Goal: Communication & Community: Answer question/provide support

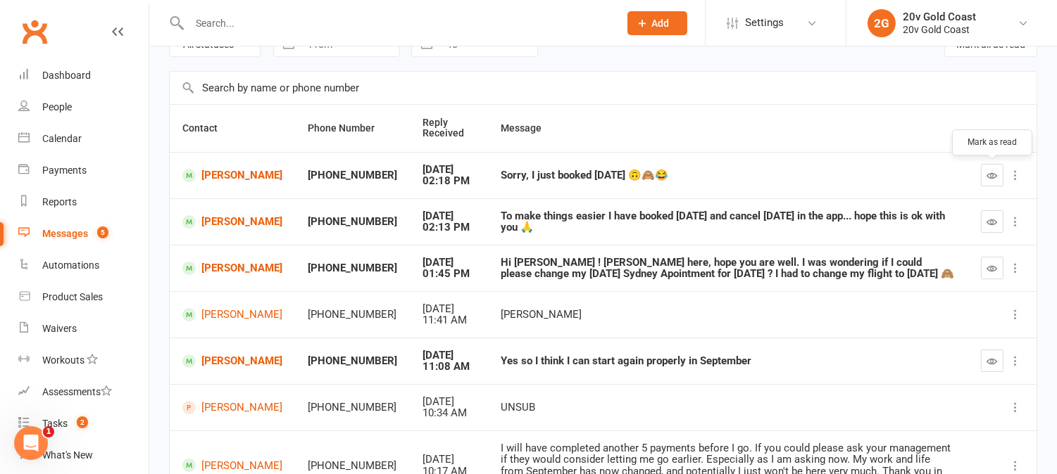
click at [990, 174] on icon "button" at bounding box center [992, 175] width 11 height 11
click at [991, 220] on icon "button" at bounding box center [992, 222] width 11 height 11
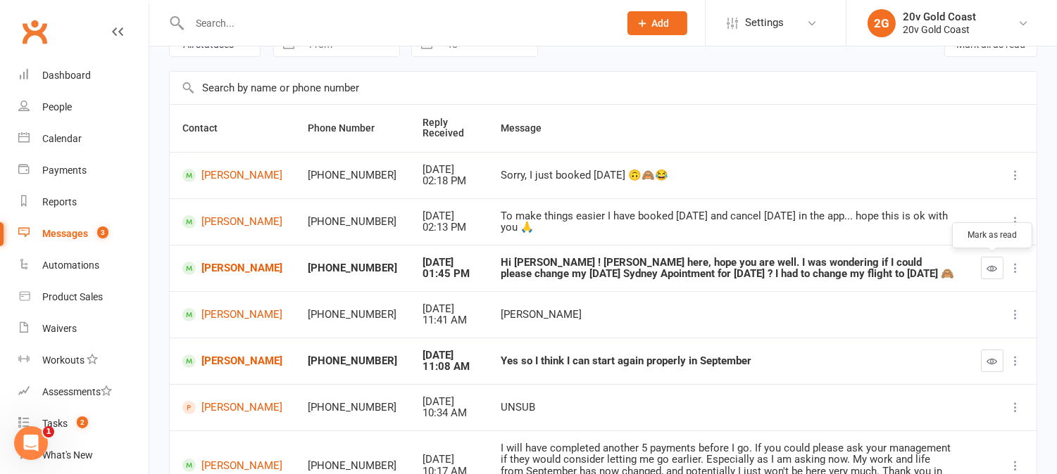
click at [991, 266] on icon "button" at bounding box center [992, 268] width 11 height 11
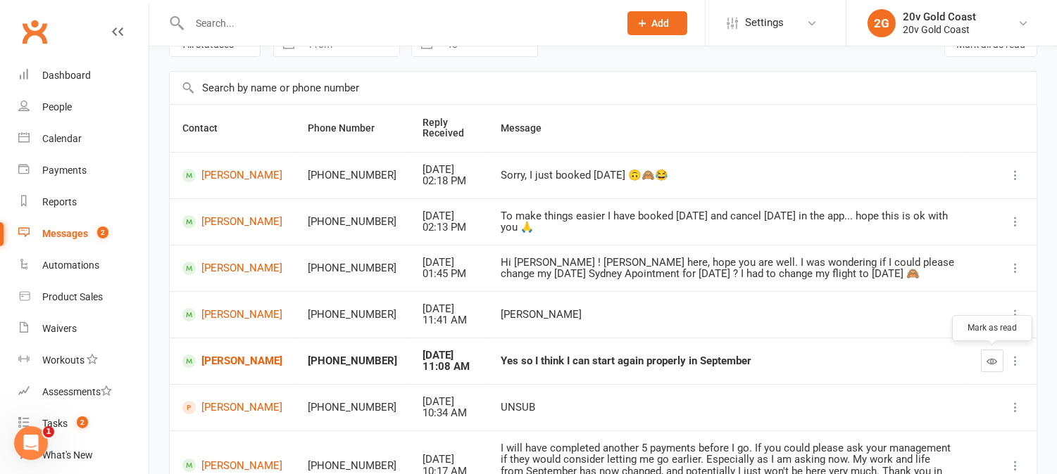
click at [995, 363] on icon "button" at bounding box center [992, 361] width 11 height 11
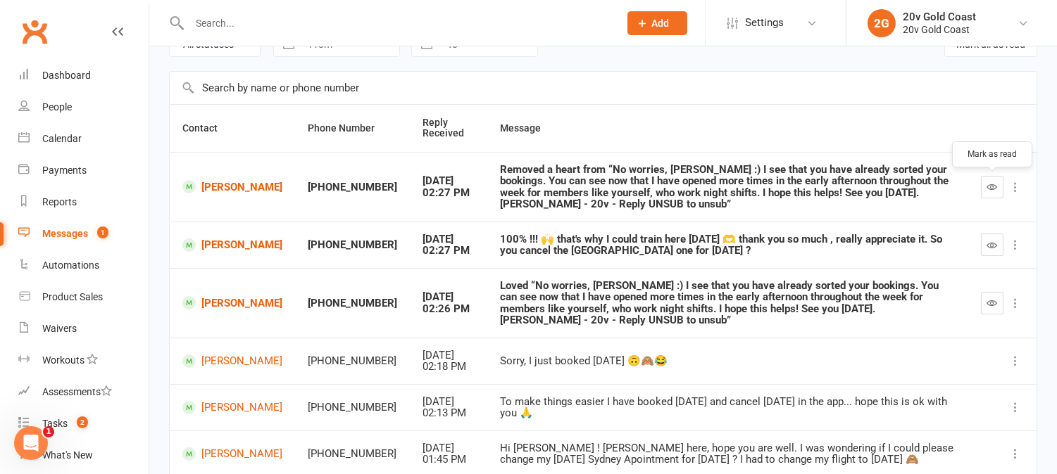
click at [1000, 187] on button "button" at bounding box center [992, 187] width 23 height 23
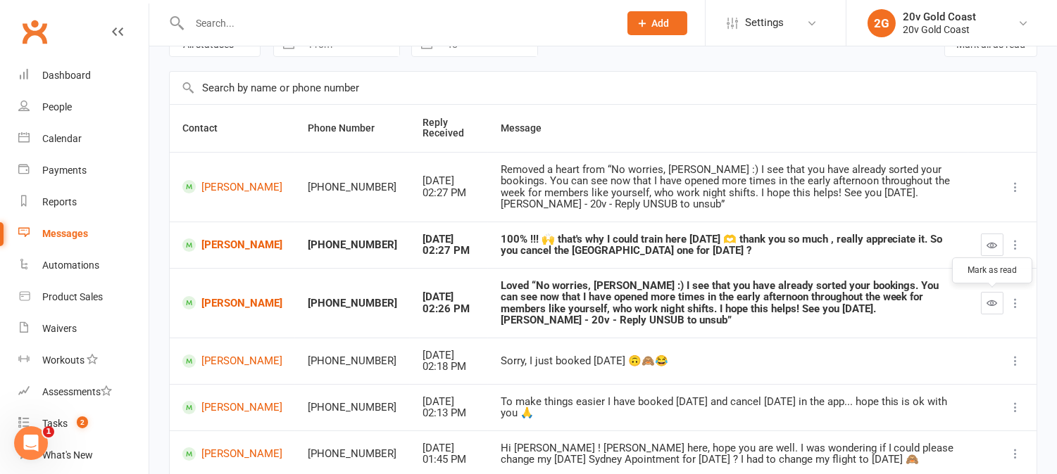
click at [989, 307] on icon "button" at bounding box center [992, 303] width 11 height 11
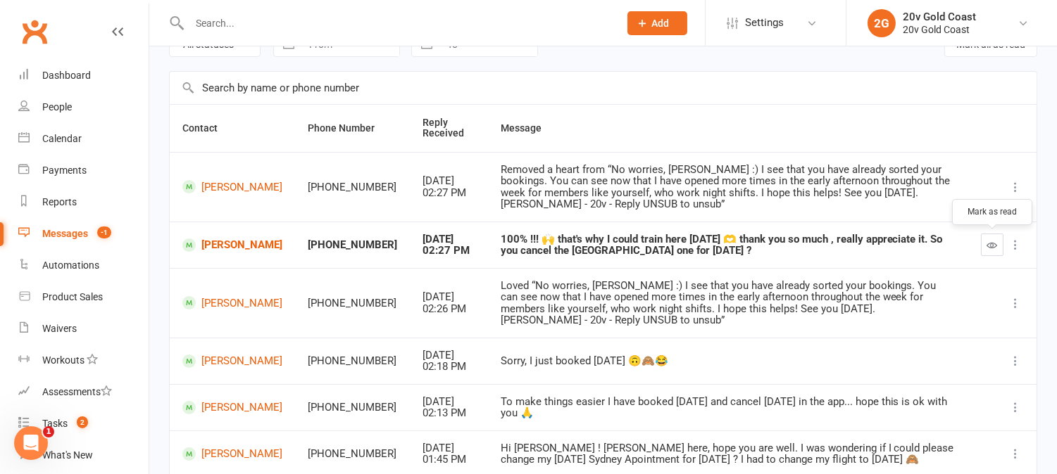
click at [983, 244] on button "button" at bounding box center [992, 245] width 23 height 23
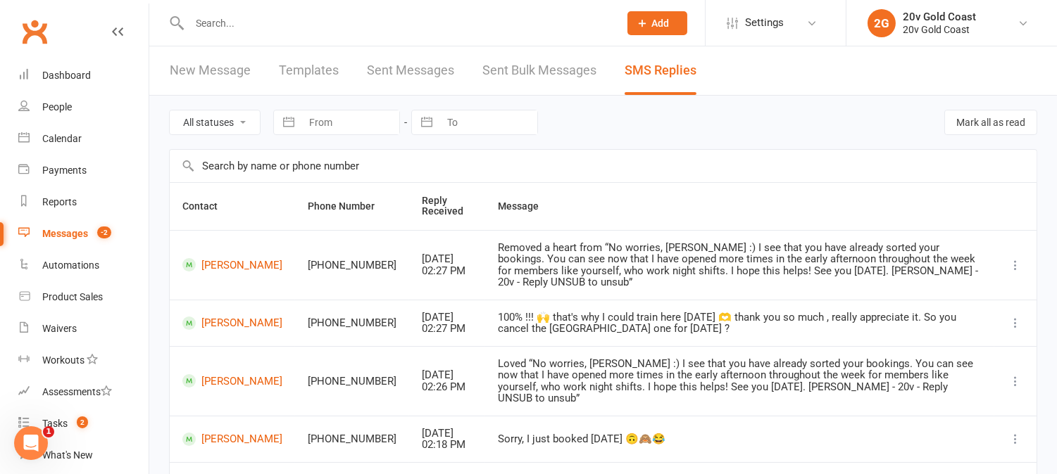
click at [252, 118] on select "All statuses Read only Unread only" at bounding box center [215, 123] width 90 height 24
select select "unread_only"
click at [170, 111] on select "All statuses Read only Unread only" at bounding box center [215, 123] width 90 height 24
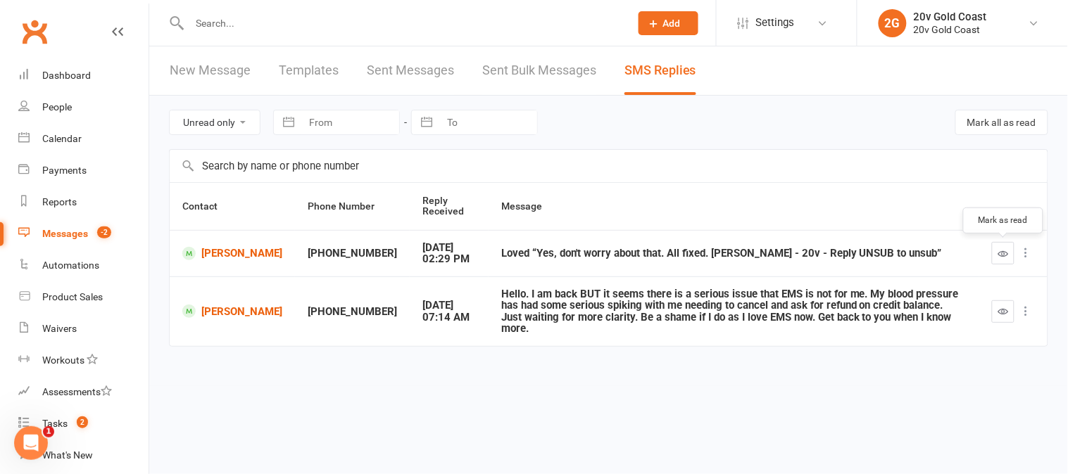
click at [1002, 251] on icon "button" at bounding box center [1003, 254] width 11 height 11
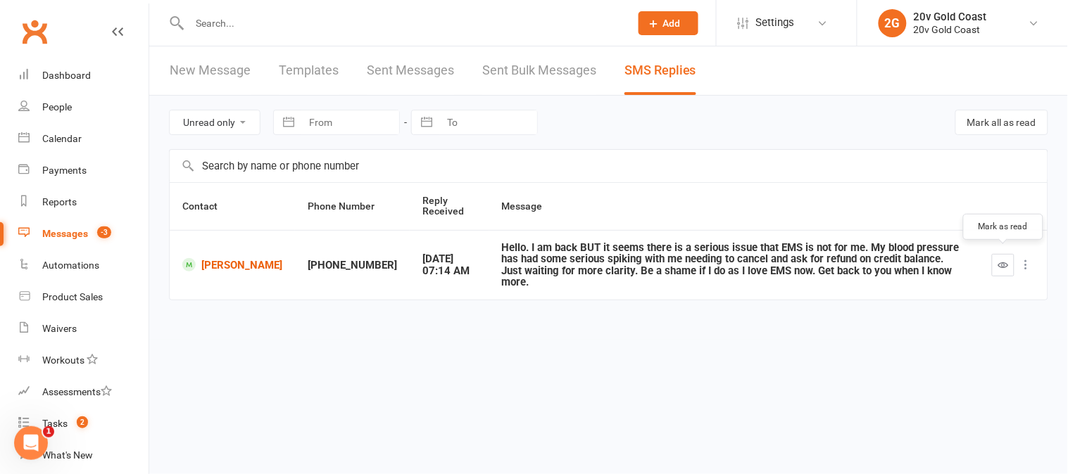
drag, startPoint x: 1002, startPoint y: 268, endPoint x: 998, endPoint y: 260, distance: 8.2
click at [1001, 265] on button "button" at bounding box center [1003, 265] width 23 height 23
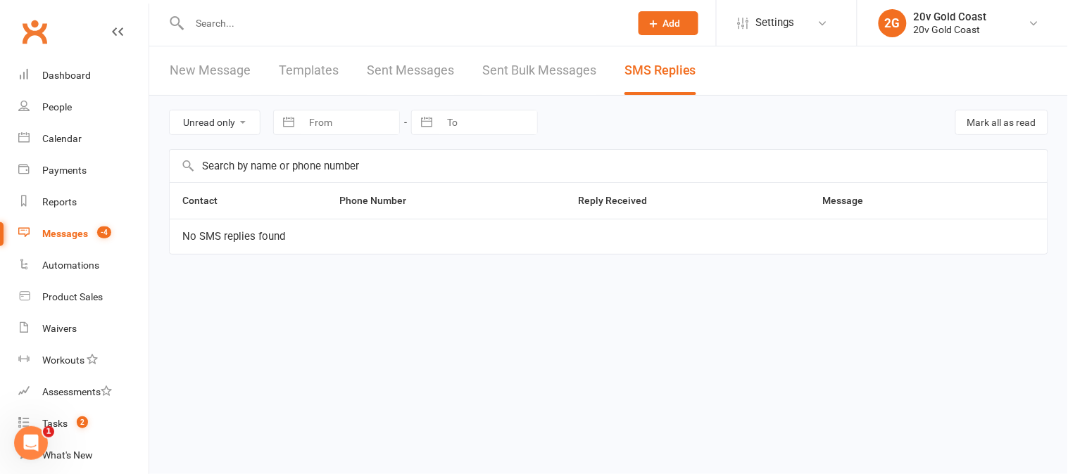
click at [251, 120] on select "All statuses Read only Unread only" at bounding box center [215, 123] width 90 height 24
select select
click at [170, 111] on select "All statuses Read only Unread only" at bounding box center [215, 123] width 90 height 24
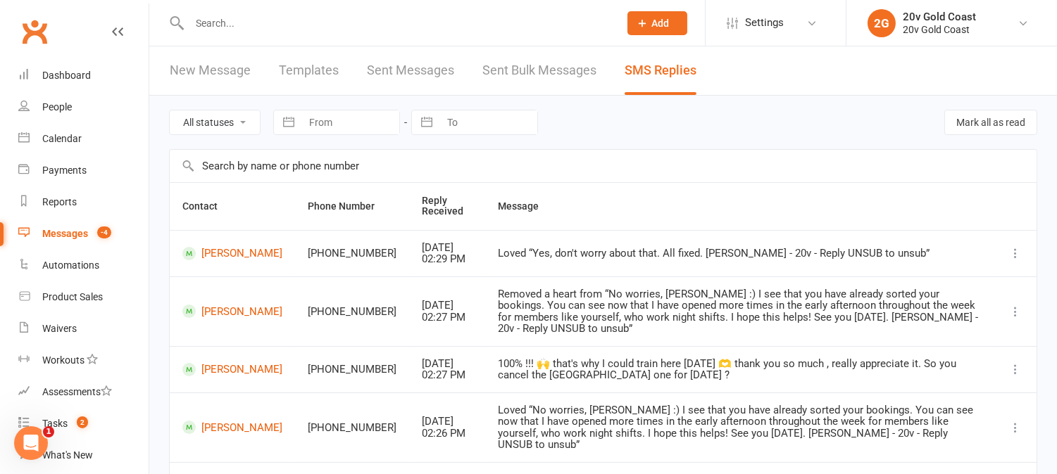
click at [311, 29] on input "text" at bounding box center [397, 23] width 424 height 20
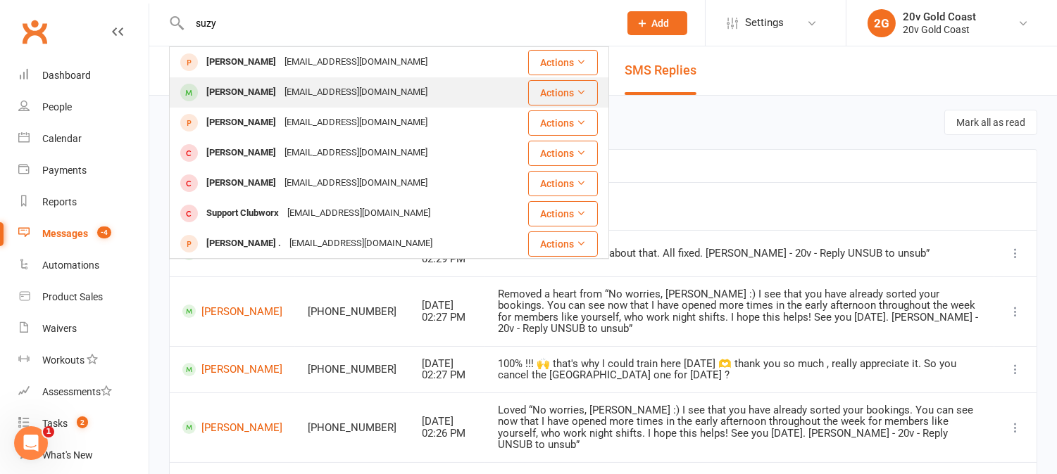
type input "suzy"
click at [246, 89] on div "Suzy Wilson" at bounding box center [241, 92] width 78 height 20
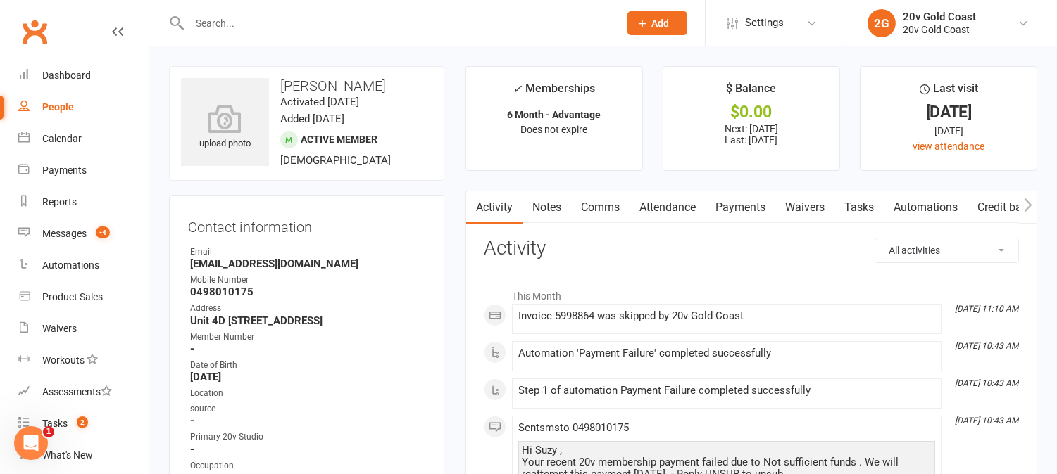
click at [603, 204] on link "Comms" at bounding box center [600, 207] width 58 height 32
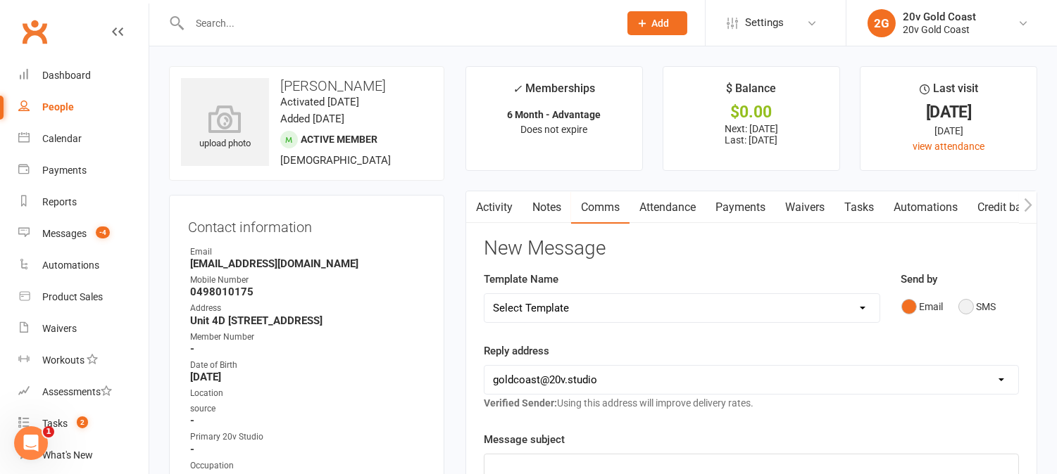
click at [967, 306] on button "SMS" at bounding box center [977, 307] width 38 height 27
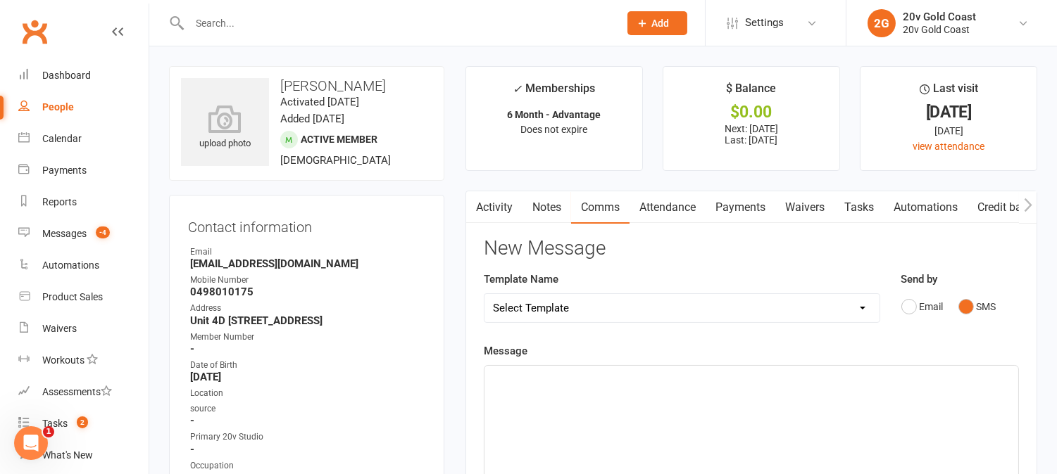
click at [972, 370] on p "﻿" at bounding box center [751, 378] width 517 height 17
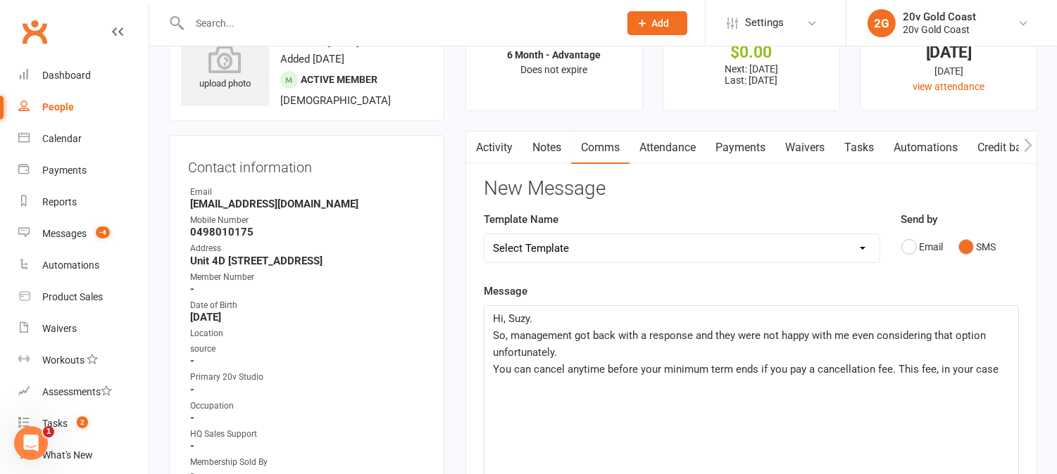
scroll to position [234, 0]
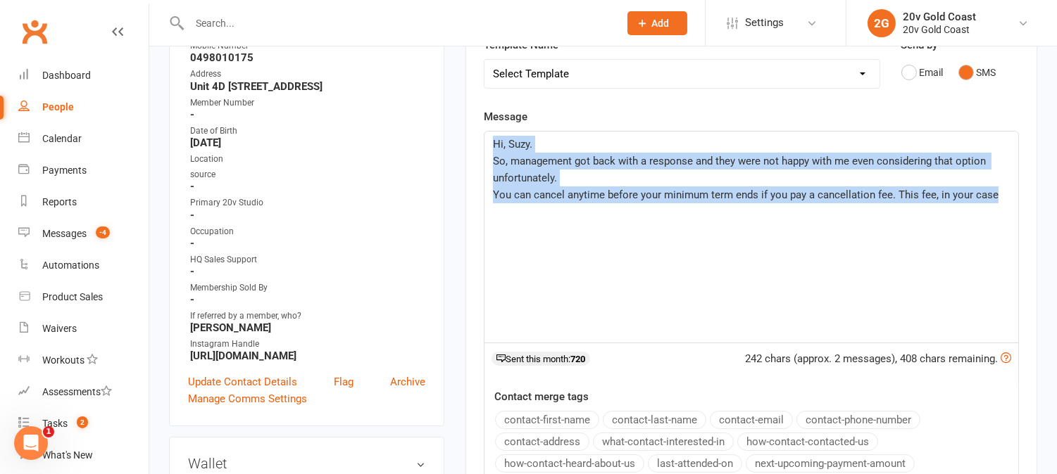
drag, startPoint x: 810, startPoint y: 219, endPoint x: 434, endPoint y: 82, distance: 400.2
copy div "Hi, Suzy. So, management got back with a response and they were not happy with …"
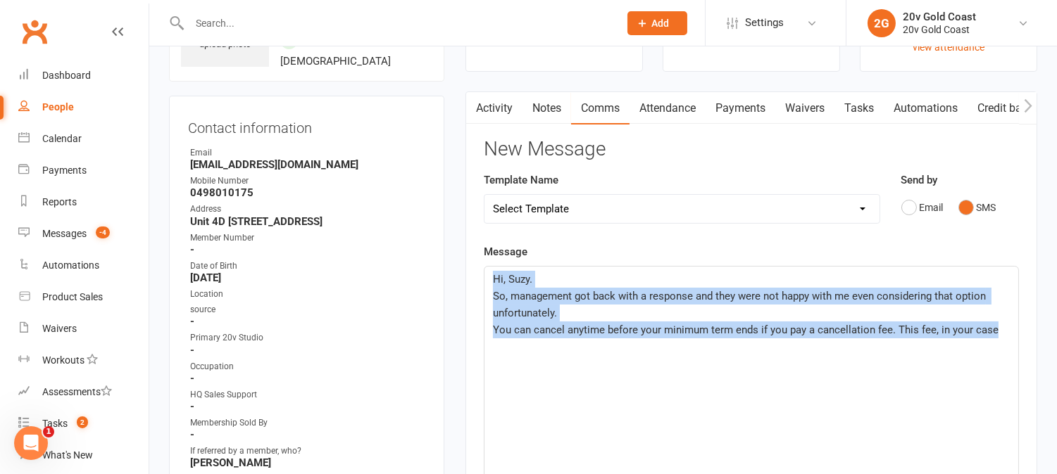
scroll to position [0, 0]
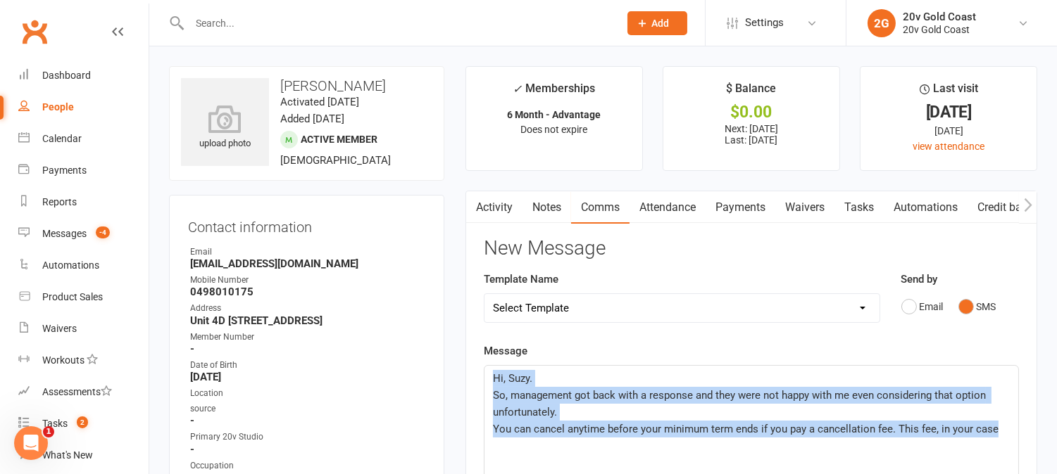
click at [502, 210] on link "Activity" at bounding box center [494, 207] width 56 height 32
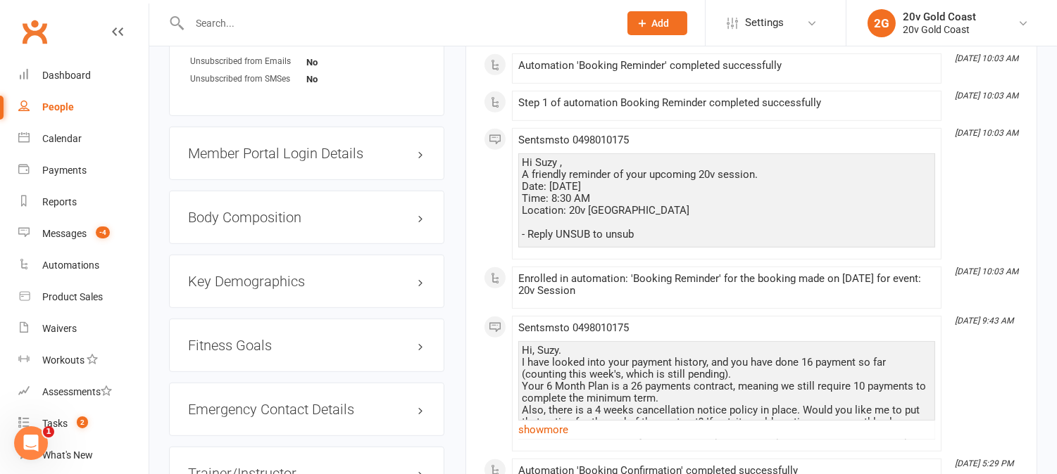
scroll to position [1251, 0]
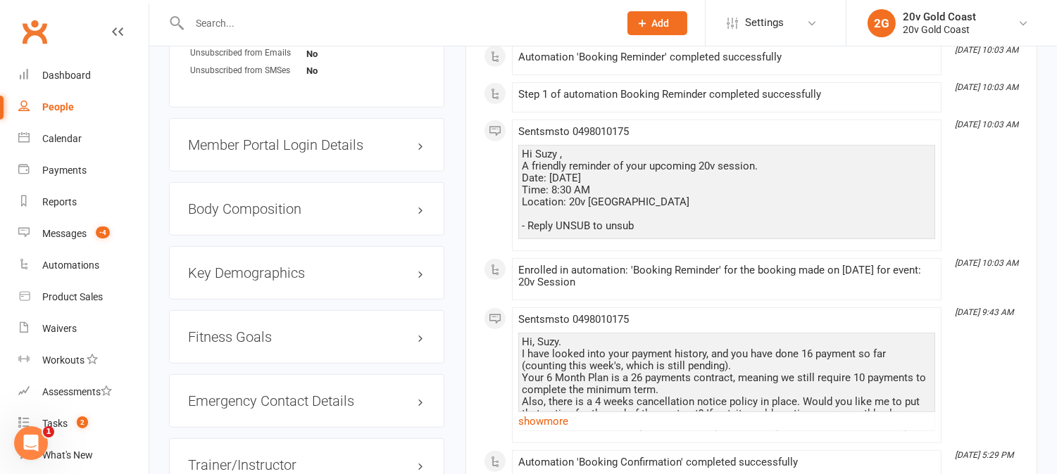
click at [571, 425] on link "show more" at bounding box center [726, 422] width 417 height 20
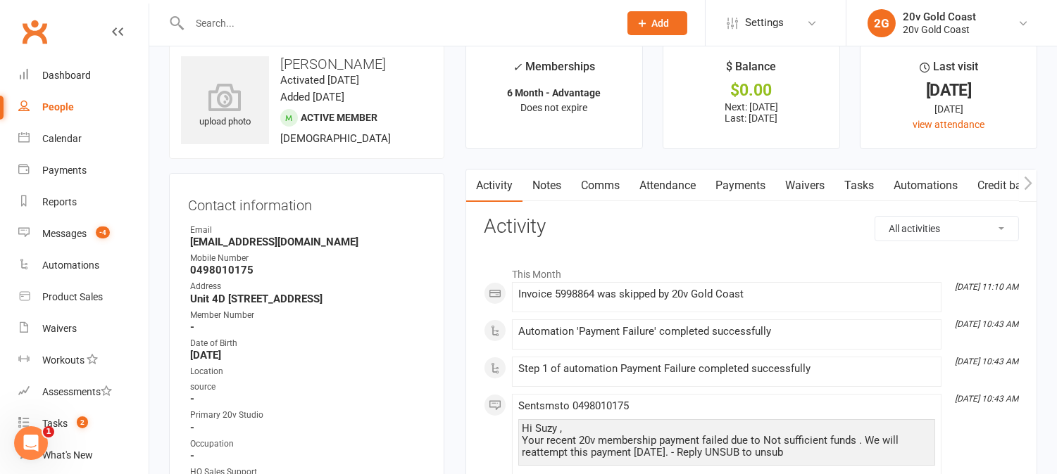
scroll to position [0, 0]
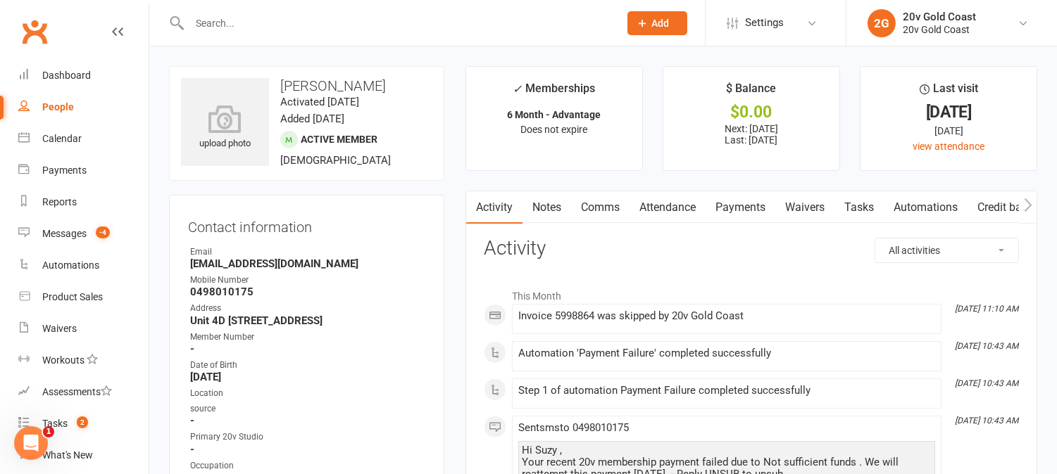
click at [743, 205] on link "Payments" at bounding box center [740, 207] width 70 height 32
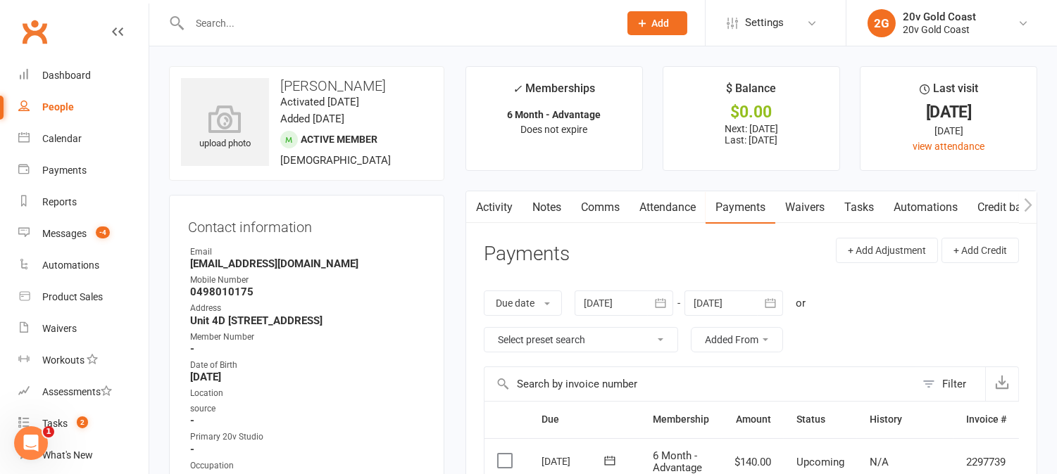
click at [498, 213] on link "Activity" at bounding box center [494, 207] width 56 height 32
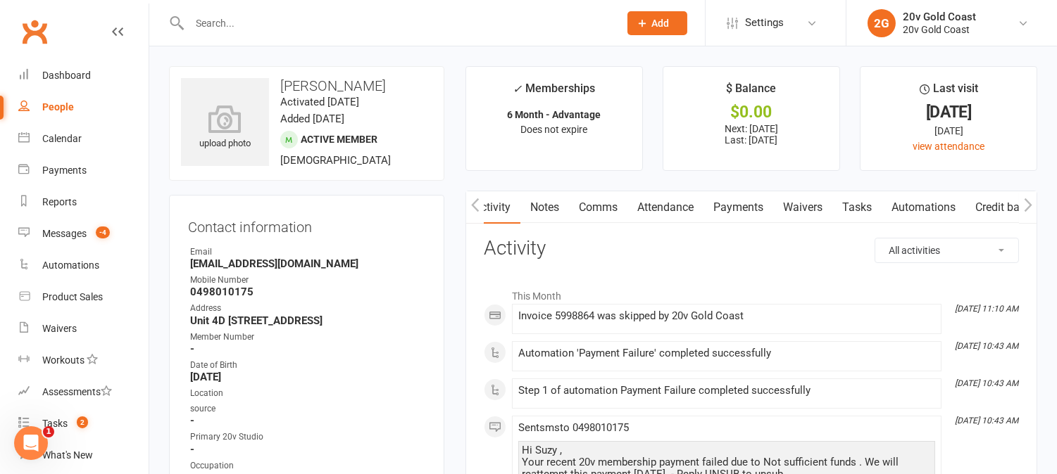
drag, startPoint x: 604, startPoint y: 211, endPoint x: 608, endPoint y: 218, distance: 7.9
click at [604, 210] on link "Comms" at bounding box center [598, 207] width 58 height 32
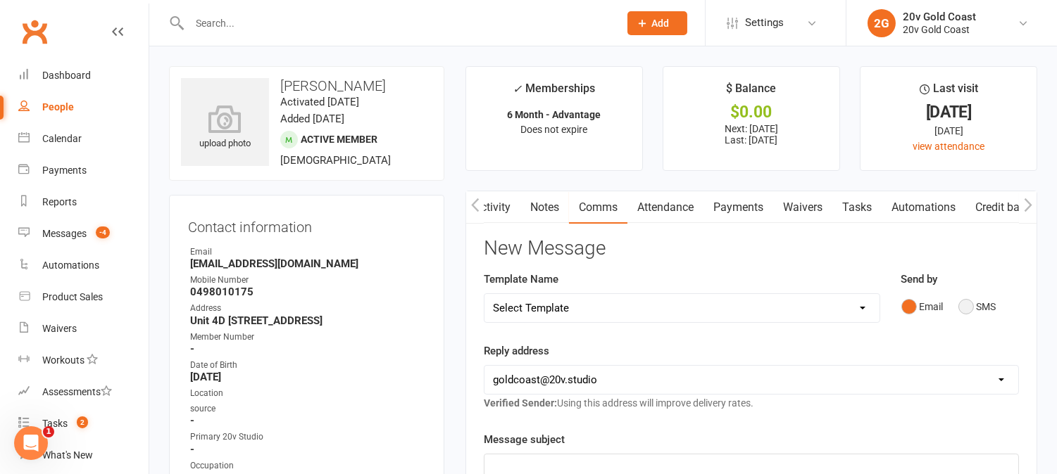
click at [964, 310] on button "SMS" at bounding box center [977, 307] width 38 height 27
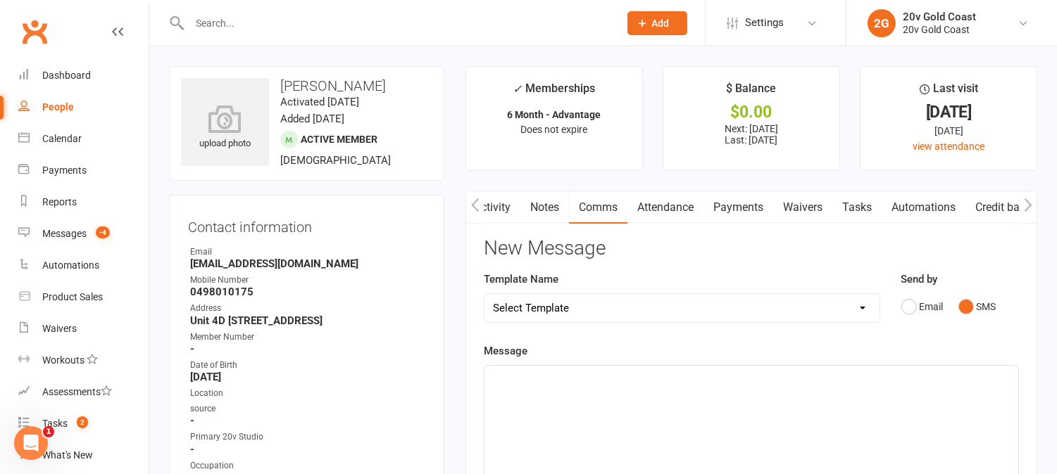
click at [895, 402] on div "﻿" at bounding box center [751, 471] width 534 height 211
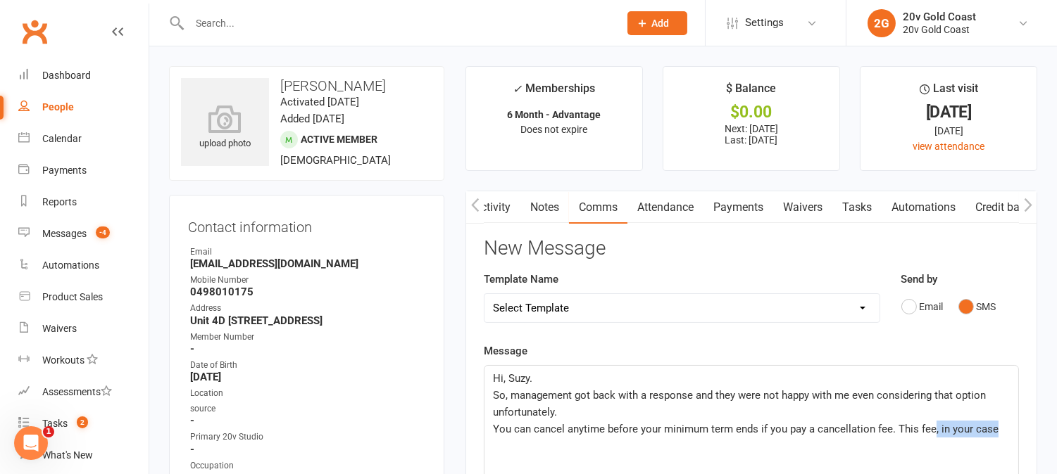
drag, startPoint x: 931, startPoint y: 428, endPoint x: 1007, endPoint y: 427, distance: 76.0
click at [1007, 427] on p "You can cancel anytime before your minimum term ends if you pay a cancellation …" at bounding box center [751, 429] width 517 height 17
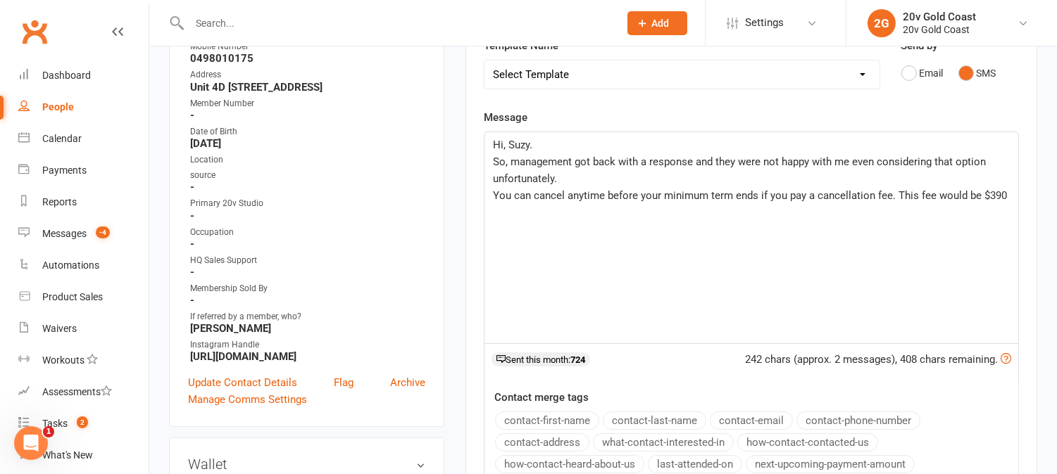
scroll to position [234, 0]
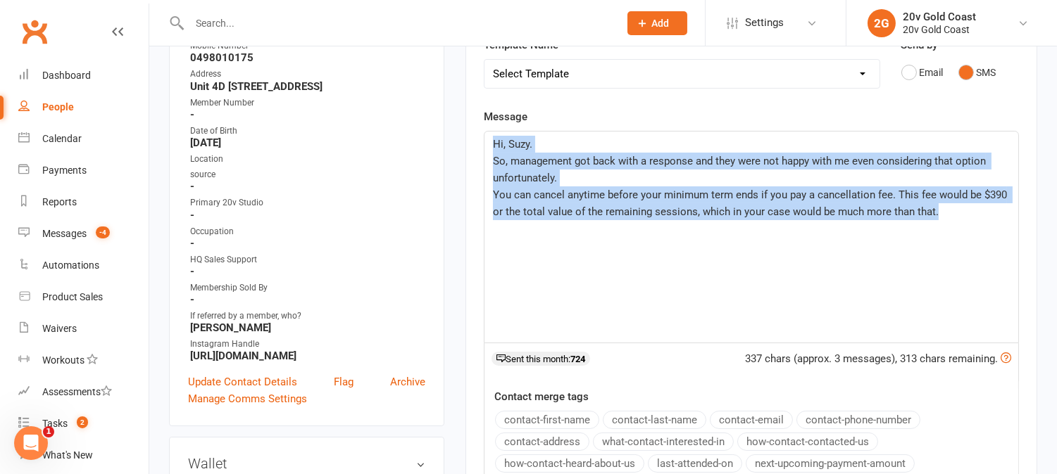
drag, startPoint x: 945, startPoint y: 217, endPoint x: 306, endPoint y: 58, distance: 658.7
click at [976, 220] on p "You can cancel anytime before your minimum term ends if you pay a cancellation …" at bounding box center [751, 204] width 517 height 34
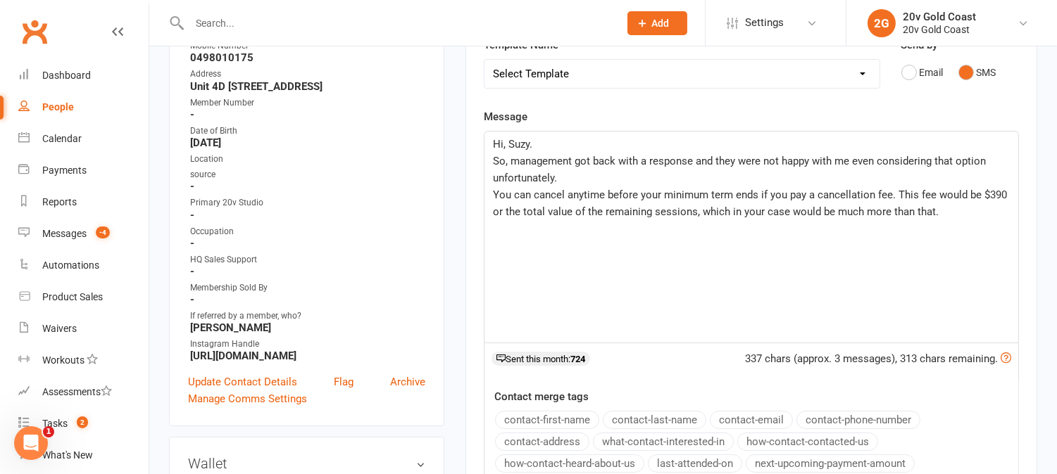
drag, startPoint x: 974, startPoint y: 209, endPoint x: 441, endPoint y: 127, distance: 538.5
copy div "Hi, Suzy. So, management got back with a response and they were not happy with …"
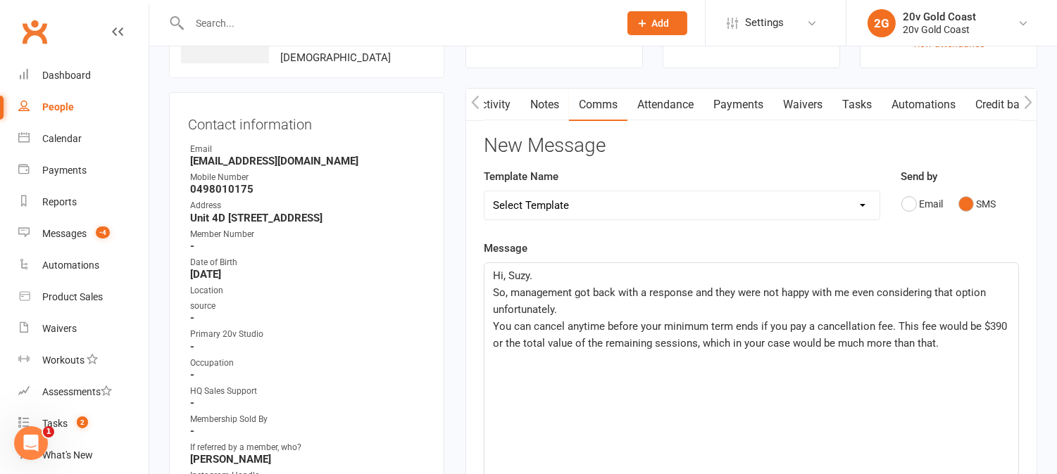
scroll to position [0, 0]
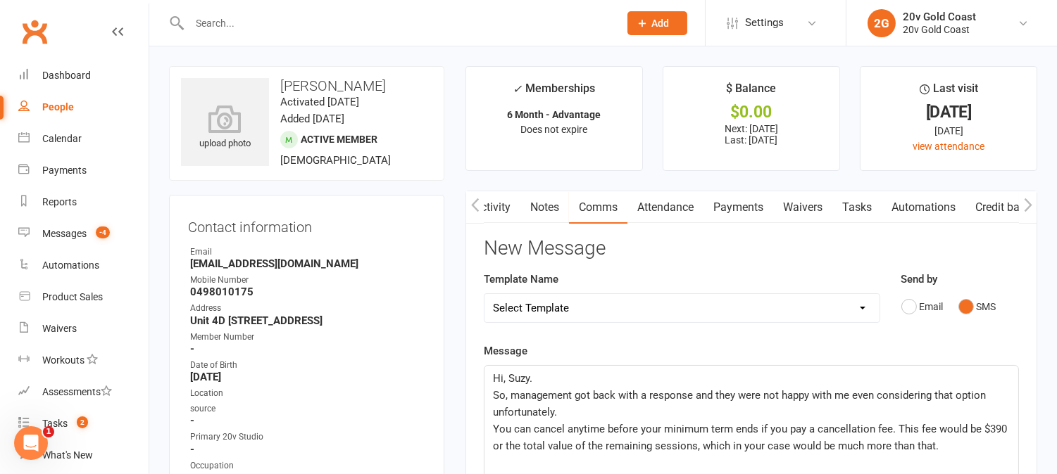
click at [510, 207] on link "Activity" at bounding box center [492, 207] width 56 height 32
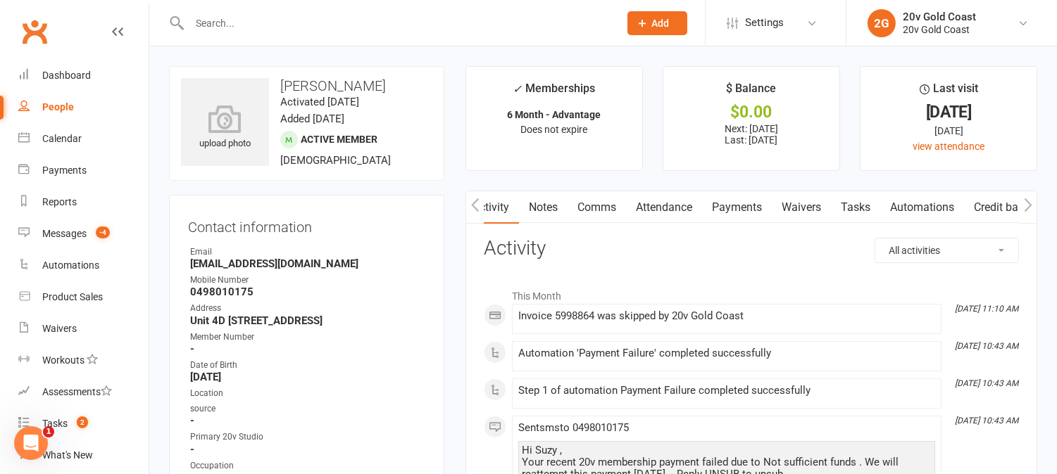
drag, startPoint x: 734, startPoint y: 206, endPoint x: 752, endPoint y: 220, distance: 23.5
click at [729, 204] on link "Payments" at bounding box center [737, 207] width 70 height 32
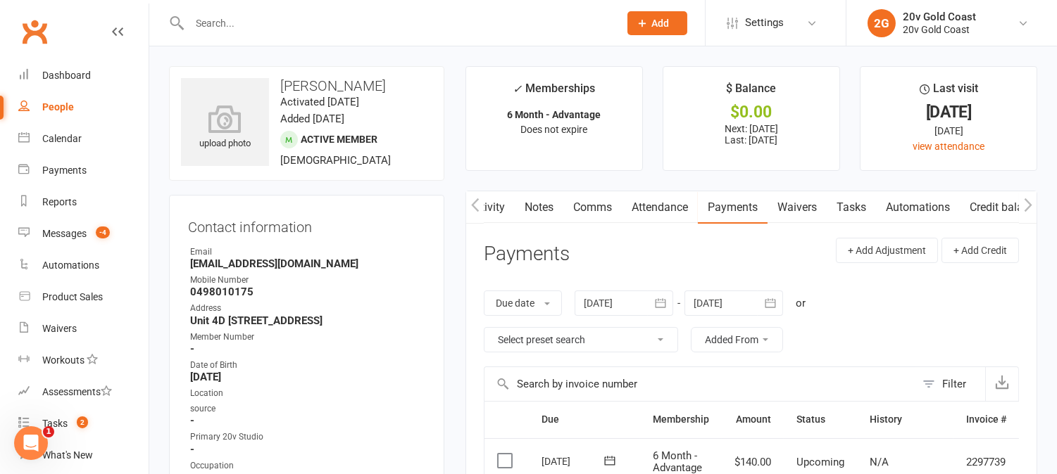
click at [603, 203] on link "Comms" at bounding box center [592, 207] width 58 height 32
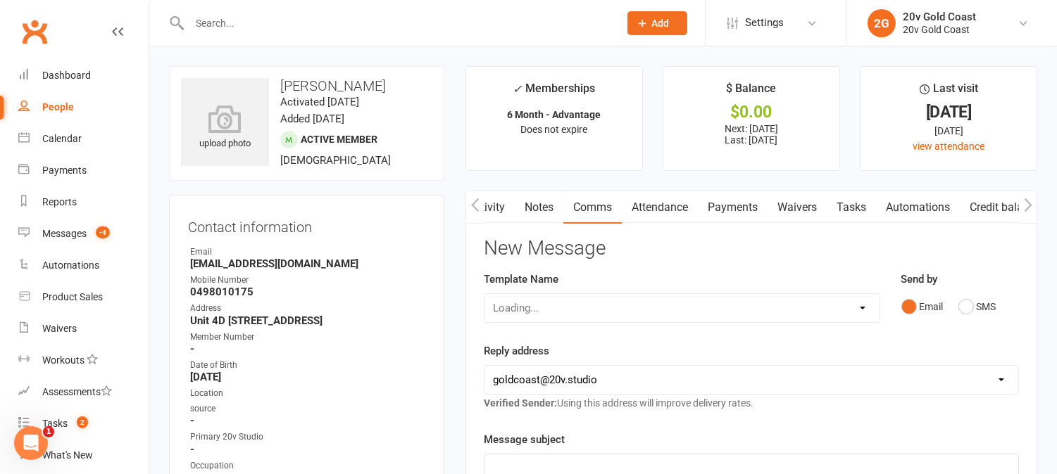
scroll to position [0, 11]
drag, startPoint x: 962, startPoint y: 311, endPoint x: 959, endPoint y: 346, distance: 34.7
click at [962, 310] on button "SMS" at bounding box center [977, 307] width 38 height 27
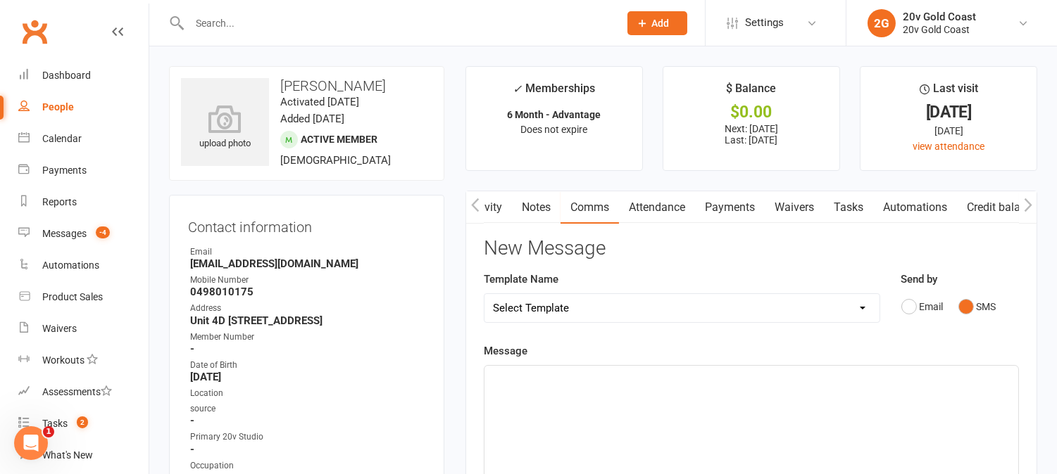
click at [956, 390] on div "﻿" at bounding box center [751, 471] width 534 height 211
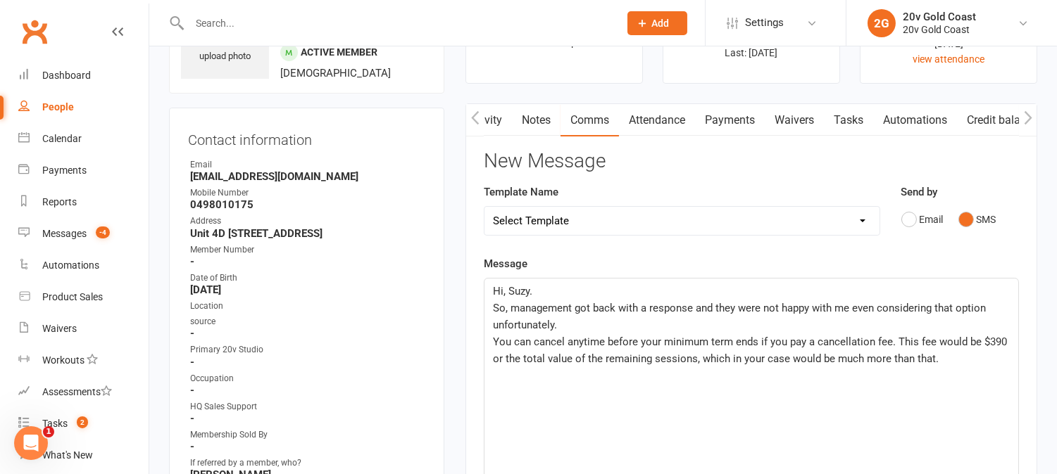
scroll to position [156, 0]
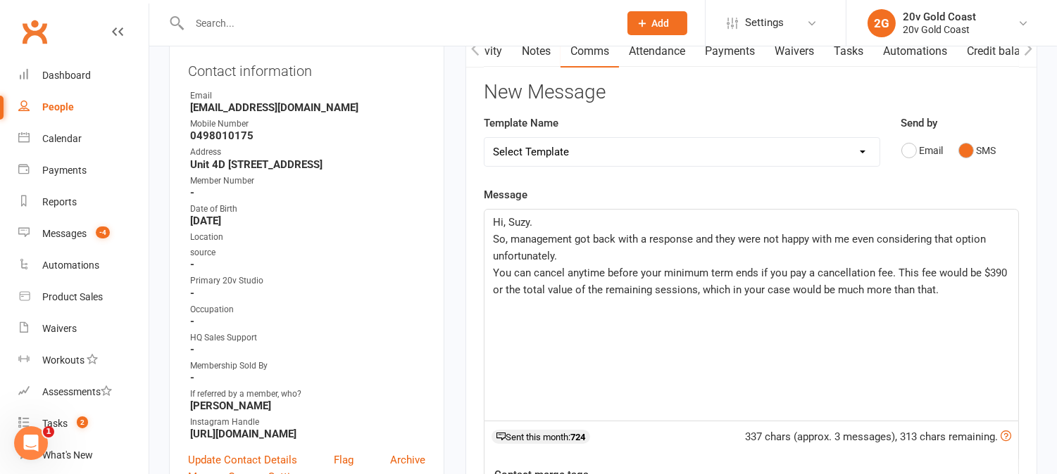
drag, startPoint x: 835, startPoint y: 290, endPoint x: 1067, endPoint y: 289, distance: 232.3
drag, startPoint x: 874, startPoint y: 289, endPoint x: 784, endPoint y: 297, distance: 90.4
click at [784, 297] on p "You can cancel anytime before your minimum term ends if you pay a cancellation …" at bounding box center [751, 282] width 517 height 34
click at [796, 329] on div "Hi, Suzy. So, management got back with a response and they were not happy with …" at bounding box center [751, 315] width 534 height 211
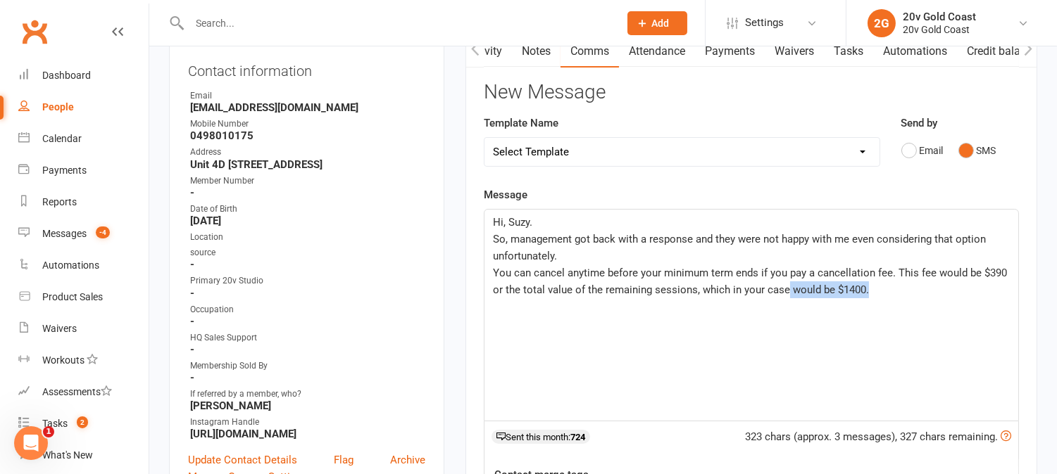
click at [794, 328] on div "Hi, Suzy. So, management got back with a response and they were not happy with …" at bounding box center [751, 315] width 534 height 211
click at [881, 298] on p "You can cancel anytime before your minimum term ends if you pay a cancellation …" at bounding box center [751, 282] width 517 height 34
click at [878, 290] on p "You can cancel anytime before your minimum term ends if you pay a cancellation …" at bounding box center [751, 282] width 517 height 34
click at [867, 294] on p "You can cancel anytime before your minimum term ends if you pay a cancellation …" at bounding box center [751, 282] width 517 height 34
drag, startPoint x: 870, startPoint y: 289, endPoint x: 694, endPoint y: 304, distance: 176.6
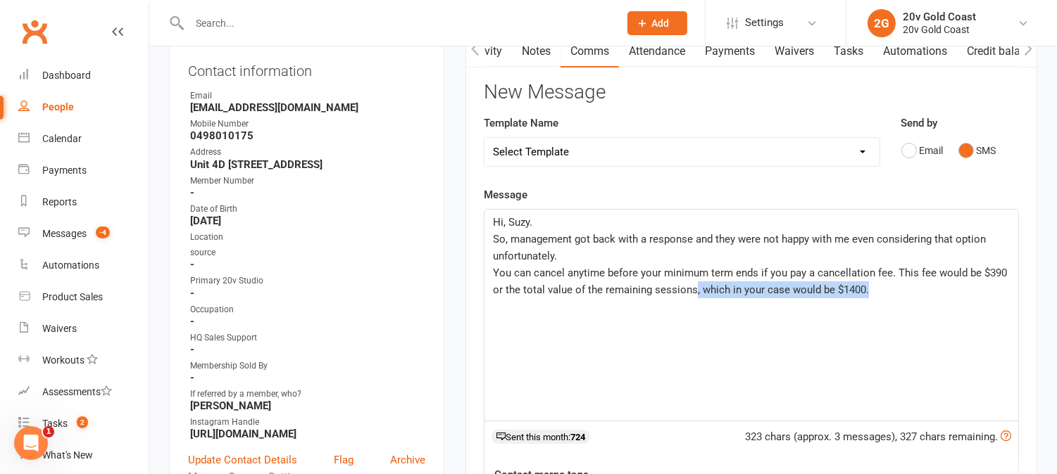
click at [694, 304] on div "Hi, Suzy. So, management got back with a response and they were not happy with …" at bounding box center [751, 315] width 534 height 211
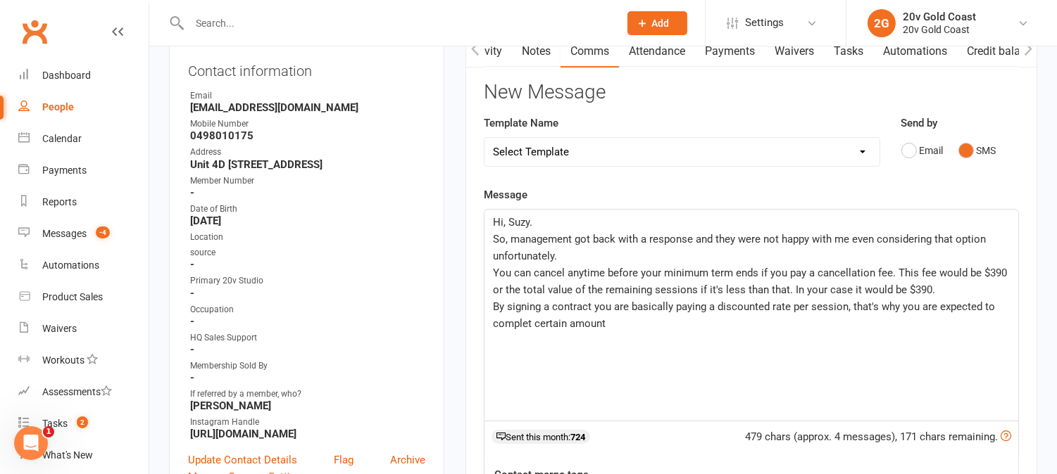
click at [532, 321] on span "By signing a contract you are basically paying a discounted rate per session, t…" at bounding box center [745, 316] width 505 height 30
click at [634, 327] on p "By signing a contract you are basically paying a discounted rate per session, t…" at bounding box center [751, 315] width 517 height 34
click at [743, 326] on p "By signing a contract you are basically paying a discounted rate per session, m…" at bounding box center [751, 315] width 517 height 34
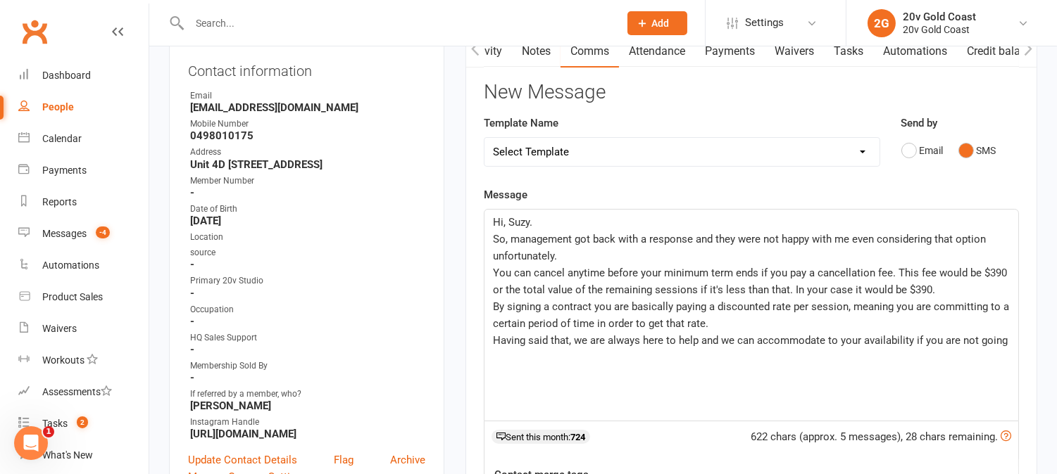
drag, startPoint x: 969, startPoint y: 332, endPoint x: 974, endPoint y: 339, distance: 8.6
click at [969, 331] on div "Hi, Suzy. So, management got back with a response and they were not happy with …" at bounding box center [751, 315] width 534 height 211
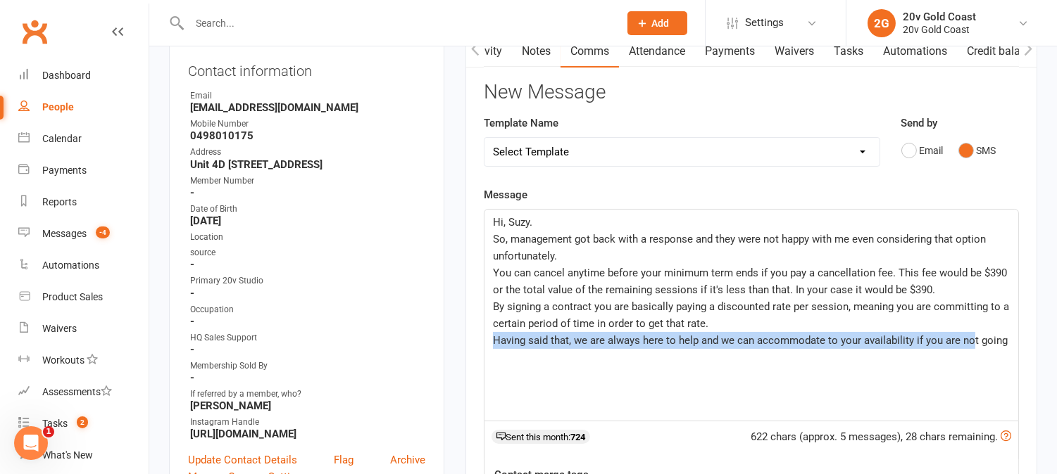
drag, startPoint x: 1007, startPoint y: 341, endPoint x: 438, endPoint y: 195, distance: 587.9
copy div "Hi, Suzy. So, management got back with a response and they were not happy with …"
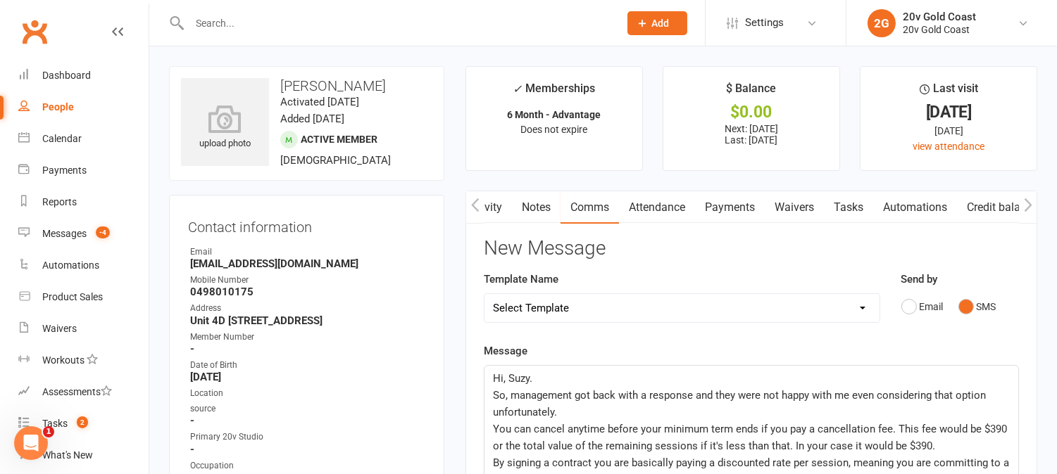
drag, startPoint x: 501, startPoint y: 206, endPoint x: 510, endPoint y: 211, distance: 10.4
click at [501, 206] on link "Activity" at bounding box center [483, 207] width 56 height 32
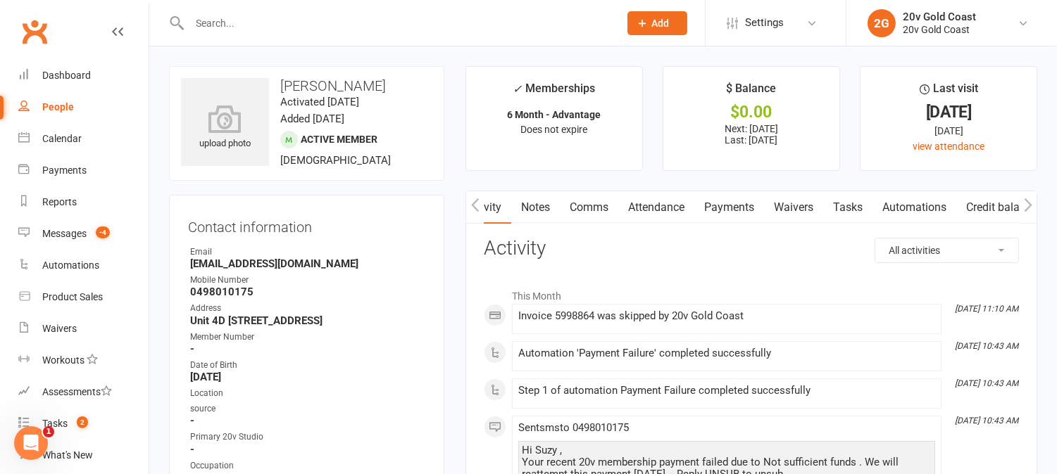
click at [599, 207] on link "Comms" at bounding box center [589, 207] width 58 height 32
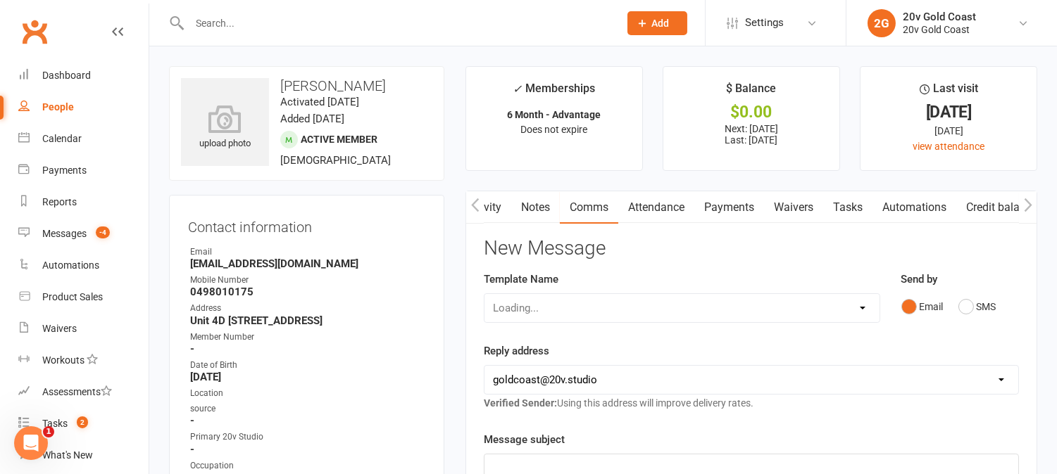
scroll to position [0, 12]
click at [970, 303] on button "SMS" at bounding box center [977, 307] width 38 height 27
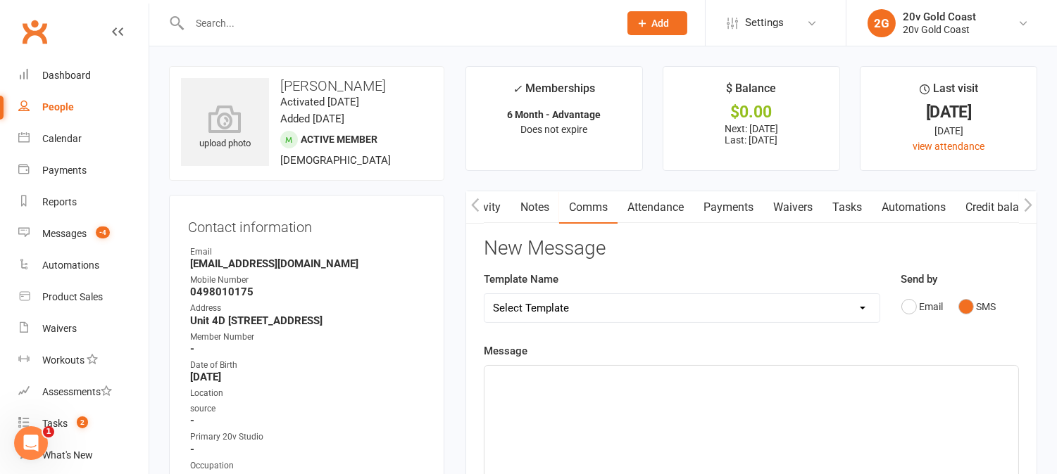
click at [947, 392] on div "﻿" at bounding box center [751, 471] width 534 height 211
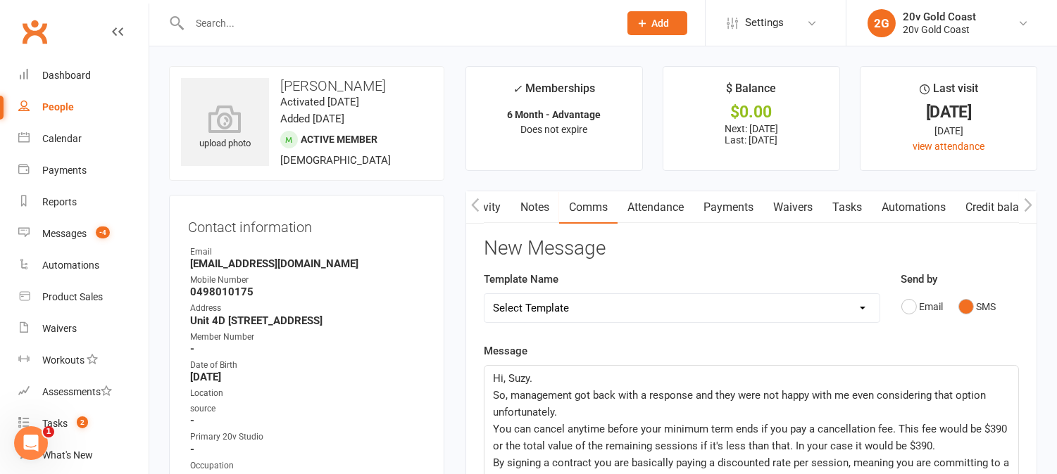
scroll to position [258, 0]
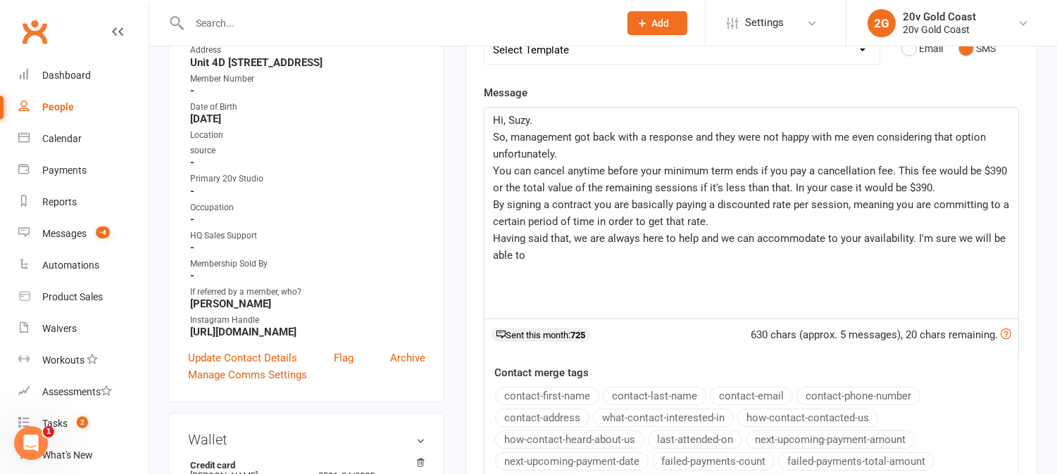
drag, startPoint x: 965, startPoint y: 236, endPoint x: 974, endPoint y: 242, distance: 10.6
click at [966, 237] on span "Having said that, we are always here to help and we can accommodate to your ava…" at bounding box center [750, 247] width 515 height 30
click at [977, 241] on span "Having said that, we are always here to help and we can accommodate to your ava…" at bounding box center [750, 247] width 515 height 30
drag, startPoint x: 915, startPoint y: 237, endPoint x: 1043, endPoint y: 258, distance: 129.2
click at [1043, 258] on main "✓ Memberships 6 Month - Advantage Does not expire $ Balance $0.00 Next: 15 Aug …" at bounding box center [751, 230] width 593 height 844
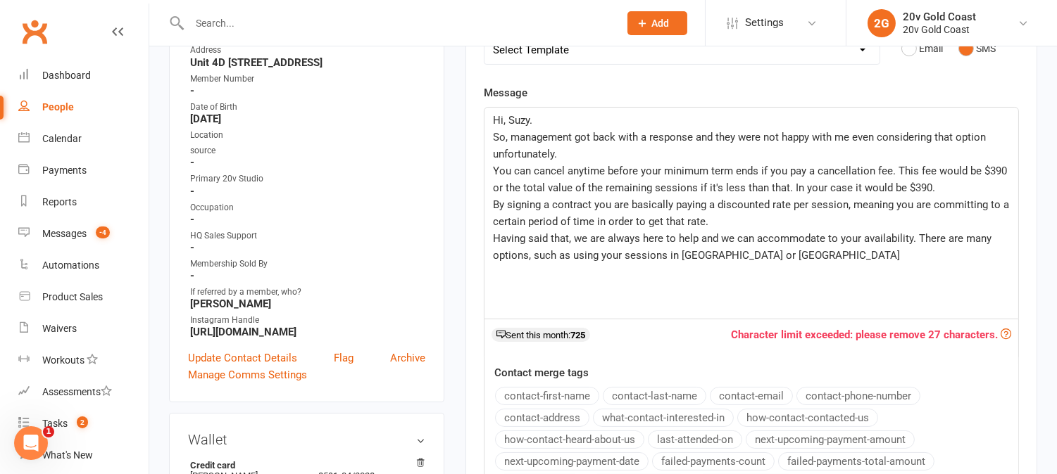
click at [625, 258] on span "Having said that, we are always here to help and we can accommodate to your ava…" at bounding box center [743, 247] width 501 height 30
click at [833, 256] on p "Having said that, we are always here to help and we can accommodate to your ava…" at bounding box center [751, 247] width 517 height 34
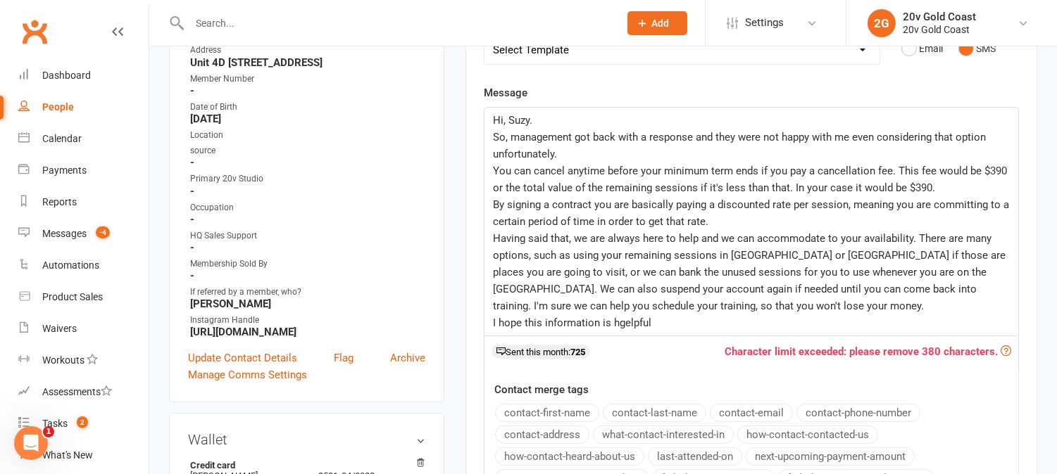
click at [625, 322] on span "I hope this information is hgelpful" at bounding box center [572, 323] width 158 height 13
click at [660, 322] on p "I hope this information is helpful" at bounding box center [751, 323] width 517 height 17
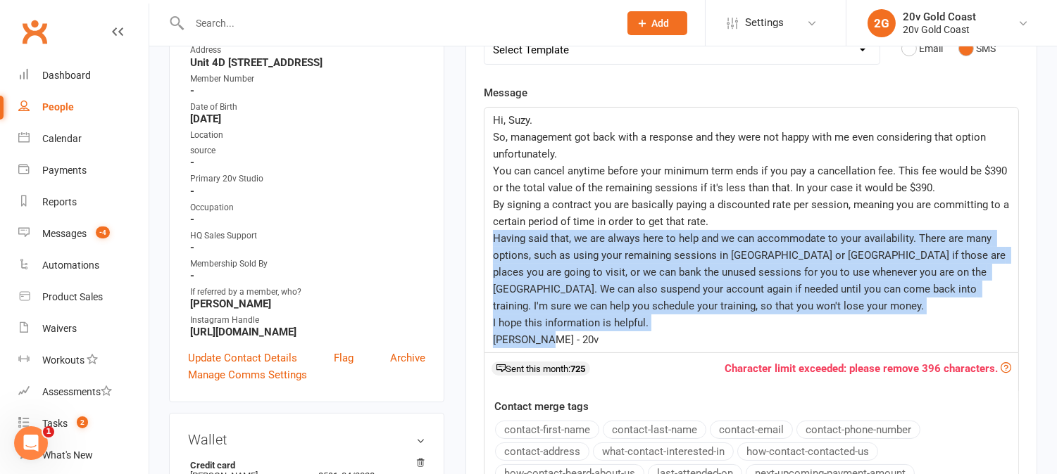
drag, startPoint x: 494, startPoint y: 236, endPoint x: 819, endPoint y: 360, distance: 348.3
click at [819, 360] on div "Message Hi, Suzy. So, management got back with a response and they were not hap…" at bounding box center [751, 312] width 535 height 457
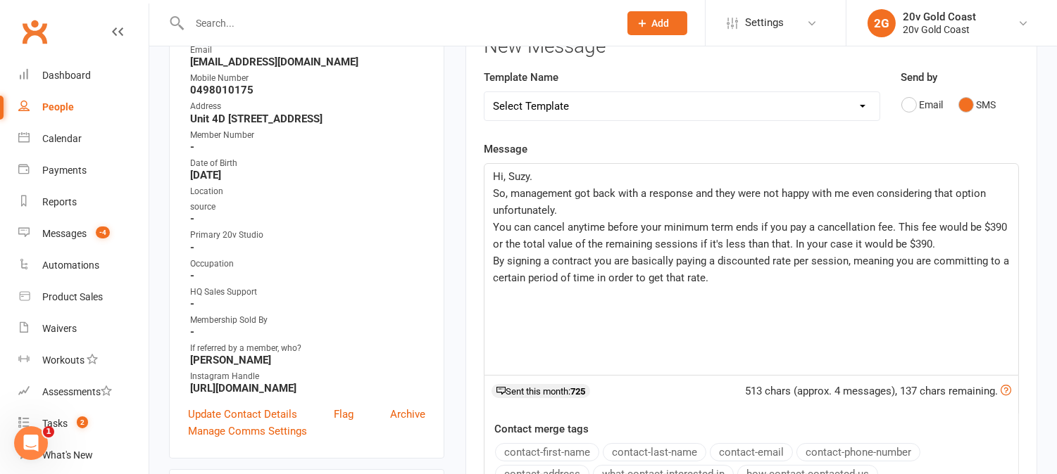
scroll to position [180, 0]
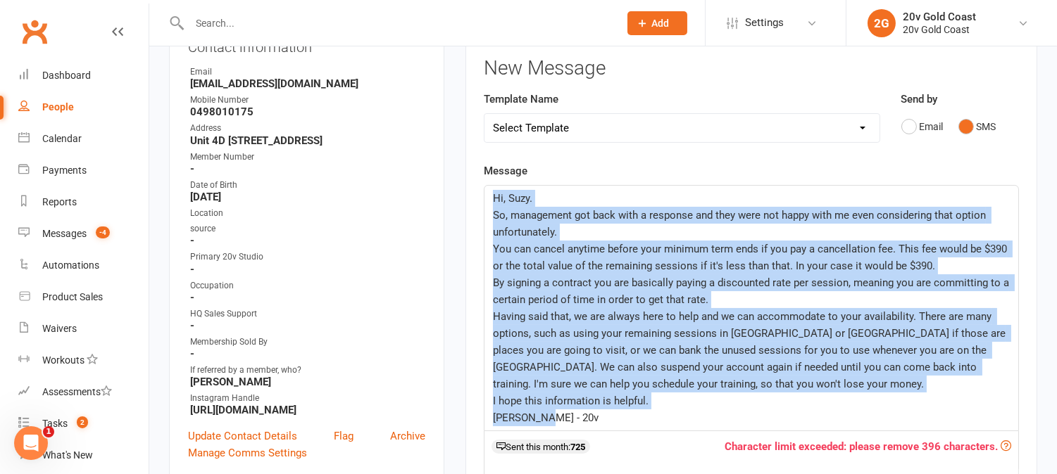
drag, startPoint x: 560, startPoint y: 421, endPoint x: 444, endPoint y: 137, distance: 307.2
copy div "Hi, Suzy. So, management got back with a response and they were not happy with …"
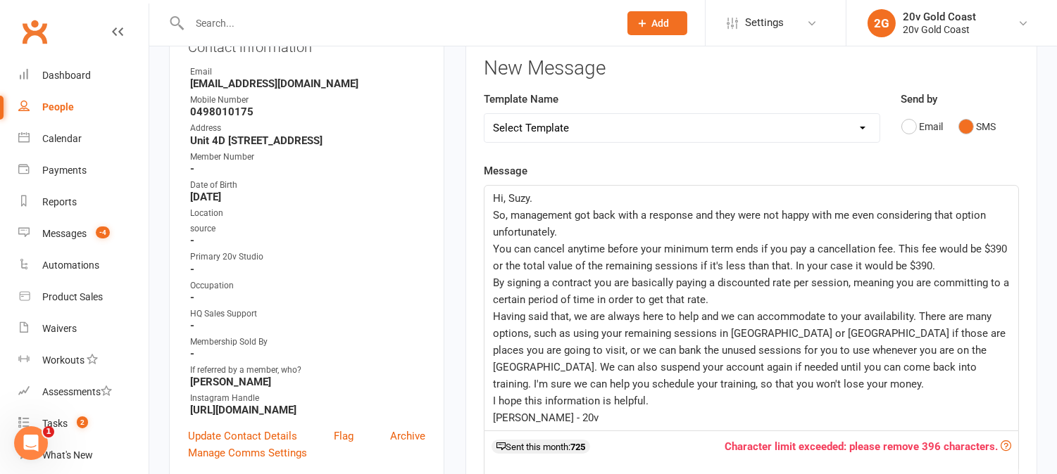
click at [584, 165] on div "Message Hi, Suzy. So, management got back with a response and they were not hap…" at bounding box center [751, 391] width 535 height 457
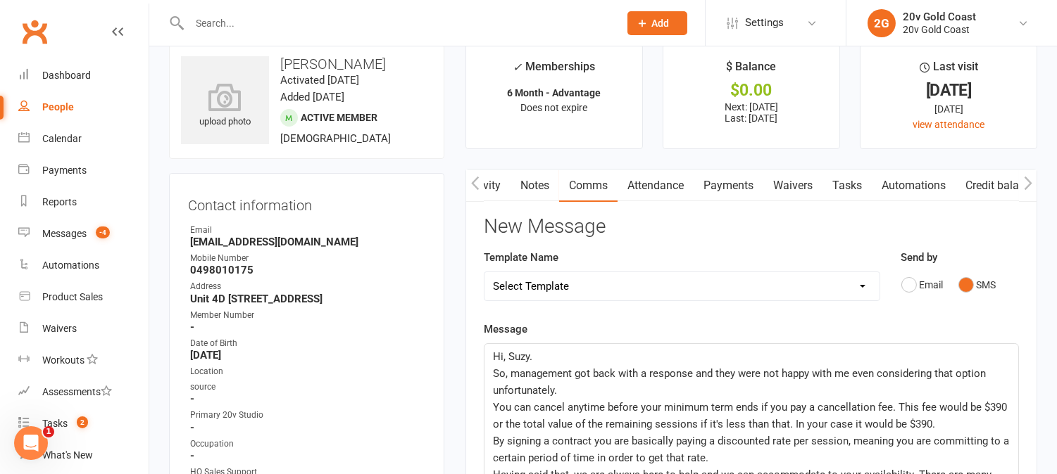
scroll to position [0, 0]
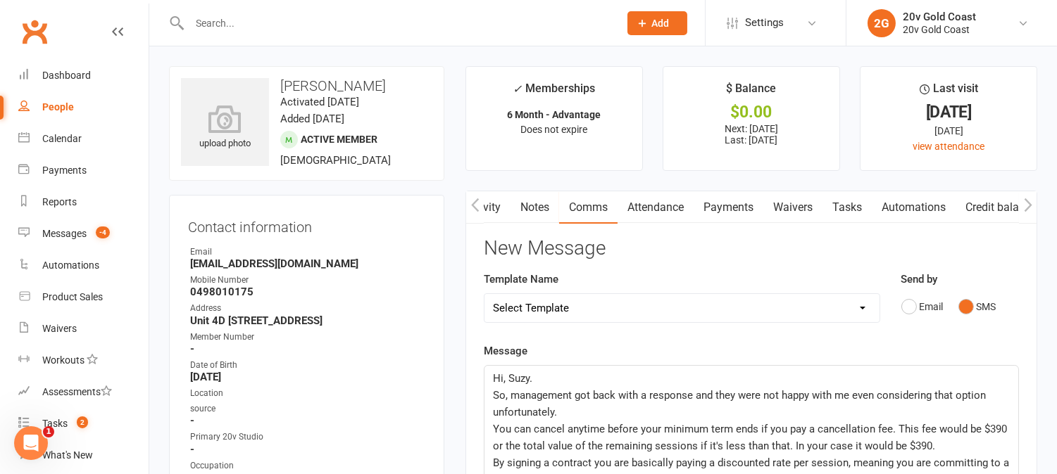
click at [489, 206] on link "Activity" at bounding box center [482, 207] width 56 height 32
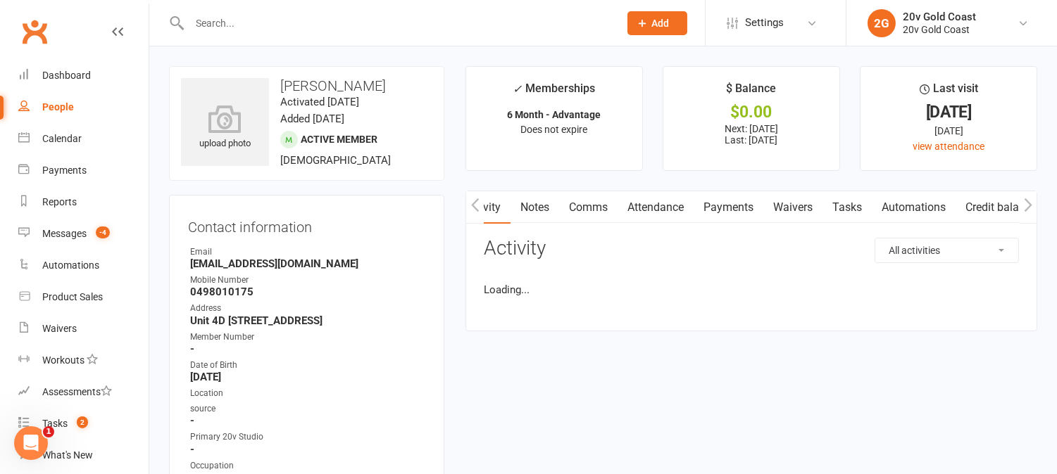
scroll to position [0, 13]
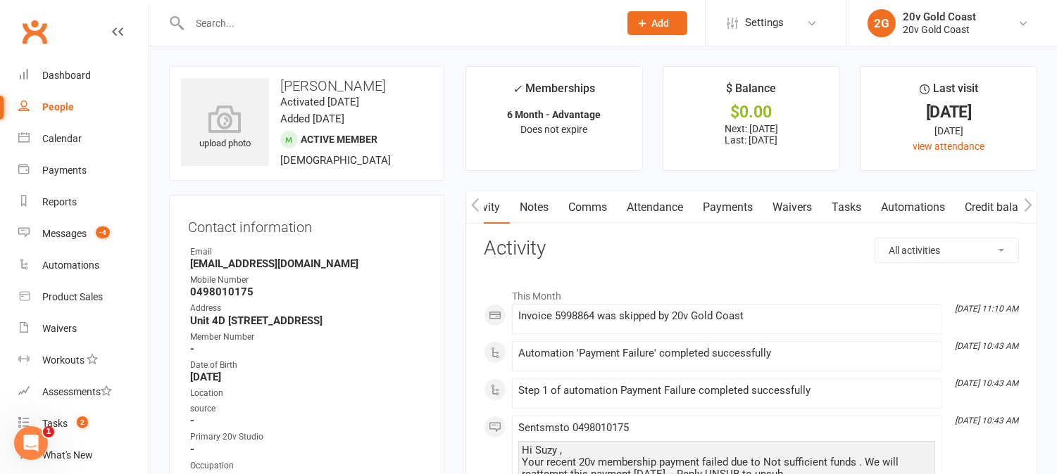
click at [214, 265] on strong "sue@bottomsupcolonics.com.au" at bounding box center [307, 264] width 235 height 13
copy render-form-field "sue@bottomsupcolonics.com.au"
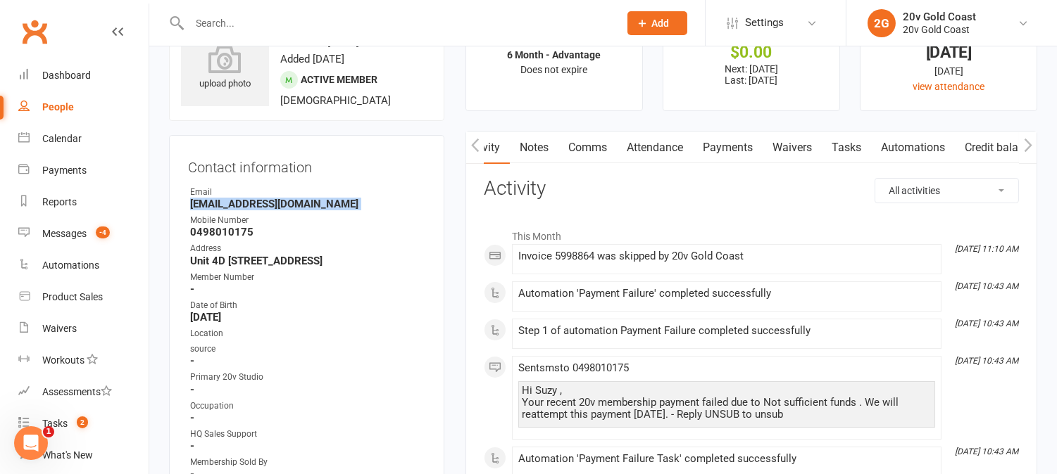
scroll to position [0, 0]
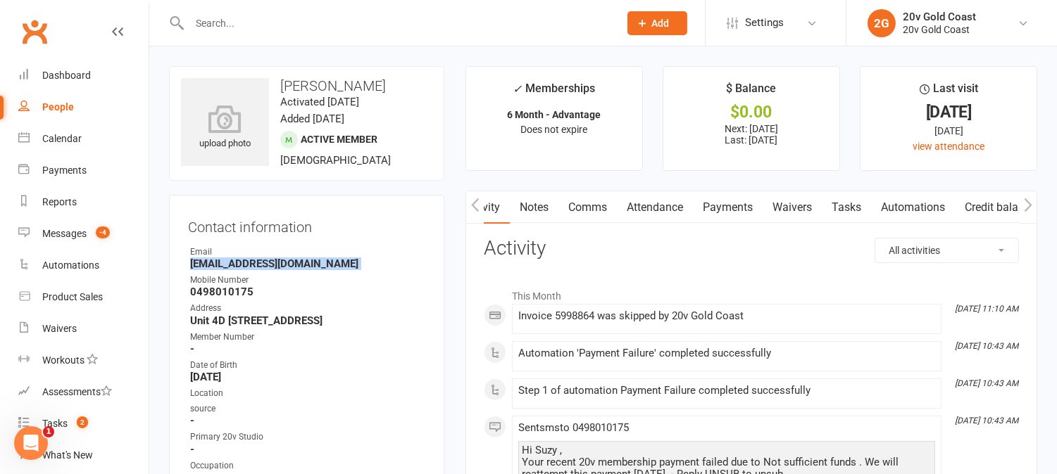
click at [596, 204] on link "Comms" at bounding box center [587, 207] width 58 height 32
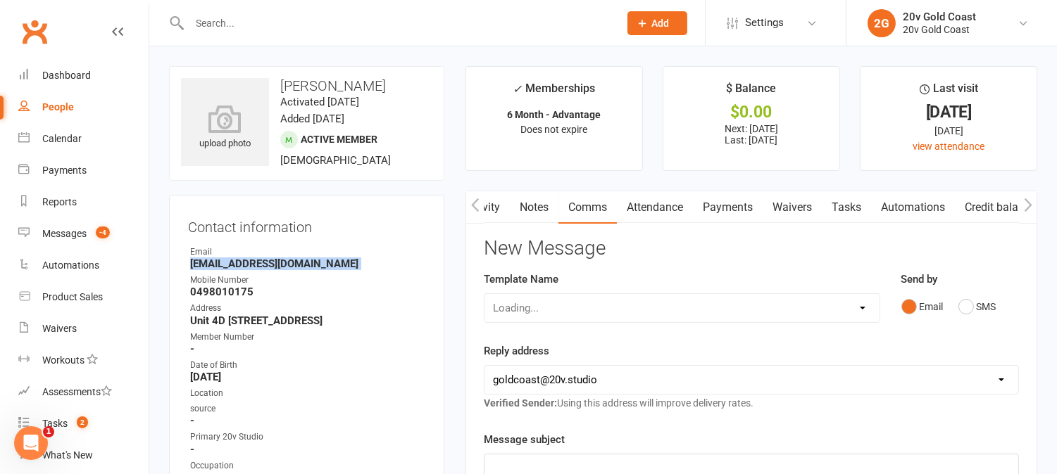
scroll to position [0, 14]
click at [969, 312] on button "SMS" at bounding box center [977, 307] width 38 height 27
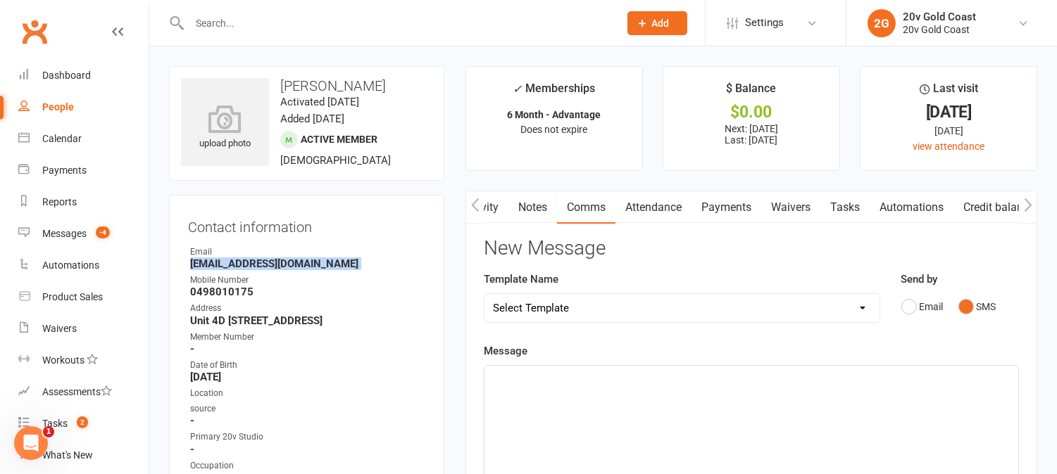
click at [974, 398] on div "﻿" at bounding box center [751, 471] width 534 height 211
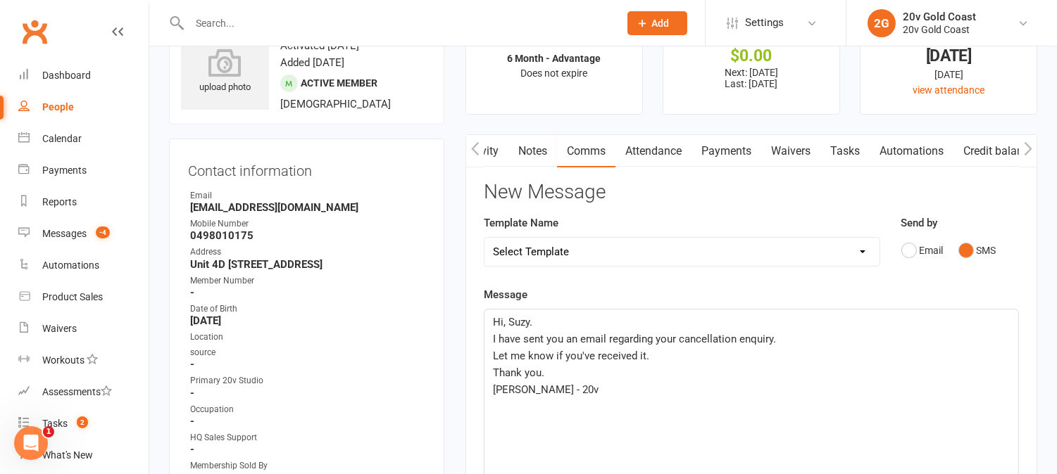
scroll to position [78, 0]
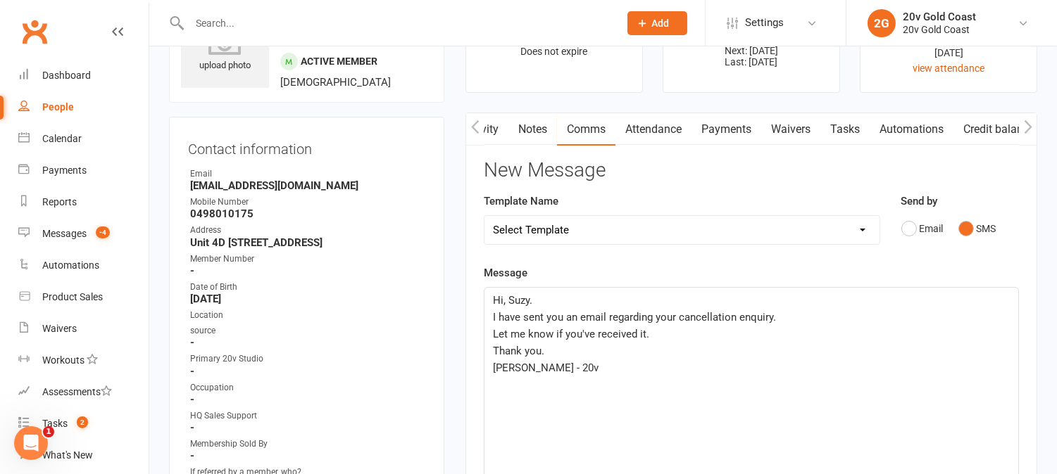
click at [220, 182] on strong "sue@bottomsupcolonics.com.au" at bounding box center [307, 186] width 235 height 13
copy render-form-field "sue@bottomsupcolonics.com.au"
click at [605, 314] on span "I have sent you an email regarding your cancellation enquiry." at bounding box center [634, 317] width 283 height 13
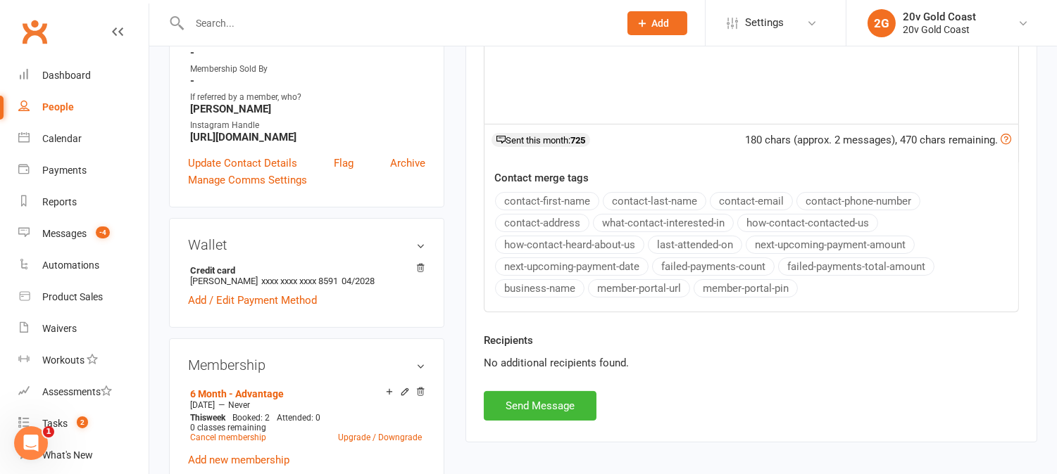
scroll to position [469, 0]
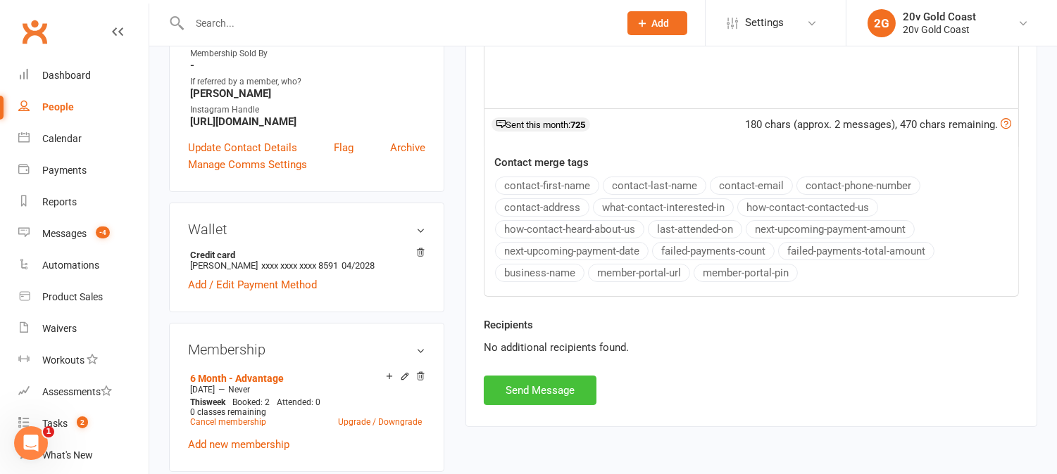
click at [579, 391] on button "Send Message" at bounding box center [540, 391] width 113 height 30
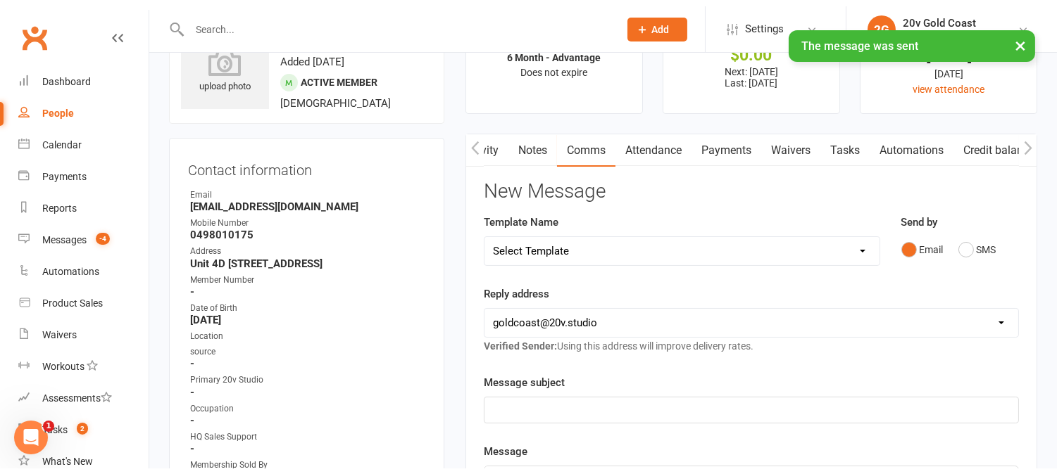
scroll to position [0, 0]
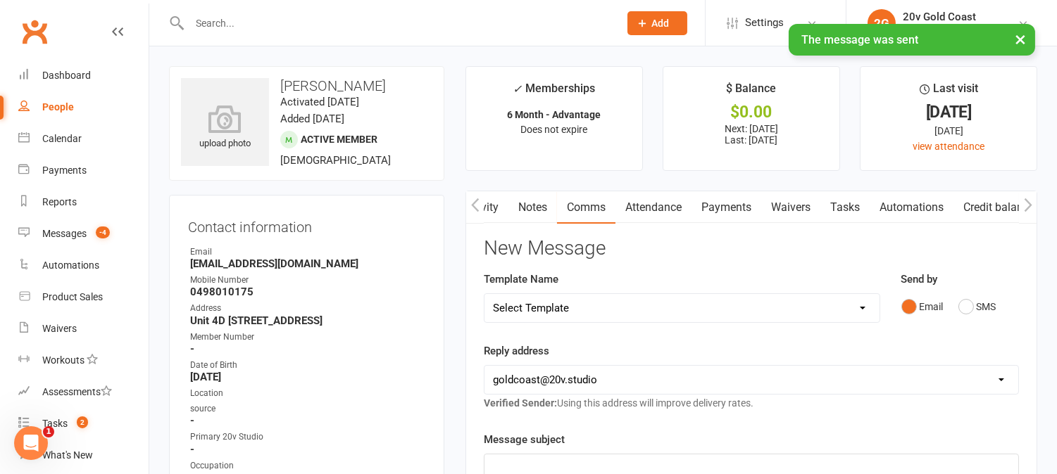
click at [497, 208] on link "Activity" at bounding box center [480, 207] width 56 height 32
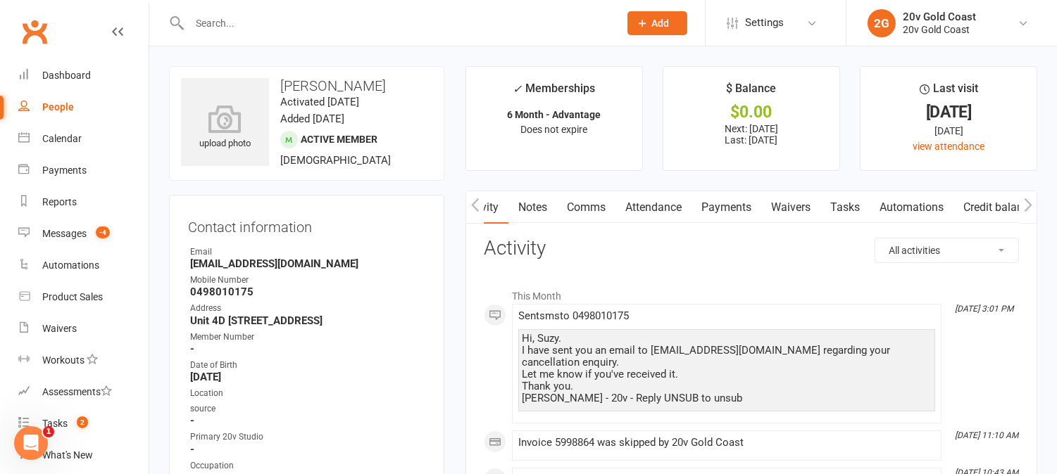
click at [728, 201] on link "Payments" at bounding box center [726, 207] width 70 height 32
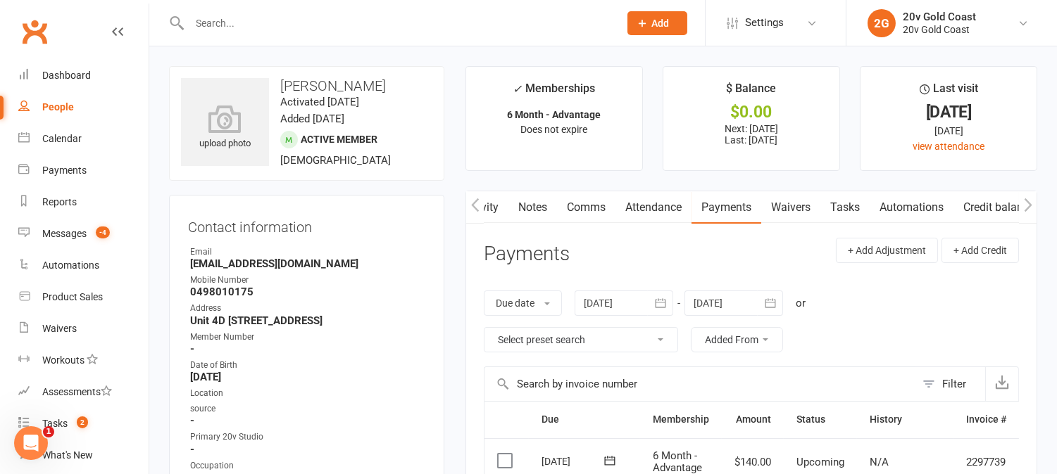
click at [486, 208] on link "Activity" at bounding box center [480, 207] width 56 height 32
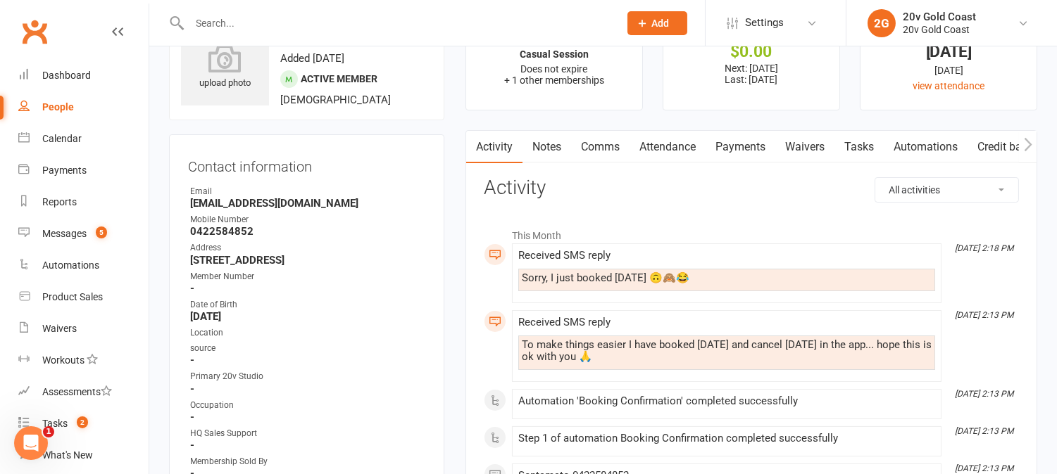
scroll to position [78, 0]
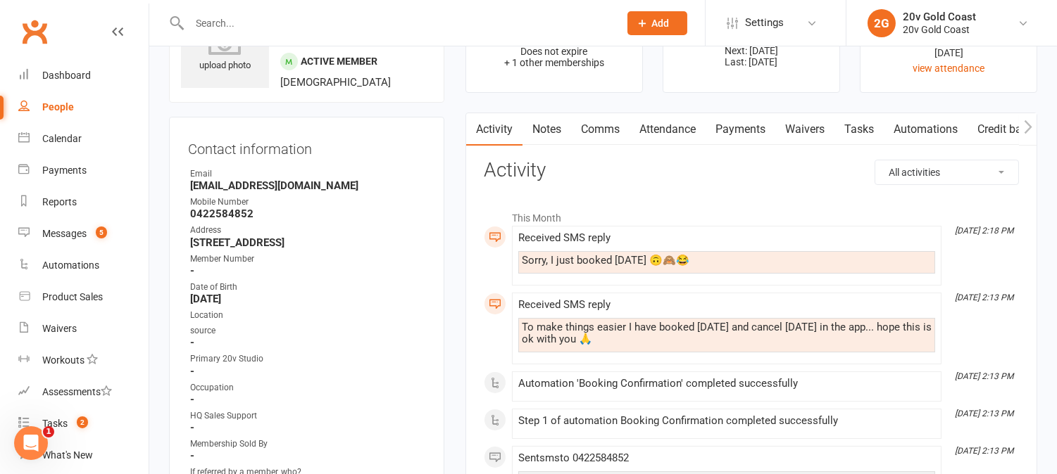
click at [657, 127] on link "Attendance" at bounding box center [667, 129] width 76 height 32
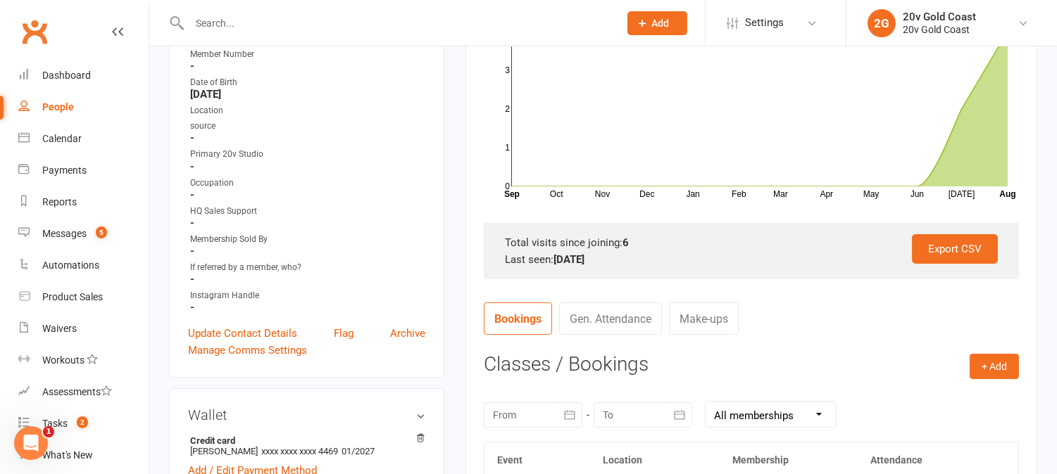
scroll to position [547, 0]
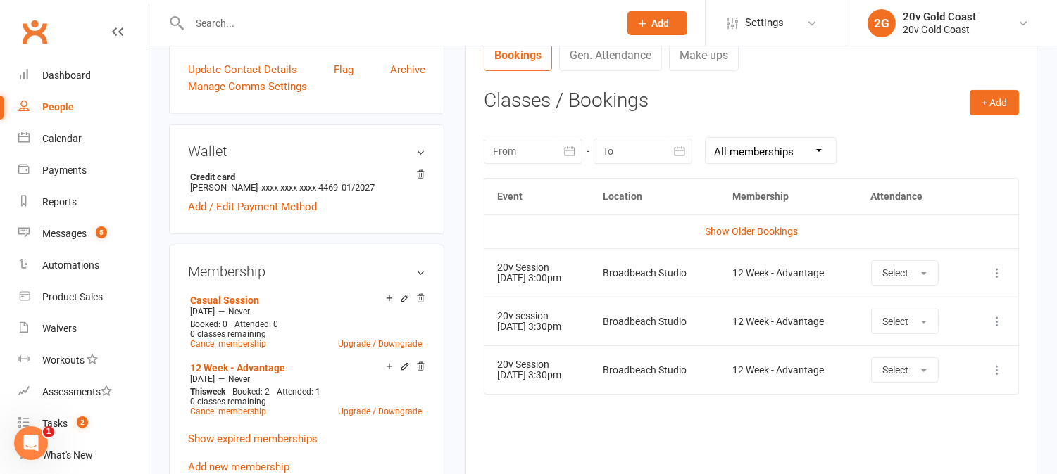
click at [522, 146] on div at bounding box center [533, 151] width 99 height 25
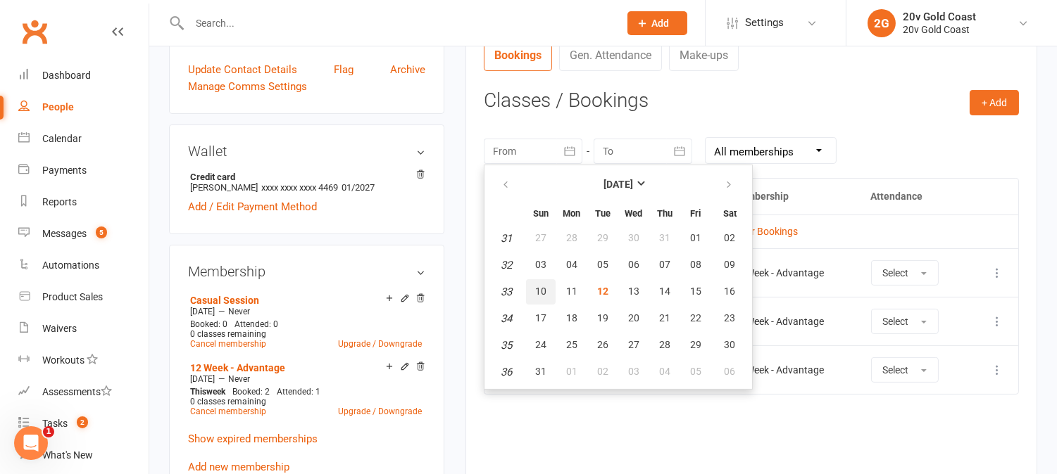
click at [538, 280] on button "10" at bounding box center [541, 291] width 30 height 25
type input "10 Aug 2025"
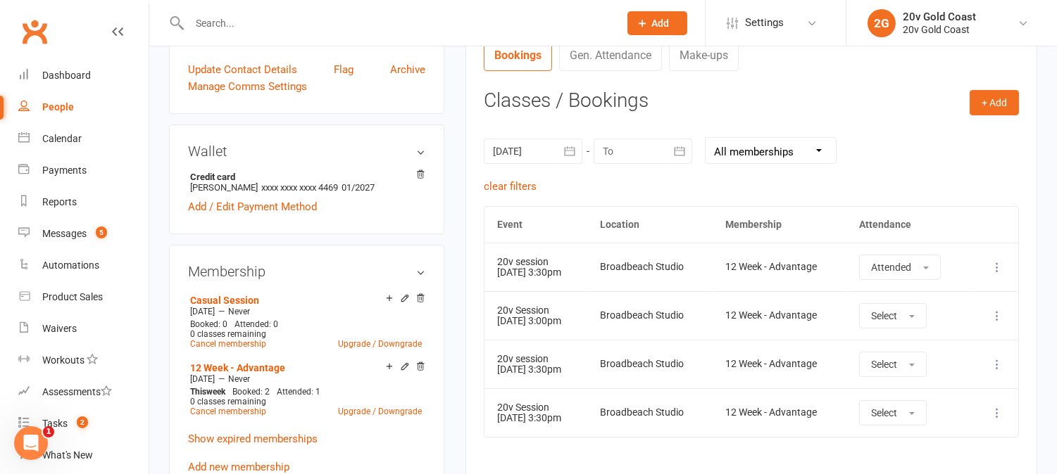
click at [610, 340] on td "Broadbeach Studio" at bounding box center [649, 364] width 125 height 49
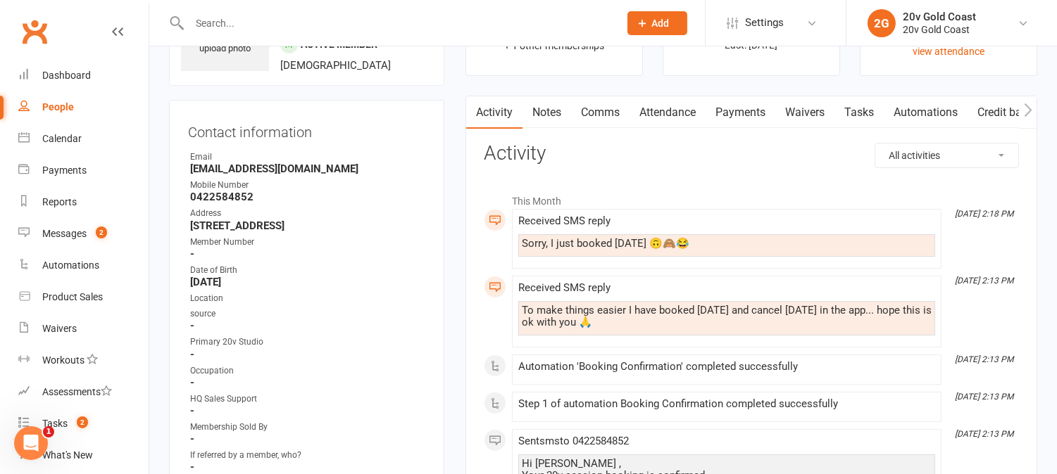
scroll to position [78, 0]
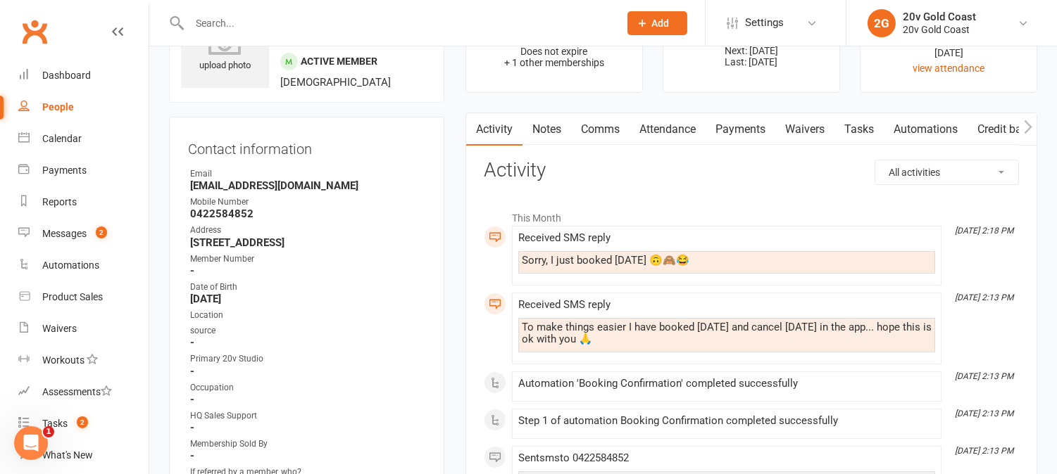
drag, startPoint x: 677, startPoint y: 125, endPoint x: 711, endPoint y: 146, distance: 39.5
click at [677, 125] on link "Attendance" at bounding box center [667, 129] width 76 height 32
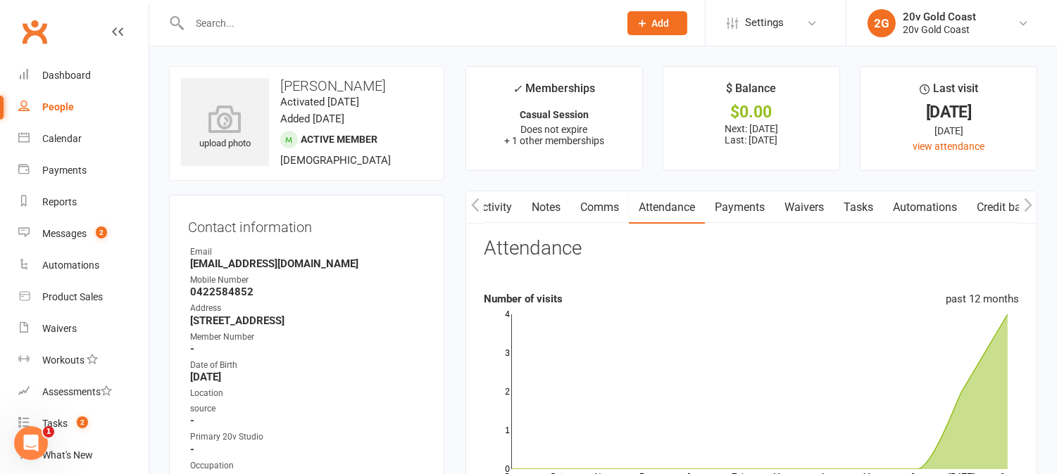
click at [509, 201] on link "Activity" at bounding box center [493, 207] width 56 height 32
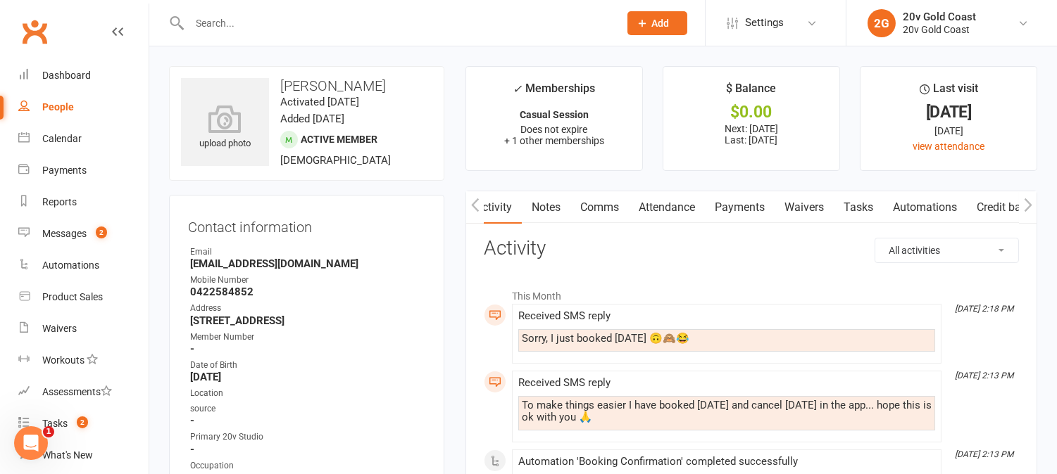
click at [602, 201] on link "Comms" at bounding box center [599, 207] width 58 height 32
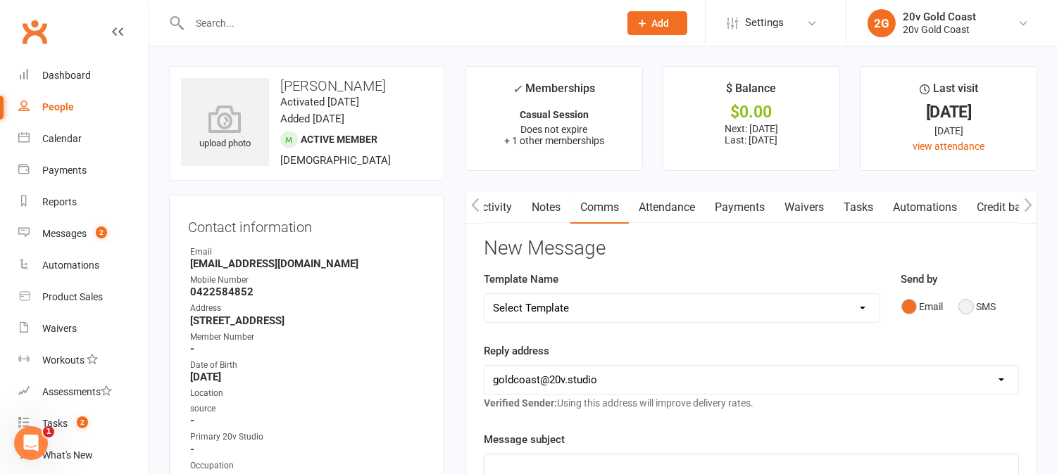
click at [969, 308] on button "SMS" at bounding box center [977, 307] width 38 height 27
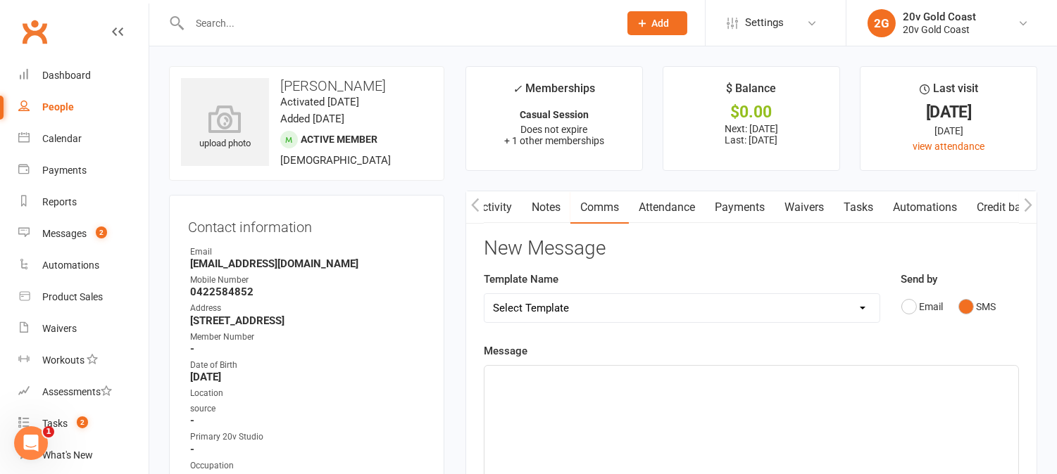
click at [965, 436] on div "﻿" at bounding box center [751, 471] width 534 height 211
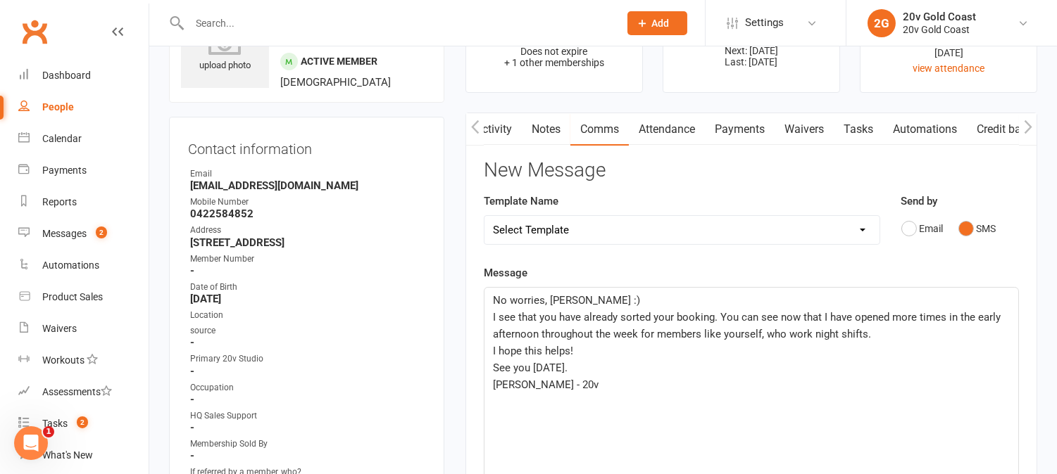
scroll to position [156, 0]
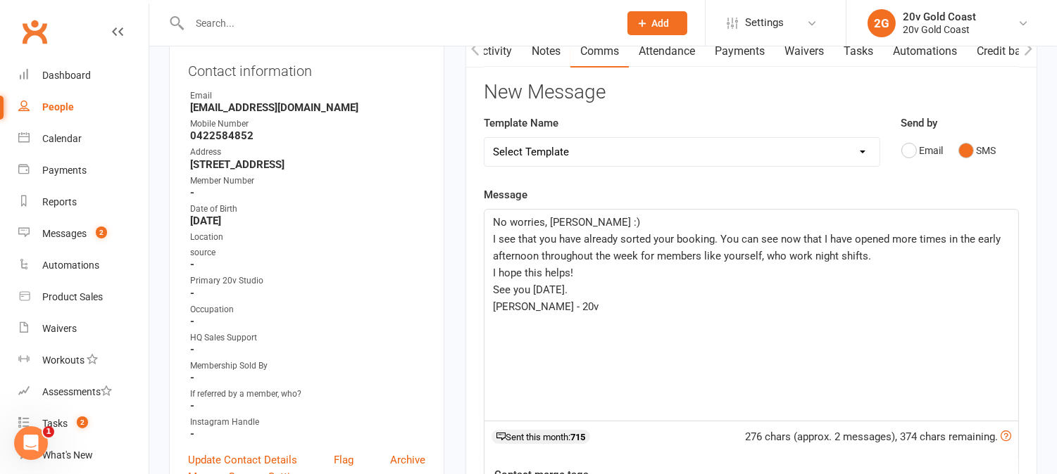
drag, startPoint x: 721, startPoint y: 237, endPoint x: 729, endPoint y: 245, distance: 11.0
click at [722, 240] on span "I see that you have already sorted your booking. You can see now that I have op…" at bounding box center [748, 248] width 510 height 30
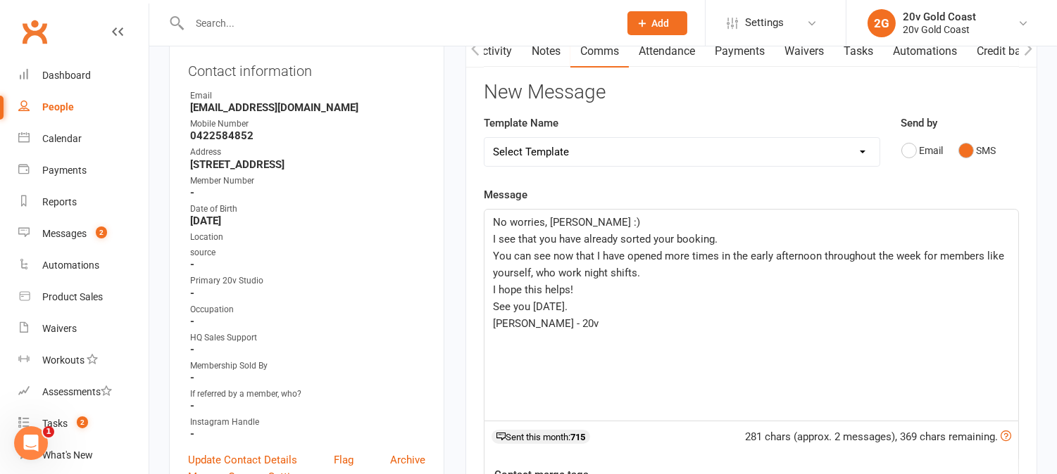
click at [712, 239] on span "I see that you have already sorted your booking." at bounding box center [605, 239] width 225 height 13
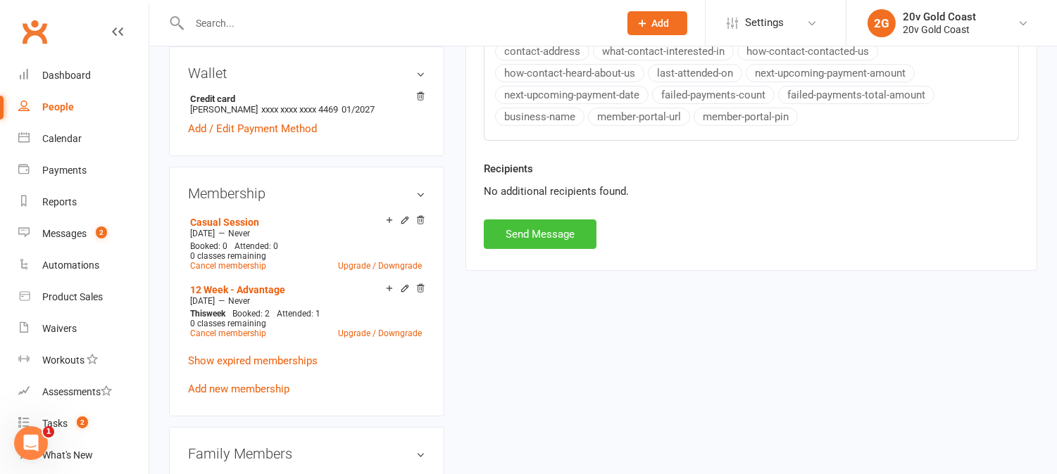
click at [543, 241] on button "Send Message" at bounding box center [540, 235] width 113 height 30
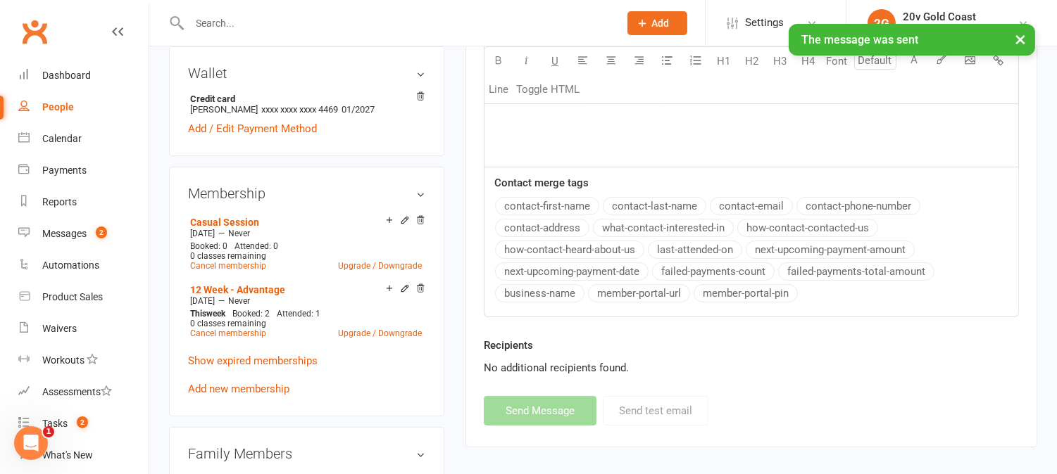
scroll to position [0, 0]
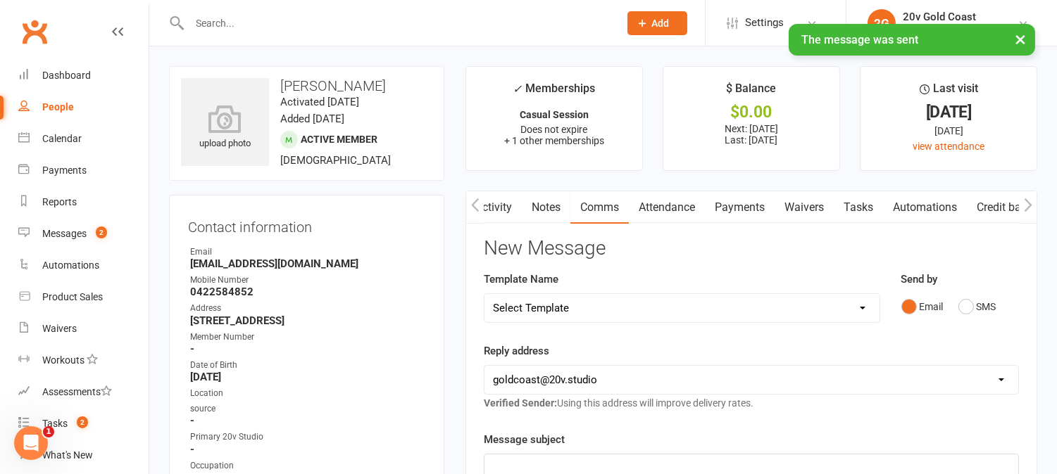
click at [505, 212] on link "Activity" at bounding box center [493, 207] width 56 height 32
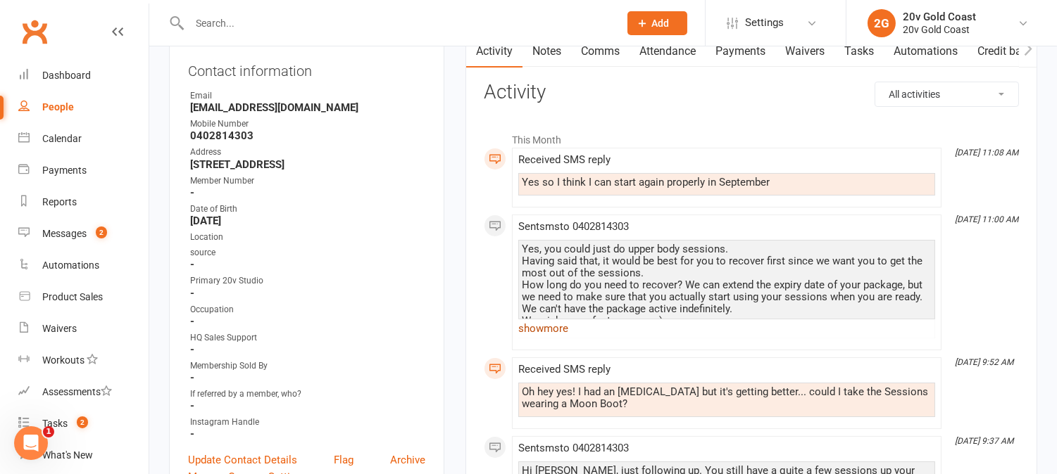
click at [553, 329] on link "show more" at bounding box center [726, 329] width 417 height 20
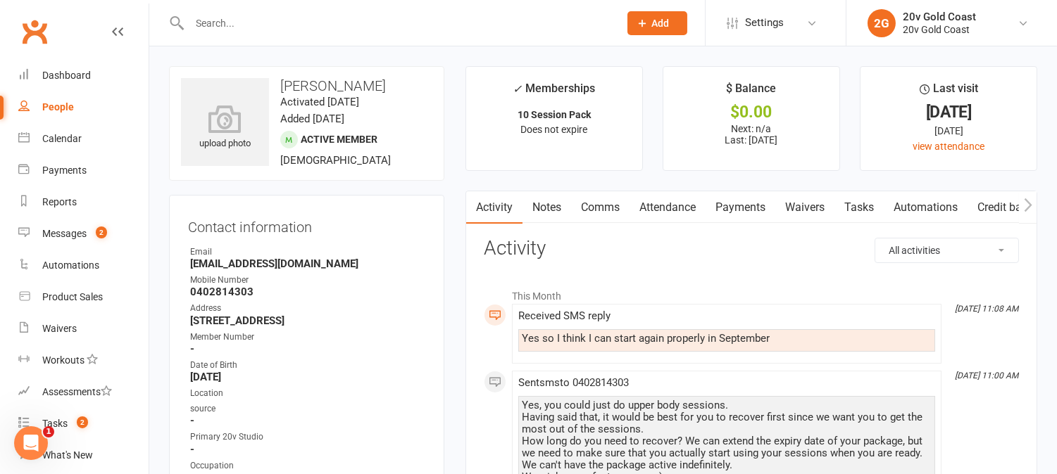
click at [595, 205] on link "Comms" at bounding box center [600, 207] width 58 height 32
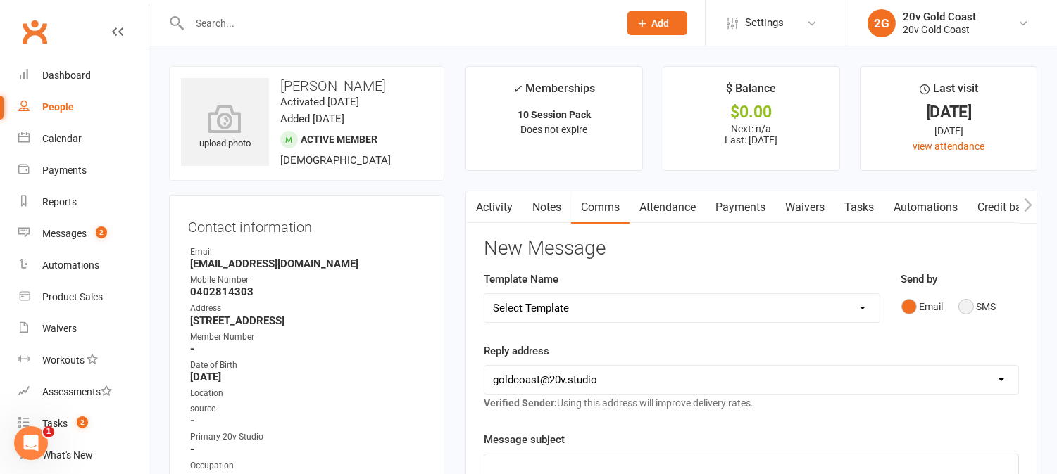
click at [973, 301] on button "SMS" at bounding box center [977, 307] width 38 height 27
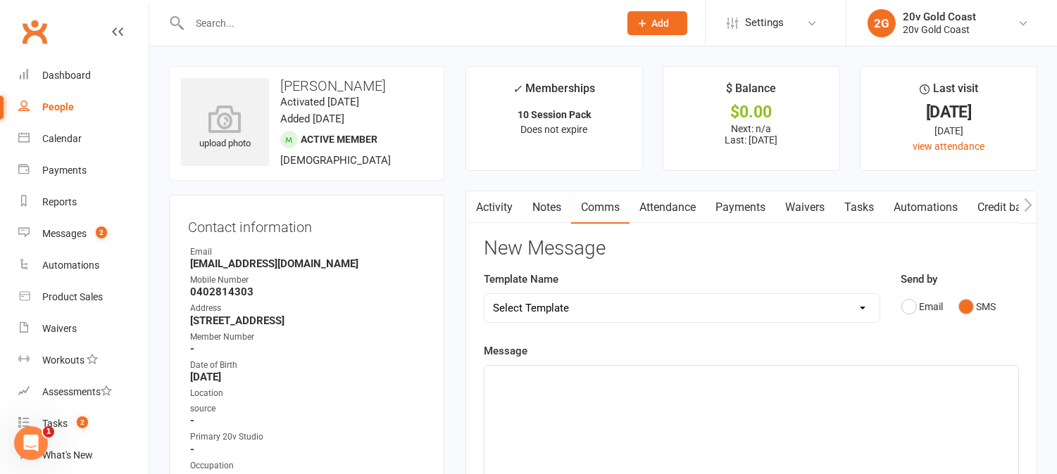
click at [967, 439] on div "﻿" at bounding box center [751, 471] width 534 height 211
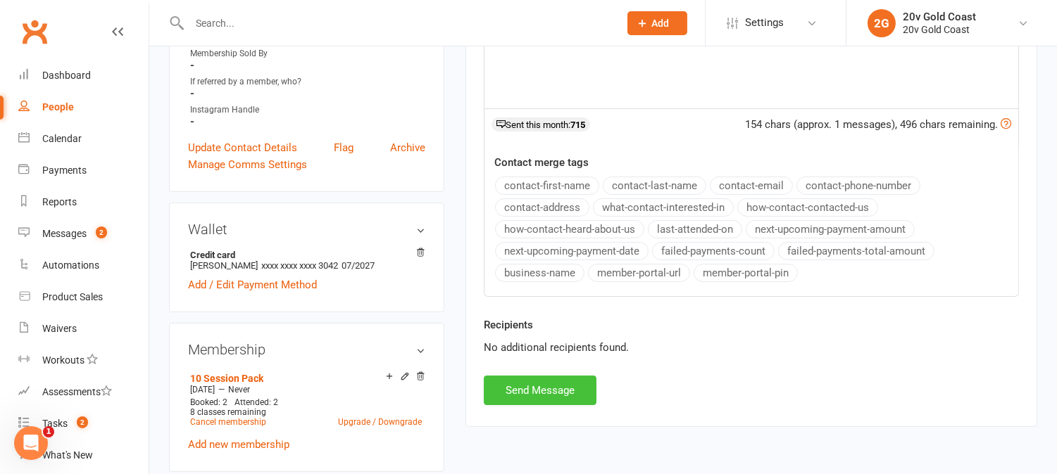
click at [553, 397] on button "Send Message" at bounding box center [540, 391] width 113 height 30
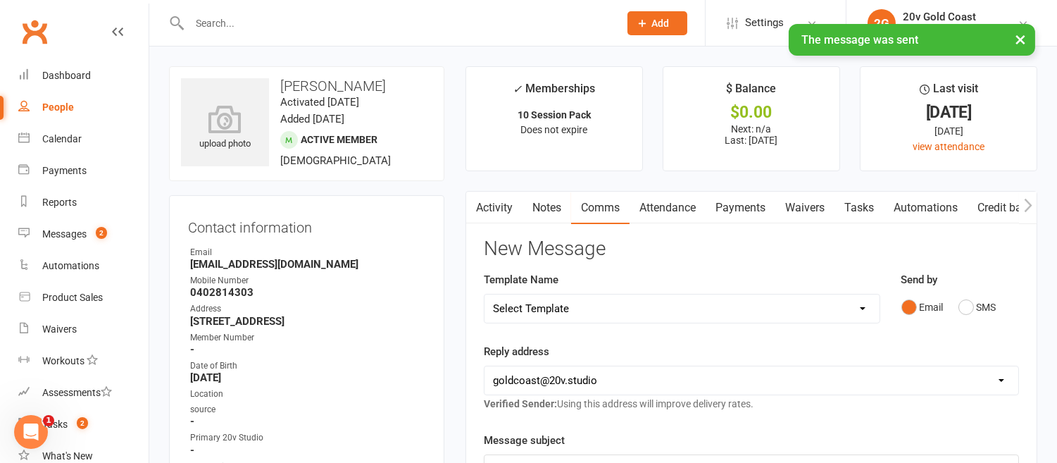
click at [494, 206] on link "Activity" at bounding box center [494, 207] width 56 height 32
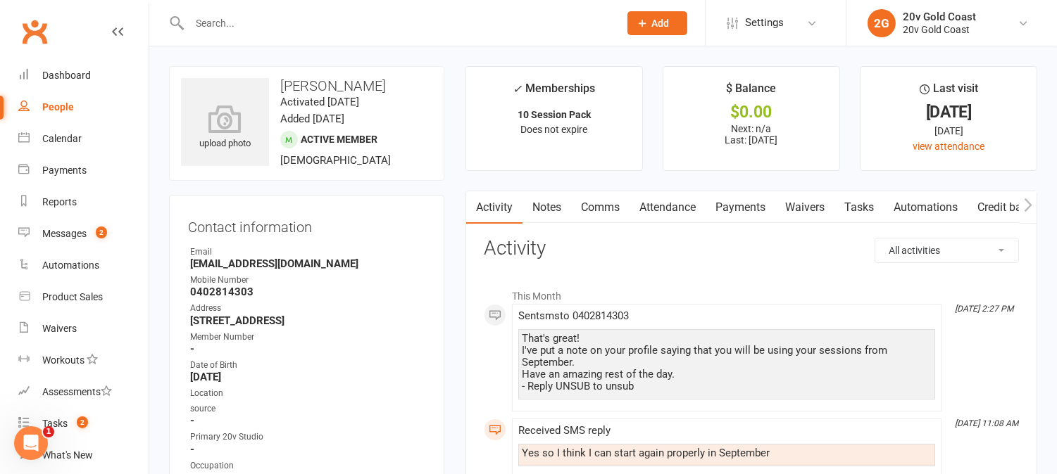
click at [552, 206] on link "Notes" at bounding box center [546, 207] width 49 height 32
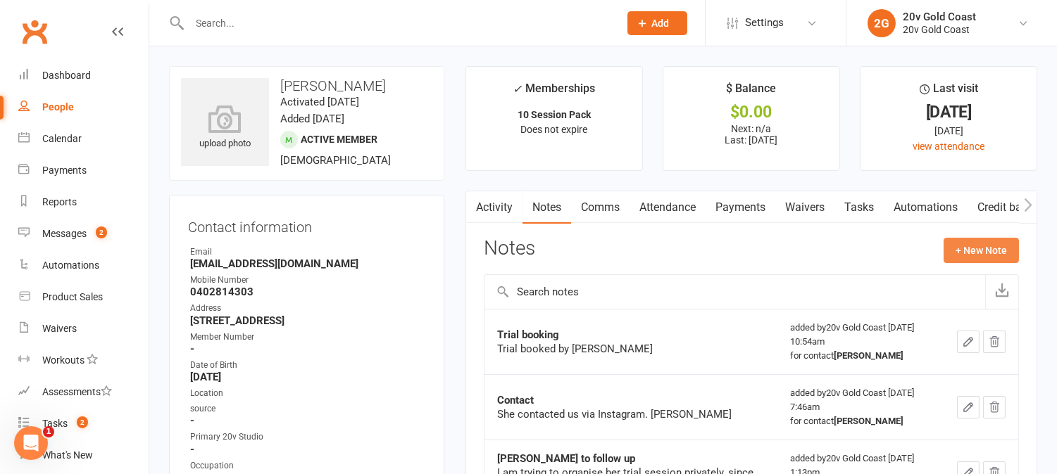
click at [981, 251] on button "+ New Note" at bounding box center [980, 250] width 75 height 25
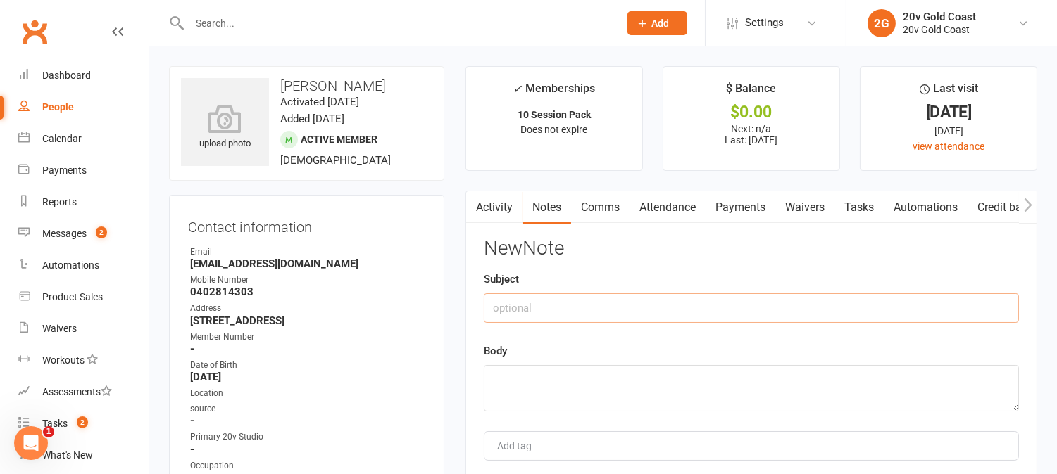
click at [617, 308] on input "text" at bounding box center [751, 309] width 535 height 30
type input "Attendance"
click at [608, 391] on textarea at bounding box center [751, 388] width 535 height 46
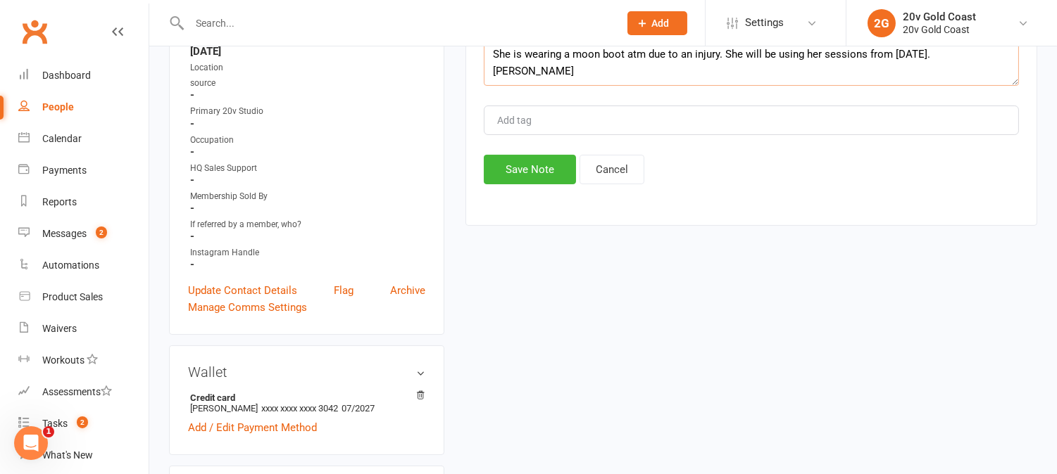
scroll to position [234, 0]
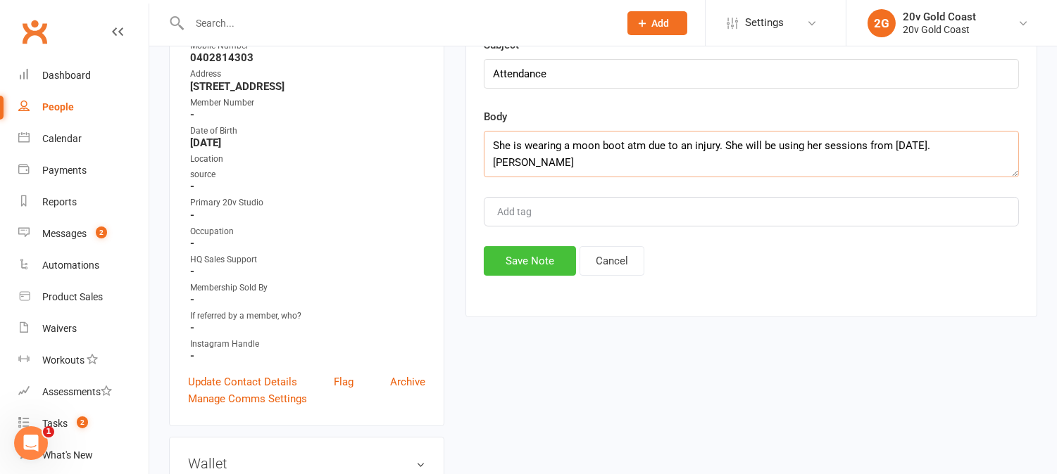
type textarea "She is wearing a moon boot atm due to an injury. She will be using her sessions…"
click at [543, 260] on button "Save Note" at bounding box center [530, 261] width 92 height 30
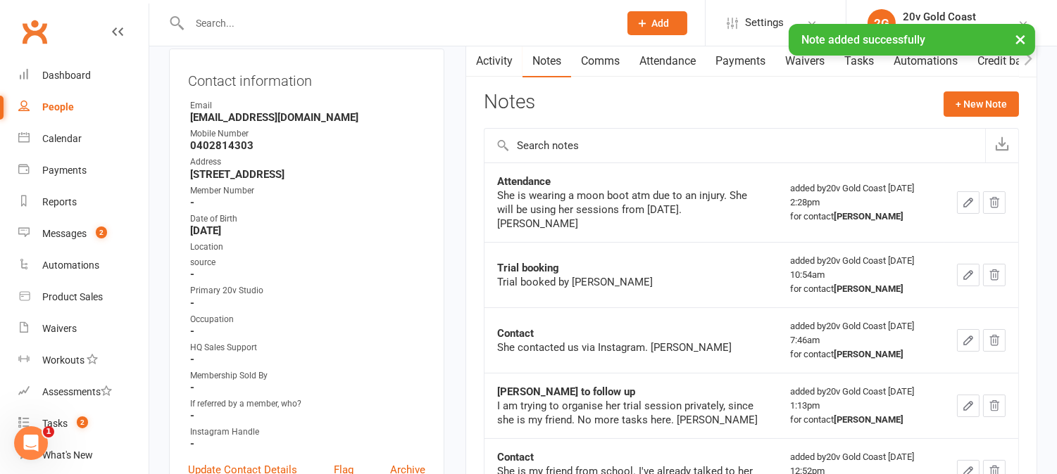
scroll to position [0, 0]
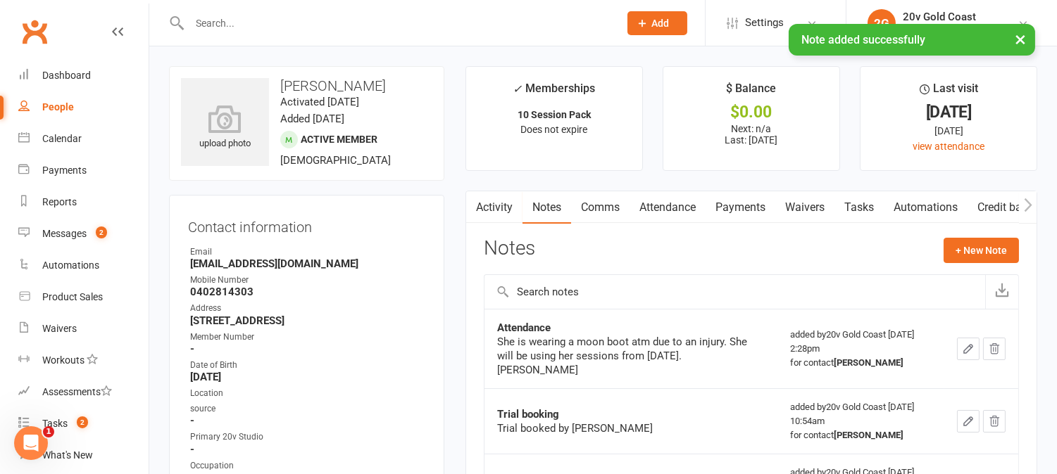
click at [505, 207] on link "Activity" at bounding box center [494, 207] width 56 height 32
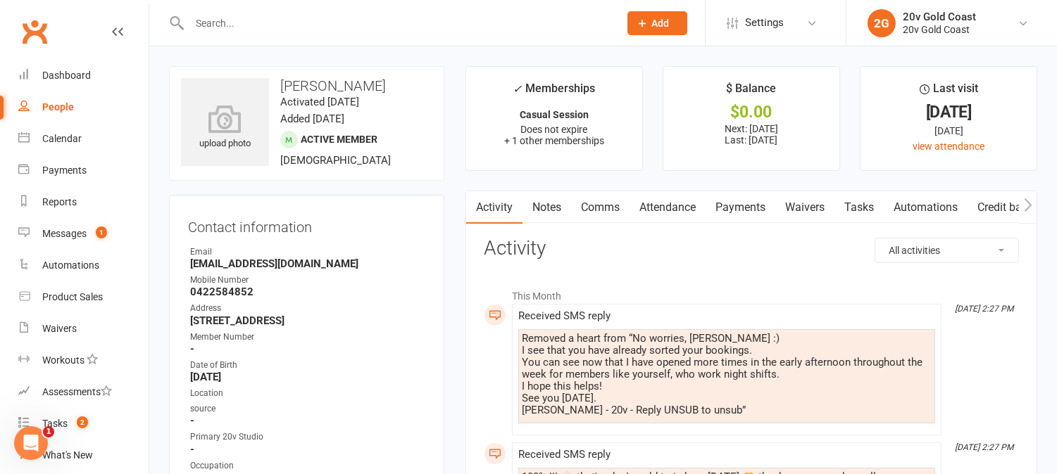
click at [610, 206] on link "Comms" at bounding box center [600, 207] width 58 height 32
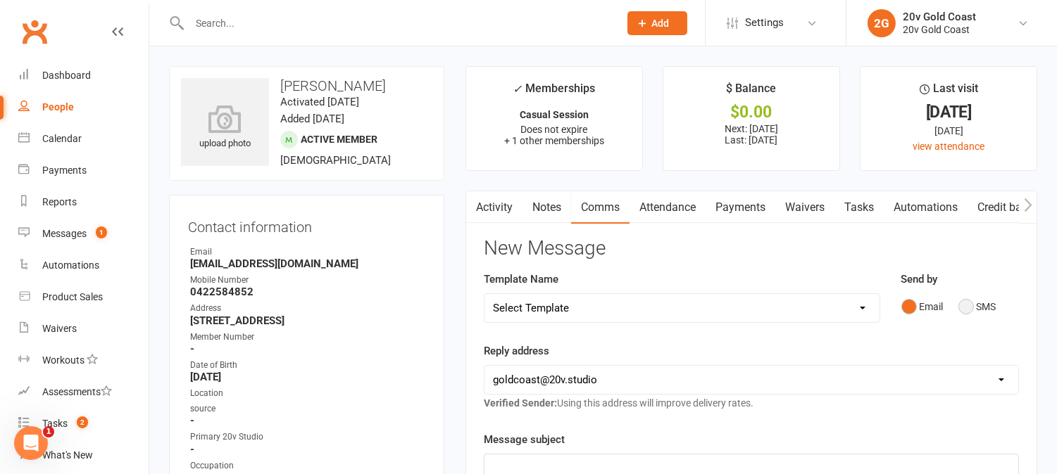
click at [969, 303] on button "SMS" at bounding box center [977, 307] width 38 height 27
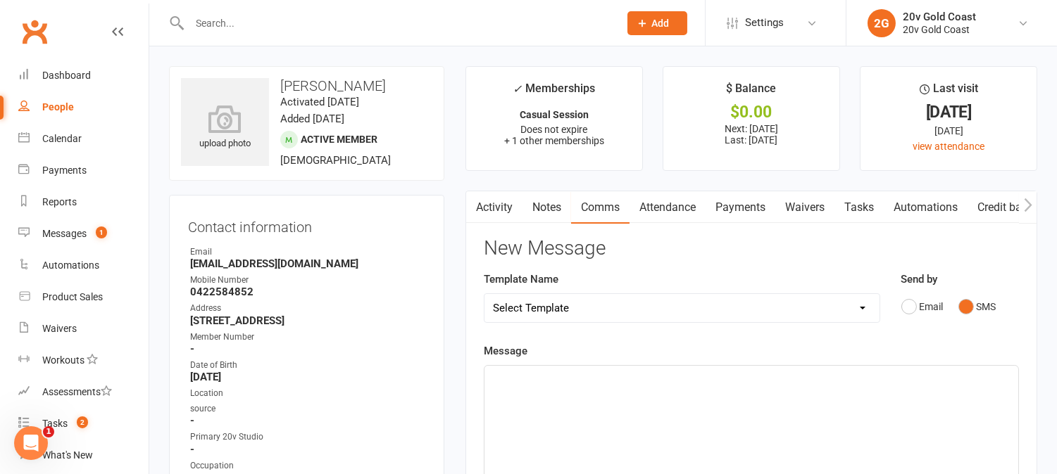
click at [950, 390] on div "﻿" at bounding box center [751, 471] width 534 height 211
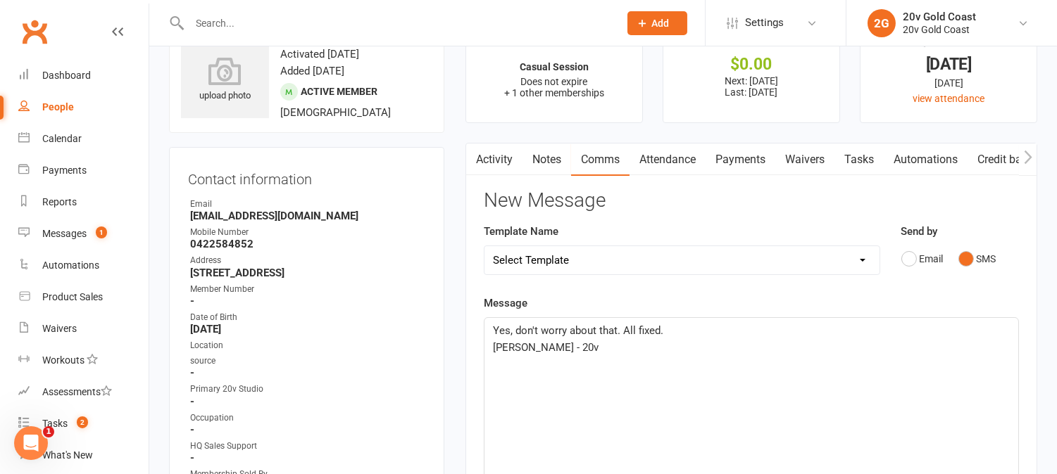
scroll to position [391, 0]
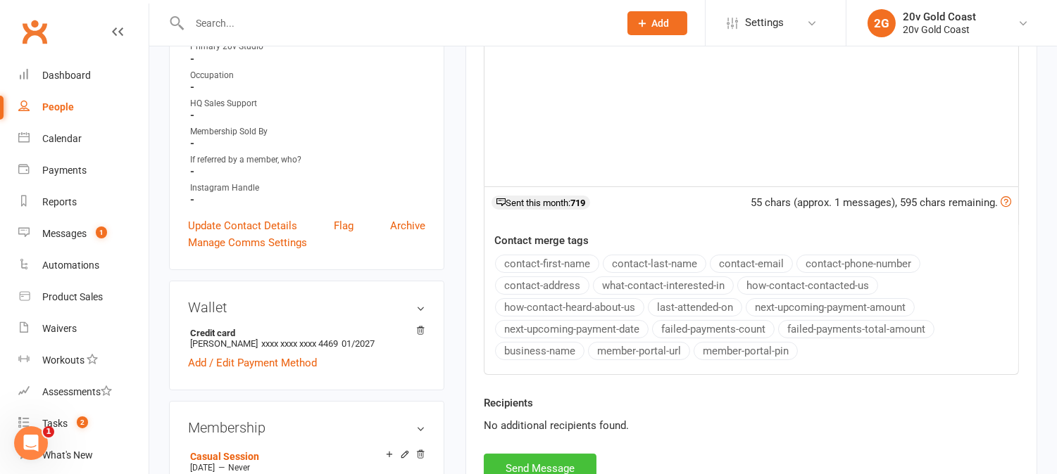
click at [540, 461] on button "Send Message" at bounding box center [540, 469] width 113 height 30
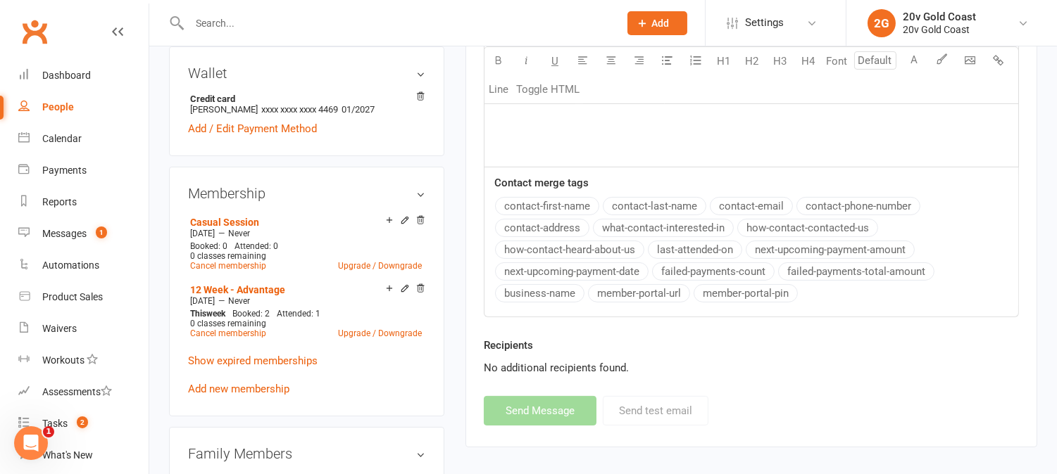
scroll to position [0, 0]
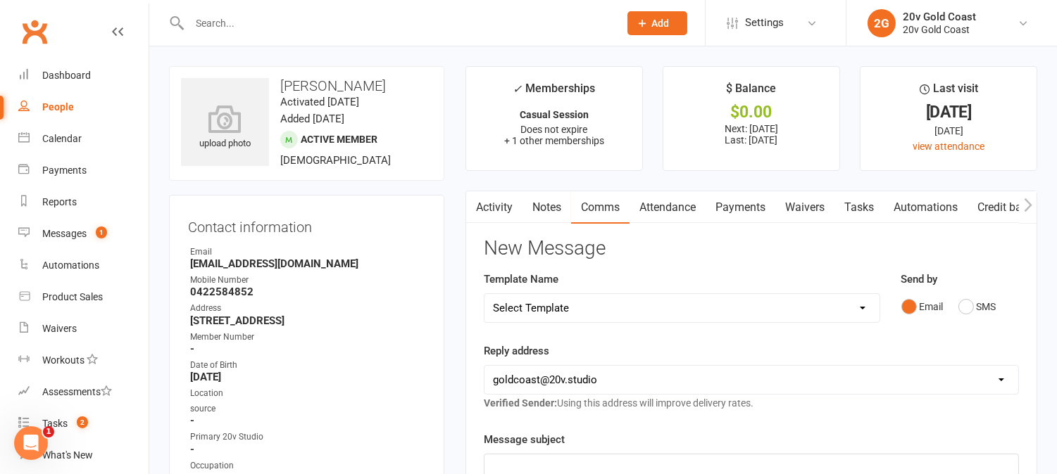
click at [510, 209] on link "Activity" at bounding box center [494, 207] width 56 height 32
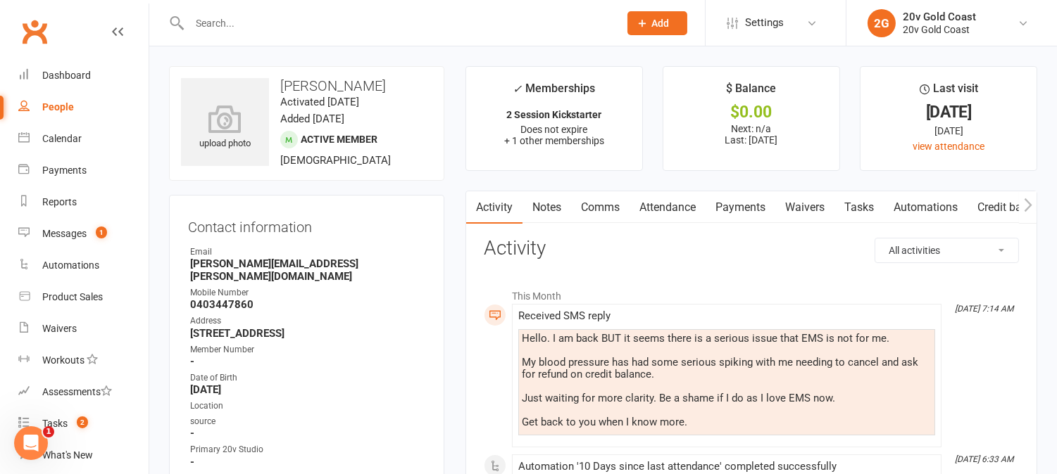
drag, startPoint x: 739, startPoint y: 200, endPoint x: 750, endPoint y: 209, distance: 14.5
click at [739, 199] on link "Payments" at bounding box center [740, 207] width 70 height 32
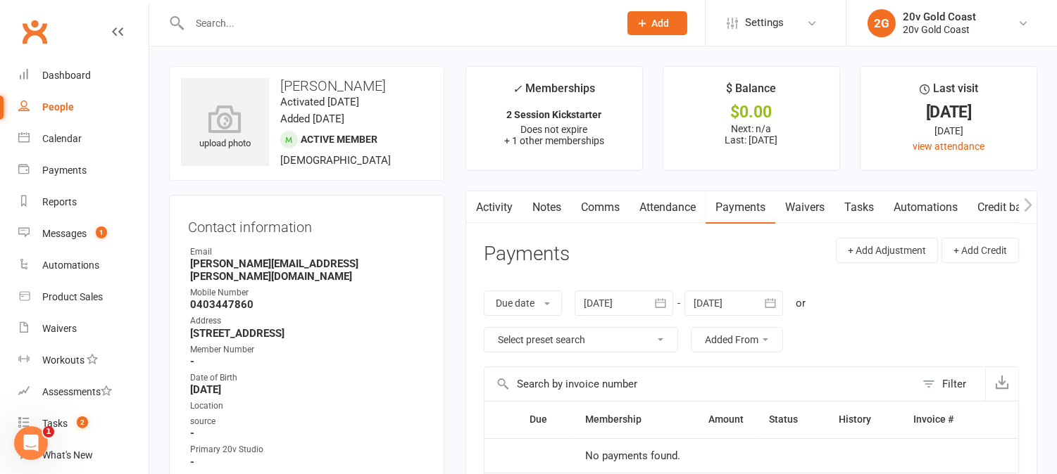
drag, startPoint x: 653, startPoint y: 206, endPoint x: 662, endPoint y: 213, distance: 11.5
click at [653, 206] on link "Attendance" at bounding box center [667, 207] width 76 height 32
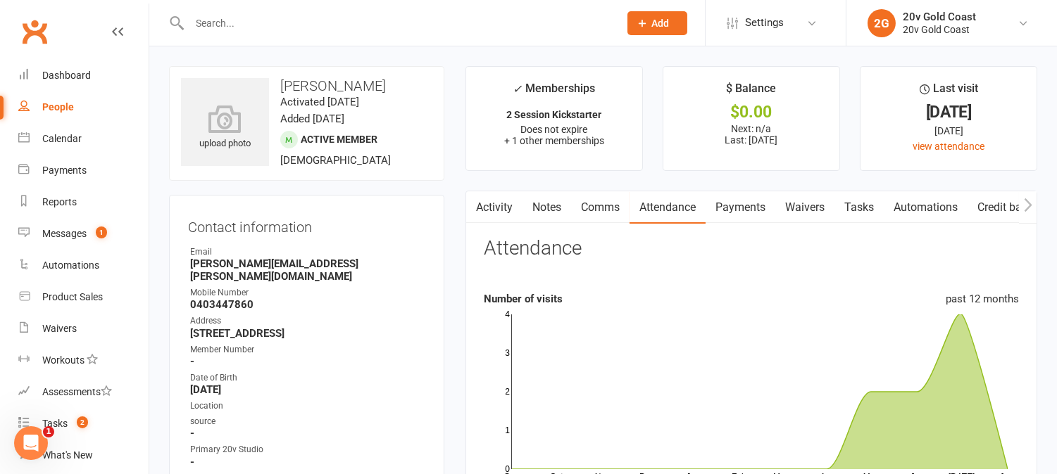
click at [610, 209] on link "Comms" at bounding box center [600, 207] width 58 height 32
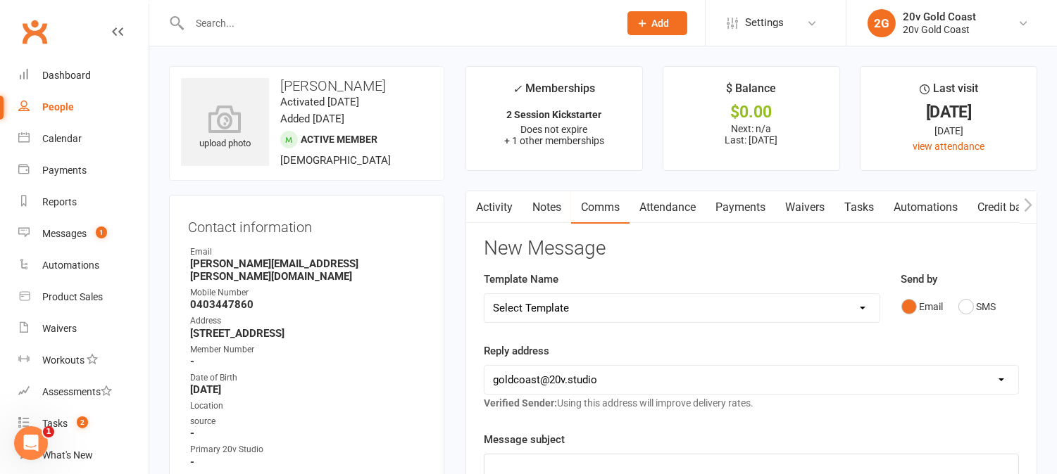
click at [490, 204] on link "Activity" at bounding box center [494, 207] width 56 height 32
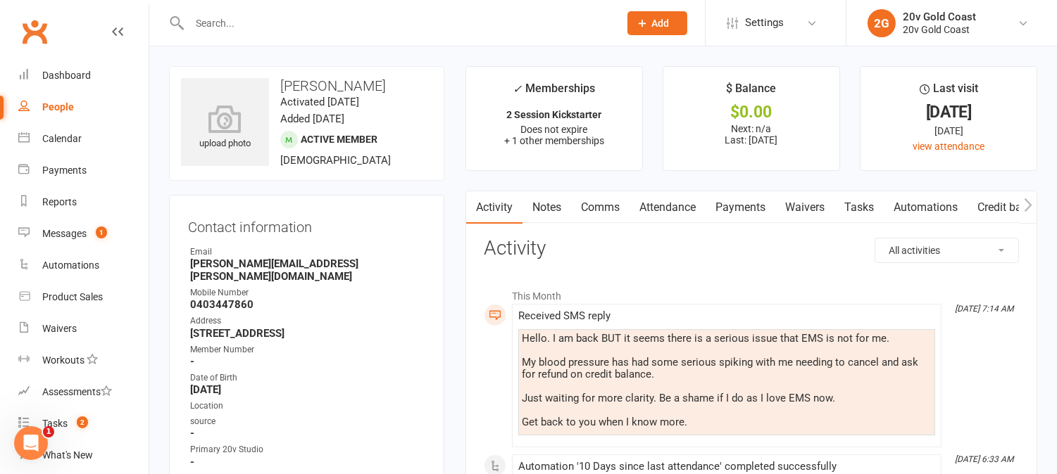
click at [607, 206] on link "Comms" at bounding box center [600, 207] width 58 height 32
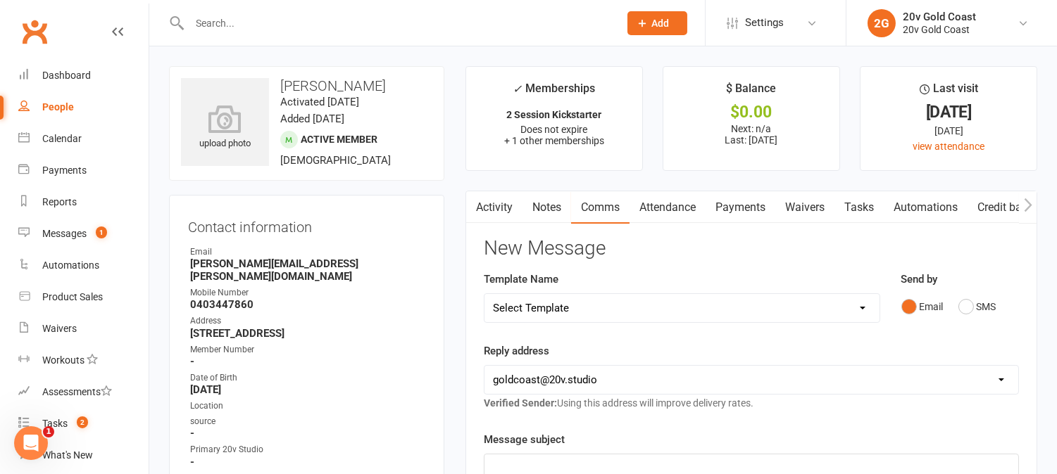
click at [472, 203] on icon "button" at bounding box center [475, 205] width 8 height 15
click at [493, 201] on link "Activity" at bounding box center [494, 207] width 56 height 32
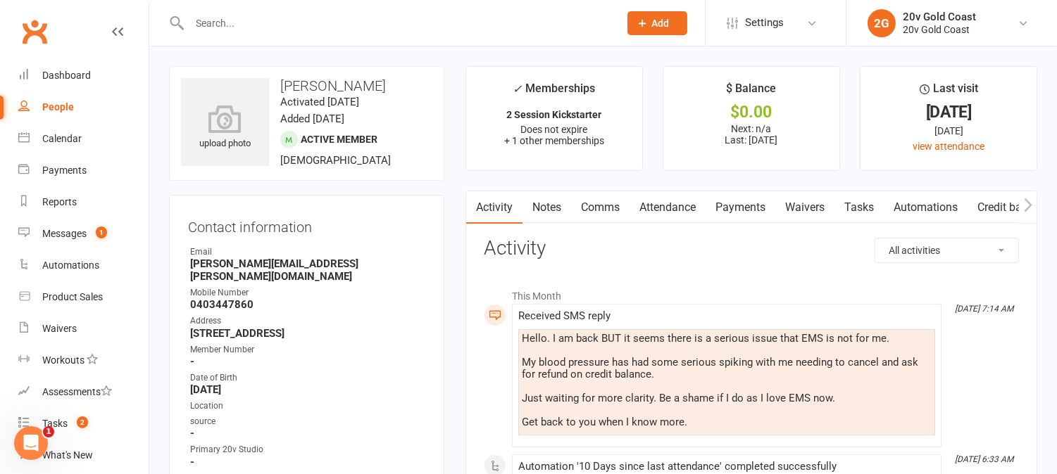
click at [608, 201] on link "Comms" at bounding box center [600, 207] width 58 height 32
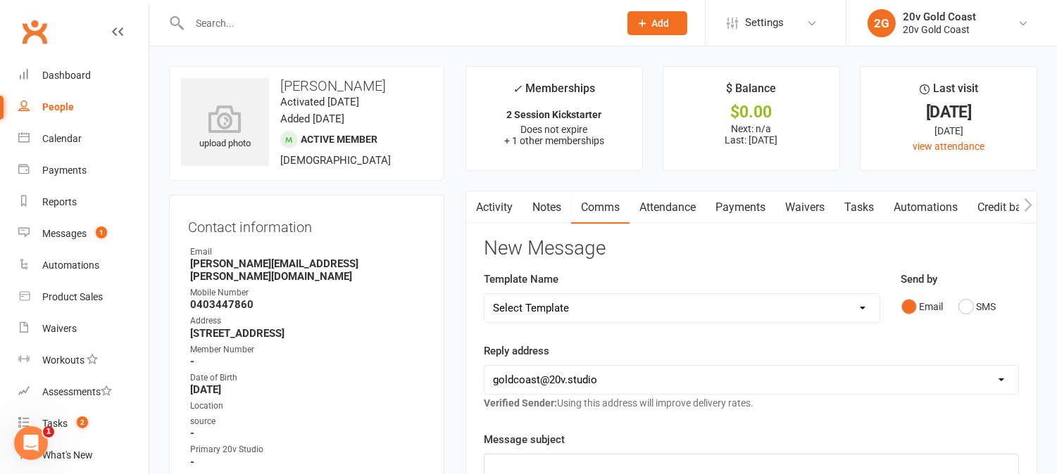
click at [957, 307] on div "Email SMS" at bounding box center [960, 307] width 118 height 27
click at [967, 315] on button "SMS" at bounding box center [977, 307] width 38 height 27
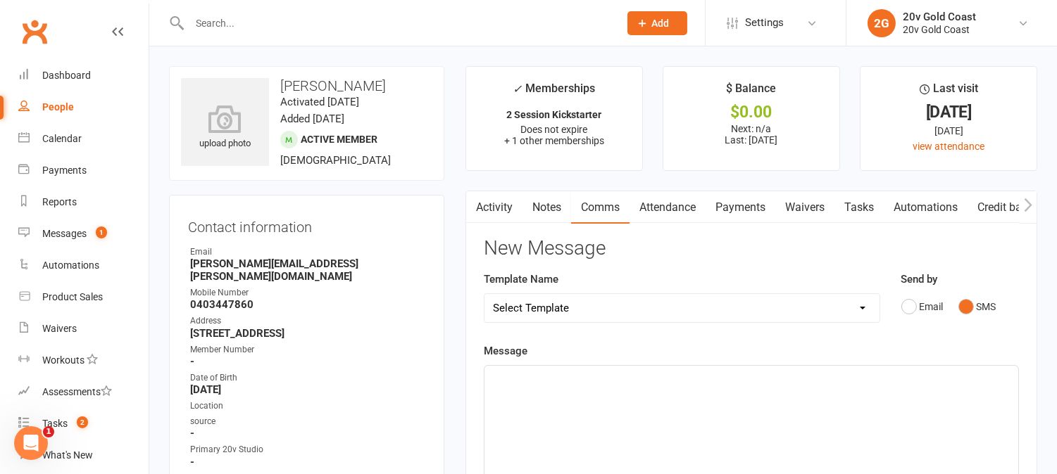
click at [966, 389] on div "﻿" at bounding box center [751, 471] width 534 height 211
click at [552, 396] on span "Untreated hypertension is essen" at bounding box center [579, 395] width 172 height 13
click at [562, 396] on span "Untreated hypertension is essen" at bounding box center [579, 395] width 172 height 13
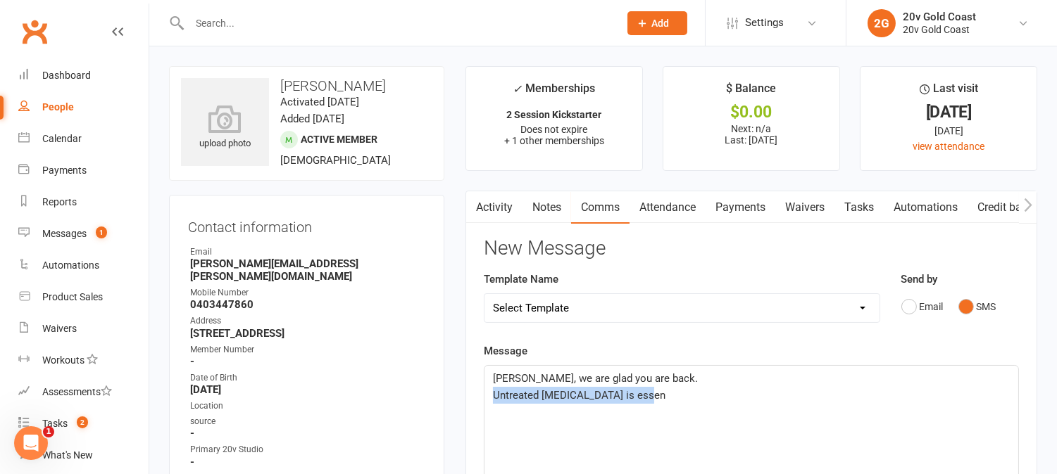
click at [644, 391] on p "Untreated hypertension is essen" at bounding box center [751, 395] width 517 height 17
click at [638, 396] on span "Untreated hypertension is essen" at bounding box center [579, 395] width 172 height 13
click at [622, 425] on div "Marco, we are glad you are back. Untreated hypertension is essen" at bounding box center [751, 471] width 534 height 211
click at [662, 407] on div "Marco, we are glad you are back. Untreated hypertension is essen" at bounding box center [751, 471] width 534 height 211
drag, startPoint x: 660, startPoint y: 407, endPoint x: 772, endPoint y: 381, distance: 114.2
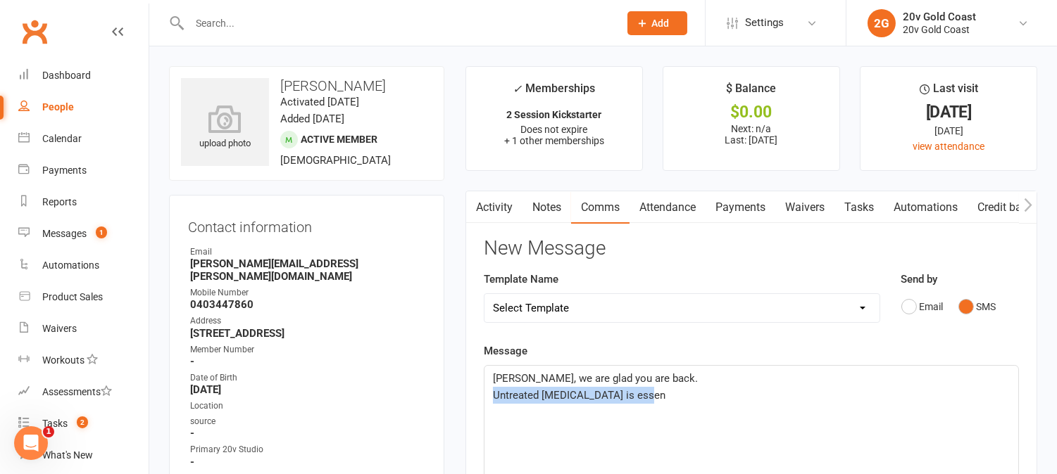
click at [667, 406] on div "Marco, we are glad you are back. Untreated hypertension is essen" at bounding box center [751, 471] width 534 height 211
drag, startPoint x: 772, startPoint y: 381, endPoint x: 777, endPoint y: 353, distance: 27.9
click at [773, 368] on div "Marco, we are glad you are back. Untreated hypertension is essen" at bounding box center [751, 471] width 534 height 211
drag, startPoint x: 615, startPoint y: 394, endPoint x: 705, endPoint y: 388, distance: 90.3
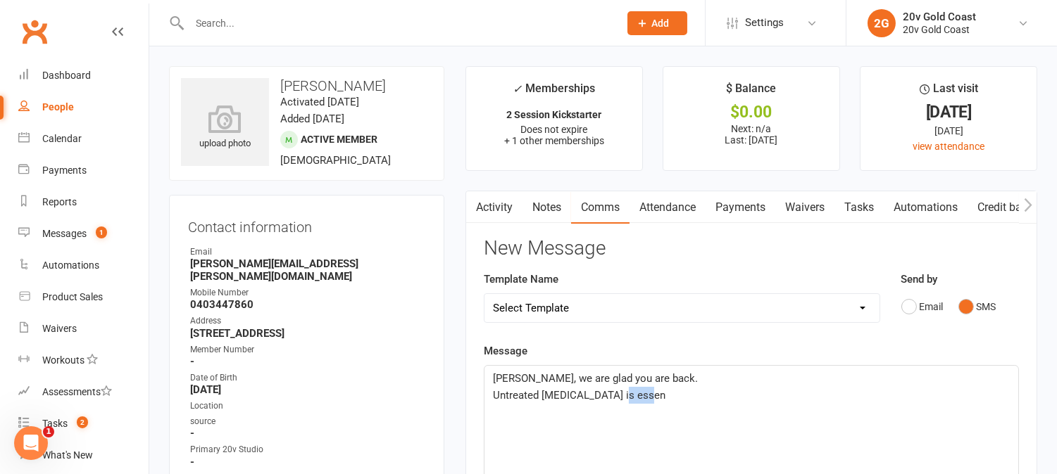
click at [705, 388] on p "Untreated hypertension is essen" at bounding box center [751, 395] width 517 height 17
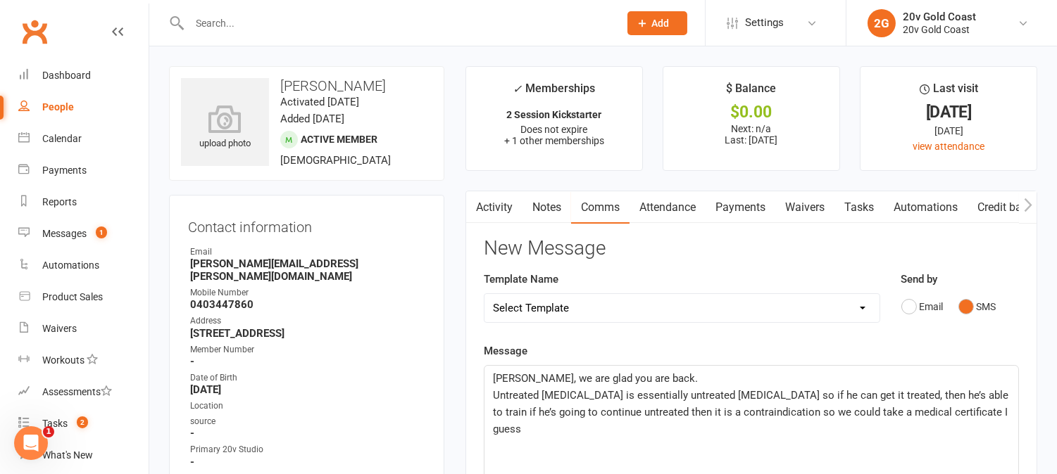
scroll to position [78, 0]
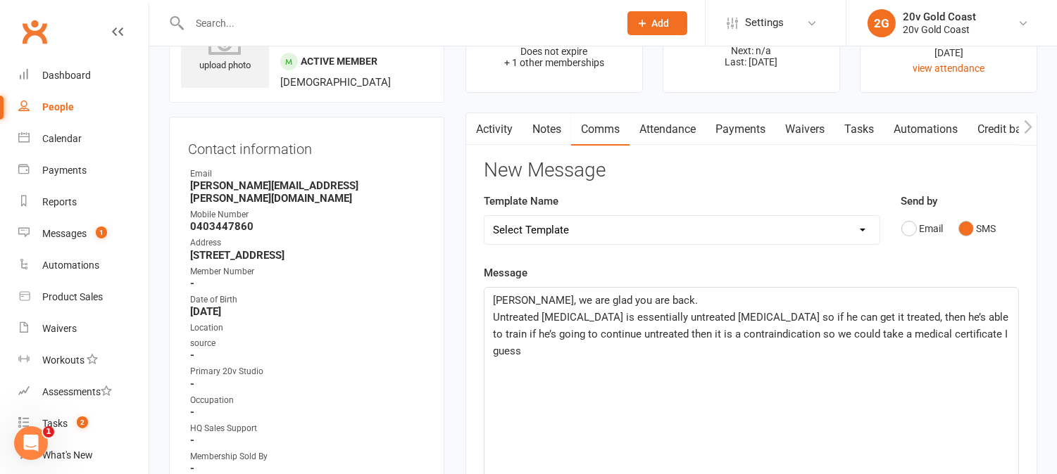
click at [843, 315] on span "Untreated hypertension is essentially untreated high blood pressure so if he ca…" at bounding box center [752, 334] width 518 height 46
click at [976, 318] on span "Untreated hypertension is essentially untreated high blood pressure so if you c…" at bounding box center [743, 334] width 501 height 46
drag, startPoint x: 547, startPoint y: 335, endPoint x: 580, endPoint y: 341, distance: 33.7
click at [547, 334] on span "Untreated hypertension is essentially untreated high blood pressure so if you c…" at bounding box center [752, 334] width 518 height 46
click at [557, 333] on span "Untreated hypertension is essentially untreated high blood pressure so if you c…" at bounding box center [752, 334] width 518 height 46
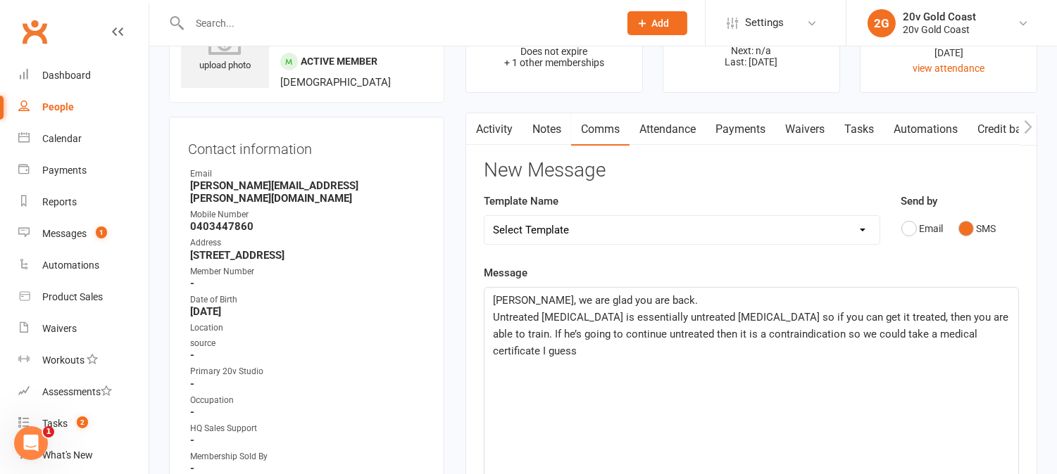
click at [579, 333] on span "Untreated hypertension is essentially untreated high blood pressure so if you c…" at bounding box center [752, 334] width 518 height 46
click at [576, 351] on p "Untreated hypertension is essentially untreated high blood pressure so if you c…" at bounding box center [751, 334] width 517 height 51
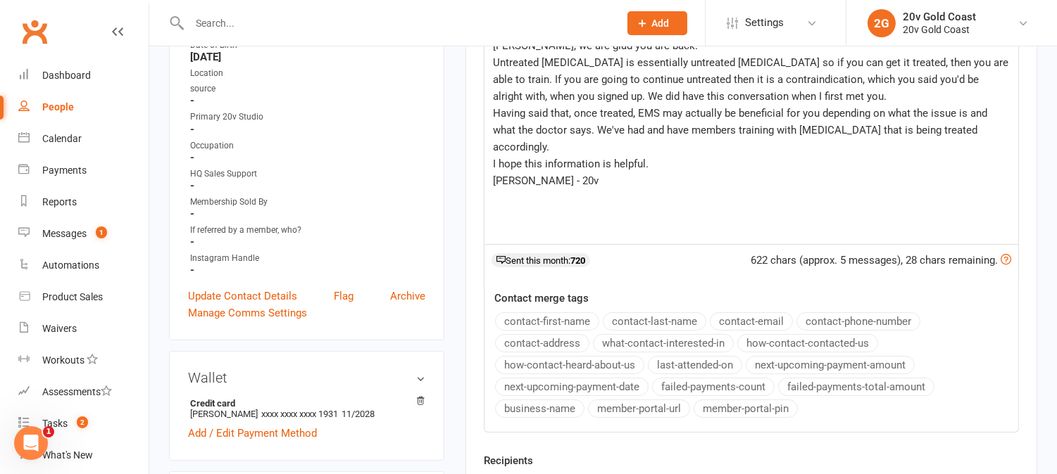
scroll to position [313, 0]
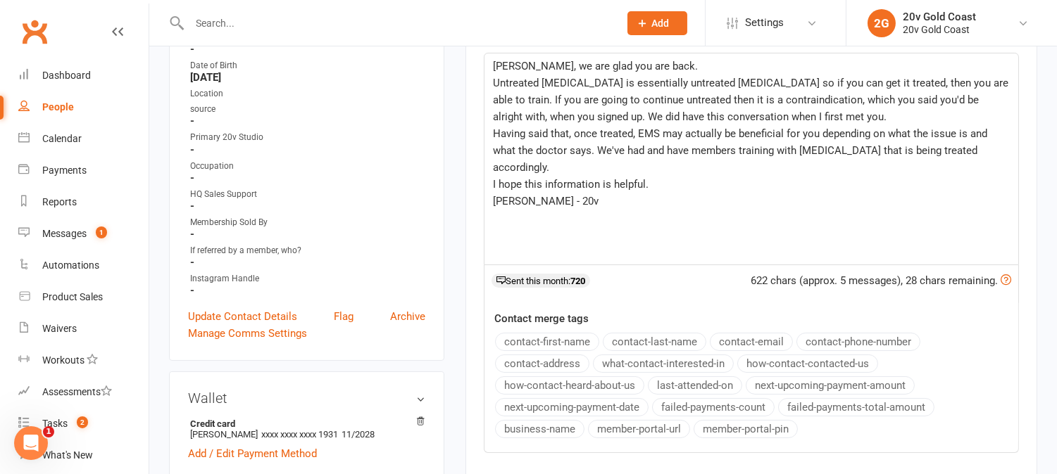
click at [684, 184] on p "I hope this information is helpful." at bounding box center [751, 184] width 517 height 17
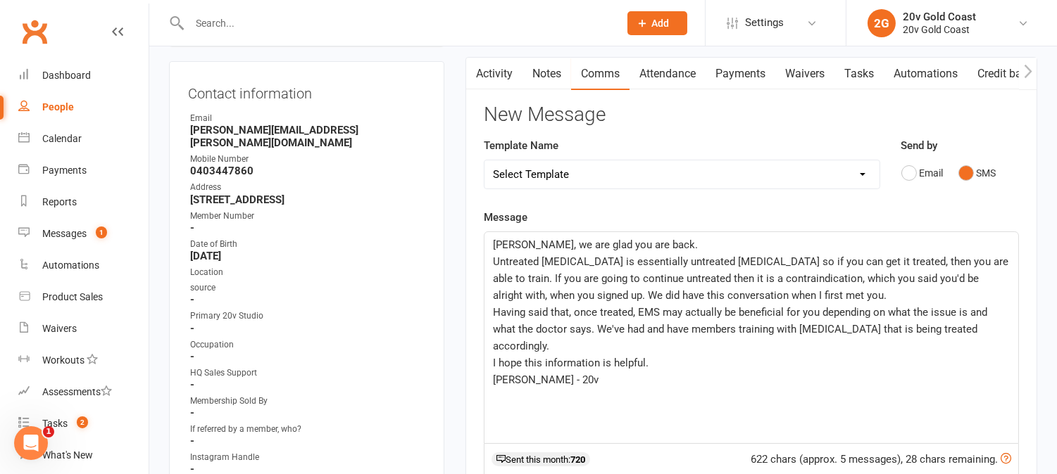
scroll to position [156, 0]
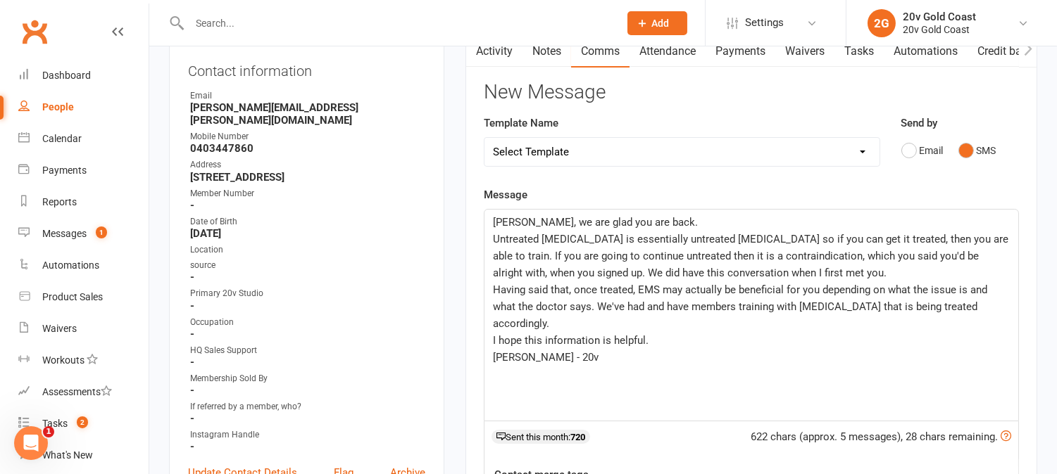
click at [490, 221] on div "Marco, we are glad you are back. Untreated hypertension is essentially untreate…" at bounding box center [751, 315] width 534 height 211
click at [698, 226] on p "Hey Marco, we are glad you are back." at bounding box center [751, 222] width 517 height 17
click at [686, 339] on p "I hope this information is helpful." at bounding box center [751, 340] width 517 height 17
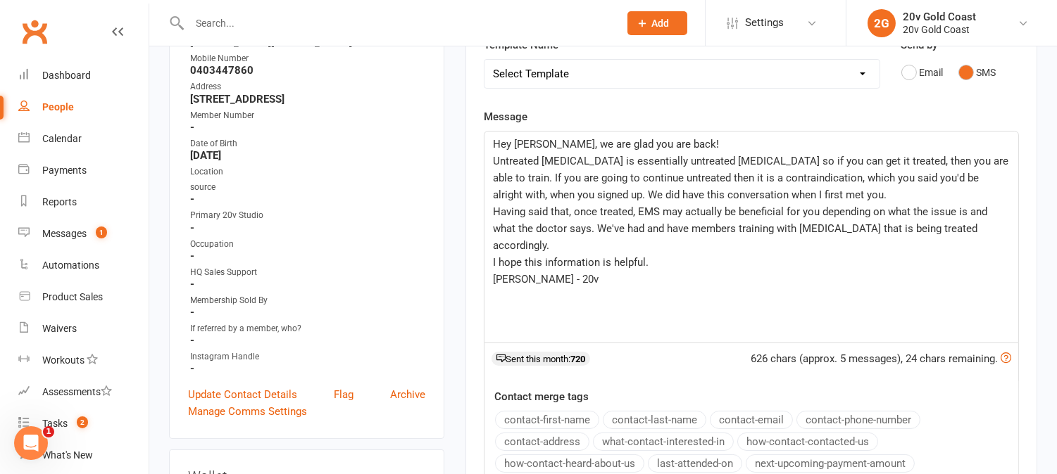
click at [589, 226] on span "Having said that, once treated, EMS may actually be beneficial for you dependin…" at bounding box center [741, 229] width 497 height 46
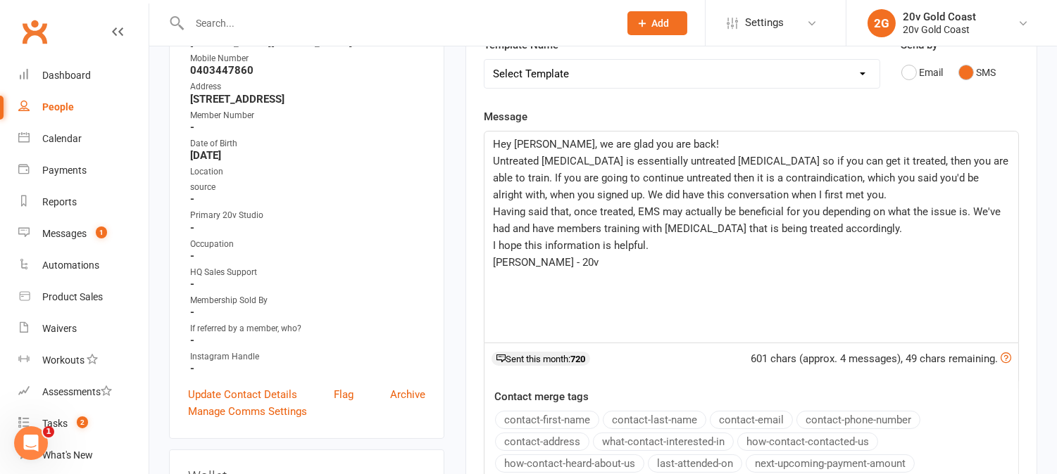
scroll to position [625, 0]
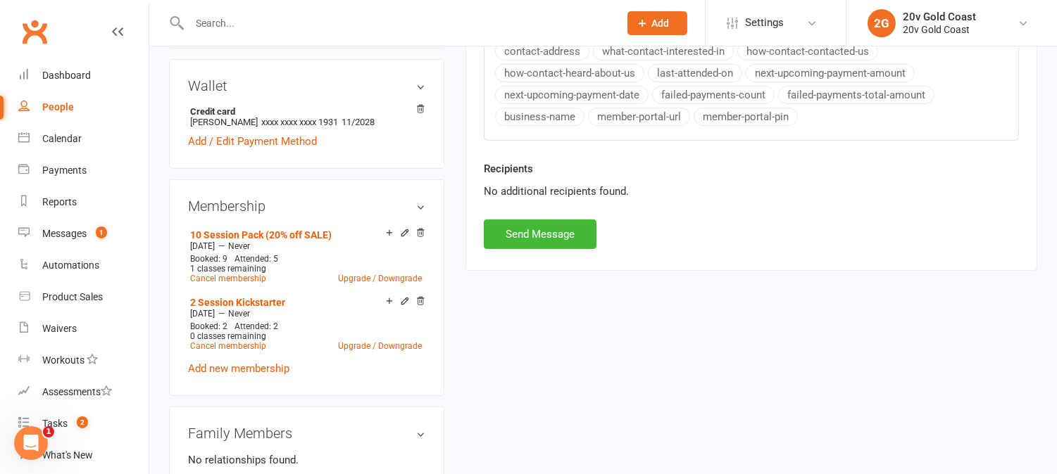
click at [568, 215] on div "Recipients No additional recipients found." at bounding box center [751, 190] width 556 height 59
click at [580, 244] on button "Send Message" at bounding box center [540, 235] width 113 height 30
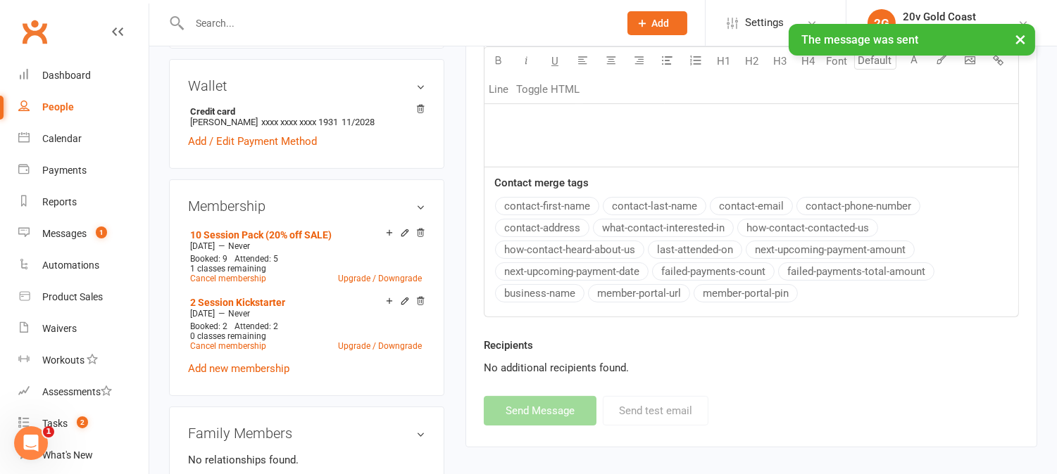
scroll to position [0, 0]
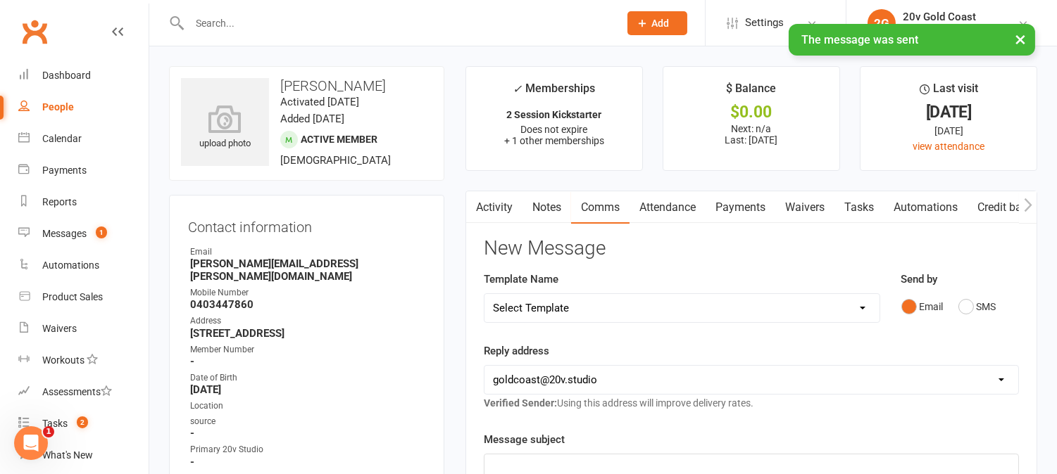
click at [508, 211] on link "Activity" at bounding box center [494, 207] width 56 height 32
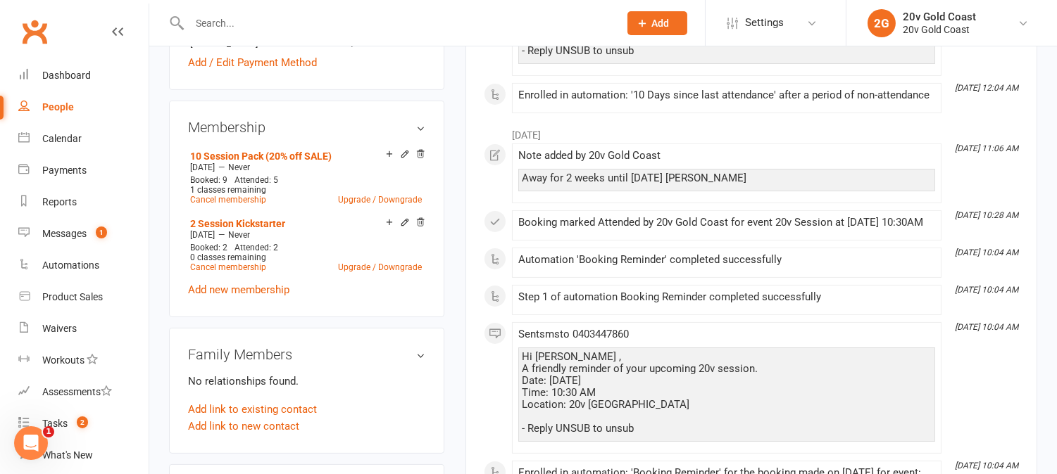
scroll to position [78, 0]
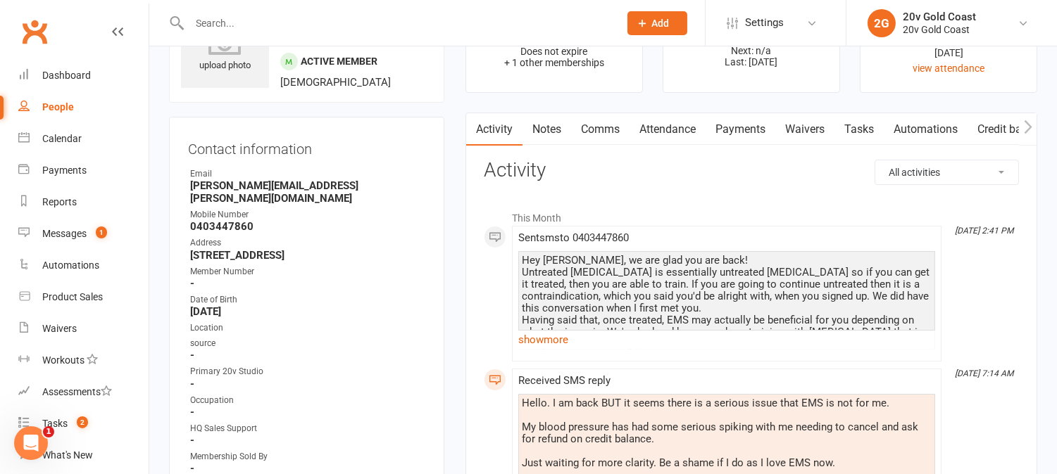
click at [558, 343] on link "show more" at bounding box center [726, 340] width 417 height 20
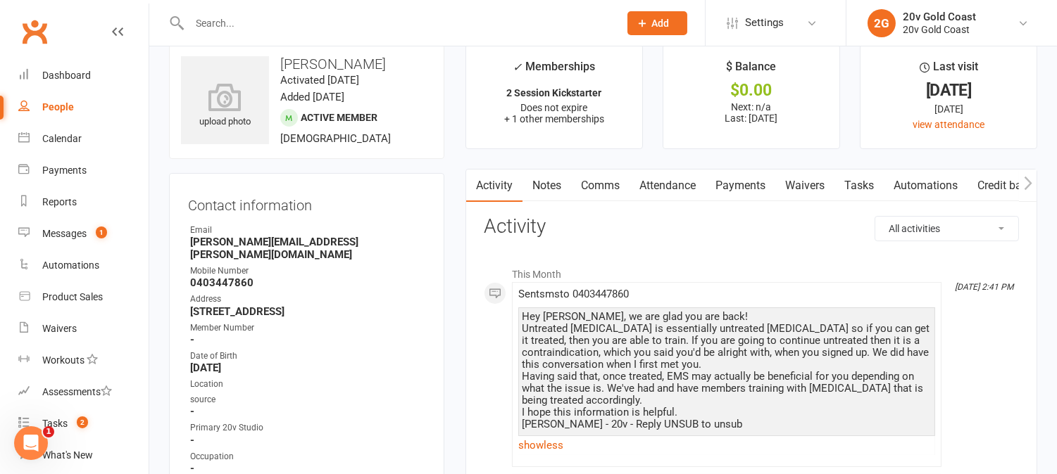
scroll to position [0, 0]
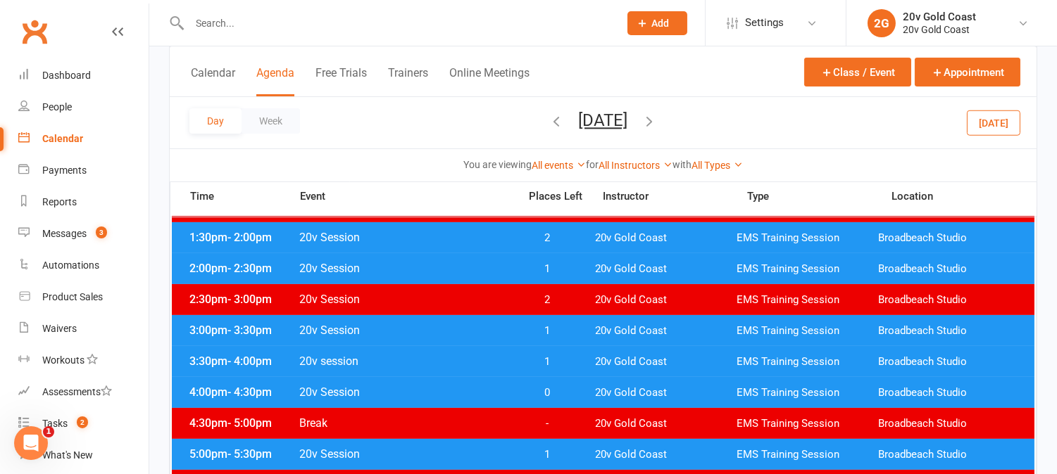
scroll to position [547, 0]
click at [911, 132] on div "Day Week Monday, Aug 11, 2025 August 2025 Sun Mon Tue Wed Thu Fri Sat 27 28 29 …" at bounding box center [603, 122] width 867 height 51
click at [991, 120] on button "[DATE]" at bounding box center [994, 122] width 54 height 25
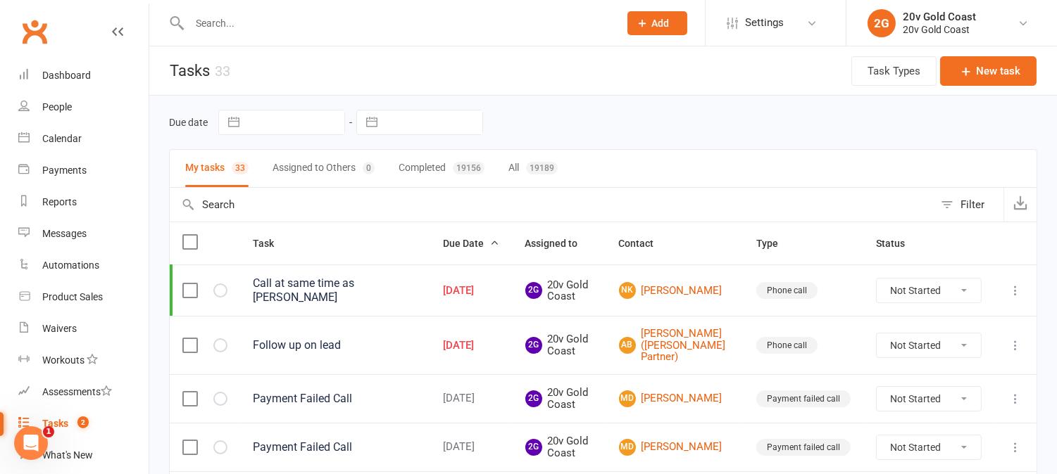
click at [554, 268] on td "2G 20v Gold Coast" at bounding box center [560, 290] width 94 height 51
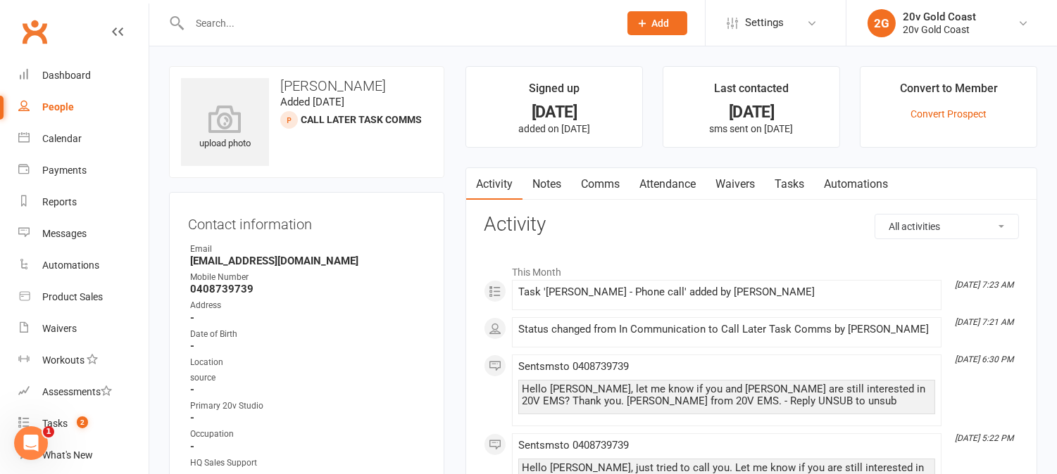
click at [785, 190] on link "Tasks" at bounding box center [789, 184] width 49 height 32
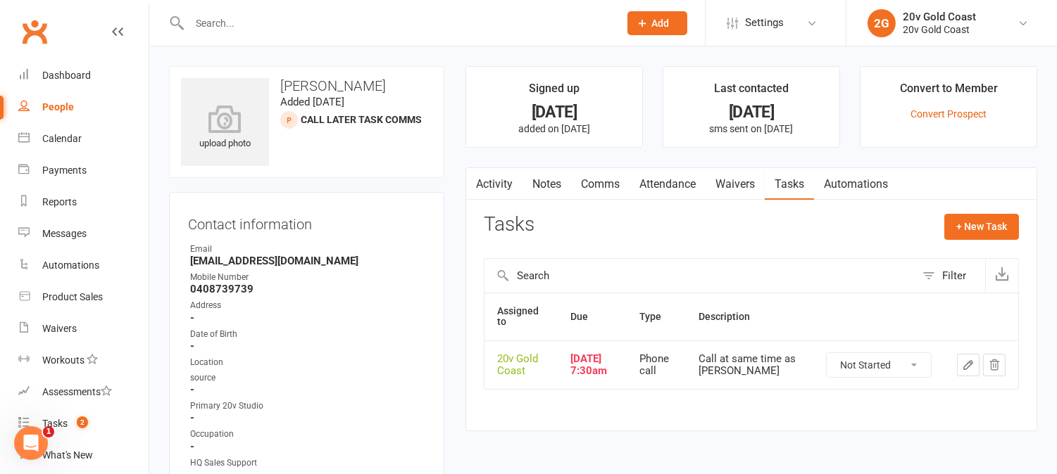
click at [881, 370] on select "Not Started In Progress Waiting Complete" at bounding box center [879, 365] width 104 height 24
click at [827, 358] on select "Not Started In Progress Waiting Complete" at bounding box center [879, 365] width 104 height 24
select select "unstarted"
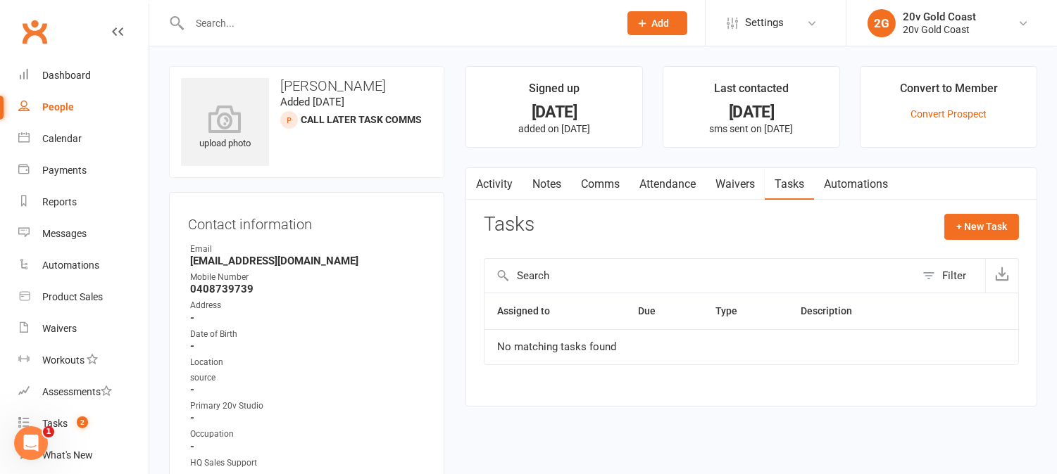
click at [551, 181] on link "Notes" at bounding box center [546, 184] width 49 height 32
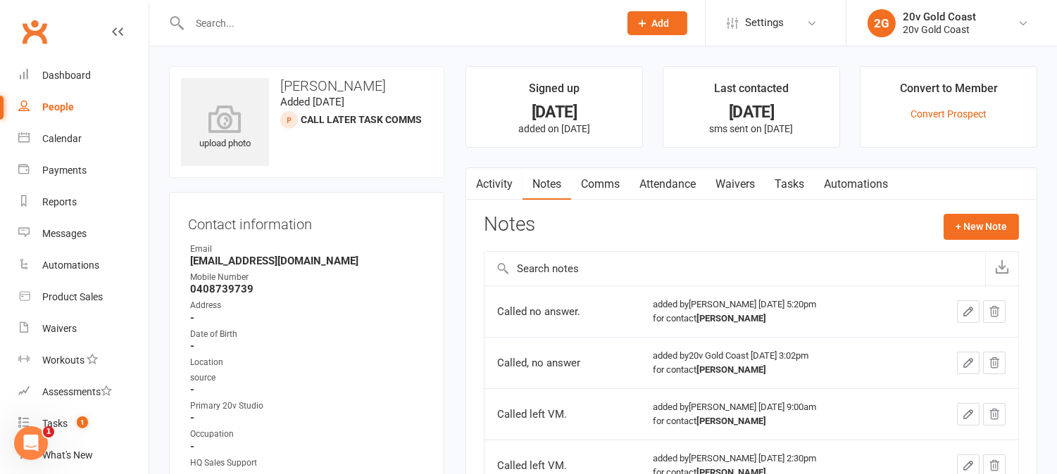
click at [488, 180] on link "Activity" at bounding box center [494, 184] width 56 height 32
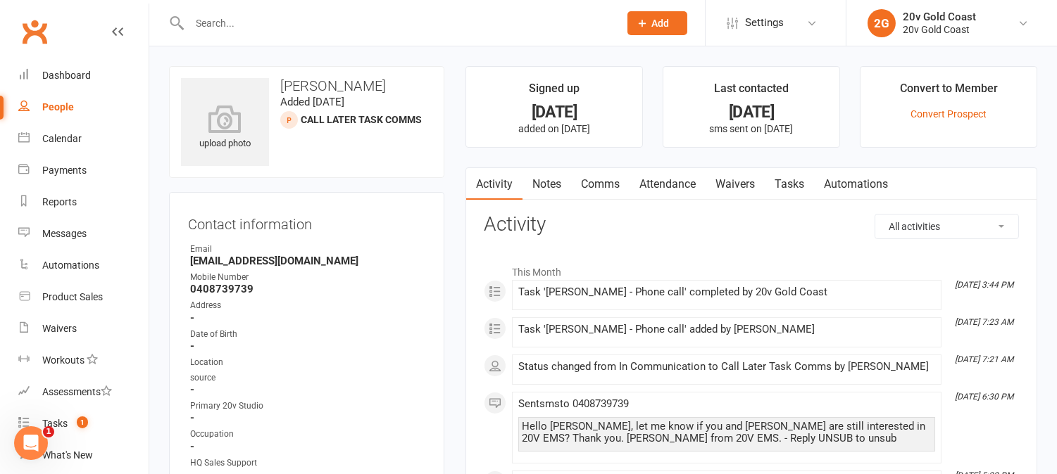
click at [553, 185] on link "Notes" at bounding box center [546, 184] width 49 height 32
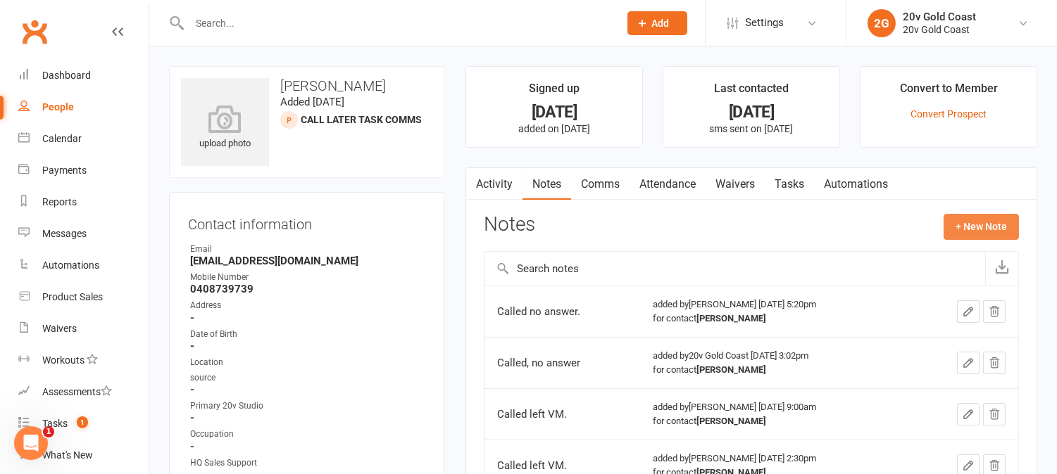
click at [983, 237] on button "+ New Note" at bounding box center [980, 226] width 75 height 25
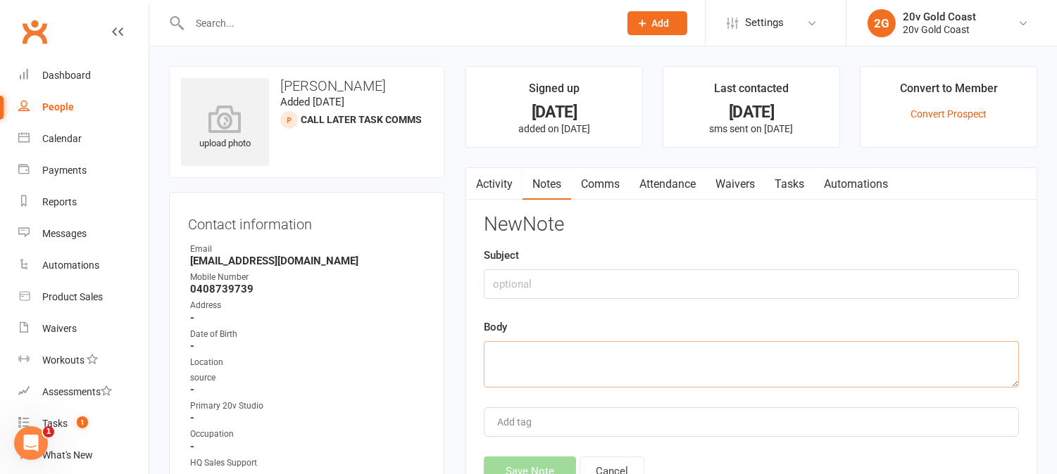
click at [683, 352] on textarea at bounding box center [751, 364] width 535 height 46
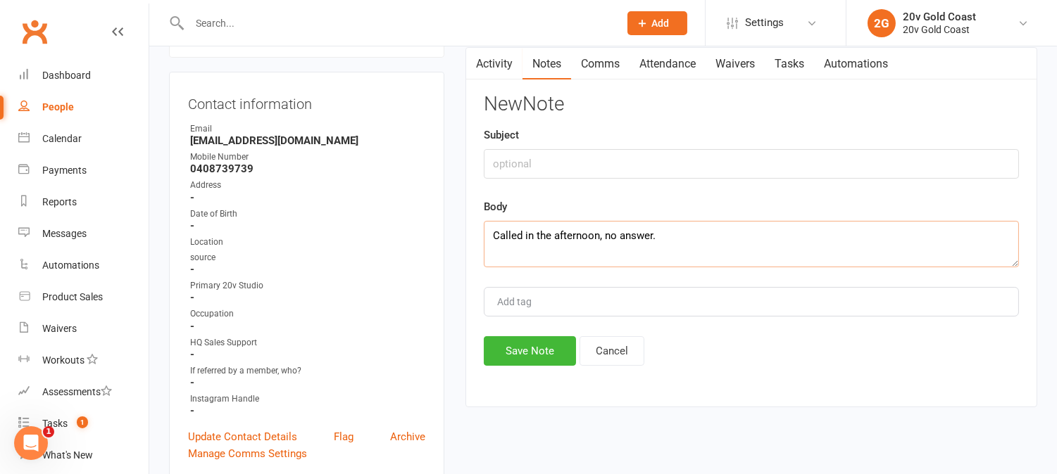
scroll to position [156, 0]
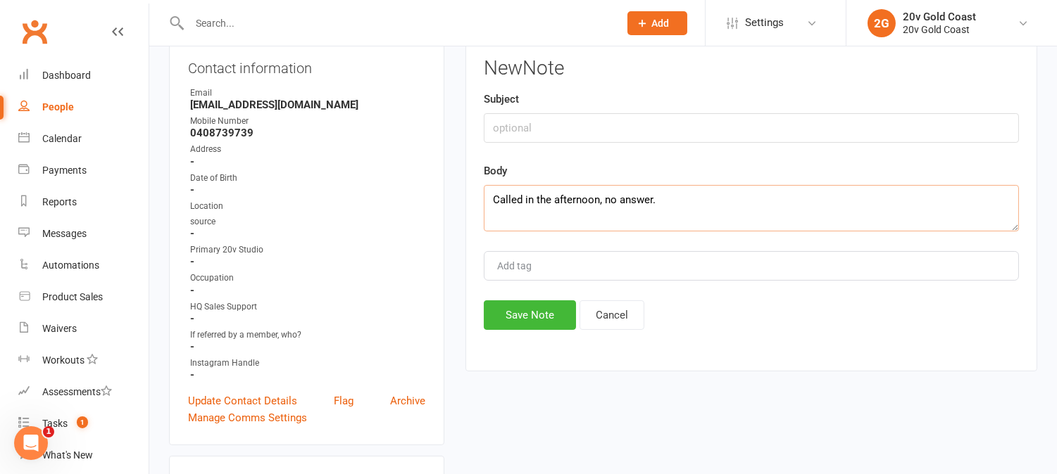
type textarea "Called in the afternoon, no answer."
click at [526, 320] on button "Save Note" at bounding box center [530, 316] width 92 height 30
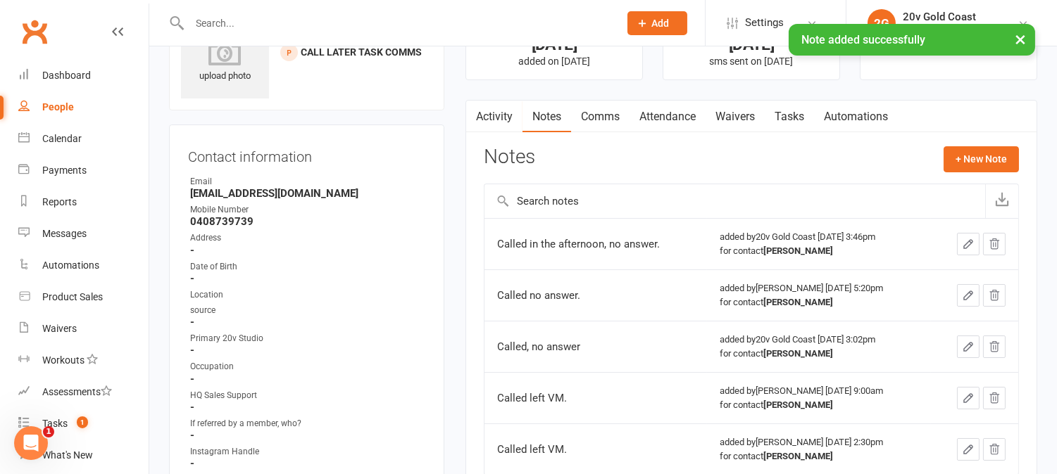
scroll to position [0, 0]
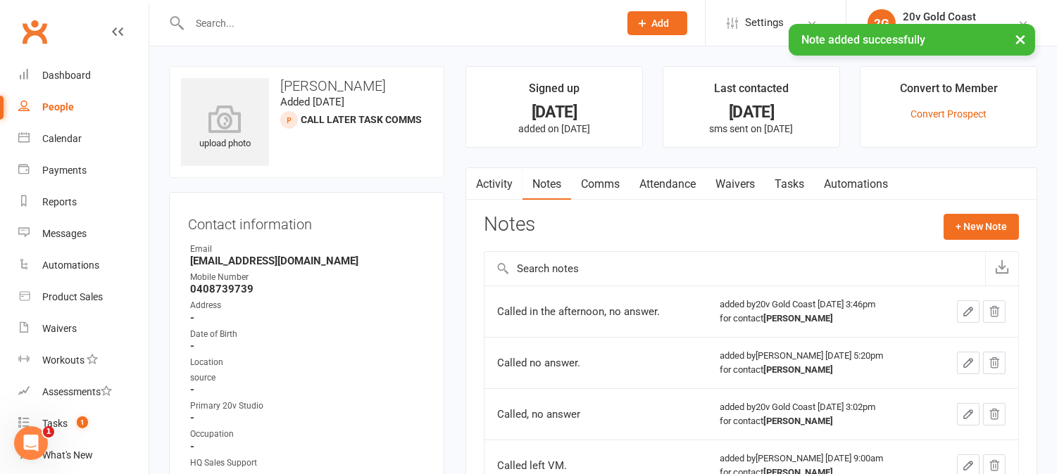
click at [510, 188] on link "Activity" at bounding box center [494, 184] width 56 height 32
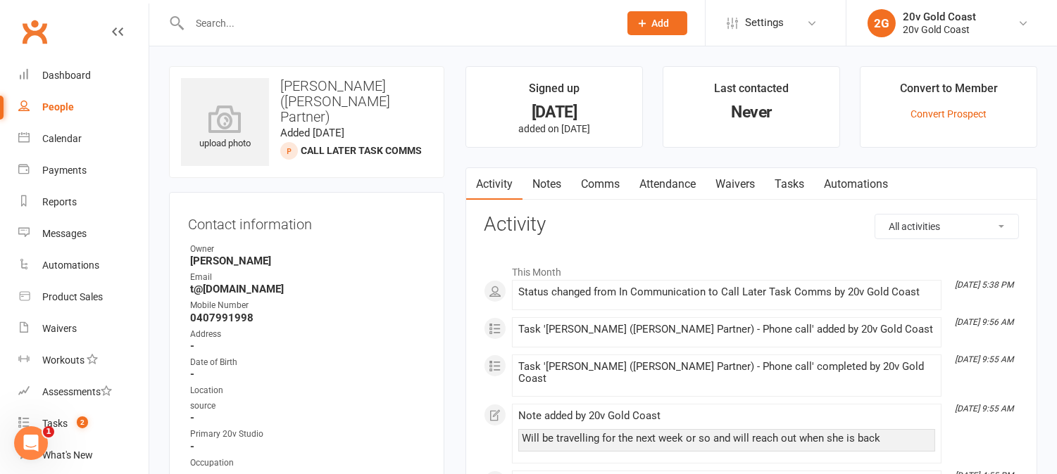
click at [797, 169] on link "Tasks" at bounding box center [789, 184] width 49 height 32
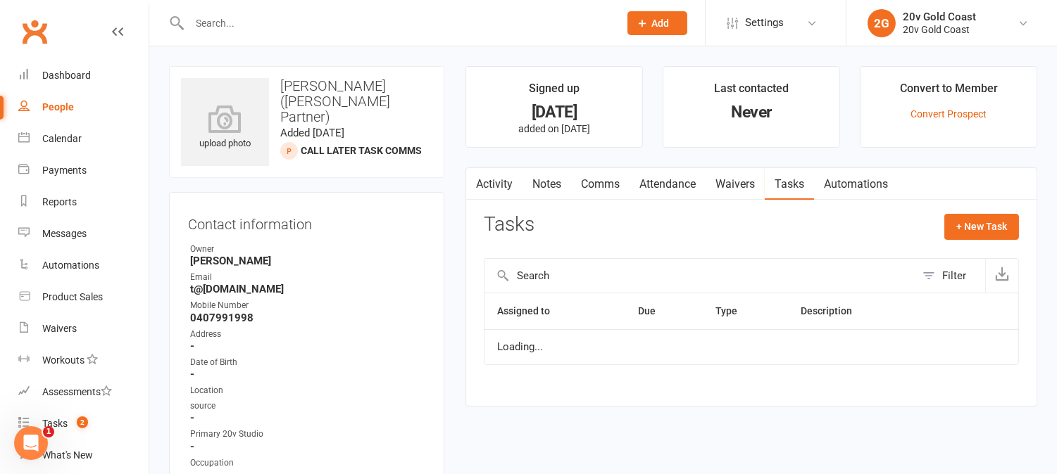
click at [798, 179] on link "Tasks" at bounding box center [789, 184] width 49 height 32
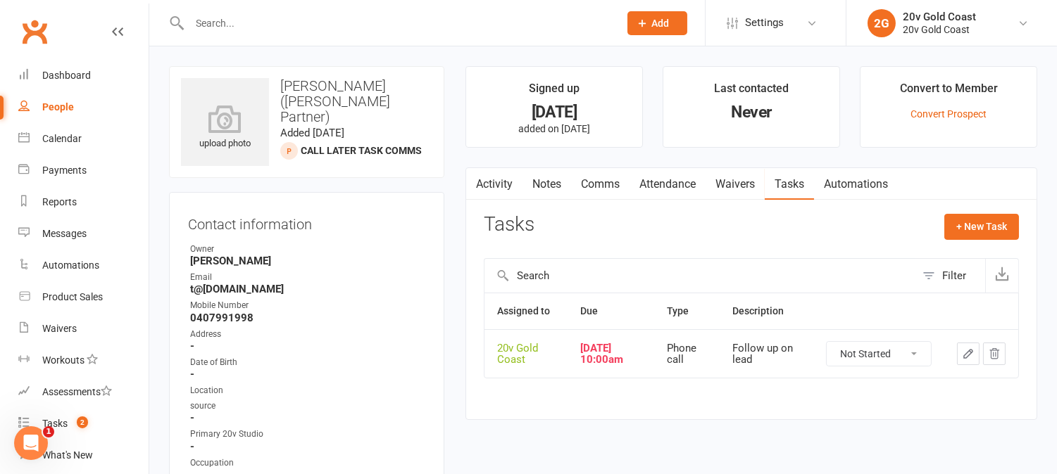
click at [876, 360] on select "Not Started In Progress Waiting Complete" at bounding box center [879, 354] width 104 height 24
click at [827, 343] on select "Not Started In Progress Waiting Complete" at bounding box center [879, 354] width 104 height 24
select select "unstarted"
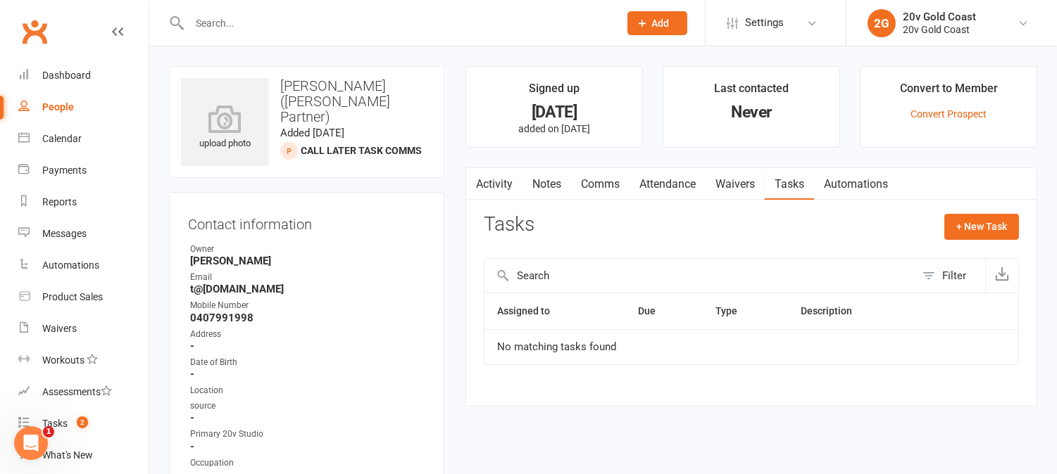
click at [515, 180] on link "Activity" at bounding box center [494, 184] width 56 height 32
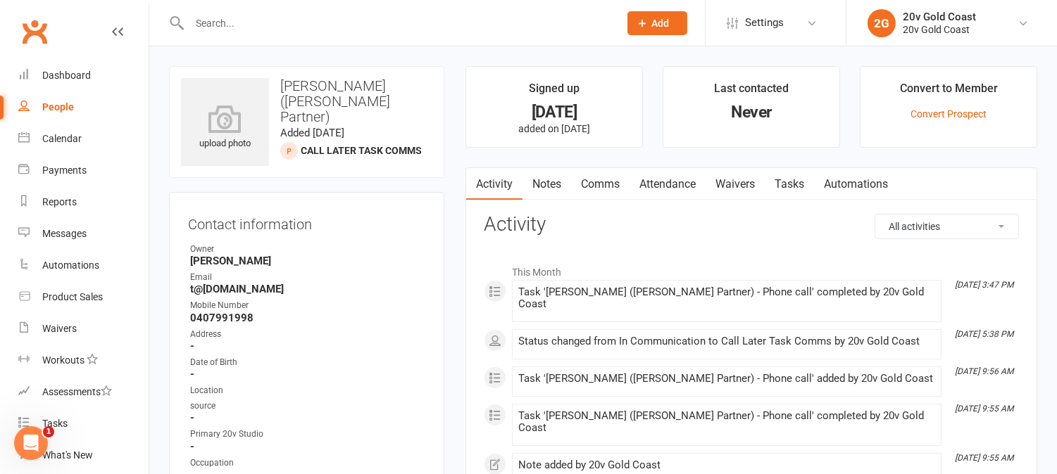
click at [546, 180] on link "Notes" at bounding box center [546, 184] width 49 height 32
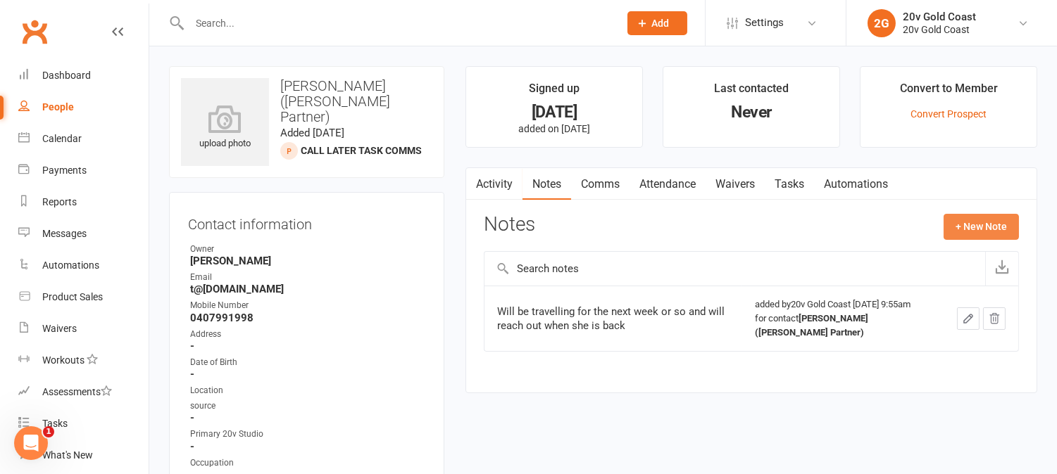
click at [955, 227] on button "+ New Note" at bounding box center [980, 226] width 75 height 25
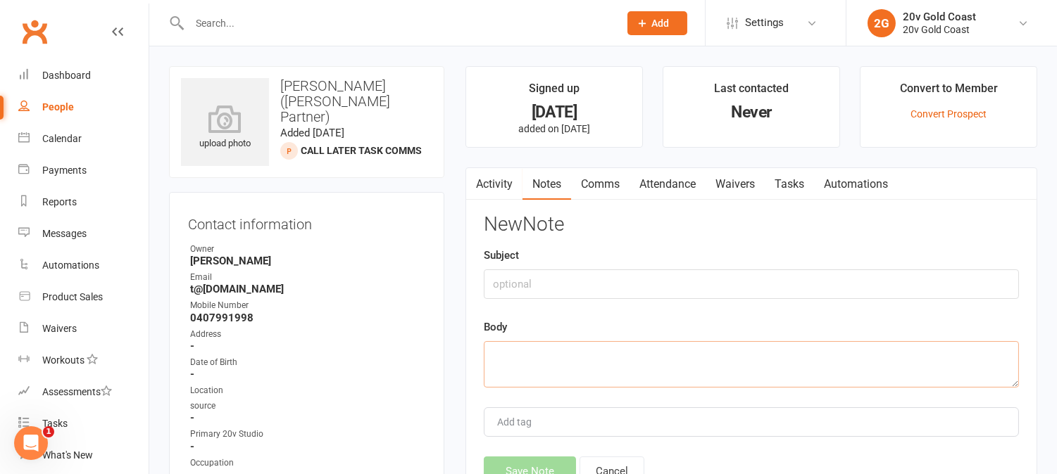
click at [686, 358] on textarea at bounding box center [751, 364] width 535 height 46
click at [687, 356] on textarea "Called today in the afternoon, no answer" at bounding box center [751, 364] width 535 height 46
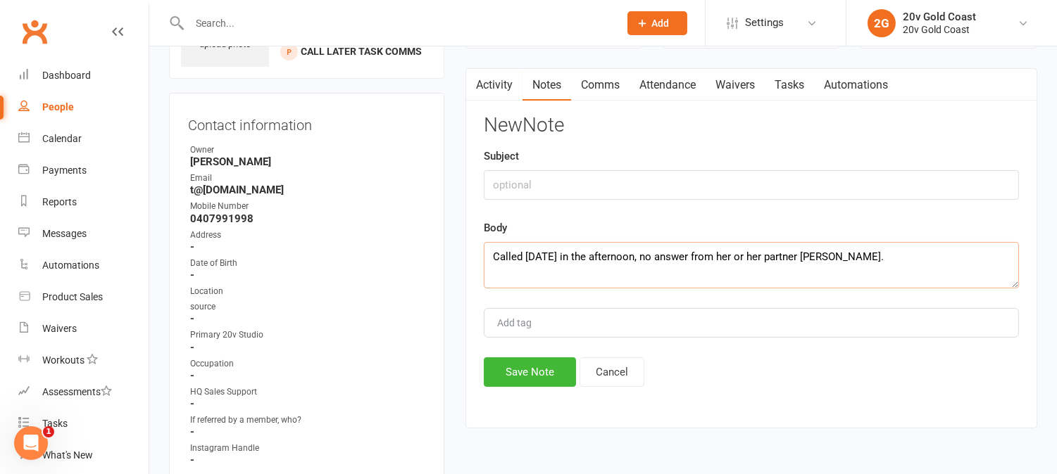
scroll to position [313, 0]
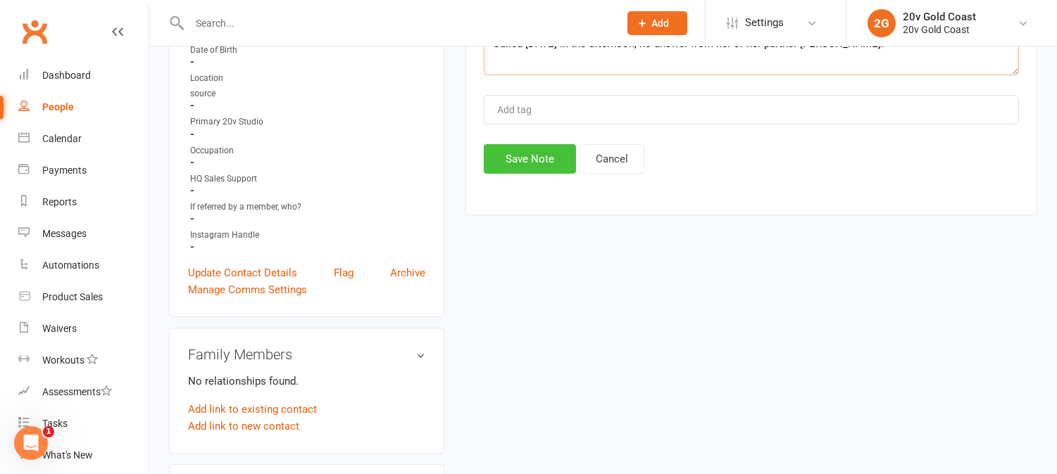
type textarea "Called today in the afternoon, no answer from her or her partner Nitin."
click at [523, 162] on button "Save Note" at bounding box center [530, 159] width 92 height 30
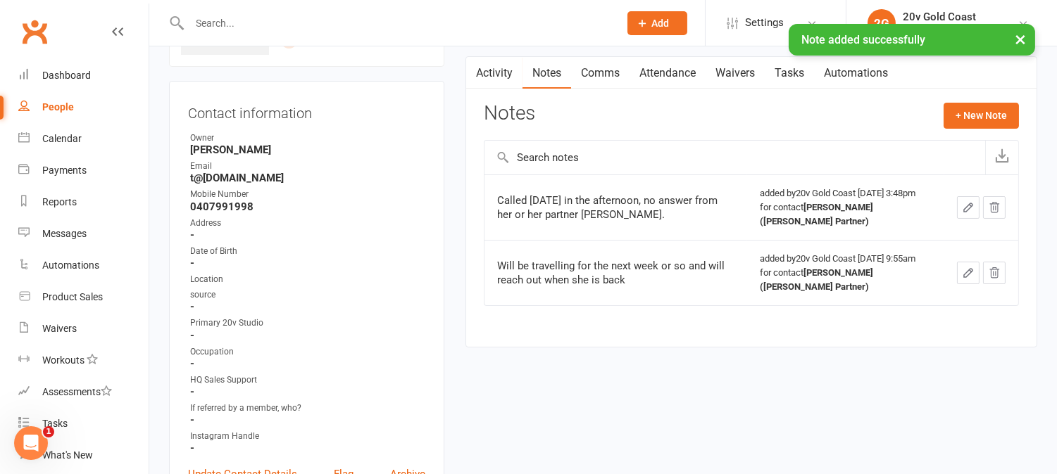
scroll to position [0, 0]
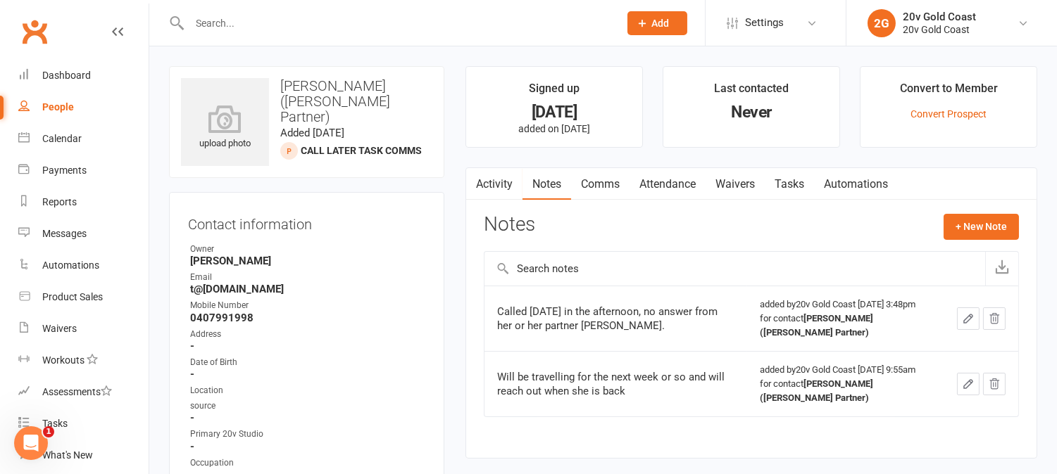
click at [786, 183] on link "Tasks" at bounding box center [789, 184] width 49 height 32
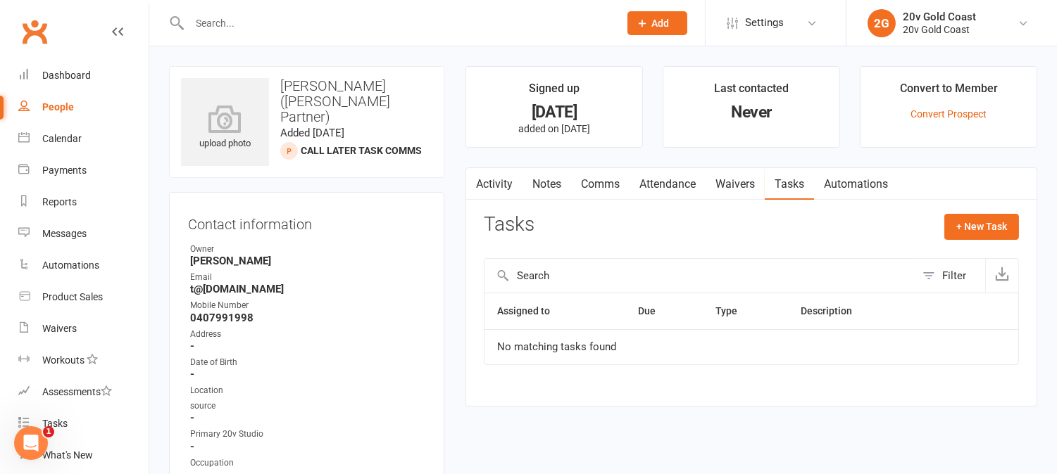
click at [496, 181] on link "Activity" at bounding box center [494, 184] width 56 height 32
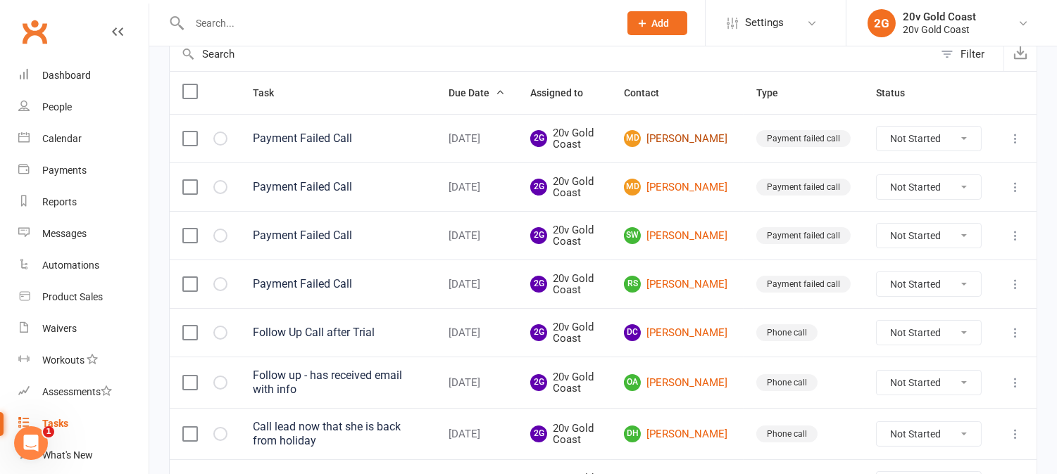
scroll to position [156, 0]
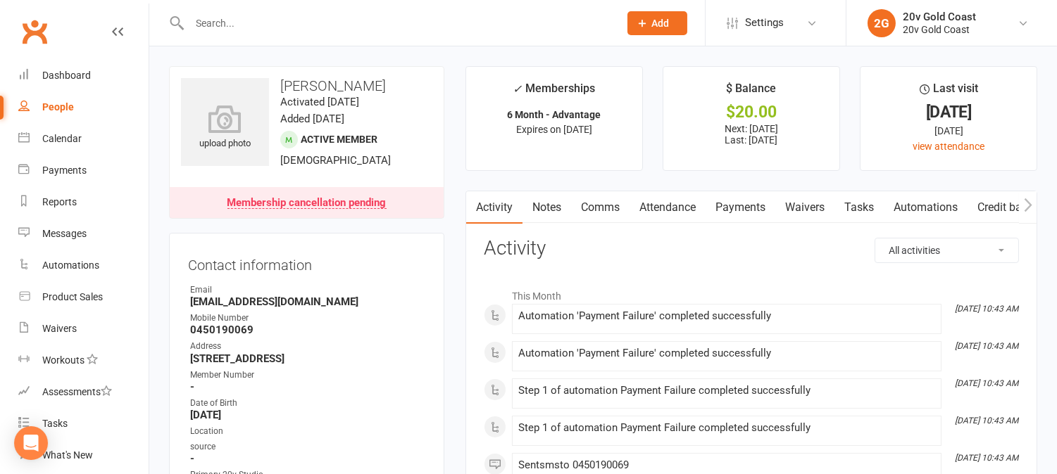
click at [752, 209] on link "Payments" at bounding box center [740, 207] width 70 height 32
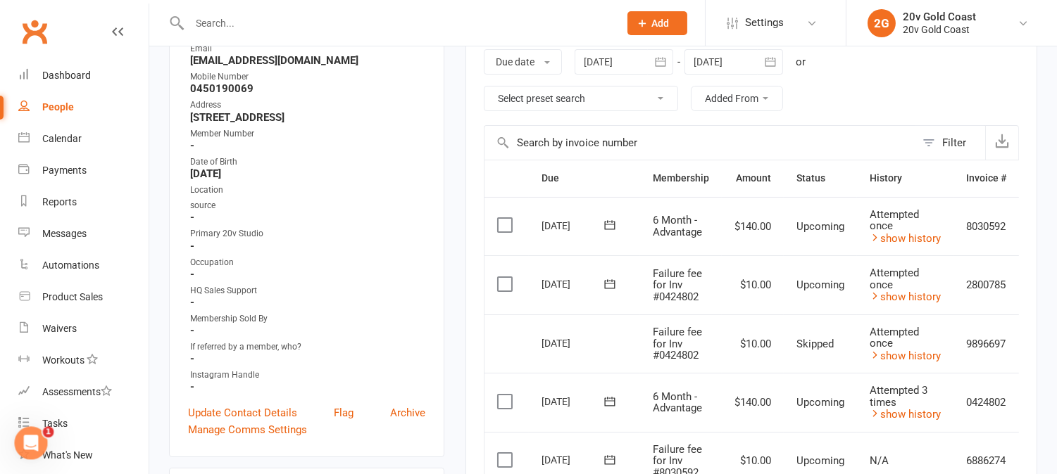
scroll to position [313, 0]
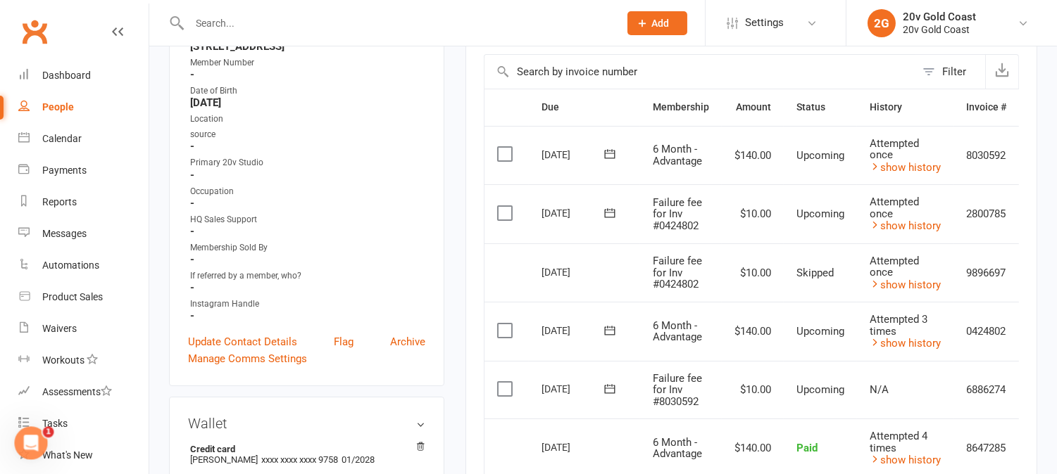
click at [508, 215] on label at bounding box center [506, 213] width 19 height 14
click at [506, 206] on input "checkbox" at bounding box center [501, 206] width 9 height 0
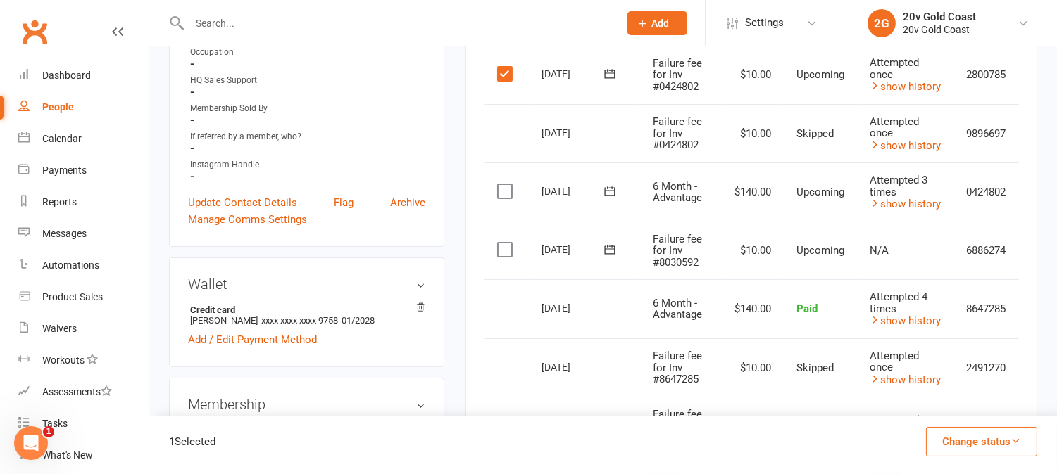
scroll to position [469, 0]
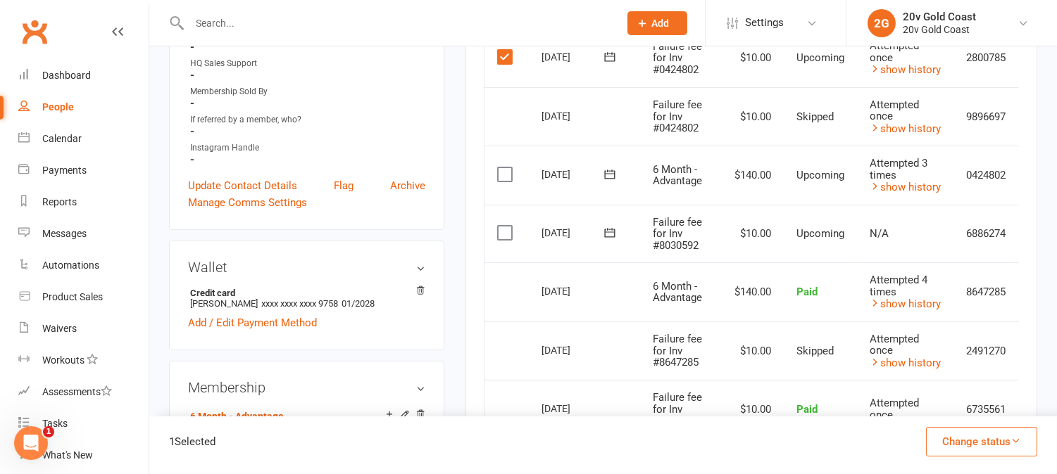
click at [503, 229] on label at bounding box center [506, 233] width 19 height 14
click at [503, 226] on input "checkbox" at bounding box center [501, 226] width 9 height 0
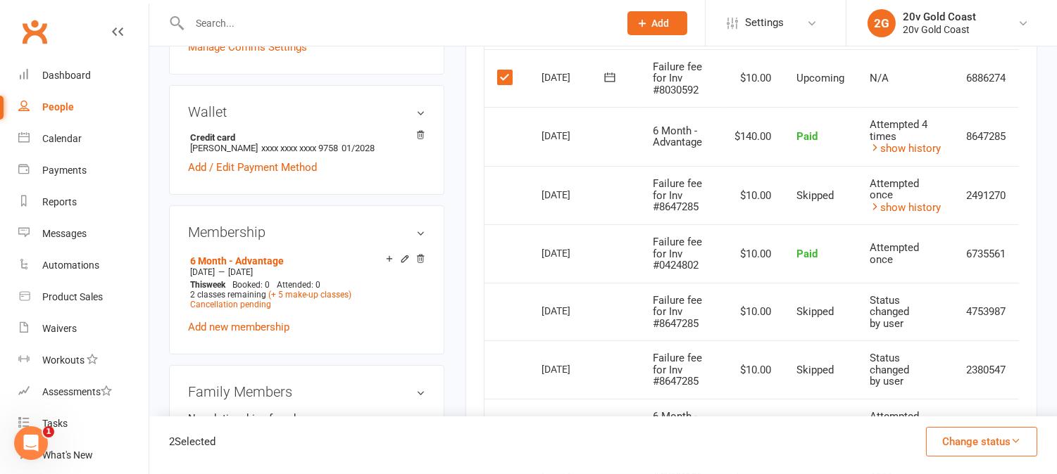
scroll to position [625, 0]
click at [1021, 448] on button "Change status" at bounding box center [981, 442] width 111 height 30
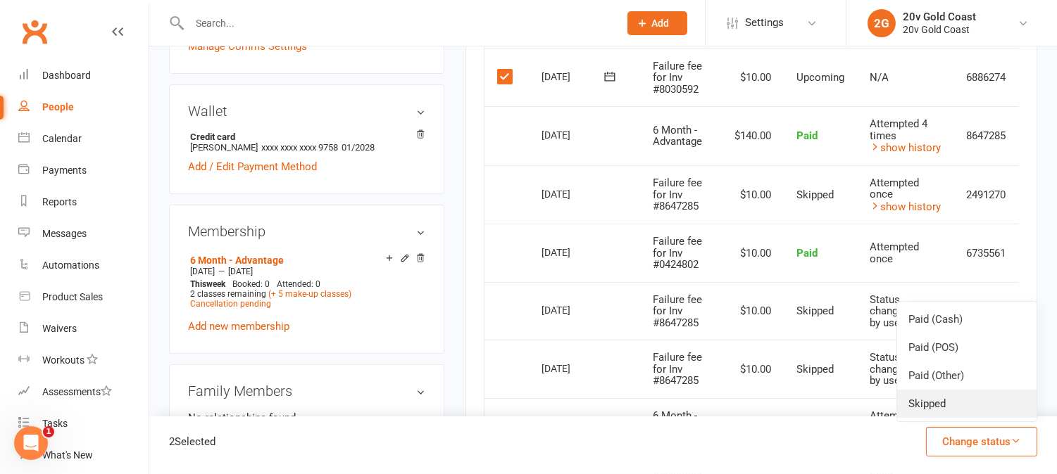
click at [976, 406] on link "Skipped" at bounding box center [966, 404] width 139 height 28
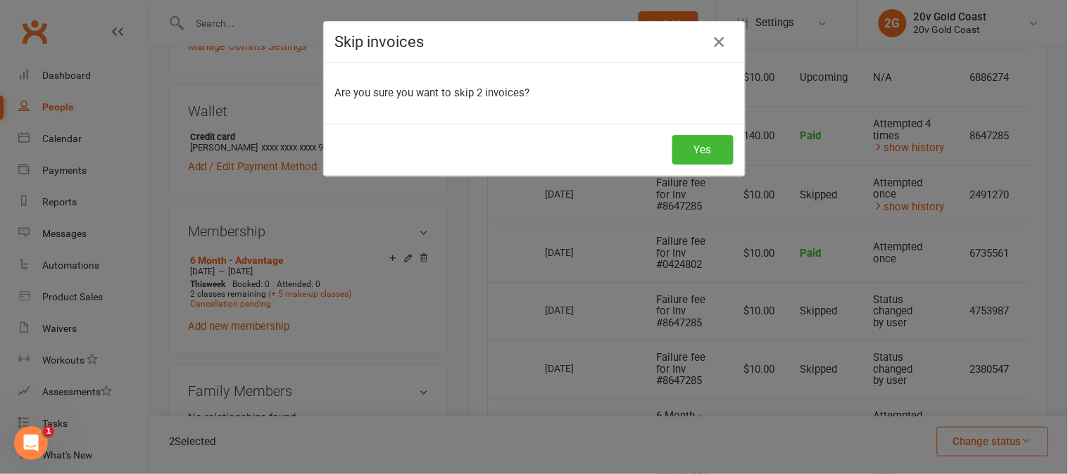
click at [713, 41] on icon "button" at bounding box center [719, 42] width 17 height 17
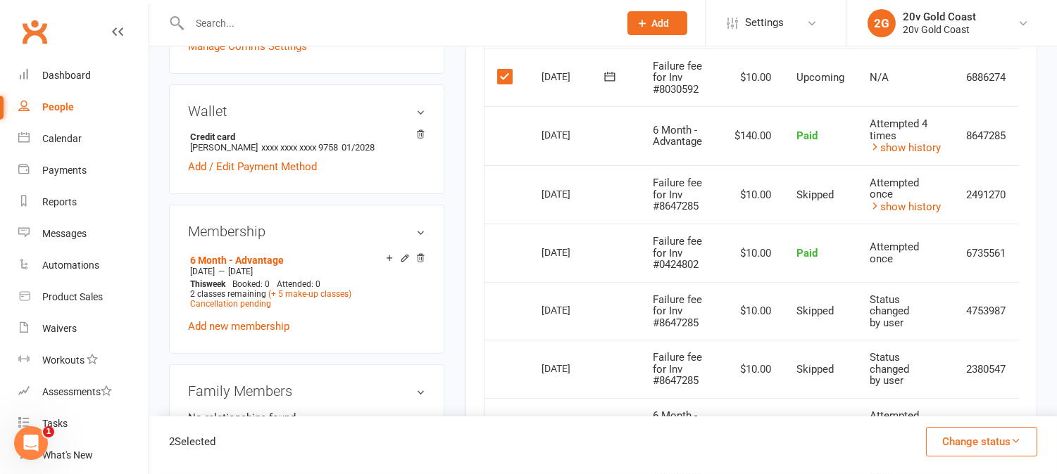
click at [1026, 438] on button "Change status" at bounding box center [981, 442] width 111 height 30
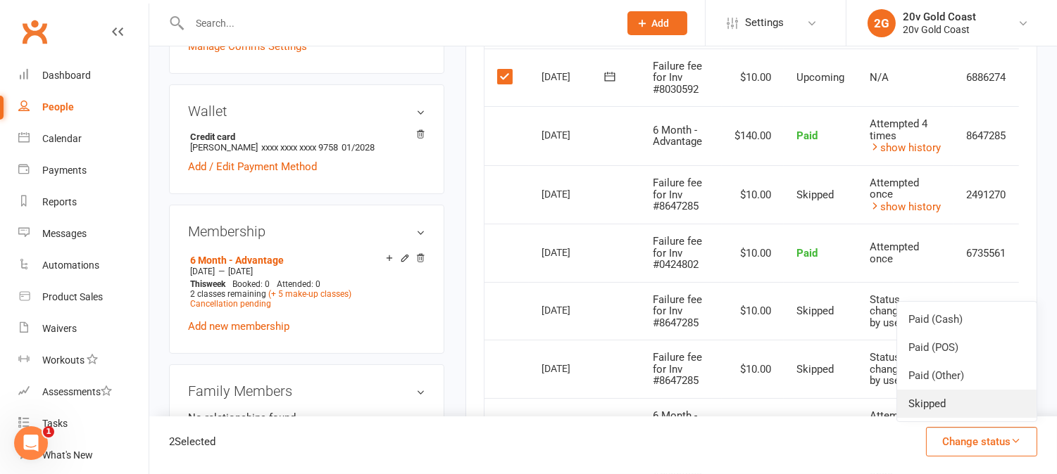
click at [953, 406] on link "Skipped" at bounding box center [966, 404] width 139 height 28
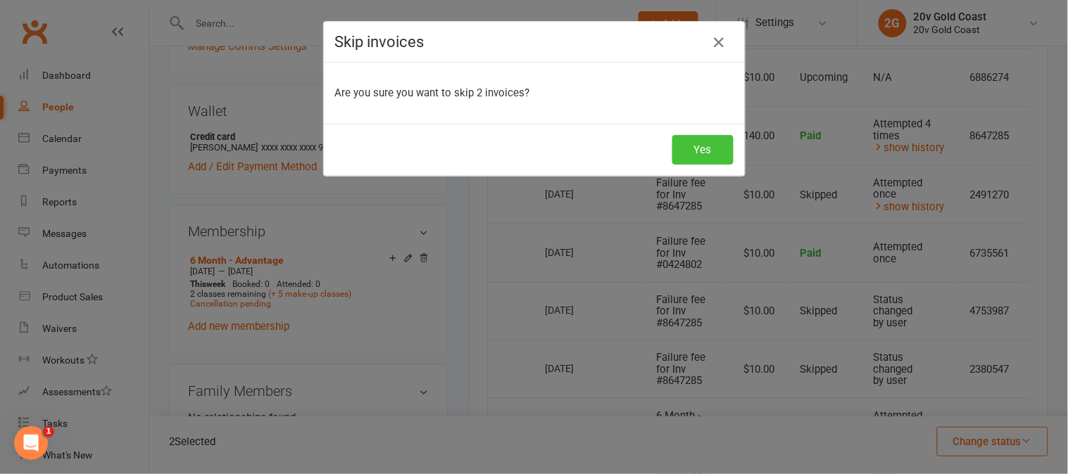
click at [694, 149] on button "Yes" at bounding box center [702, 150] width 61 height 30
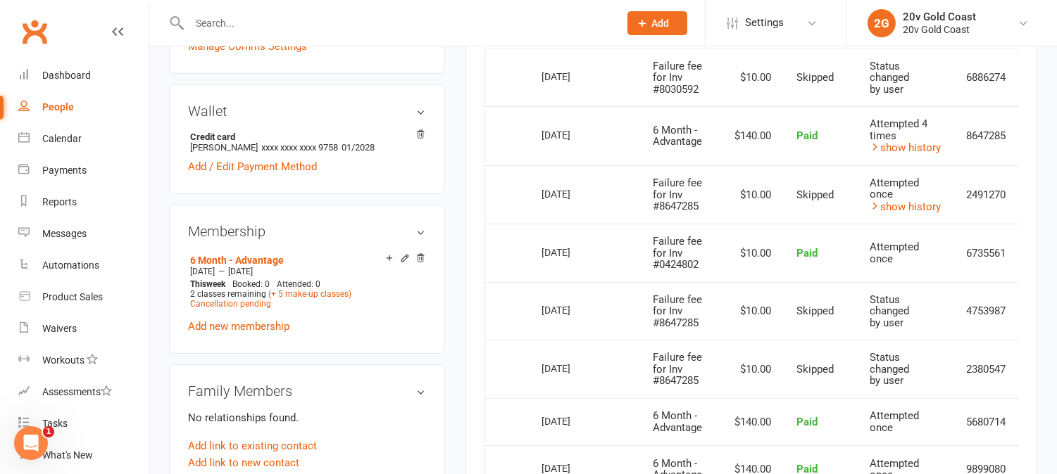
click at [508, 270] on td "Select this" at bounding box center [506, 253] width 44 height 58
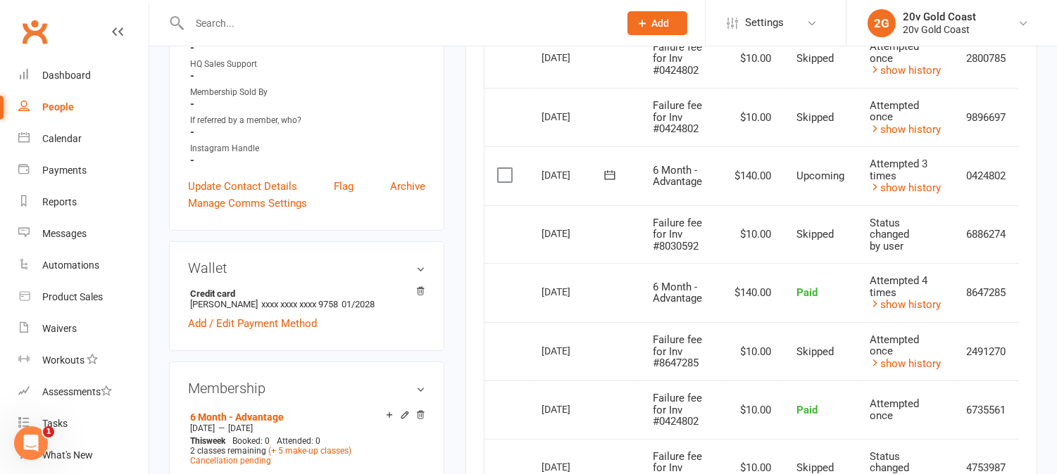
scroll to position [547, 0]
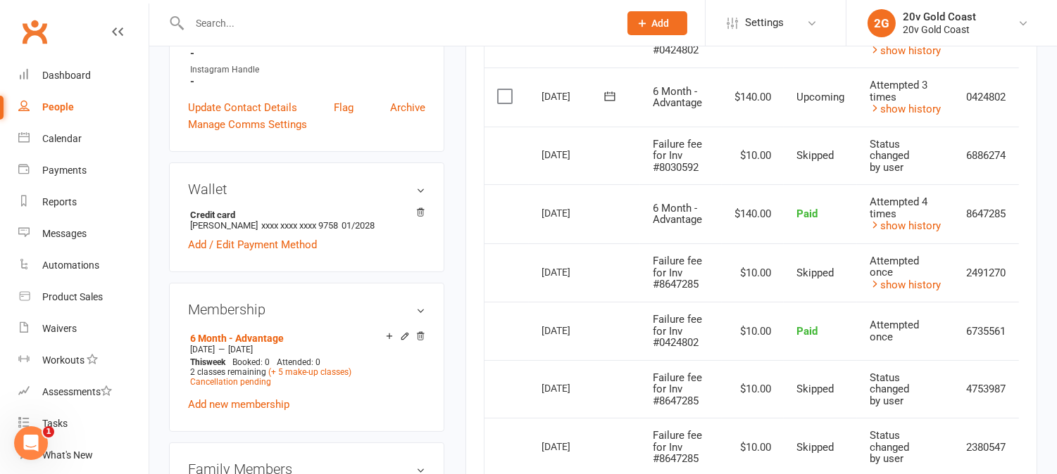
drag, startPoint x: 574, startPoint y: 242, endPoint x: 635, endPoint y: 249, distance: 61.0
click at [577, 244] on td "07 Aug 2025" at bounding box center [584, 273] width 111 height 59
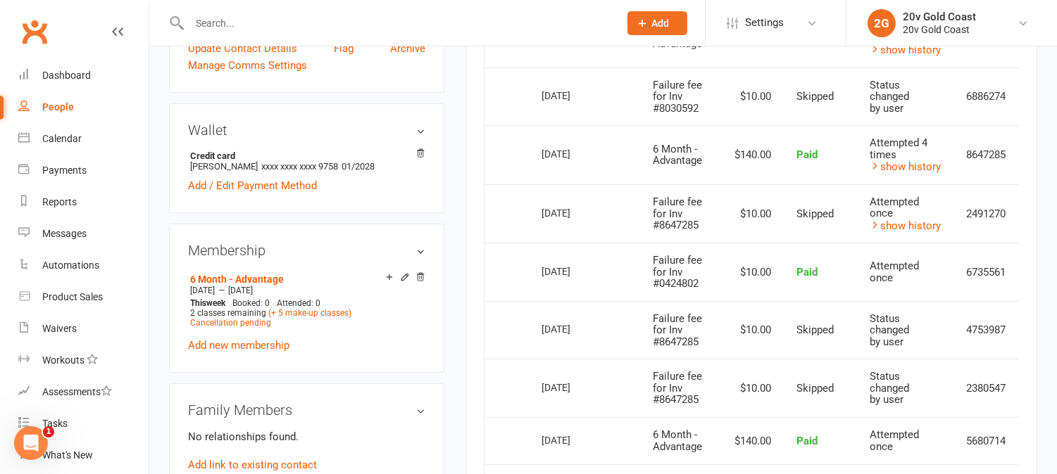
scroll to position [625, 0]
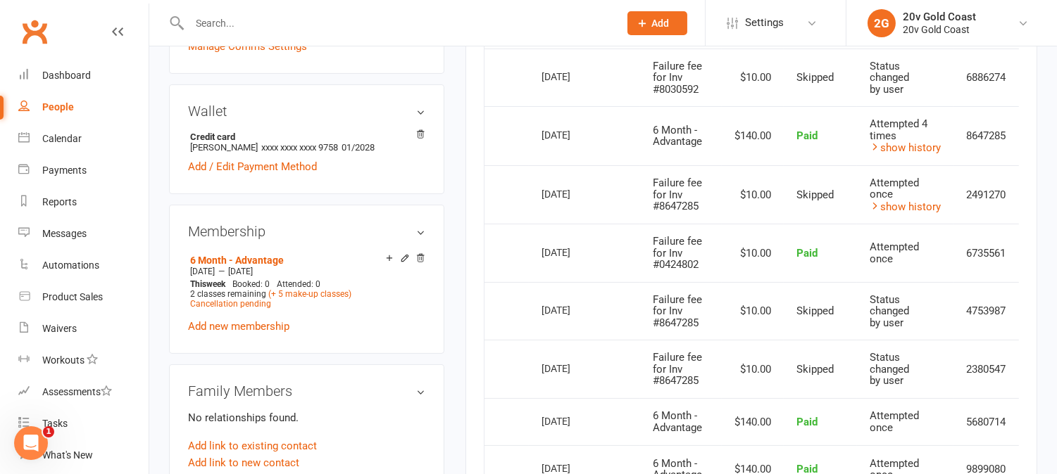
click at [918, 151] on td "Attempted 4 times show history" at bounding box center [905, 135] width 96 height 59
click at [923, 144] on link "show history" at bounding box center [904, 148] width 71 height 13
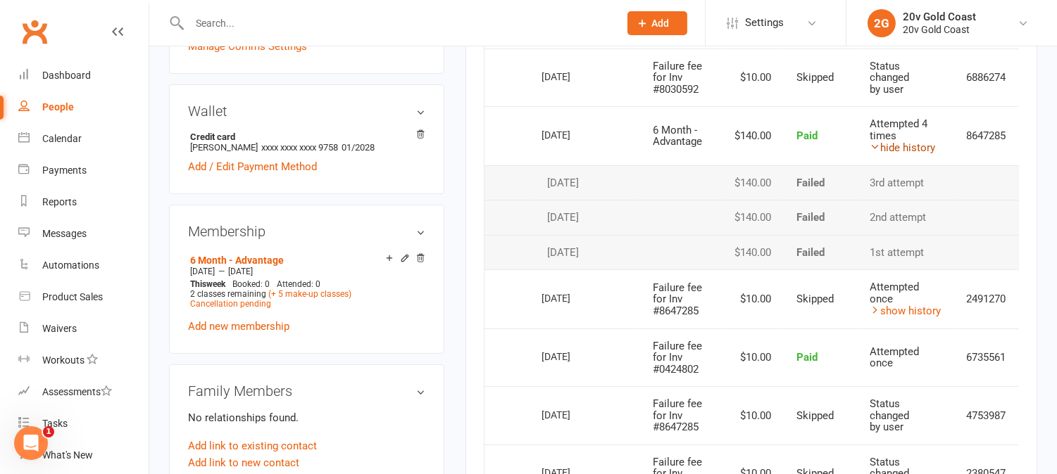
click at [923, 144] on link "hide history" at bounding box center [901, 148] width 65 height 13
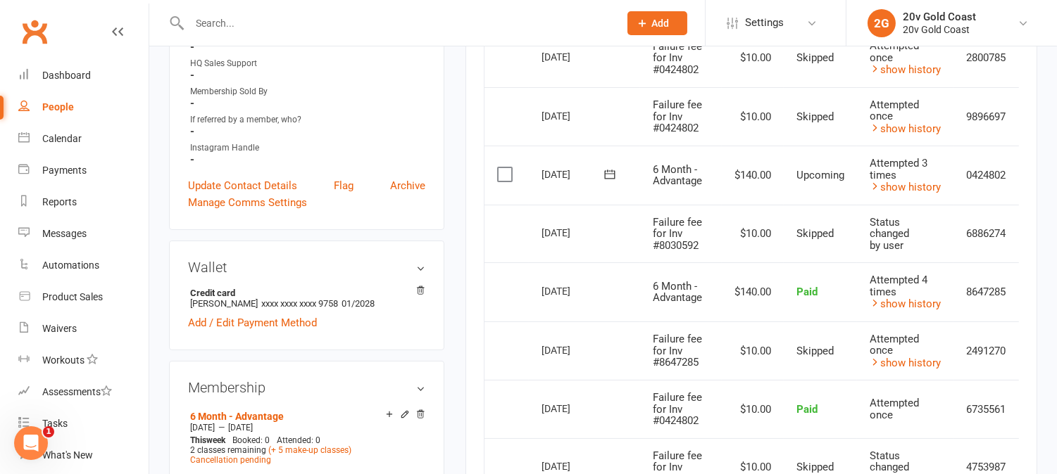
scroll to position [391, 0]
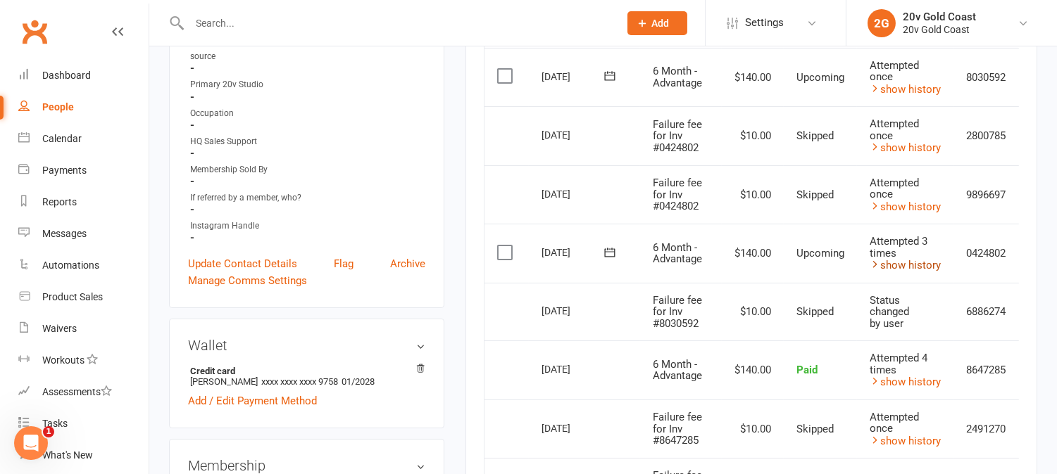
click at [919, 263] on link "show history" at bounding box center [904, 265] width 71 height 13
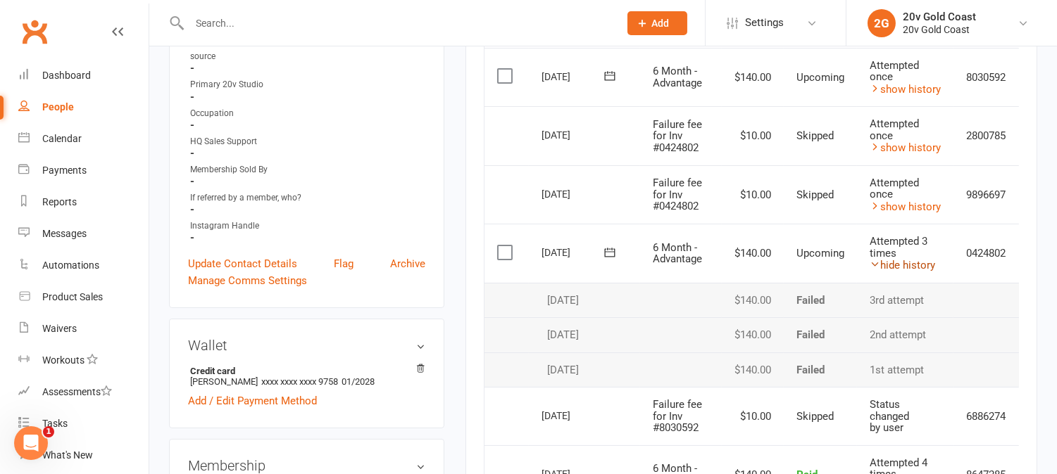
click at [919, 263] on link "hide history" at bounding box center [901, 265] width 65 height 13
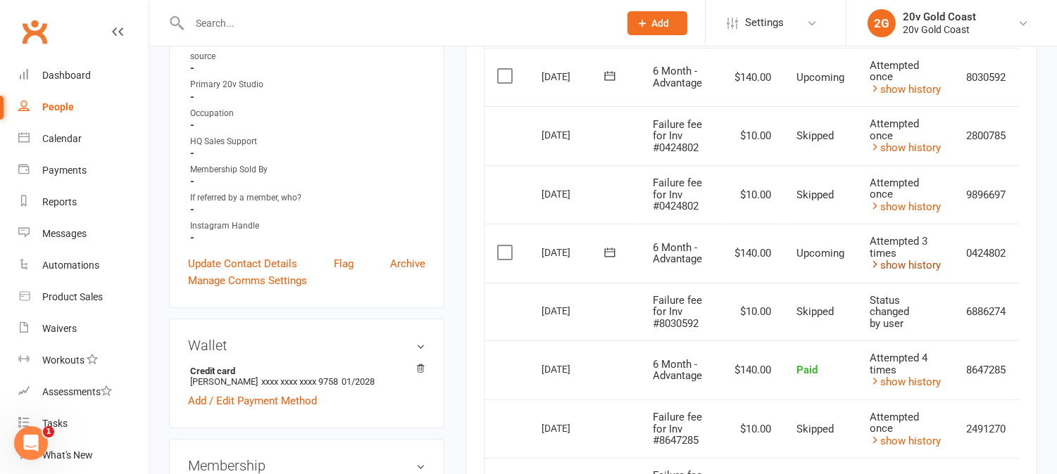
click at [930, 261] on link "show history" at bounding box center [904, 265] width 71 height 13
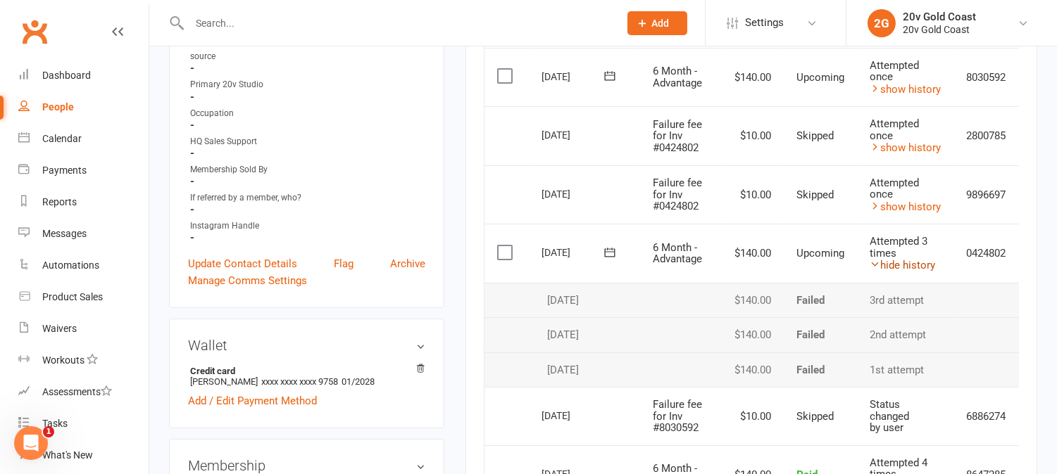
click at [930, 261] on link "hide history" at bounding box center [901, 265] width 65 height 13
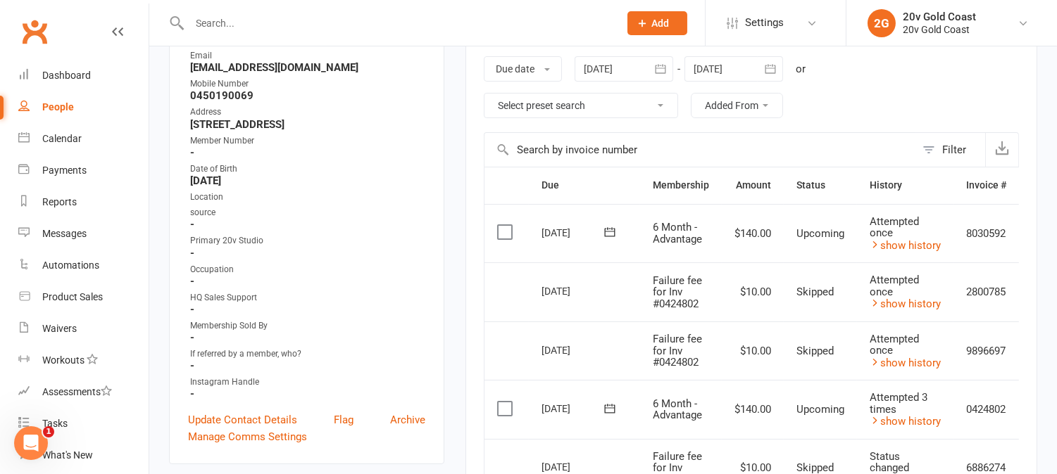
scroll to position [313, 0]
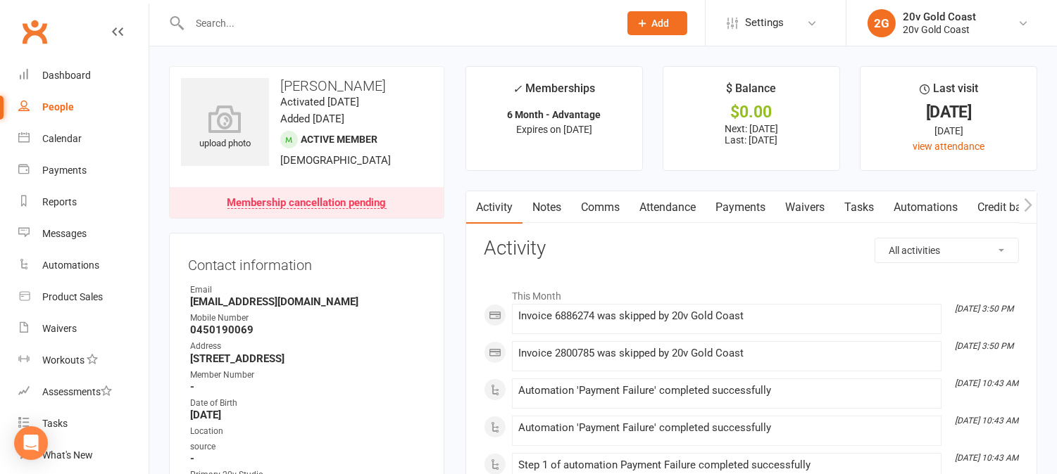
click at [862, 210] on link "Tasks" at bounding box center [858, 207] width 49 height 32
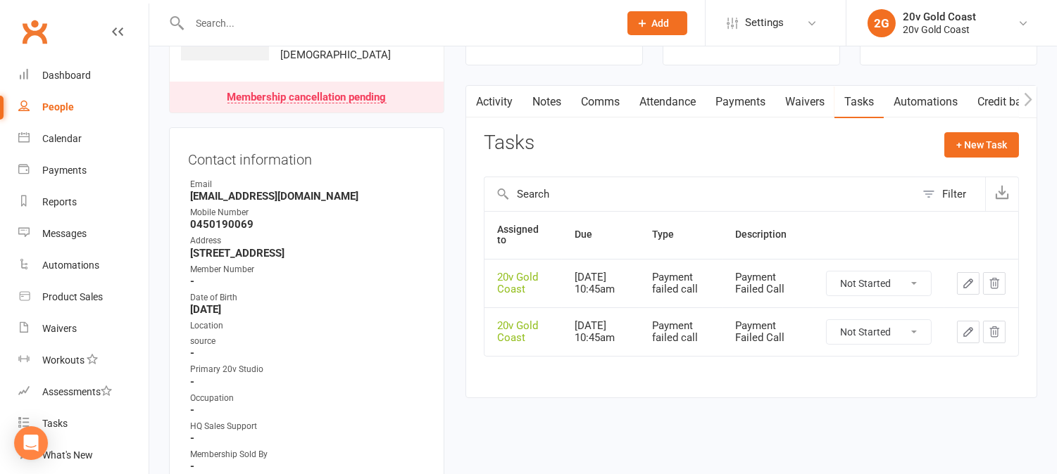
scroll to position [156, 0]
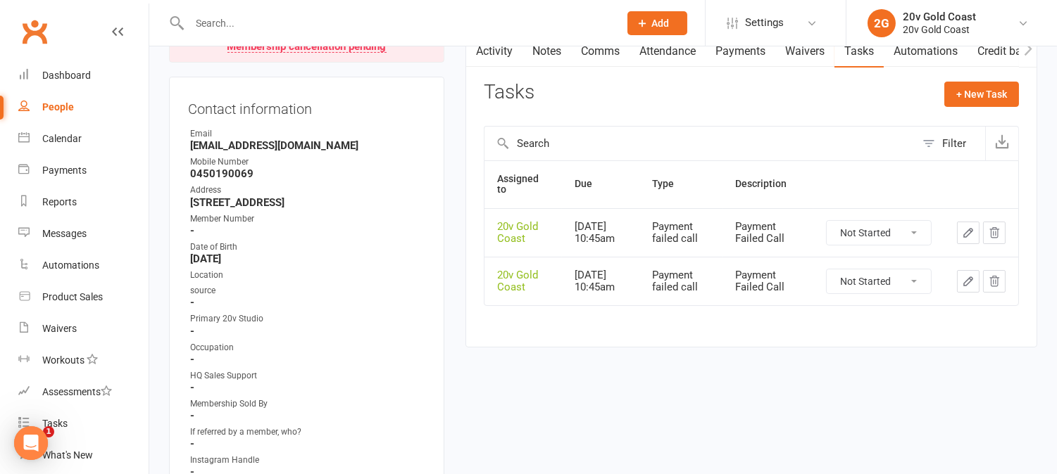
click at [901, 241] on select "Not Started In Progress Waiting Complete" at bounding box center [879, 233] width 104 height 24
click at [827, 225] on select "Not Started In Progress Waiting Complete" at bounding box center [879, 233] width 104 height 24
select select "unstarted"
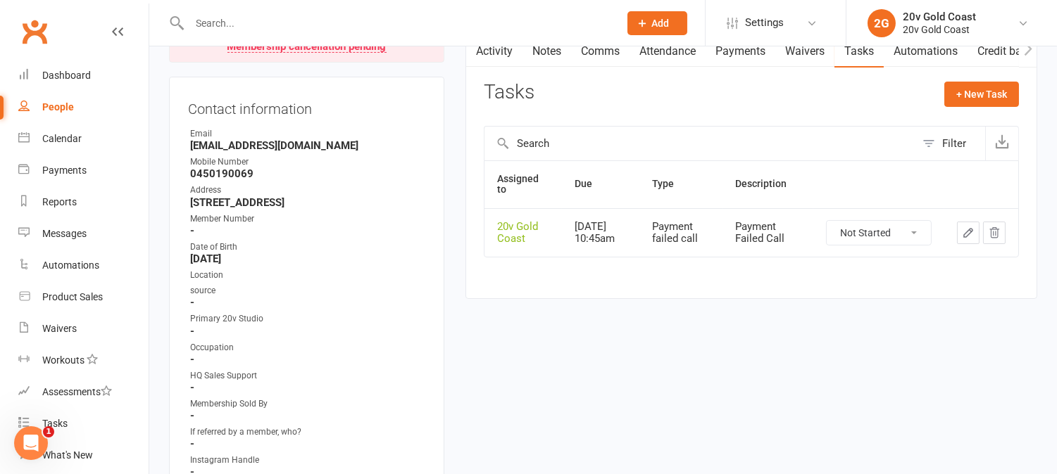
click at [900, 298] on div "Activity Notes Comms Attendance Payments Waivers Tasks Automations Credit balan…" at bounding box center [751, 166] width 572 height 264
click at [905, 246] on div "Not Started In Progress Waiting Complete" at bounding box center [879, 232] width 106 height 25
click at [899, 219] on td "Not Started In Progress Waiting Complete" at bounding box center [878, 232] width 131 height 49
drag, startPoint x: 898, startPoint y: 240, endPoint x: 896, endPoint y: 247, distance: 7.4
click at [898, 240] on select "Not Started In Progress Waiting Complete" at bounding box center [879, 233] width 104 height 24
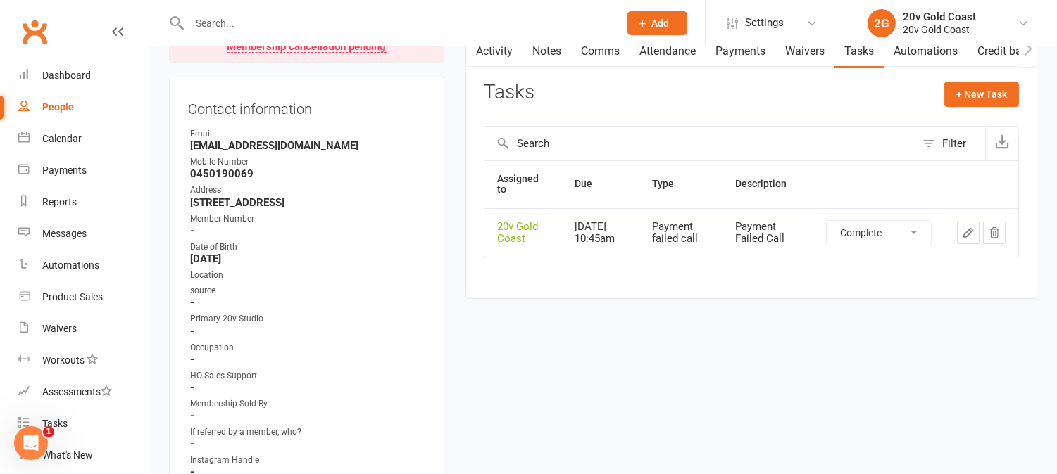
click at [827, 225] on select "Not Started In Progress Waiting Complete" at bounding box center [879, 233] width 104 height 24
select select "unstarted"
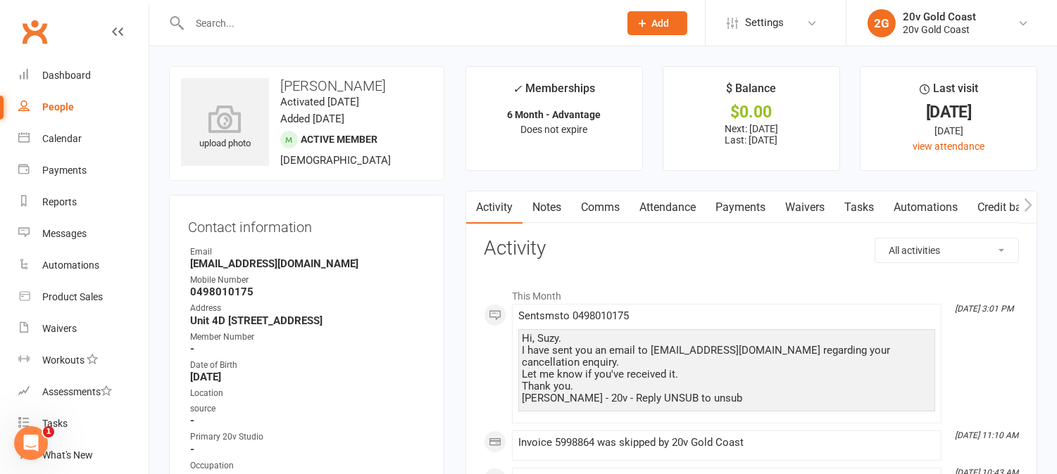
click at [766, 210] on link "Payments" at bounding box center [740, 207] width 70 height 32
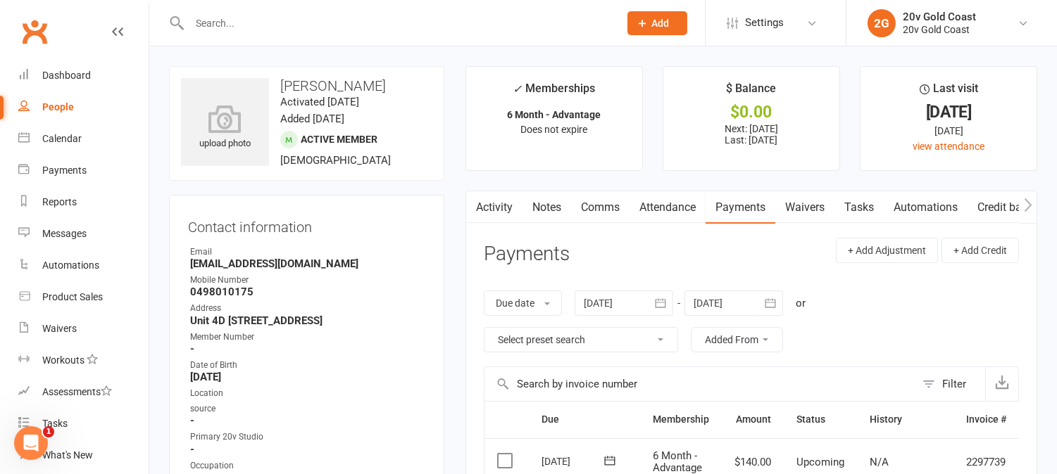
click at [853, 204] on link "Tasks" at bounding box center [858, 207] width 49 height 32
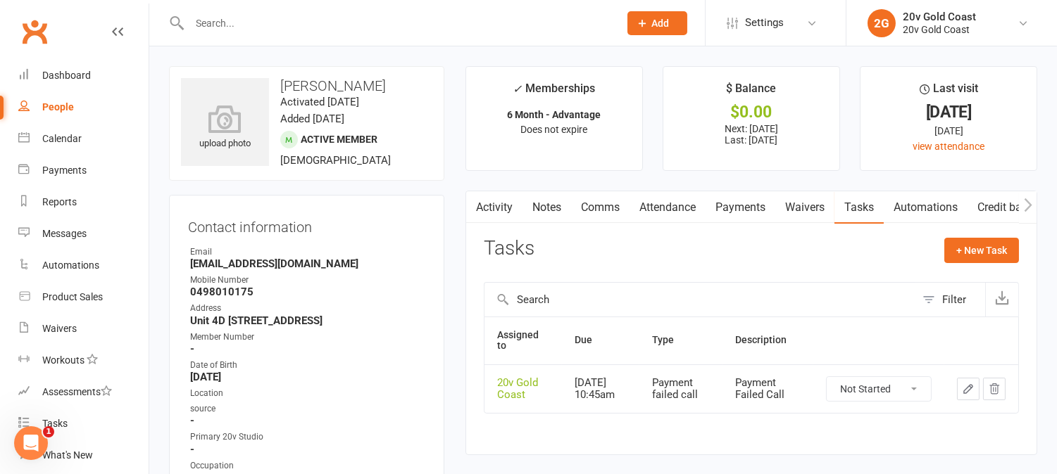
click at [899, 382] on select "Not Started In Progress Waiting Complete" at bounding box center [879, 389] width 104 height 24
click at [827, 382] on select "Not Started In Progress Waiting Complete" at bounding box center [879, 389] width 104 height 24
select select "unstarted"
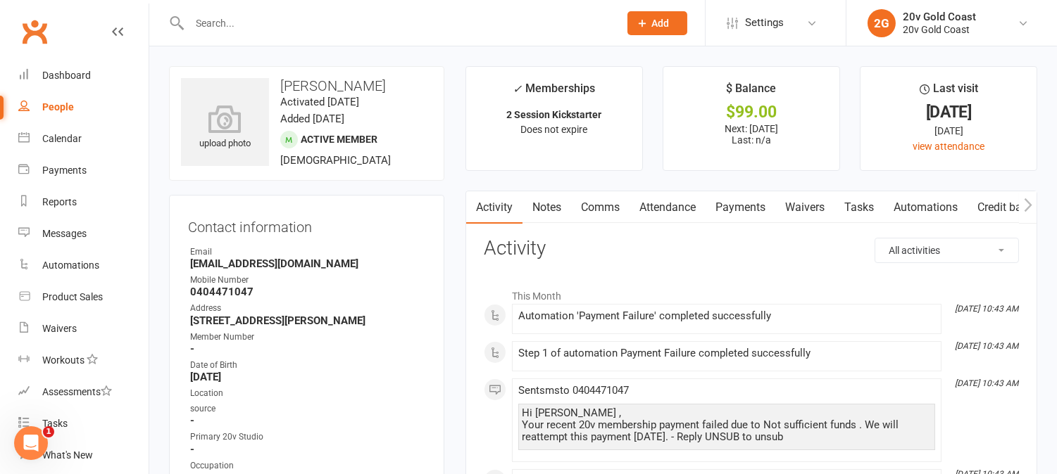
click at [756, 205] on link "Payments" at bounding box center [740, 207] width 70 height 32
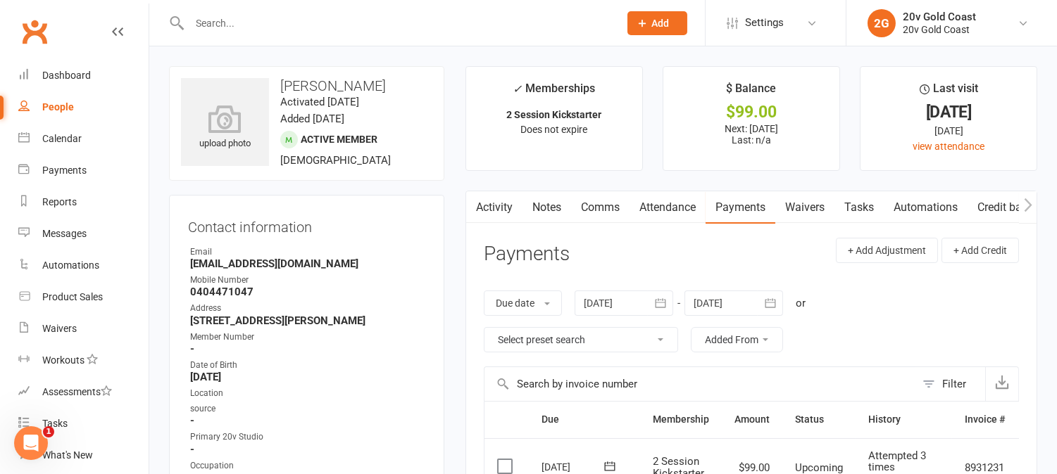
click at [811, 207] on link "Waivers" at bounding box center [804, 207] width 59 height 32
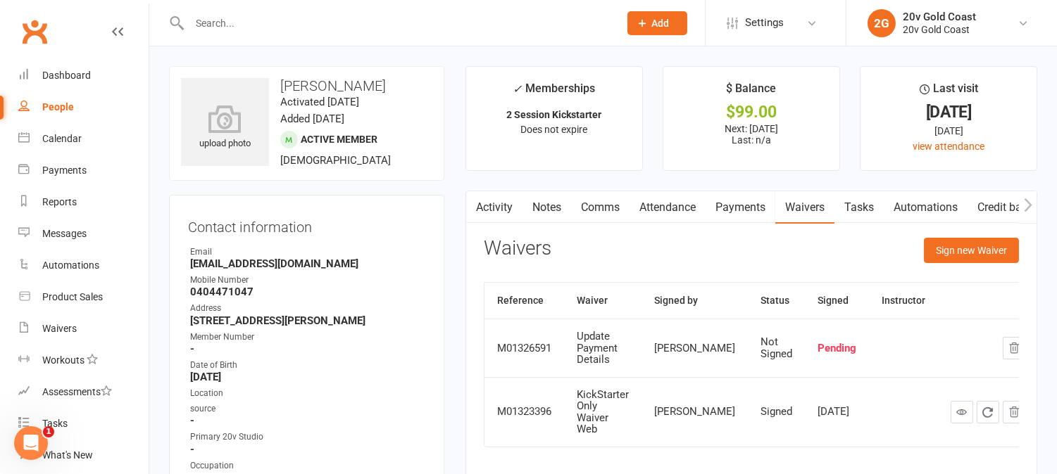
drag, startPoint x: 591, startPoint y: 202, endPoint x: 593, endPoint y: 209, distance: 7.2
click at [591, 203] on link "Comms" at bounding box center [600, 207] width 58 height 32
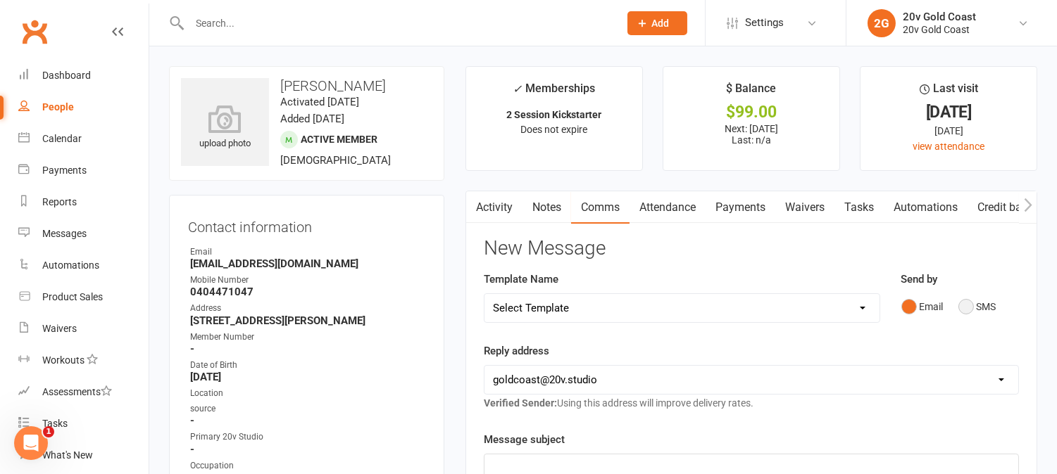
drag, startPoint x: 963, startPoint y: 303, endPoint x: 962, endPoint y: 317, distance: 14.2
click at [964, 304] on button "SMS" at bounding box center [977, 307] width 38 height 27
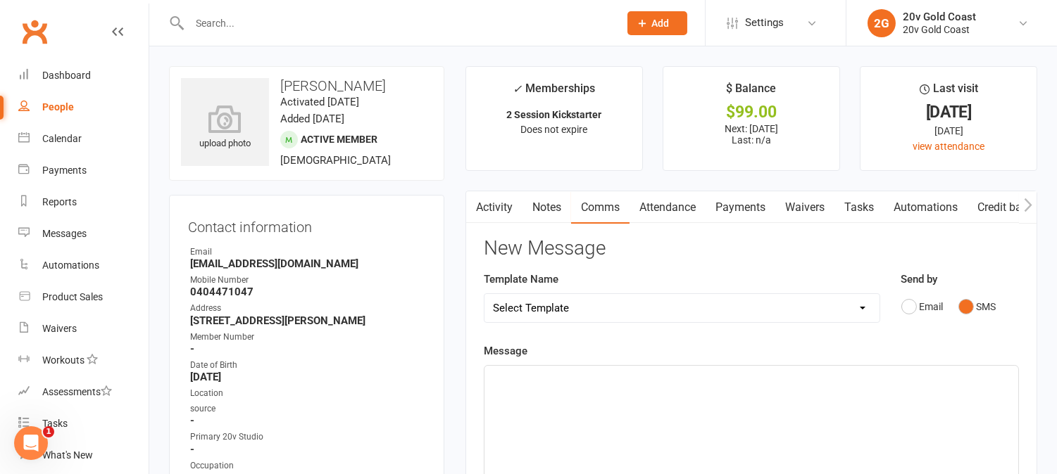
click at [957, 395] on div "﻿" at bounding box center [751, 471] width 534 height 211
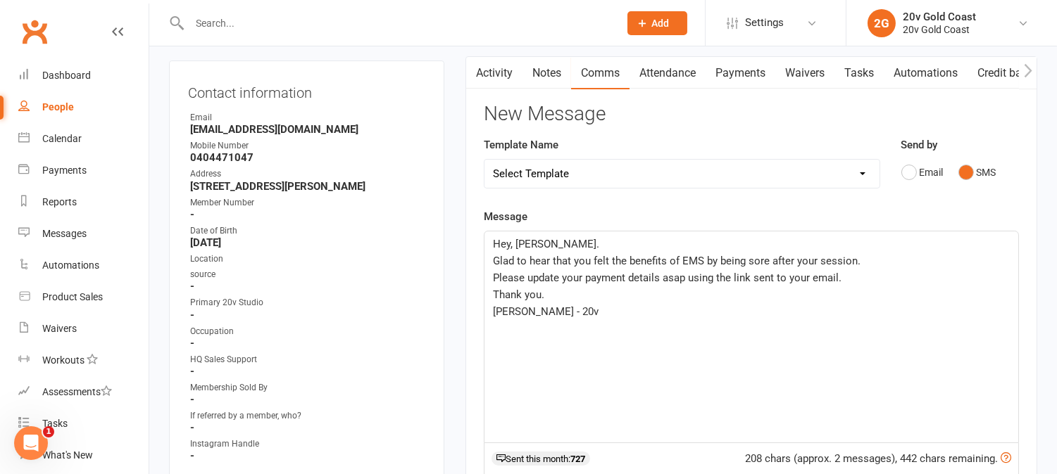
scroll to position [156, 0]
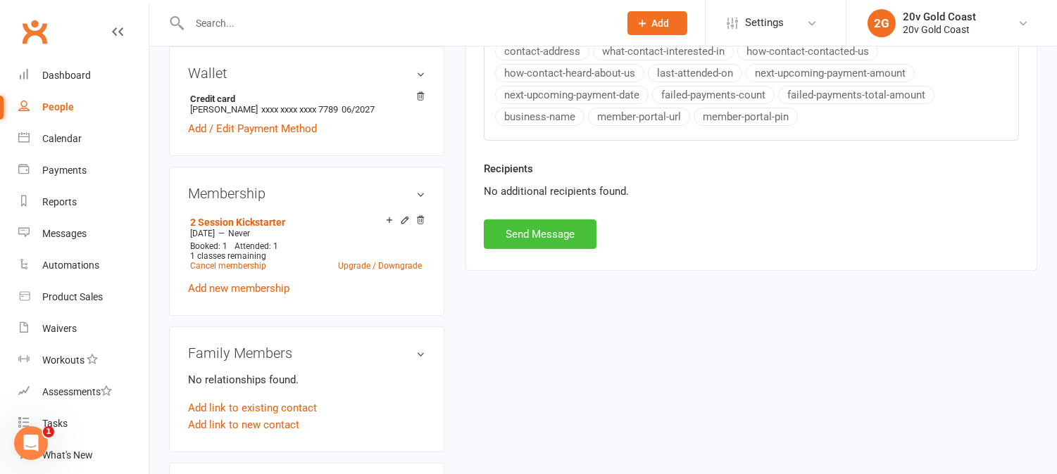
click at [560, 241] on button "Send Message" at bounding box center [540, 235] width 113 height 30
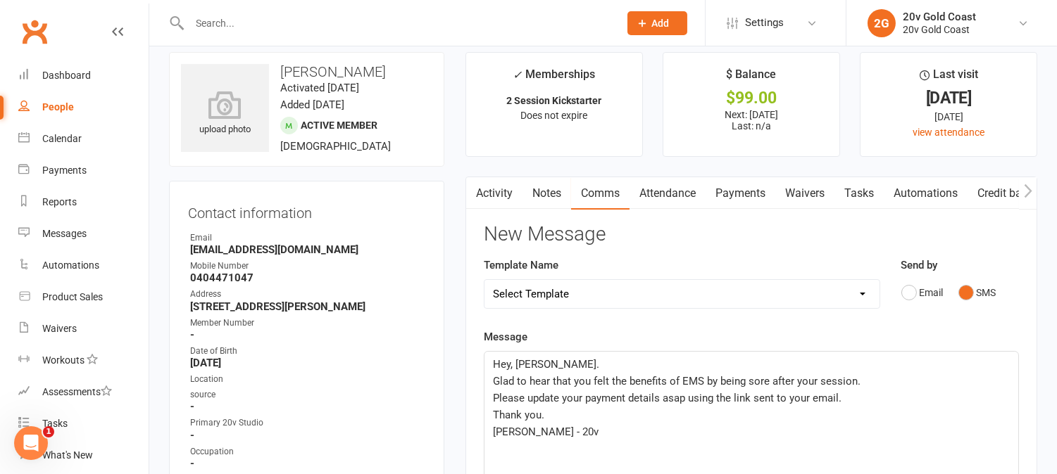
scroll to position [0, 0]
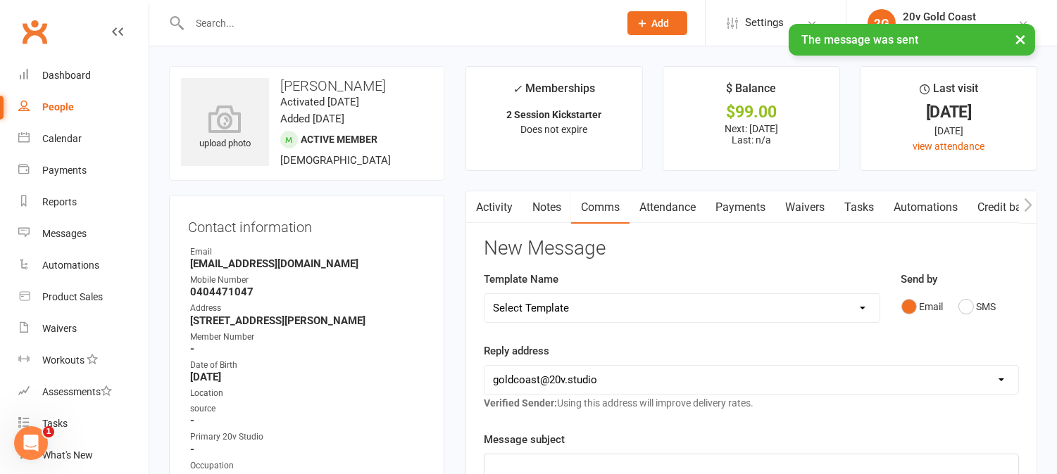
click at [507, 205] on link "Activity" at bounding box center [494, 207] width 56 height 32
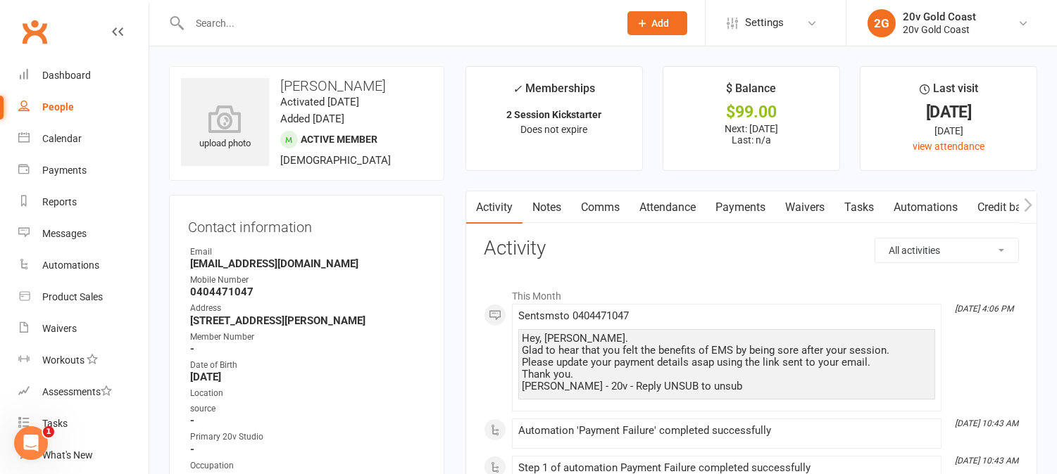
click at [810, 204] on link "Waivers" at bounding box center [804, 207] width 59 height 32
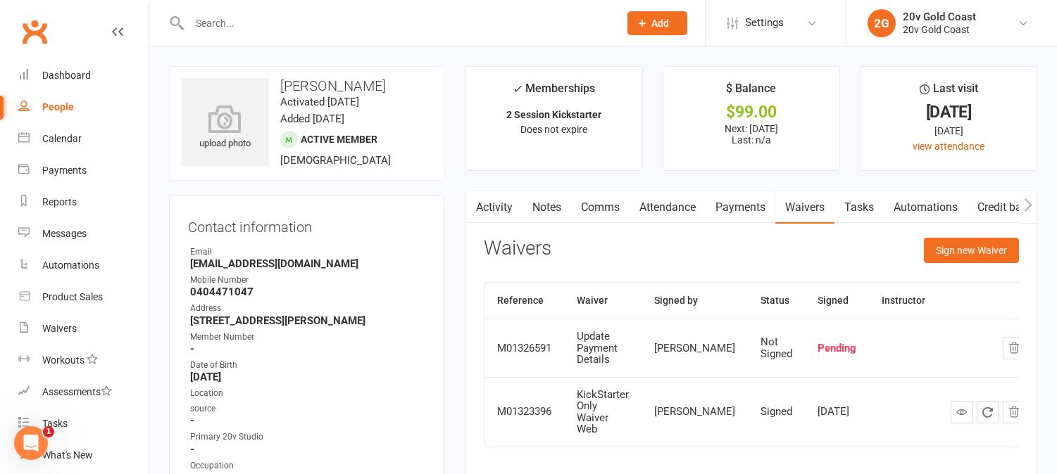
click at [494, 199] on link "Activity" at bounding box center [494, 207] width 56 height 32
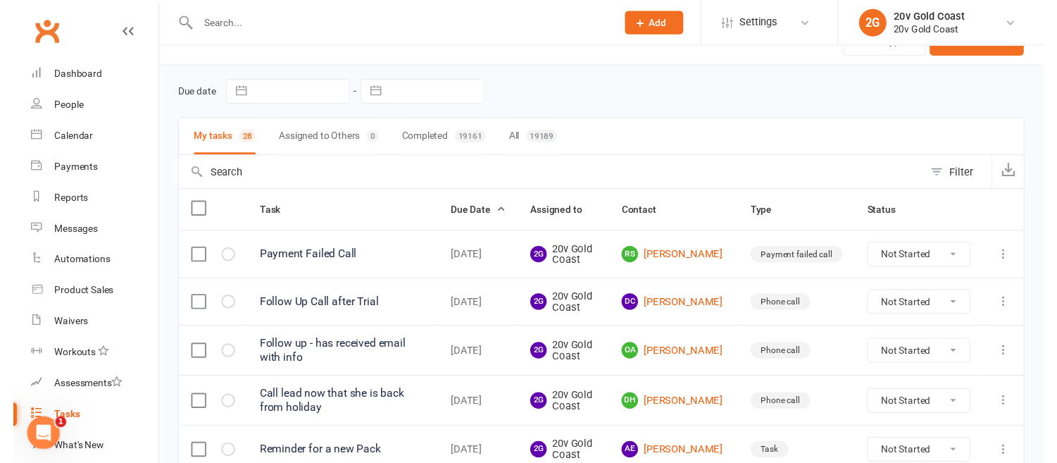
scroll to position [78, 0]
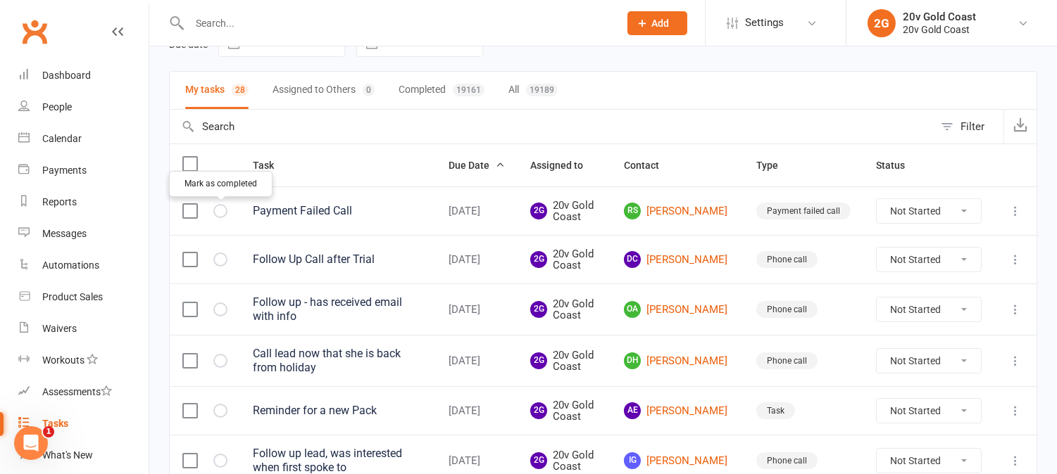
click at [0, 0] on icon "button" at bounding box center [0, 0] width 0 height 0
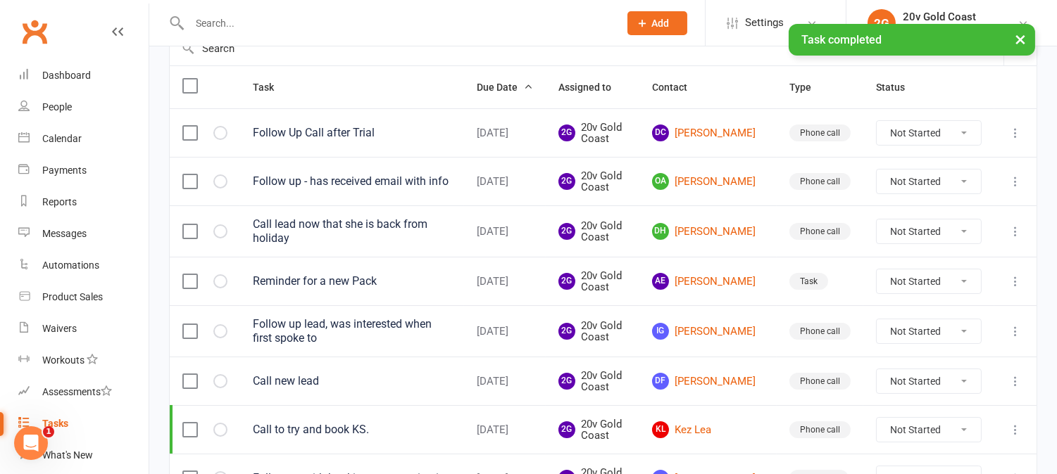
scroll to position [0, 0]
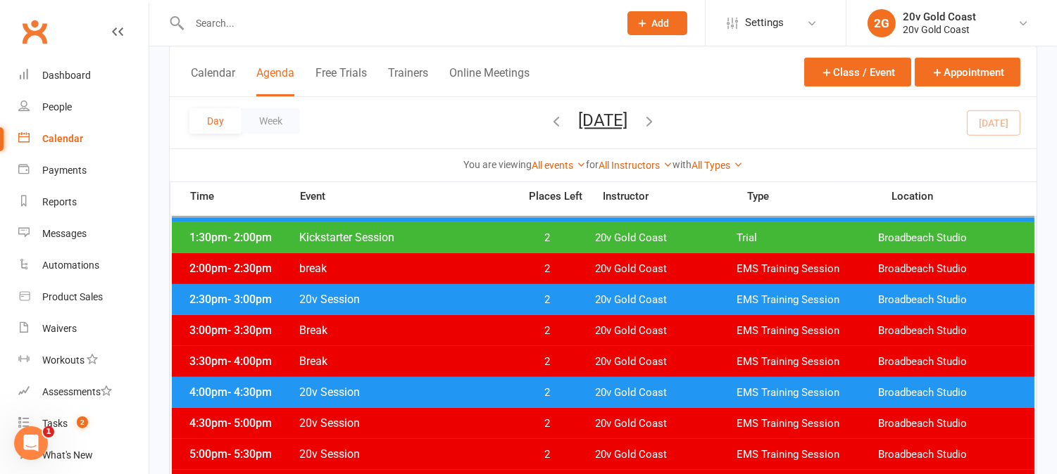
scroll to position [547, 0]
click at [979, 125] on div "Day Week Tuesday, Aug 12, 2025 August 2025 Sun Mon Tue Wed Thu Fri Sat 27 28 29…" at bounding box center [603, 122] width 867 height 51
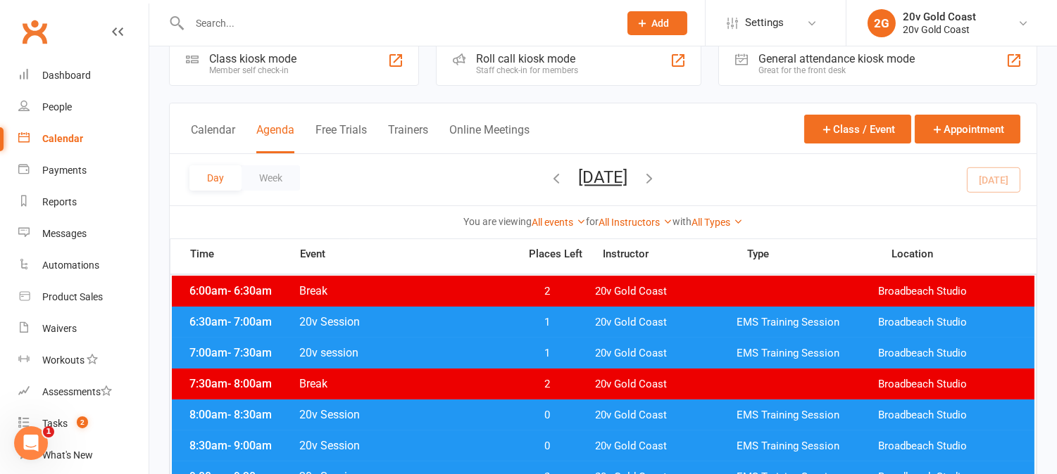
scroll to position [0, 0]
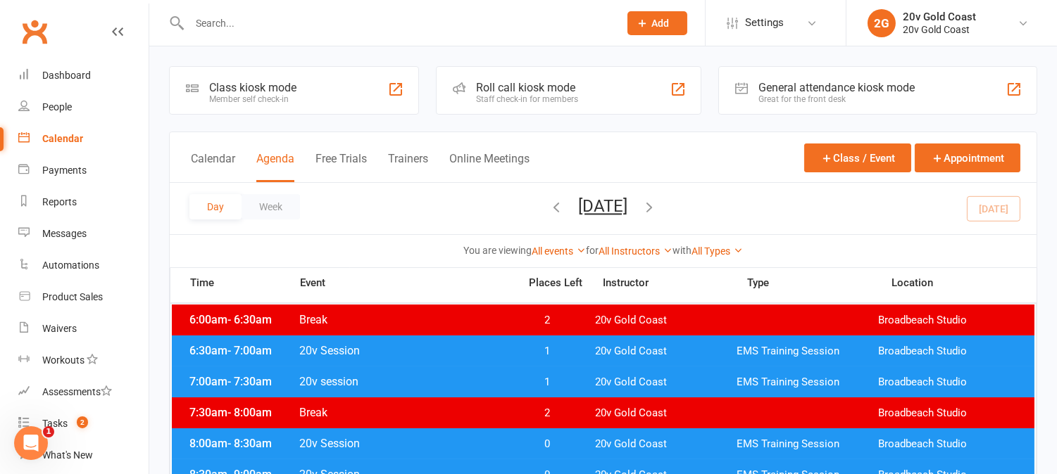
click at [559, 346] on span "1" at bounding box center [547, 351] width 74 height 13
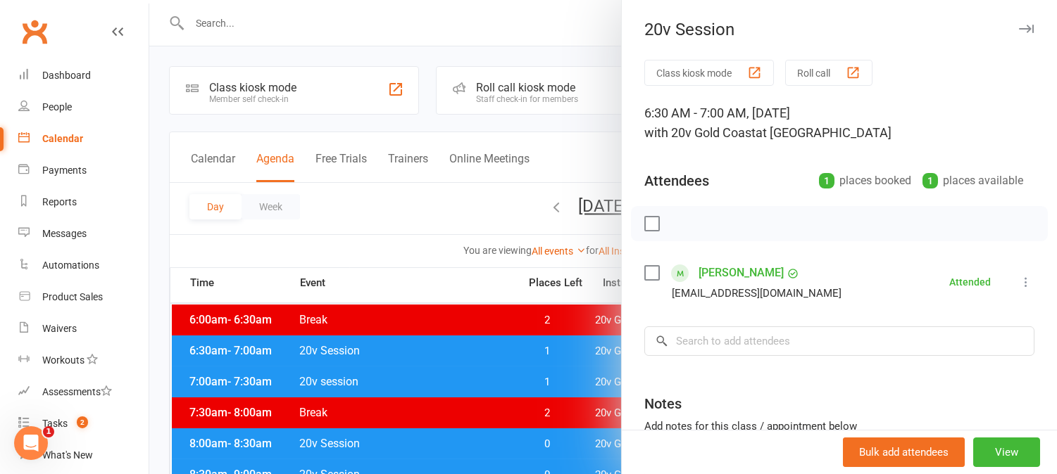
click at [559, 347] on div at bounding box center [602, 237] width 907 height 474
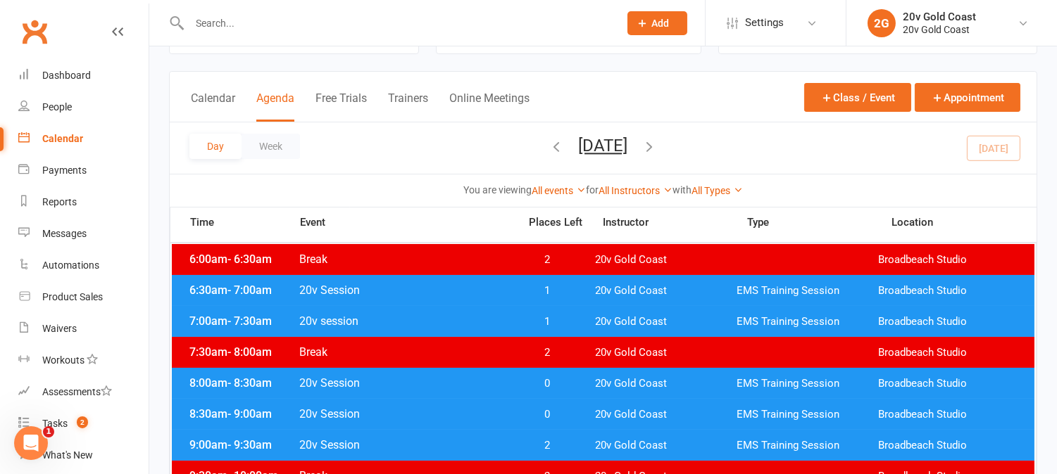
scroll to position [78, 0]
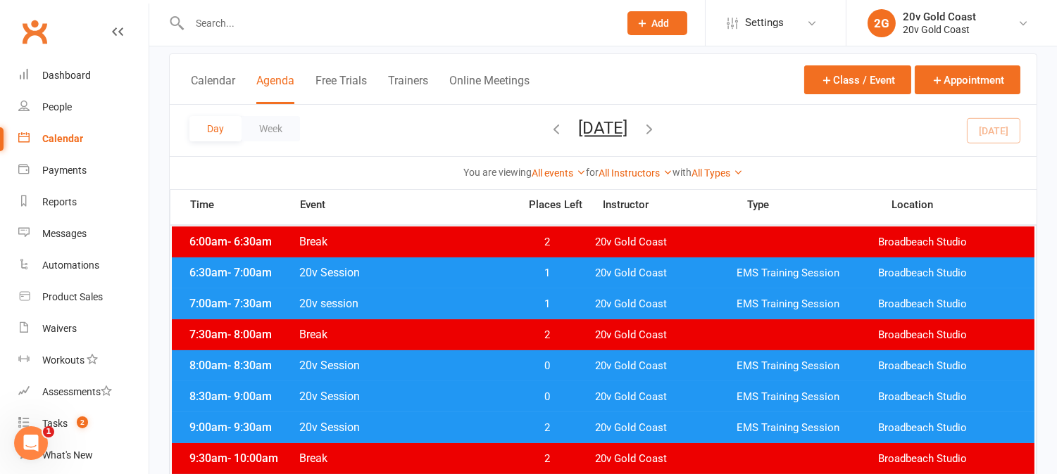
click at [567, 299] on span "1" at bounding box center [547, 304] width 74 height 13
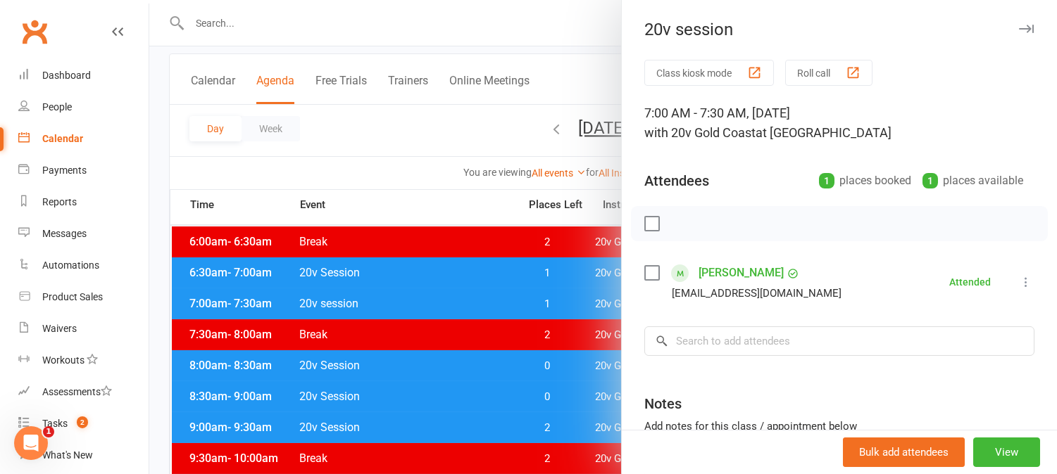
click at [567, 299] on div at bounding box center [602, 237] width 907 height 474
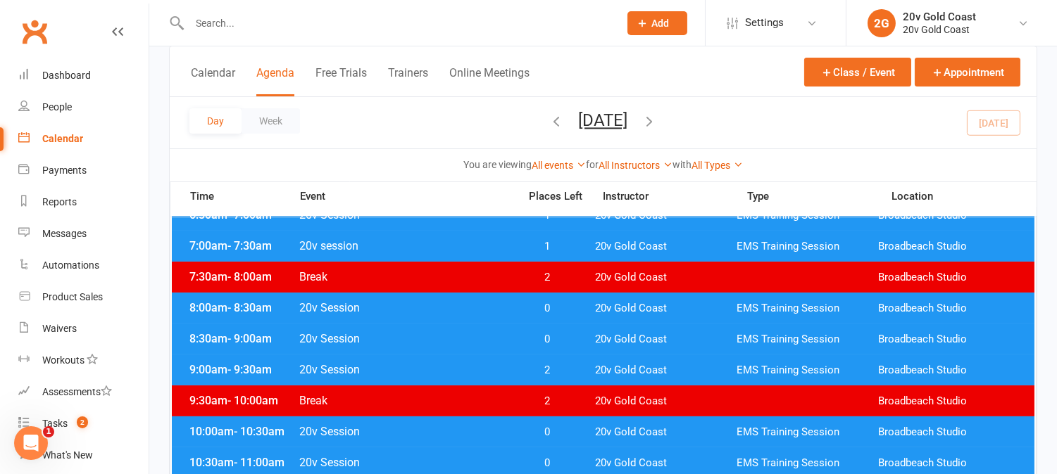
scroll to position [156, 0]
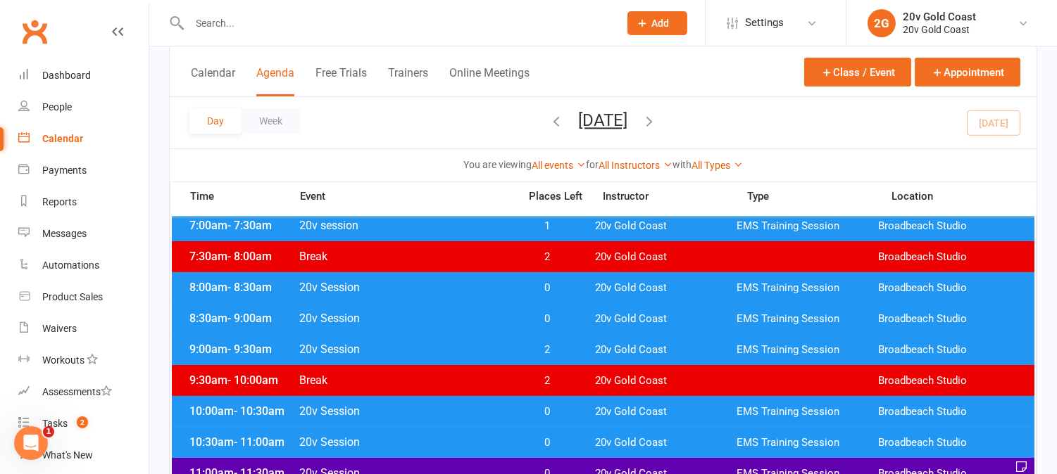
click at [581, 285] on span "0" at bounding box center [547, 288] width 74 height 13
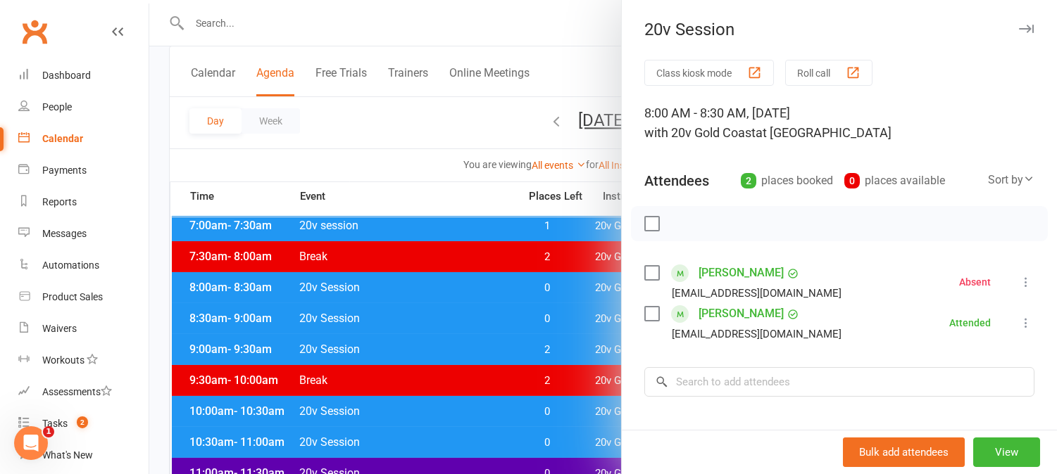
click at [581, 285] on div at bounding box center [602, 237] width 907 height 474
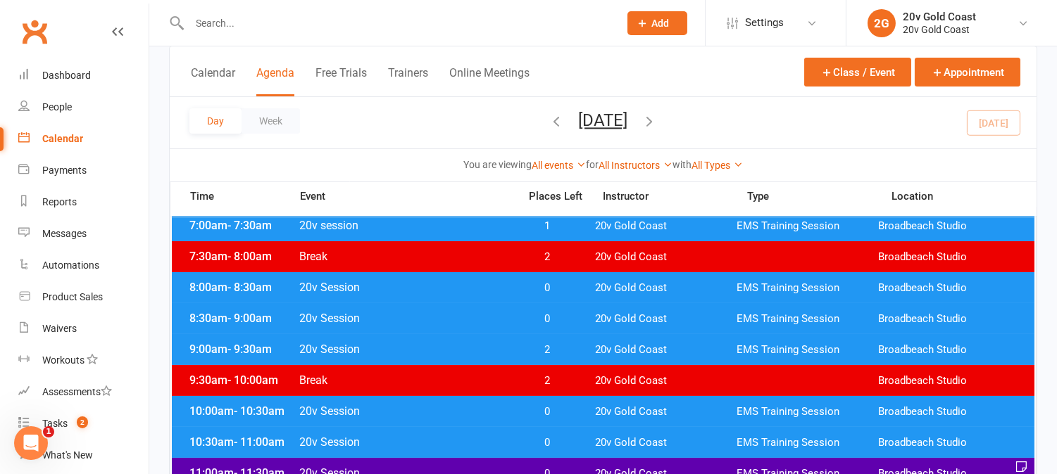
click at [576, 322] on span "0" at bounding box center [547, 319] width 74 height 13
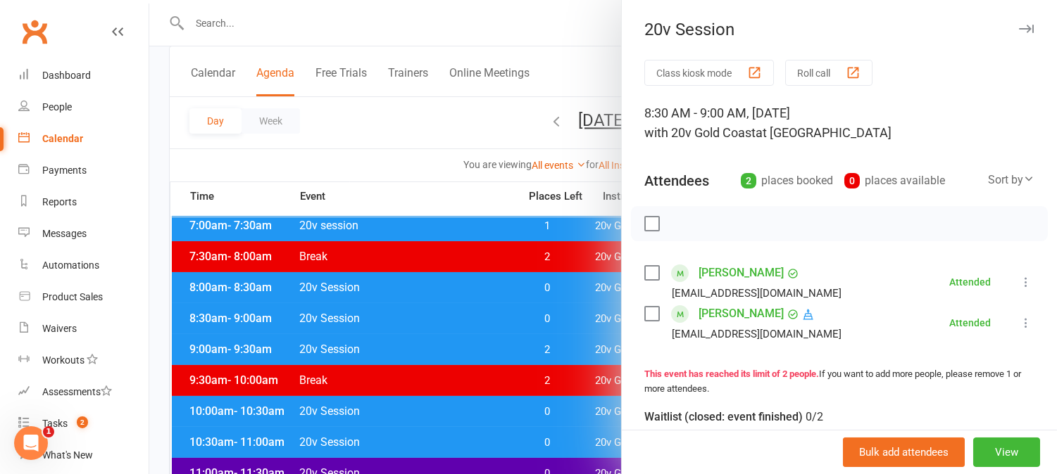
click at [576, 322] on div at bounding box center [602, 237] width 907 height 474
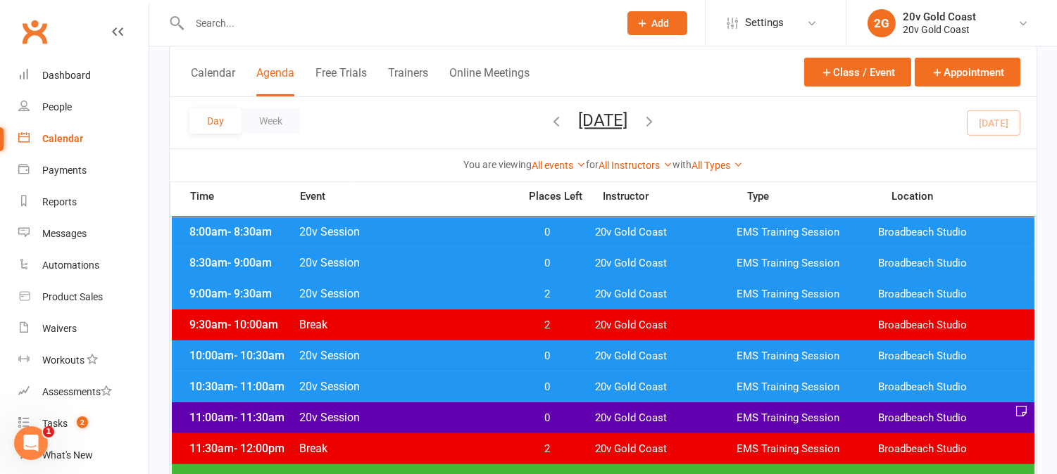
scroll to position [234, 0]
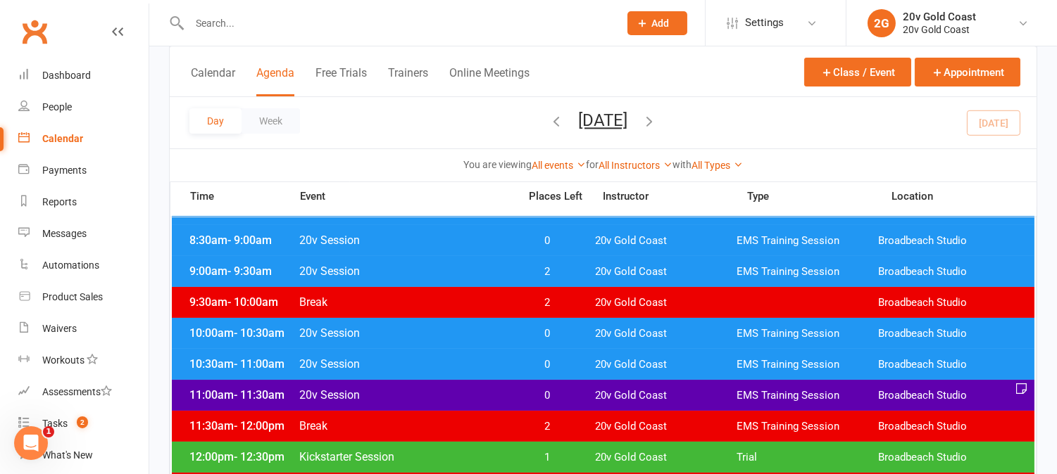
click at [585, 334] on div "10:00am - 10:30am 20v Session 0 20v Gold Coast EMS Training Session Broadbeach …" at bounding box center [603, 333] width 862 height 31
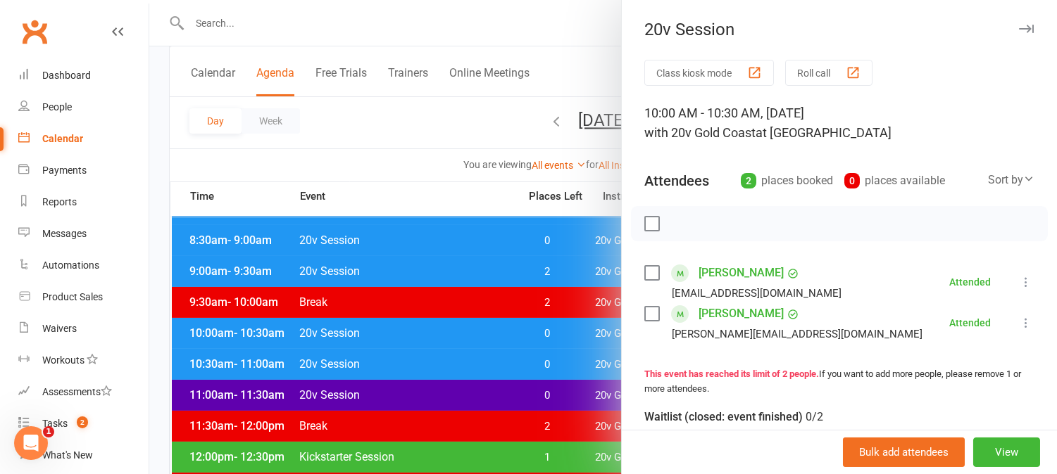
click at [585, 334] on div at bounding box center [602, 237] width 907 height 474
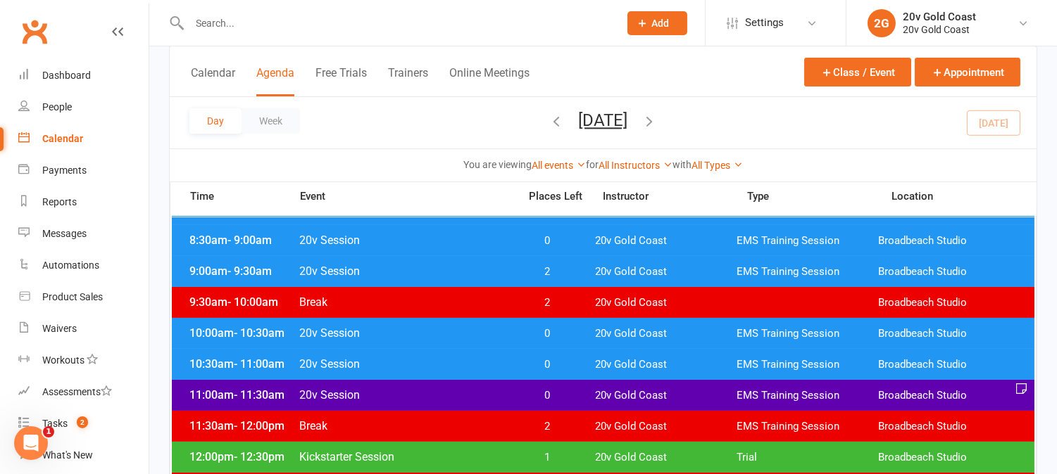
click at [585, 361] on div "10:30am - 11:00am 20v Session 0 20v Gold Coast EMS Training Session Broadbeach …" at bounding box center [603, 364] width 862 height 31
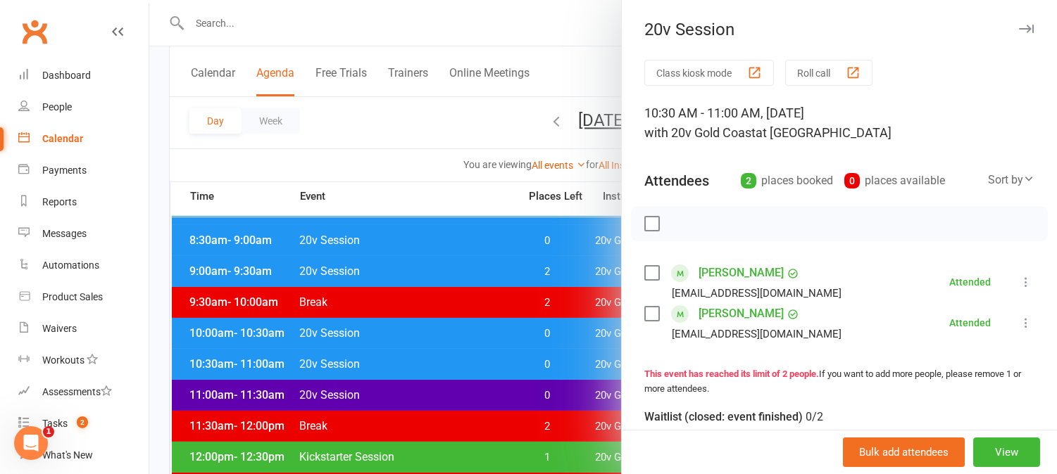
click at [585, 361] on div at bounding box center [602, 237] width 907 height 474
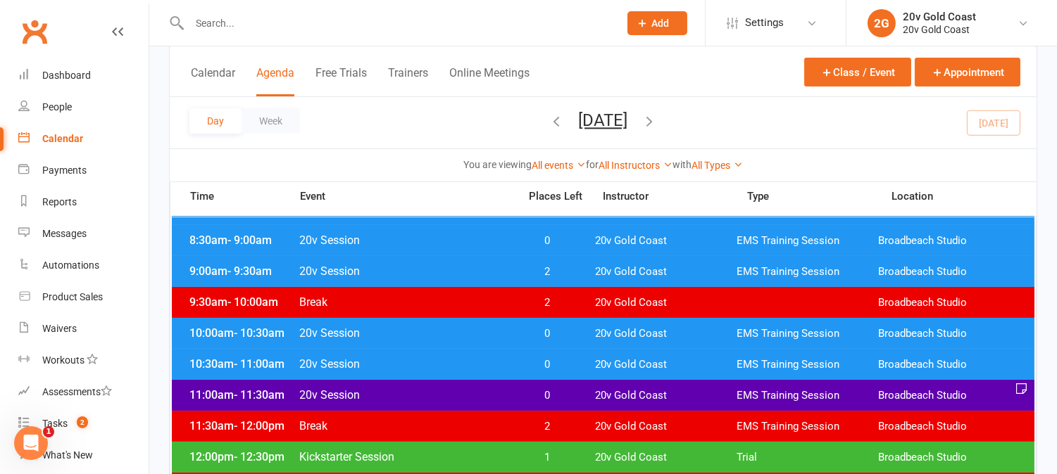
scroll to position [313, 0]
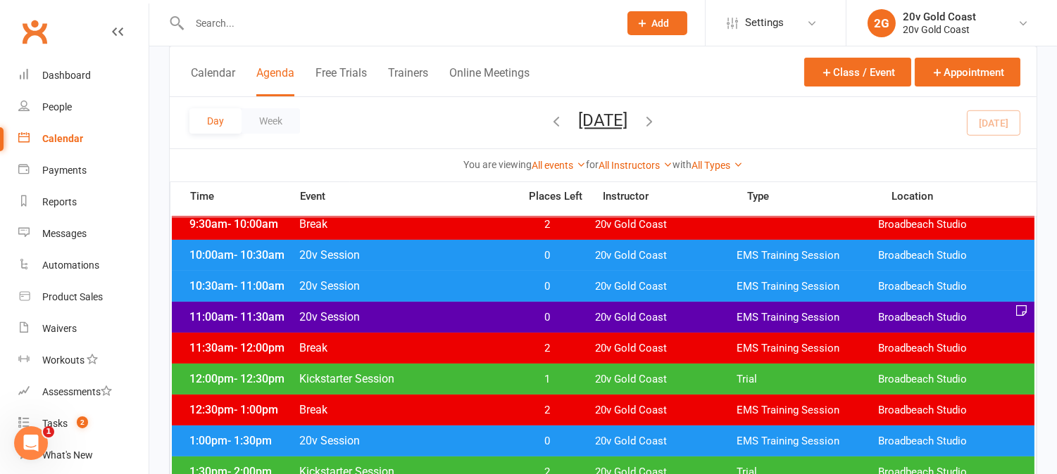
click at [580, 313] on span "0" at bounding box center [547, 317] width 74 height 13
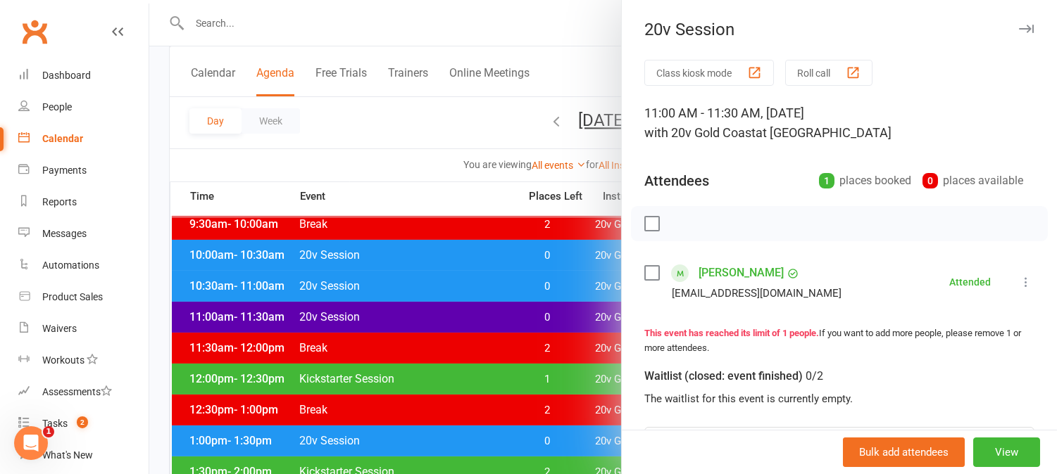
click at [580, 315] on div at bounding box center [602, 237] width 907 height 474
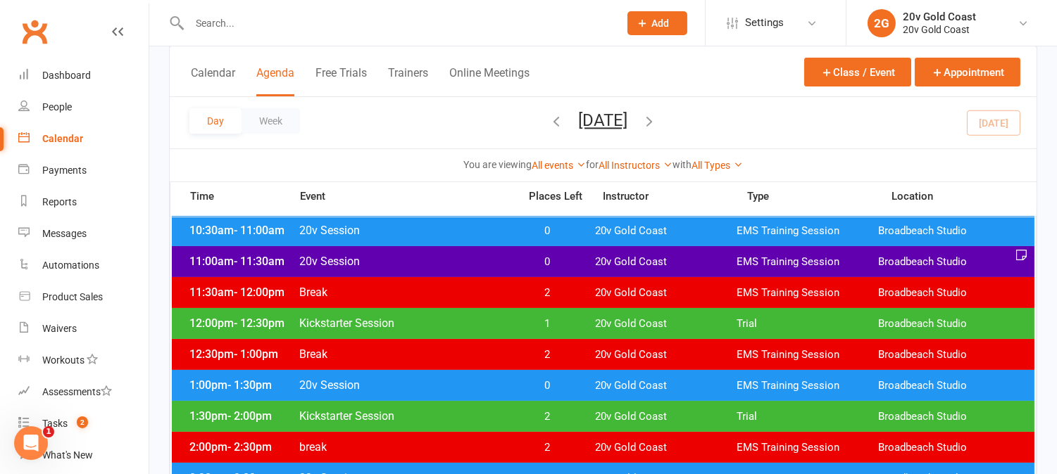
scroll to position [391, 0]
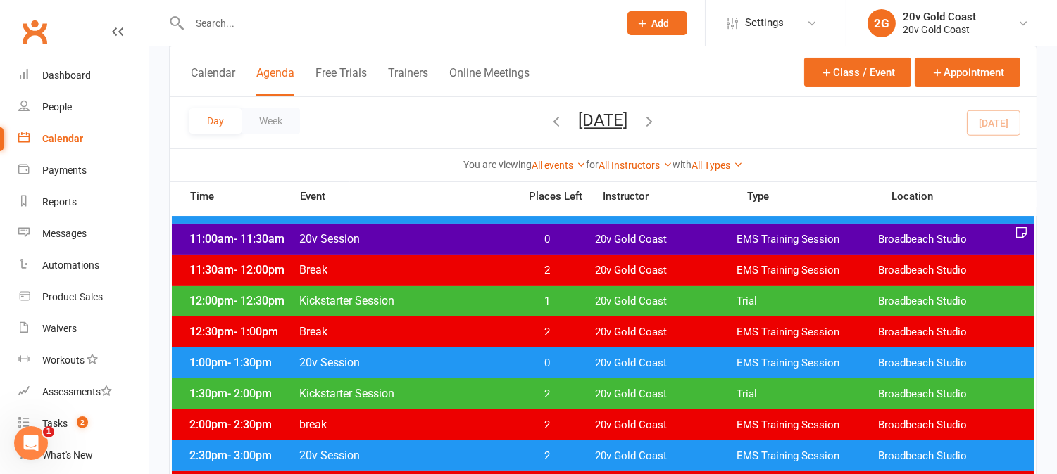
click at [574, 303] on span "1" at bounding box center [547, 301] width 74 height 13
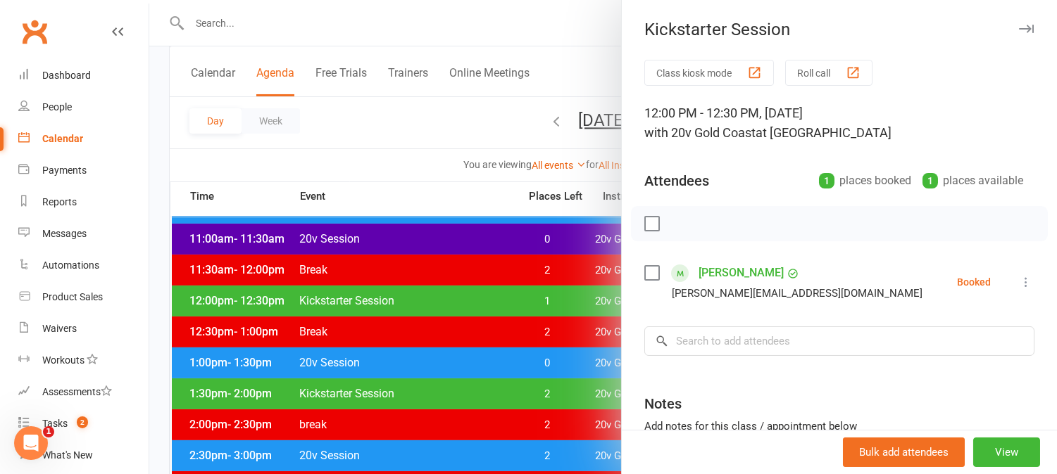
click at [1019, 278] on icon at bounding box center [1026, 282] width 14 height 14
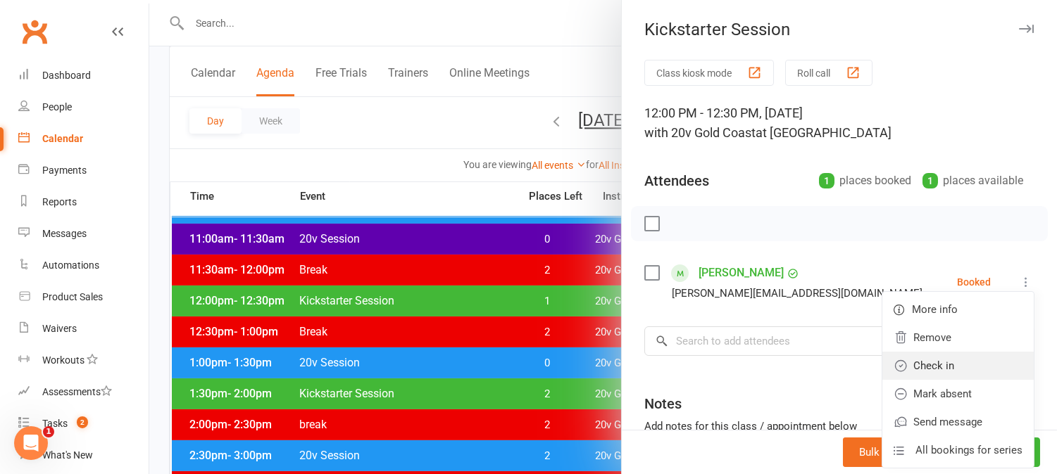
click at [912, 362] on link "Check in" at bounding box center [957, 366] width 151 height 28
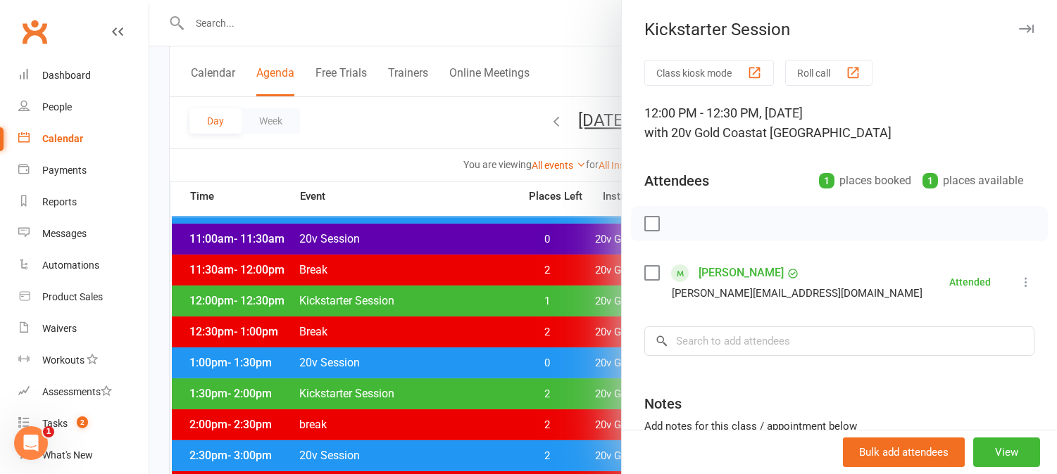
click at [553, 327] on div at bounding box center [602, 237] width 907 height 474
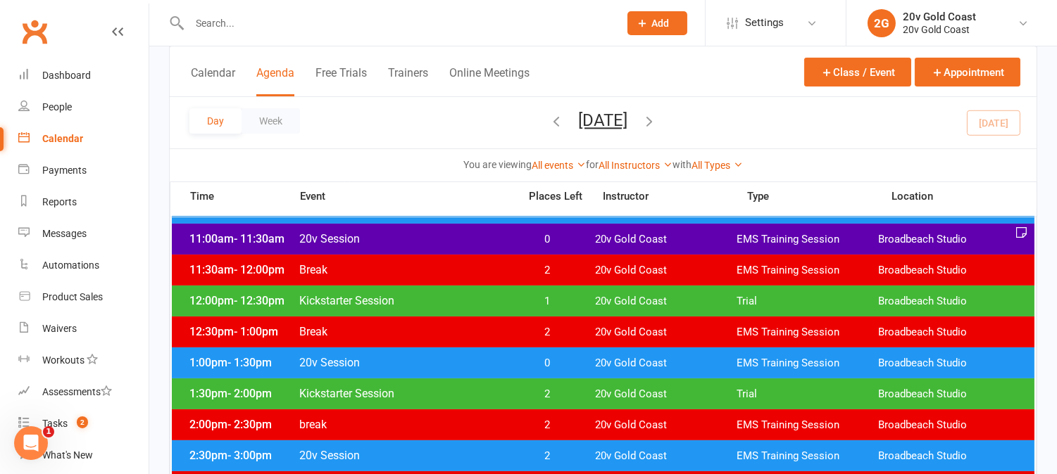
click at [553, 296] on span "1" at bounding box center [547, 301] width 74 height 13
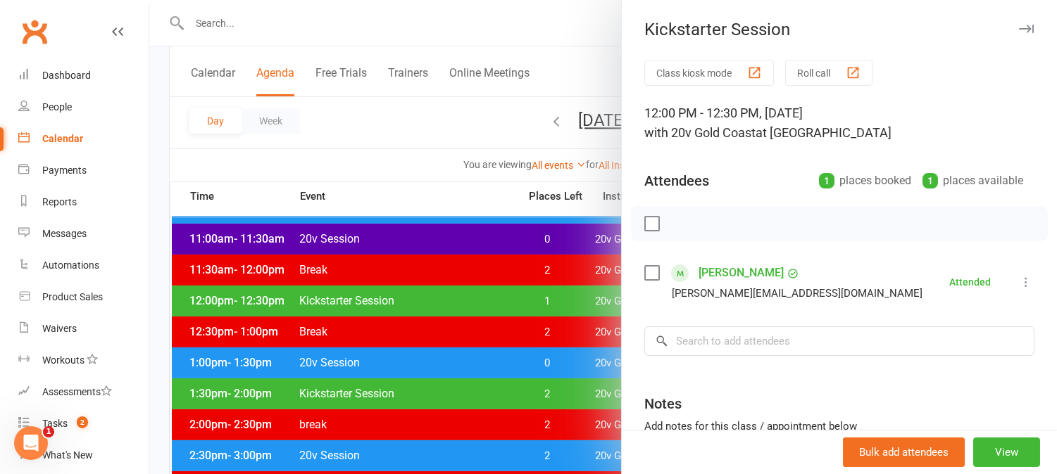
click at [571, 291] on div at bounding box center [602, 237] width 907 height 474
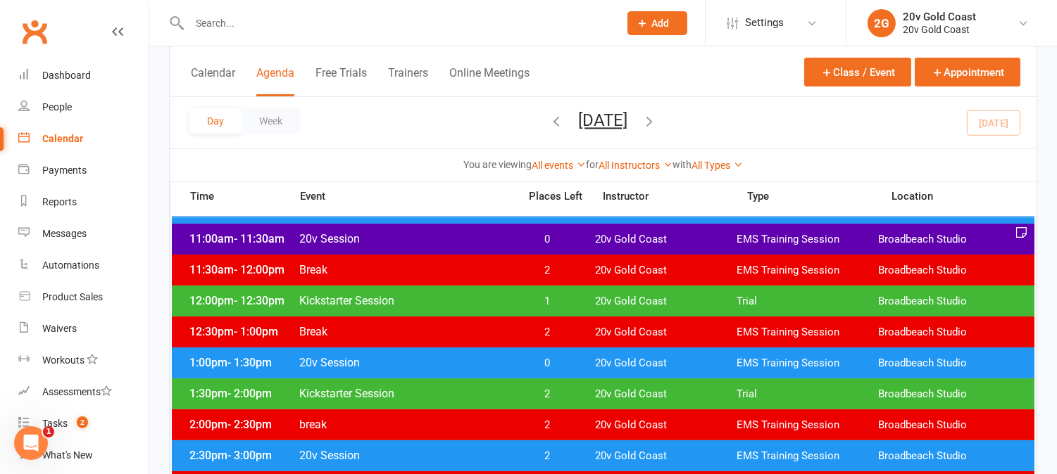
click at [553, 365] on span "0" at bounding box center [547, 363] width 74 height 13
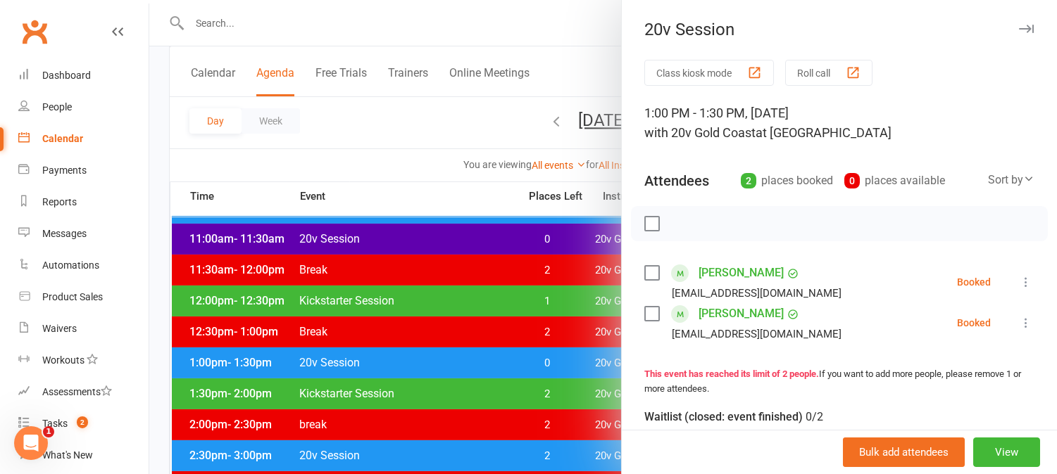
click at [1019, 283] on icon at bounding box center [1026, 282] width 14 height 14
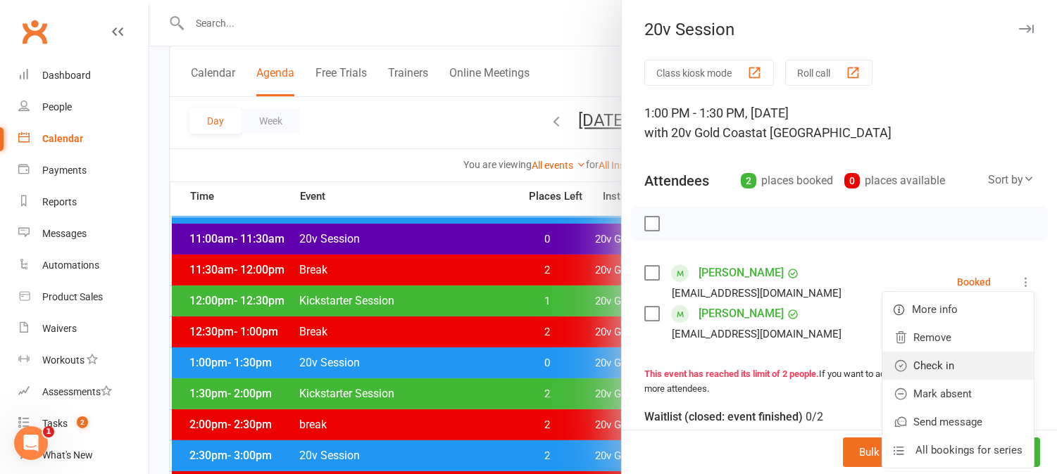
click at [931, 370] on link "Check in" at bounding box center [957, 366] width 151 height 28
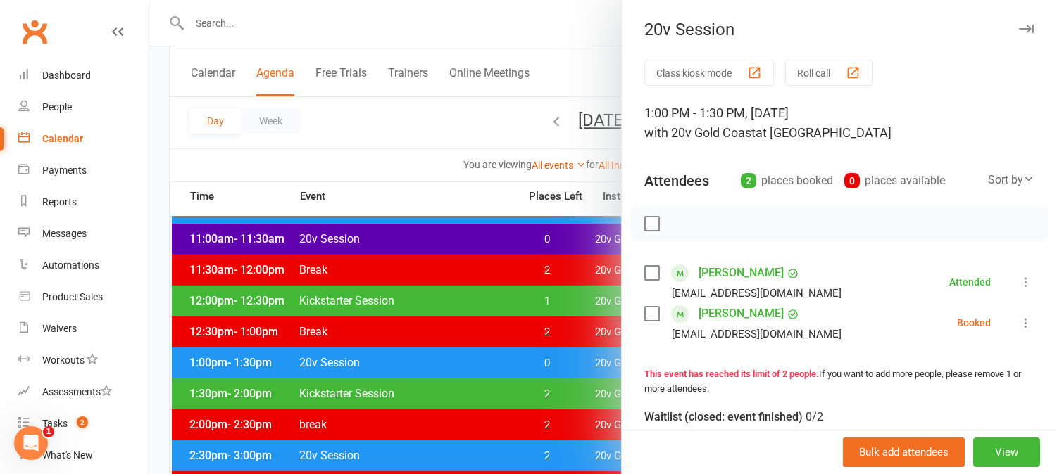
click at [1019, 319] on icon at bounding box center [1026, 323] width 14 height 14
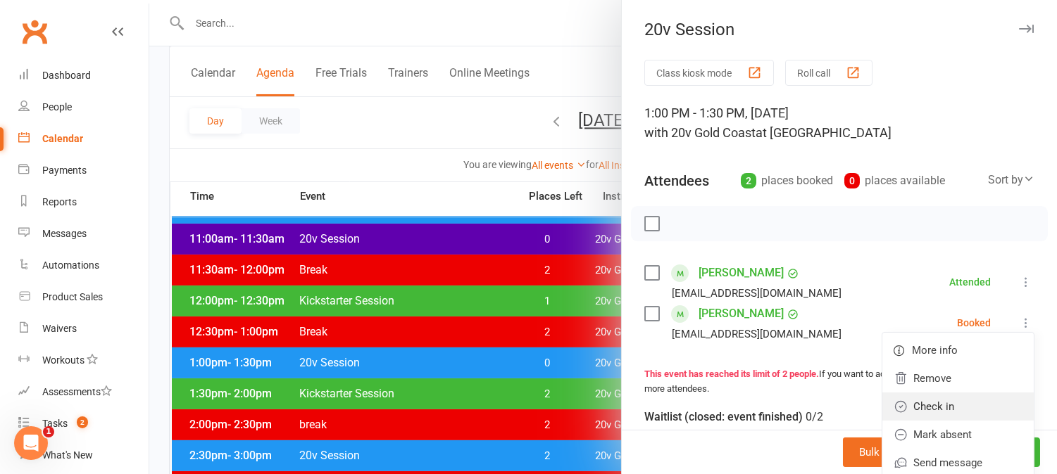
click at [934, 399] on link "Check in" at bounding box center [957, 407] width 151 height 28
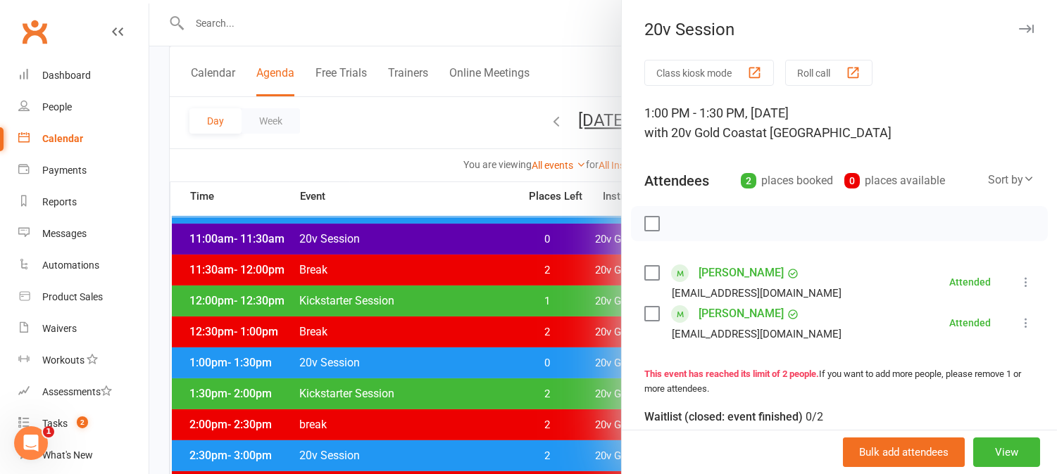
click at [567, 383] on div at bounding box center [602, 237] width 907 height 474
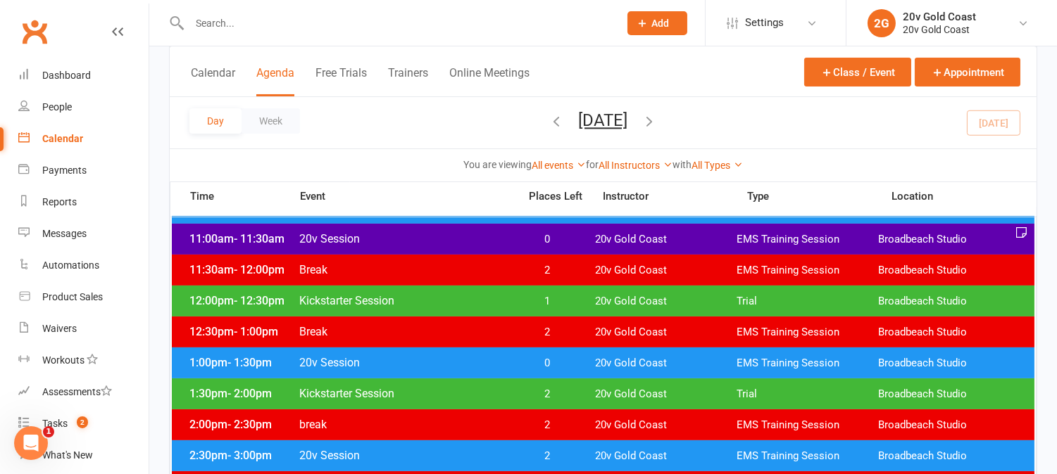
click at [561, 360] on span "0" at bounding box center [547, 363] width 74 height 13
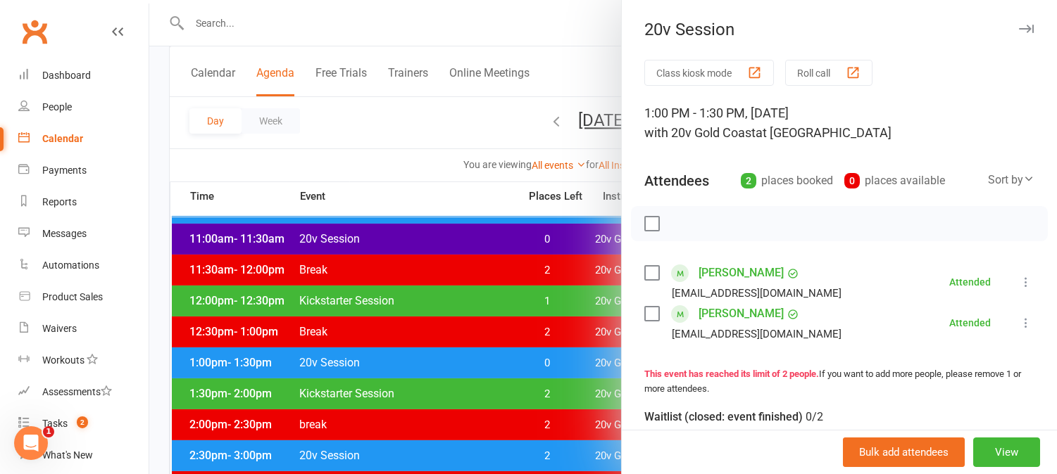
click at [561, 361] on div at bounding box center [602, 237] width 907 height 474
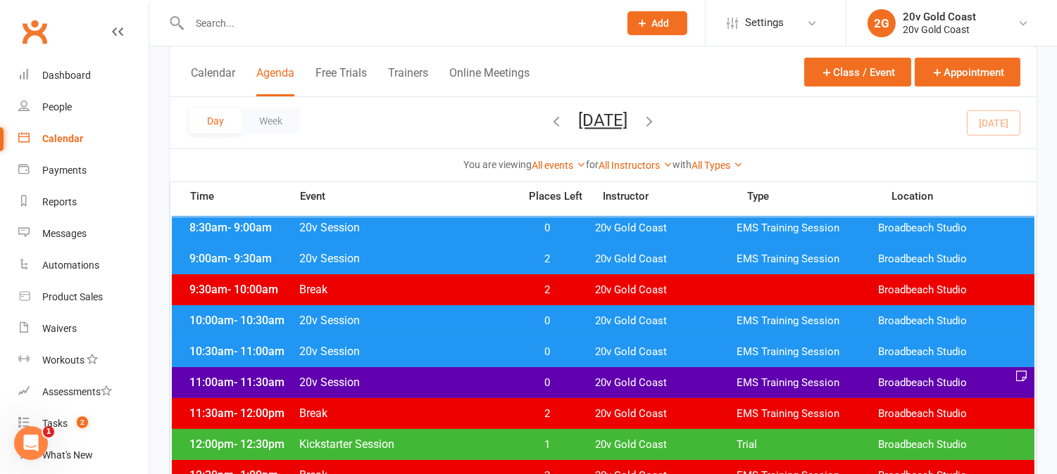
scroll to position [0, 0]
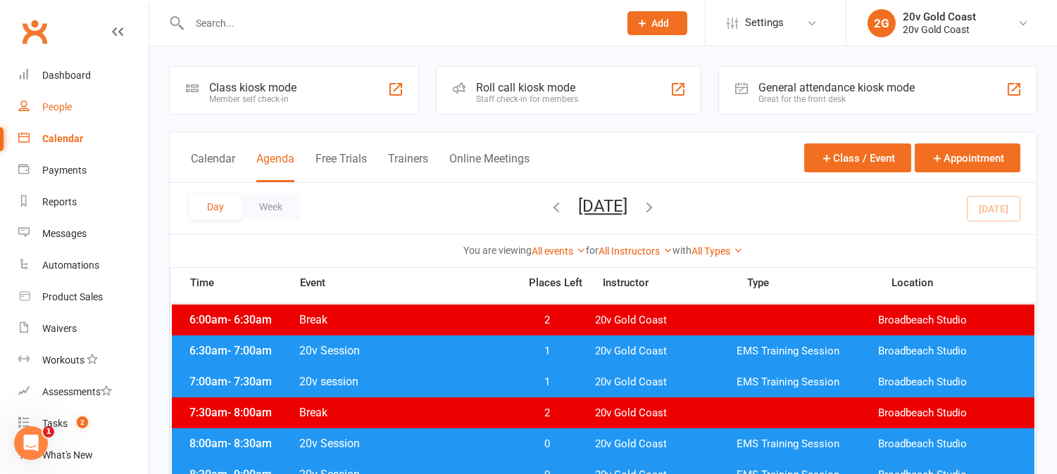
click at [63, 106] on div "People" at bounding box center [57, 106] width 30 height 11
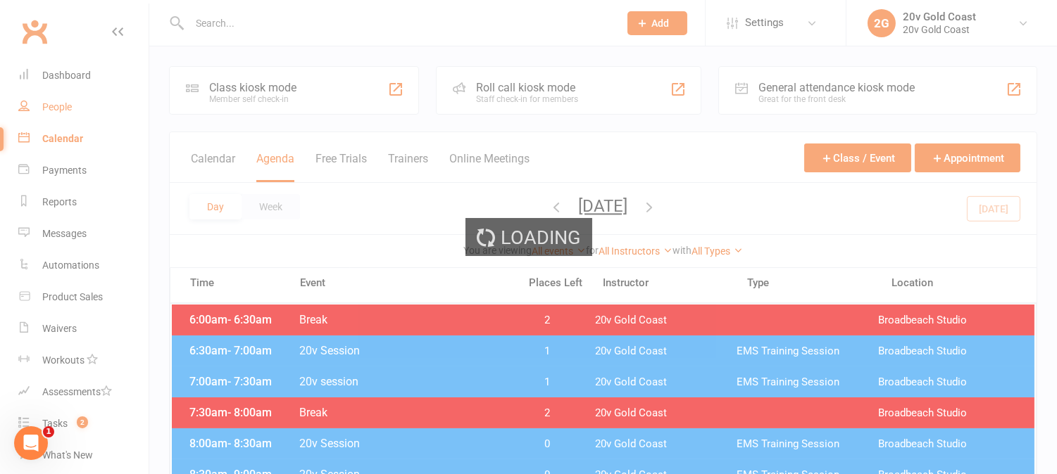
select select "100"
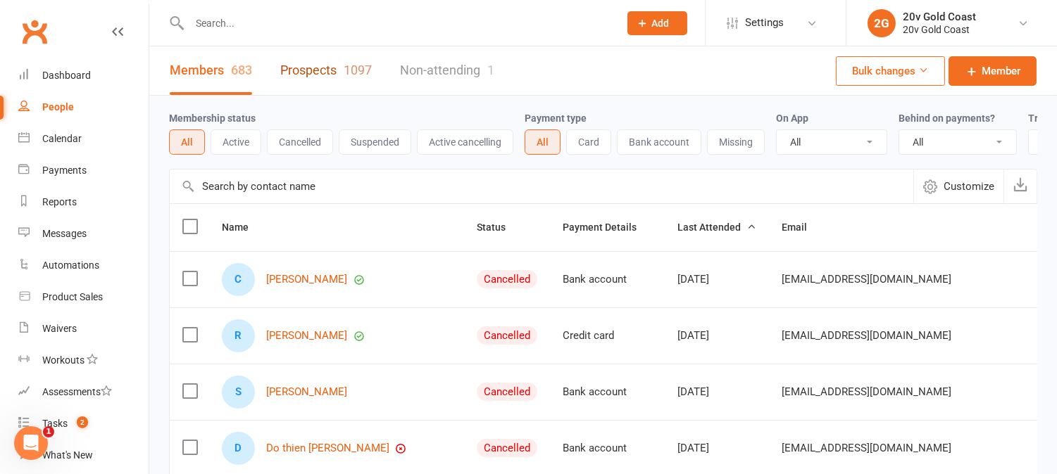
click at [320, 62] on link "Prospects 1097" at bounding box center [326, 70] width 92 height 49
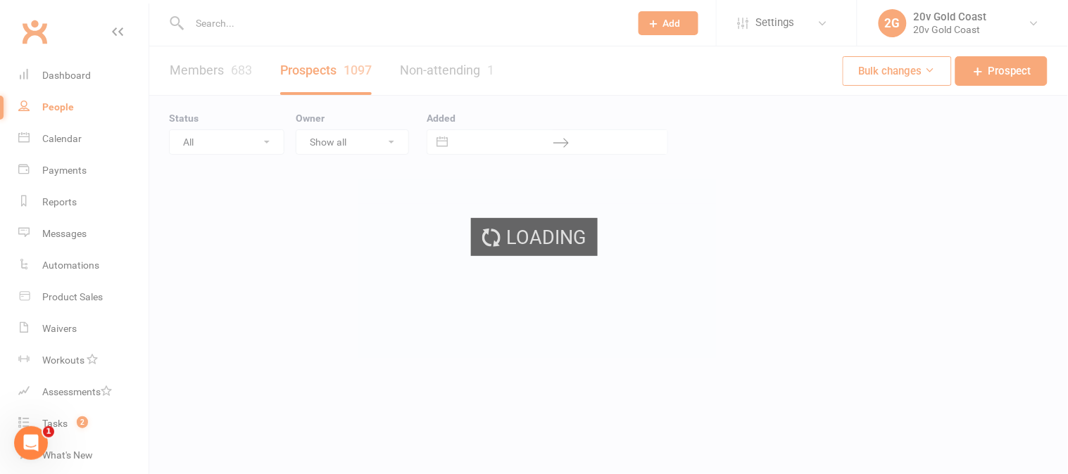
select select "100"
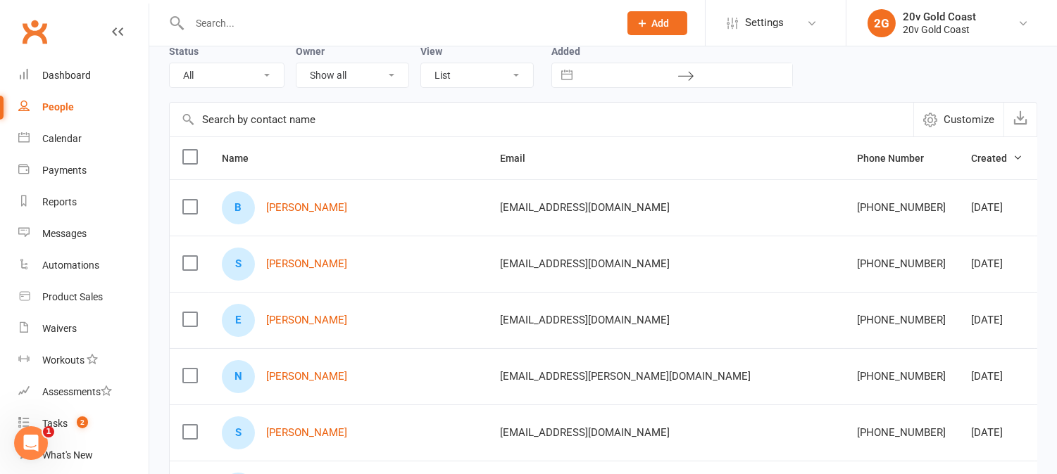
scroll to position [78, 0]
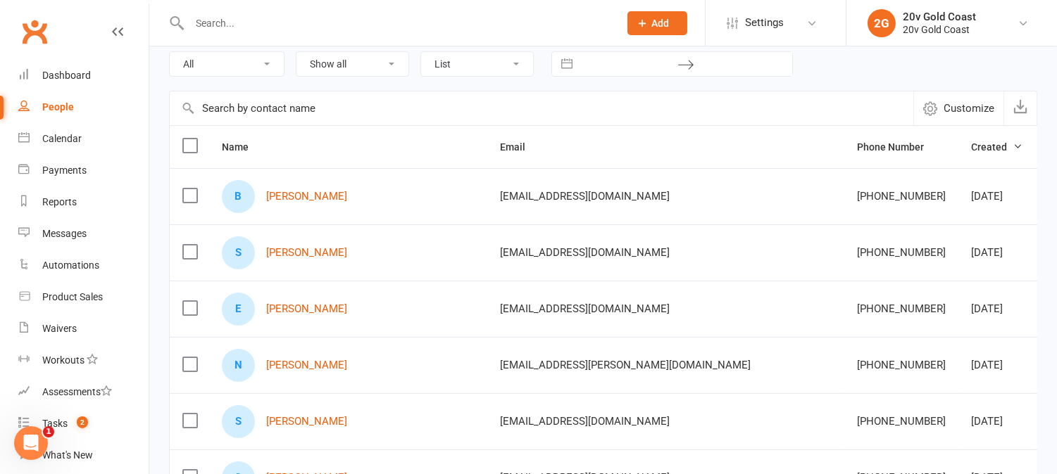
click at [628, 237] on td "supasuzy@gmail.com" at bounding box center [665, 253] width 357 height 56
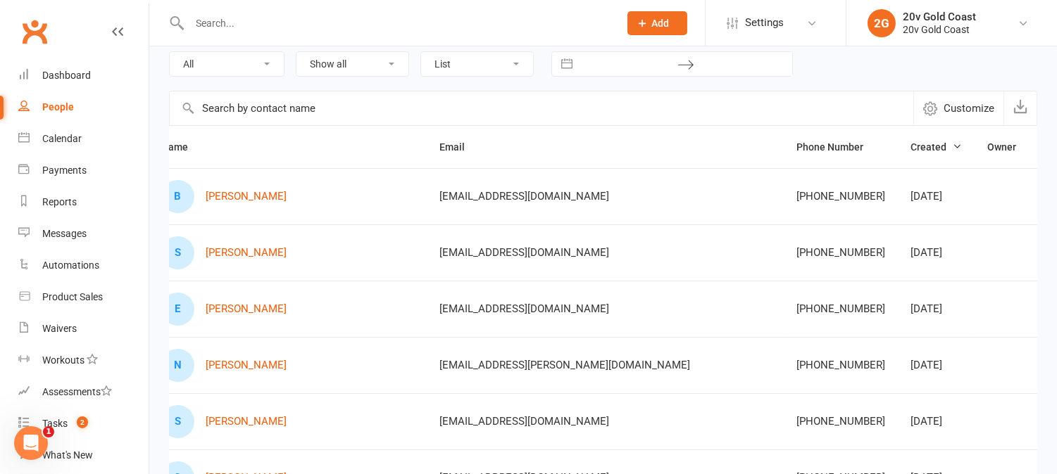
scroll to position [0, 62]
click at [237, 75] on select "All (No status set) (Invalid status) Parachute Referrals In Communication Call …" at bounding box center [227, 64] width 114 height 24
click at [170, 52] on select "All (No status set) (Invalid status) Parachute Referrals In Communication Call …" at bounding box center [227, 64] width 114 height 24
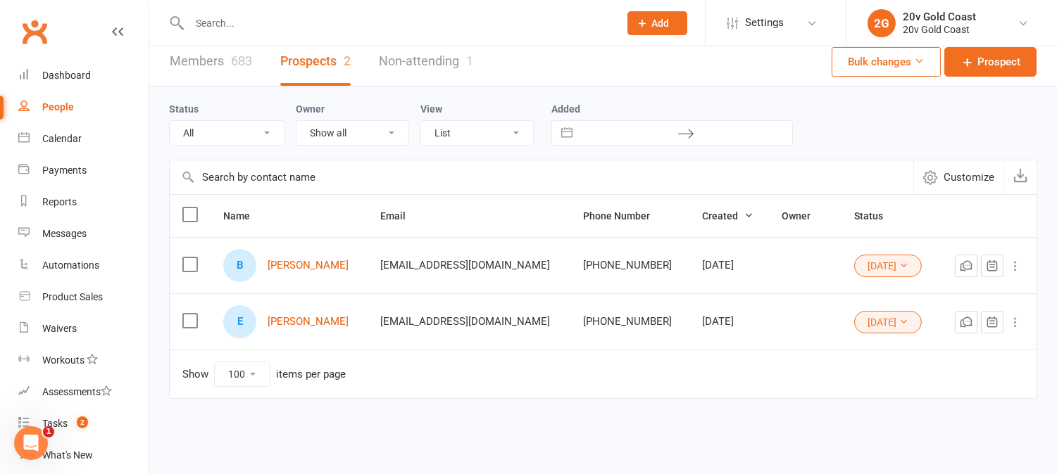
scroll to position [0, 0]
click at [272, 130] on select "All (No status set) (Invalid status) Parachute Referrals In Communication Call …" at bounding box center [227, 133] width 114 height 24
click at [170, 121] on select "All (No status set) (Invalid status) Parachute Referrals In Communication Call …" at bounding box center [227, 133] width 114 height 24
click at [251, 134] on select "All (No status set) (Invalid status) Parachute Referrals In Communication Call …" at bounding box center [227, 133] width 114 height 24
select select "[DATE]"
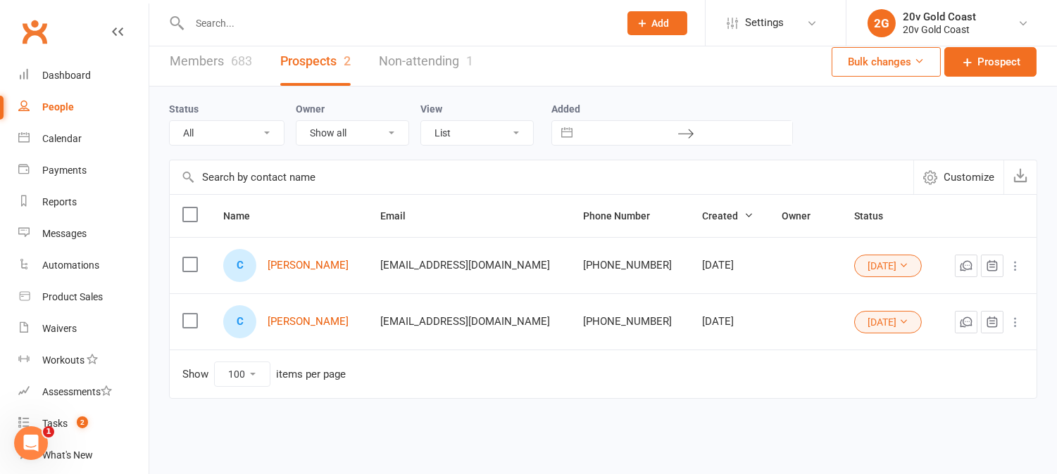
click at [170, 121] on select "All (No status set) (Invalid status) Parachute Referrals In Communication Call …" at bounding box center [227, 133] width 114 height 24
click at [63, 134] on div "Calendar" at bounding box center [61, 138] width 39 height 11
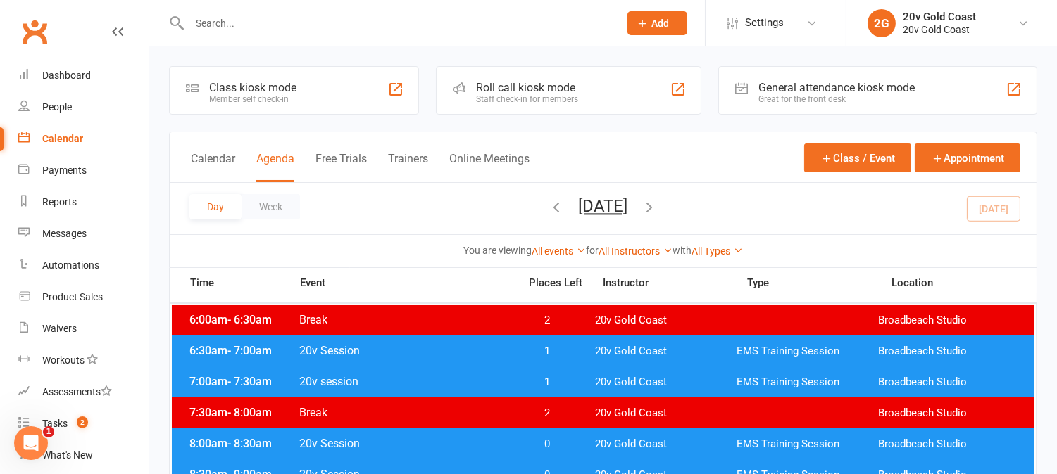
click at [996, 214] on div "Day Week Tuesday, Aug 12, 2025 August 2025 Sun Mon Tue Wed Thu Fri Sat 27 28 29…" at bounding box center [603, 208] width 867 height 51
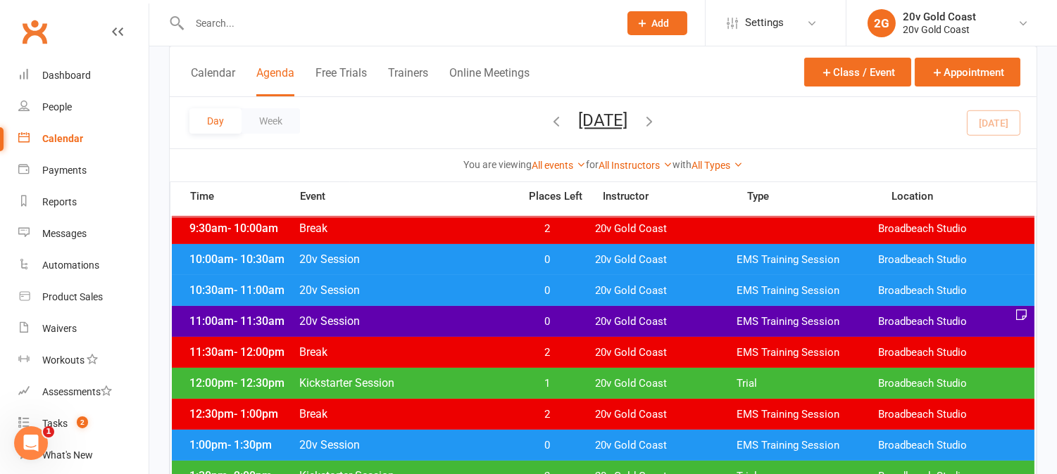
scroll to position [313, 0]
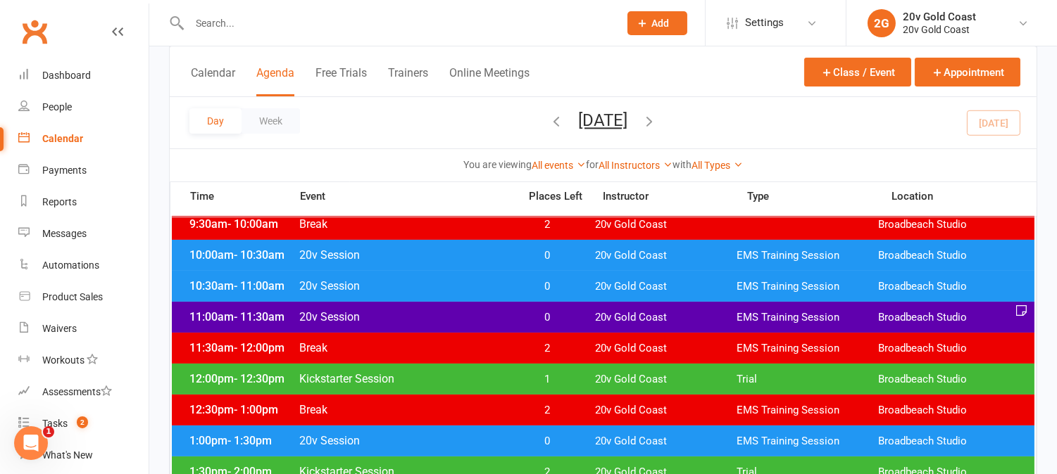
click at [550, 376] on span "1" at bounding box center [547, 379] width 74 height 13
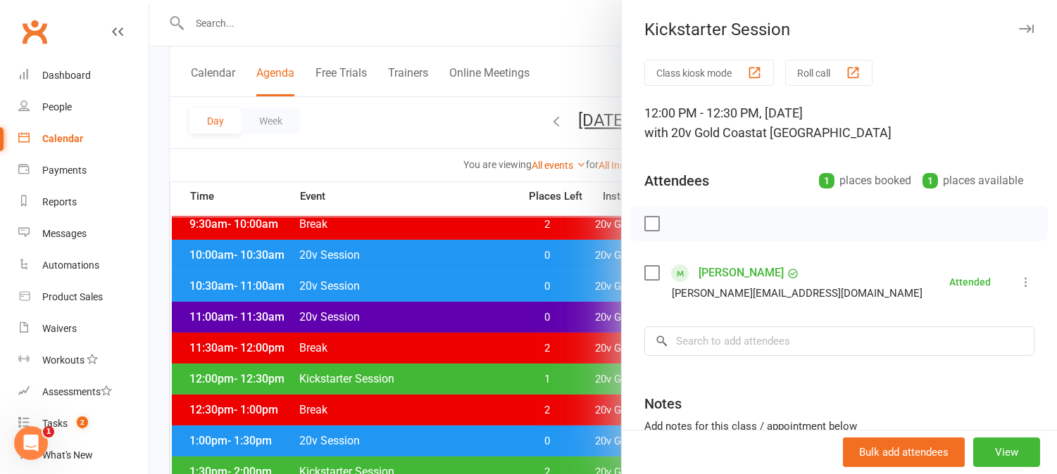
click at [554, 381] on div at bounding box center [602, 237] width 907 height 474
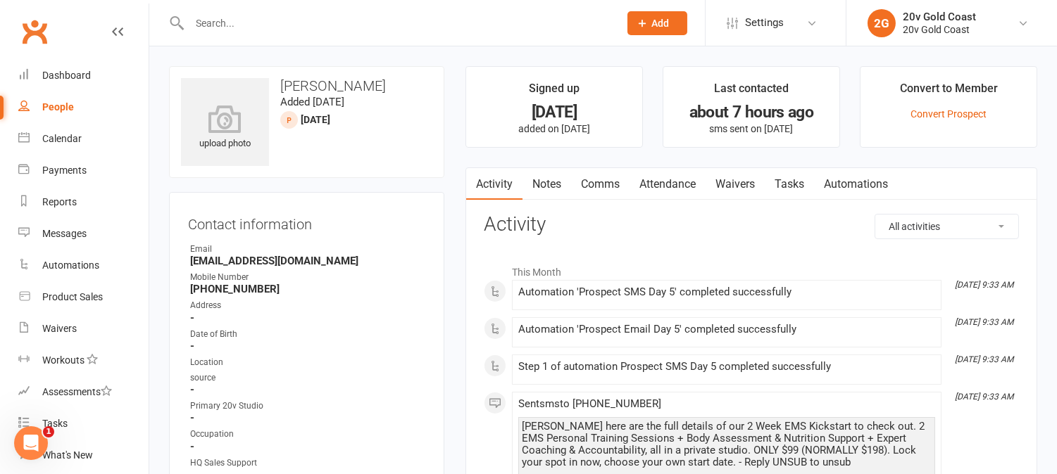
click at [793, 181] on link "Tasks" at bounding box center [789, 184] width 49 height 32
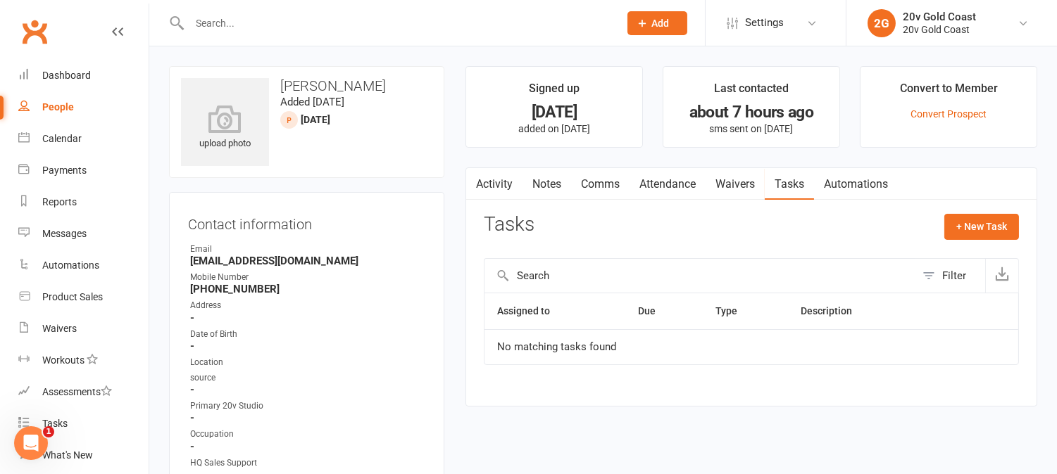
click at [500, 190] on link "Activity" at bounding box center [494, 184] width 56 height 32
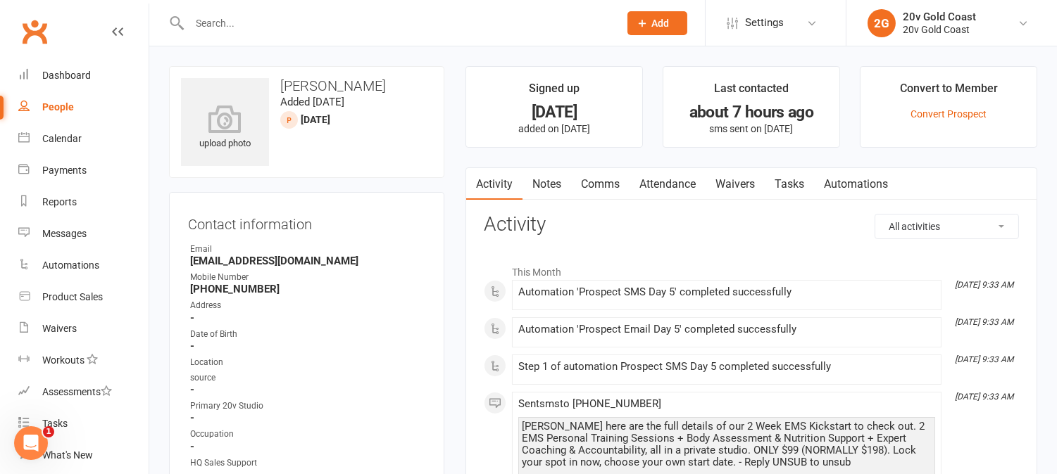
click at [546, 185] on link "Notes" at bounding box center [546, 184] width 49 height 32
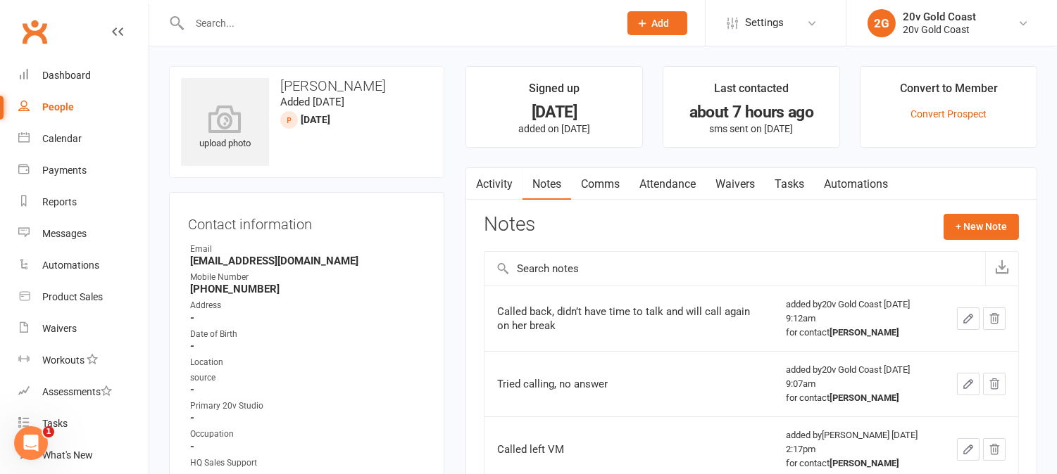
click at [474, 211] on div "Activity Notes Comms Attendance Waivers Tasks Automations Notes + New Note Call…" at bounding box center [751, 379] width 572 height 422
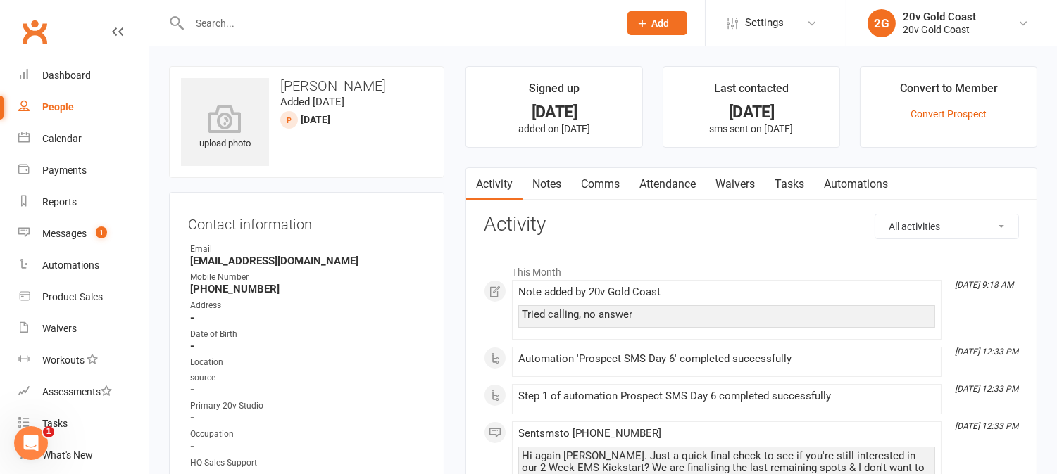
click at [551, 189] on link "Notes" at bounding box center [546, 184] width 49 height 32
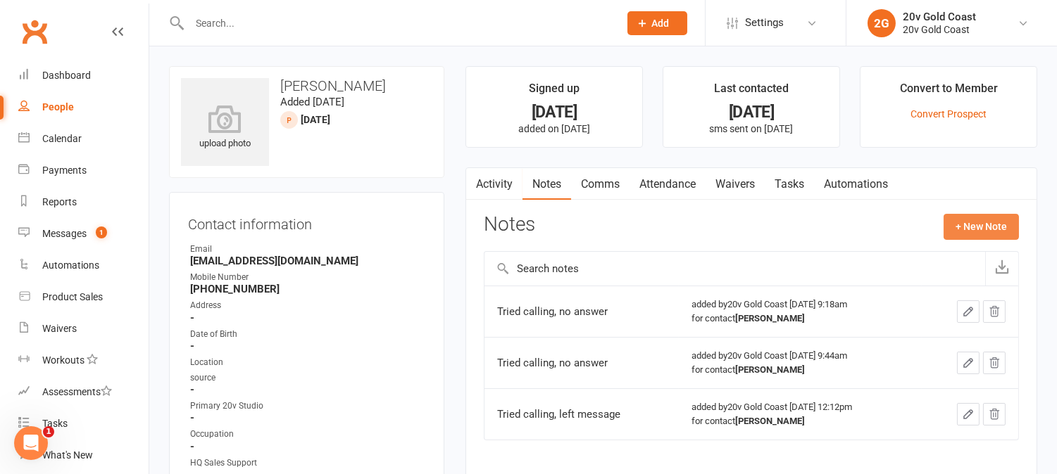
click at [972, 225] on button "+ New Note" at bounding box center [980, 226] width 75 height 25
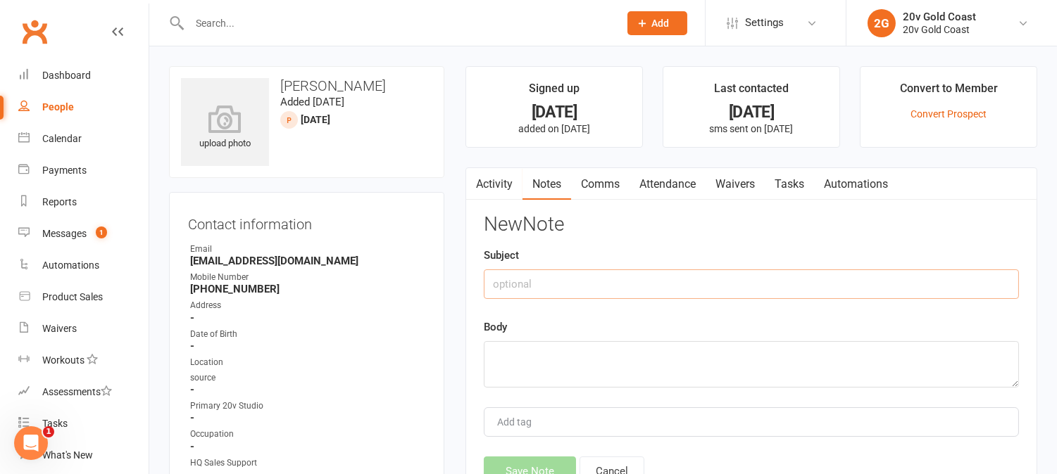
click at [601, 272] on input "text" at bounding box center [751, 285] width 535 height 30
click at [586, 356] on textarea at bounding box center [751, 364] width 535 height 46
type textarea "Called again today, no answer."
click at [540, 465] on button "Save Note" at bounding box center [530, 472] width 92 height 30
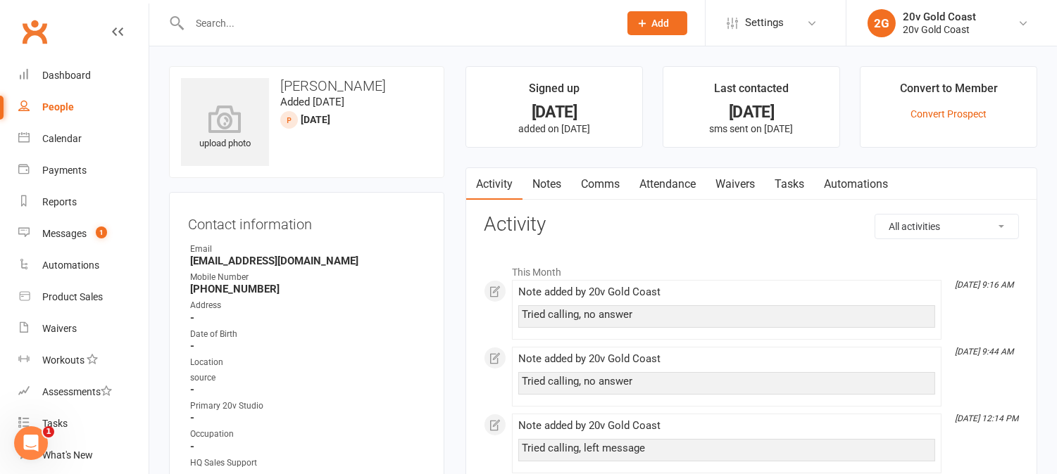
click at [558, 183] on link "Notes" at bounding box center [546, 184] width 49 height 32
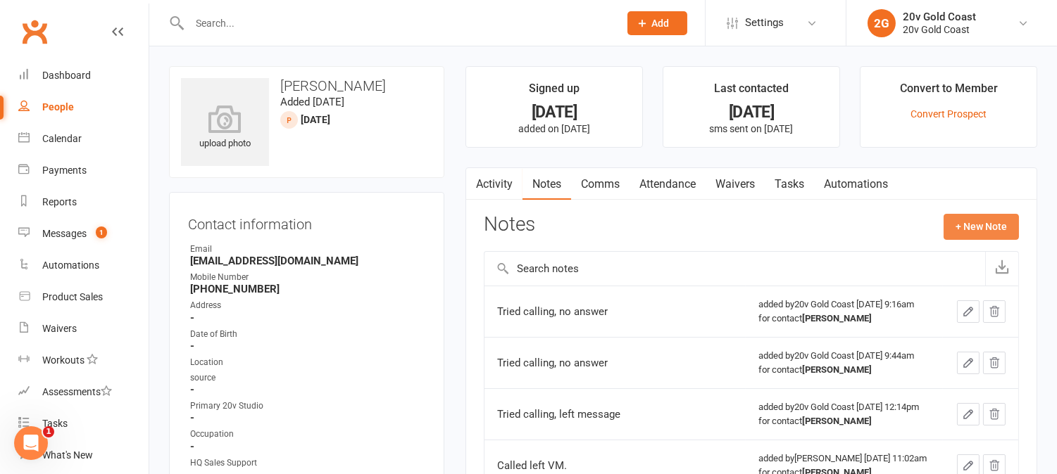
click at [987, 233] on button "+ New Note" at bounding box center [980, 226] width 75 height 25
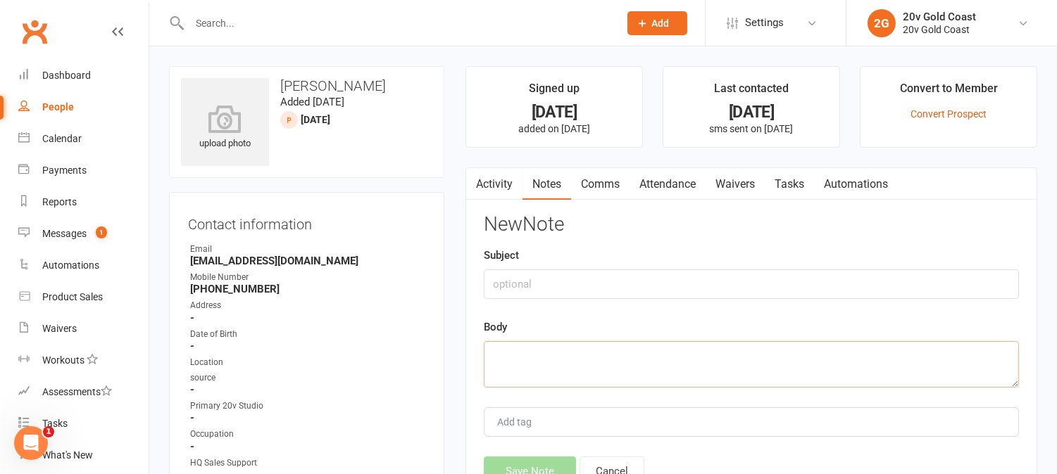
click at [652, 343] on textarea at bounding box center [751, 364] width 535 height 46
type textarea "Called again [DATE], no answer."
click at [553, 463] on button "Save Note" at bounding box center [530, 472] width 92 height 30
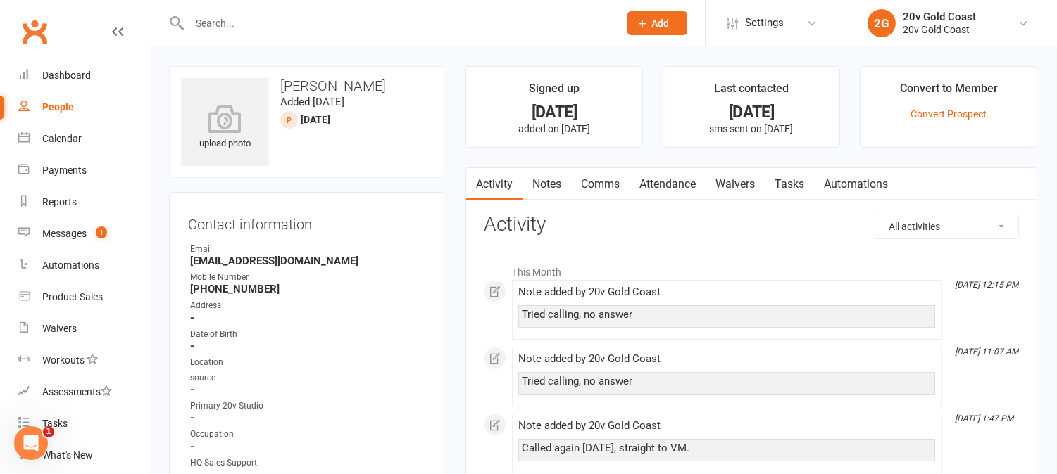
click at [788, 177] on link "Tasks" at bounding box center [789, 184] width 49 height 32
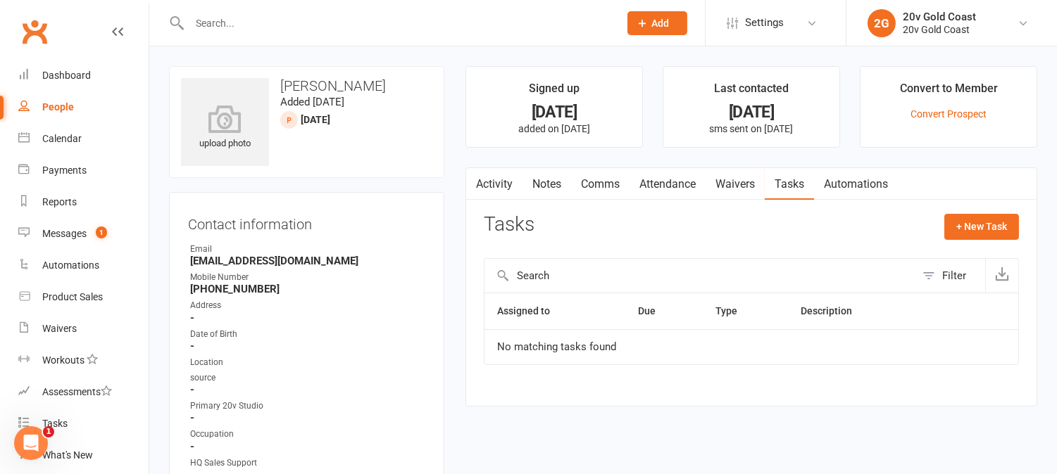
click at [490, 192] on link "Activity" at bounding box center [494, 184] width 56 height 32
